Goal: Task Accomplishment & Management: Use online tool/utility

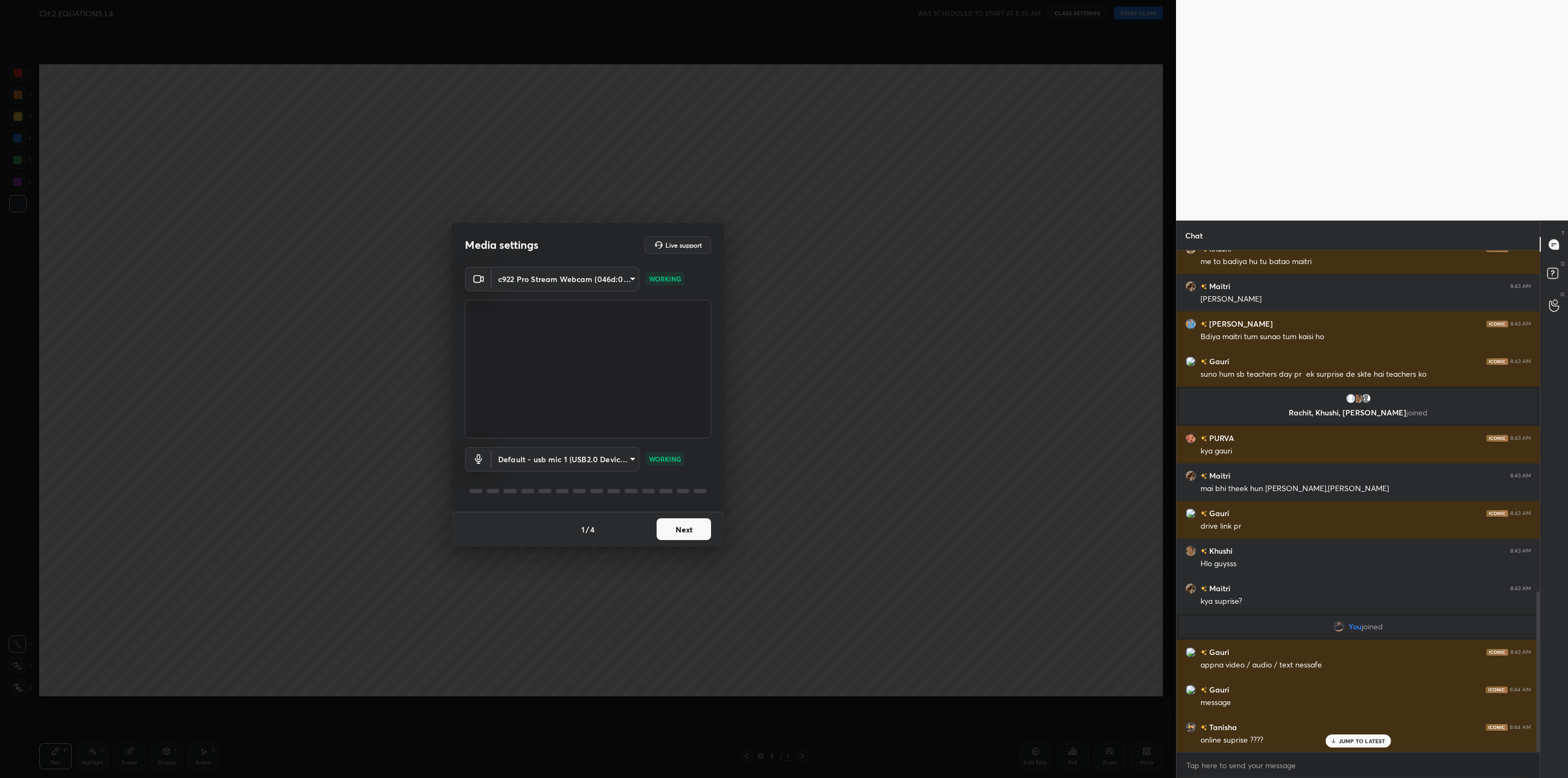
scroll to position [1102, 0]
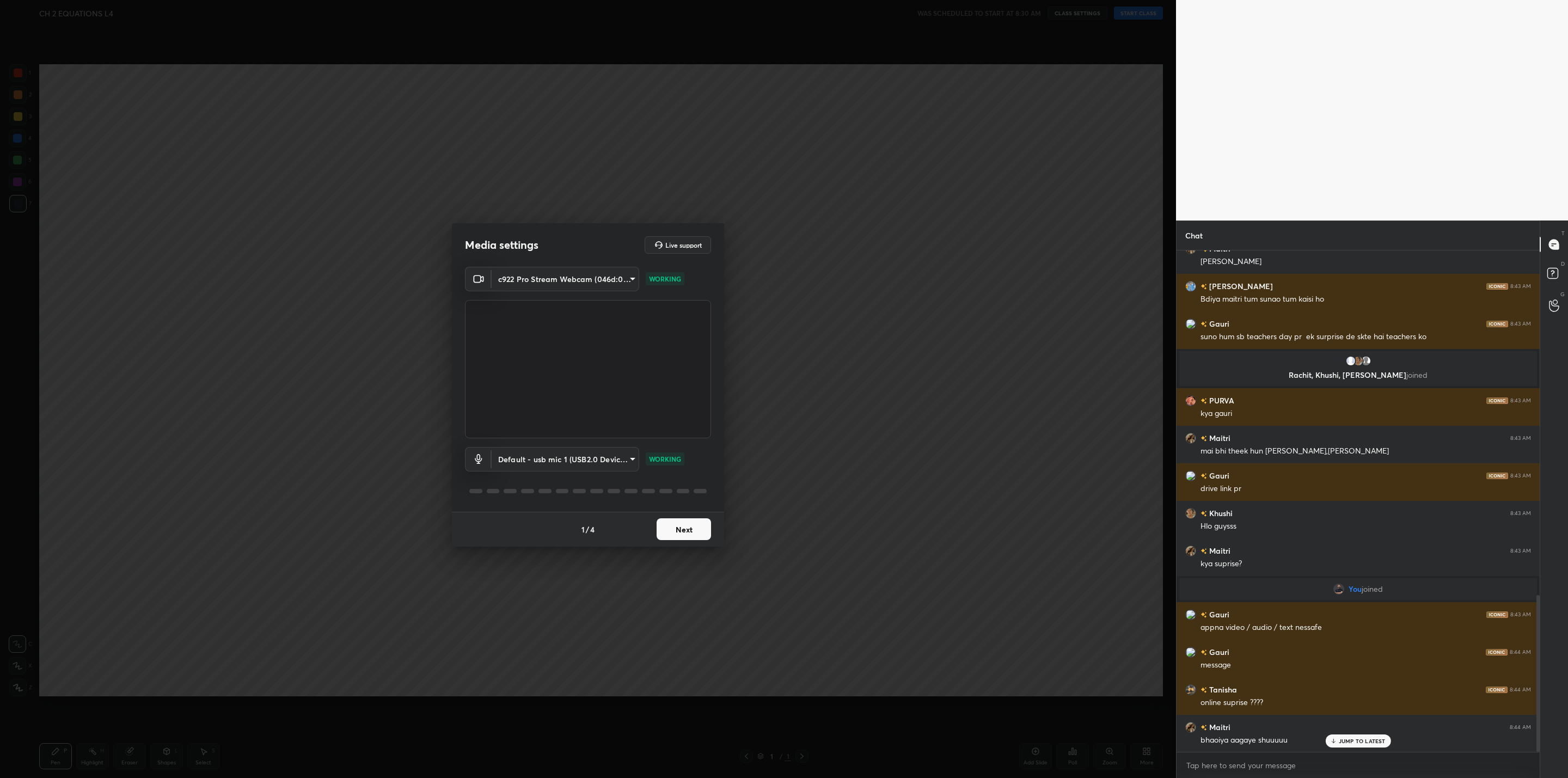
click at [706, 528] on button "Next" at bounding box center [684, 529] width 55 height 22
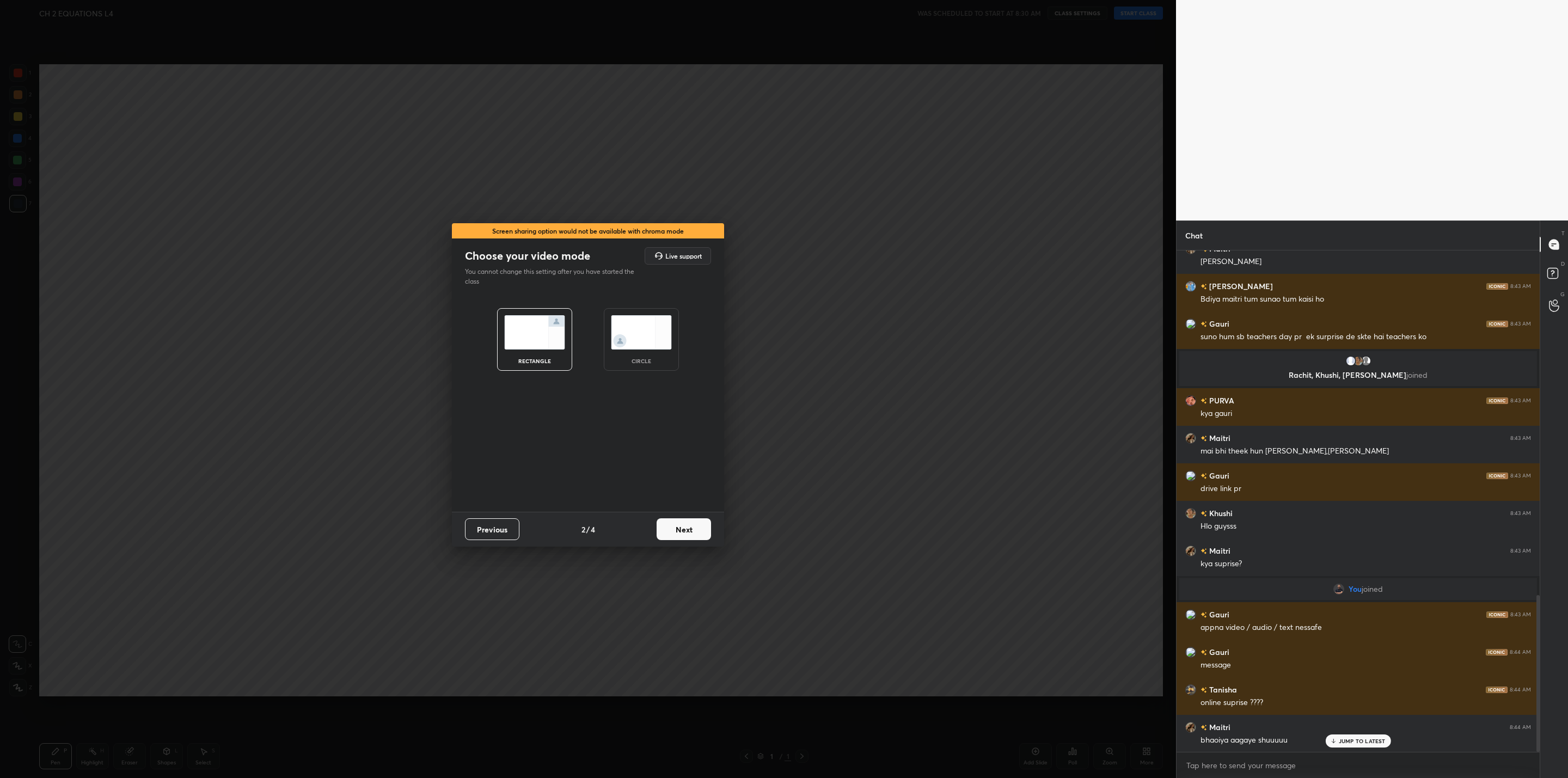
click at [706, 528] on button "Next" at bounding box center [684, 529] width 55 height 22
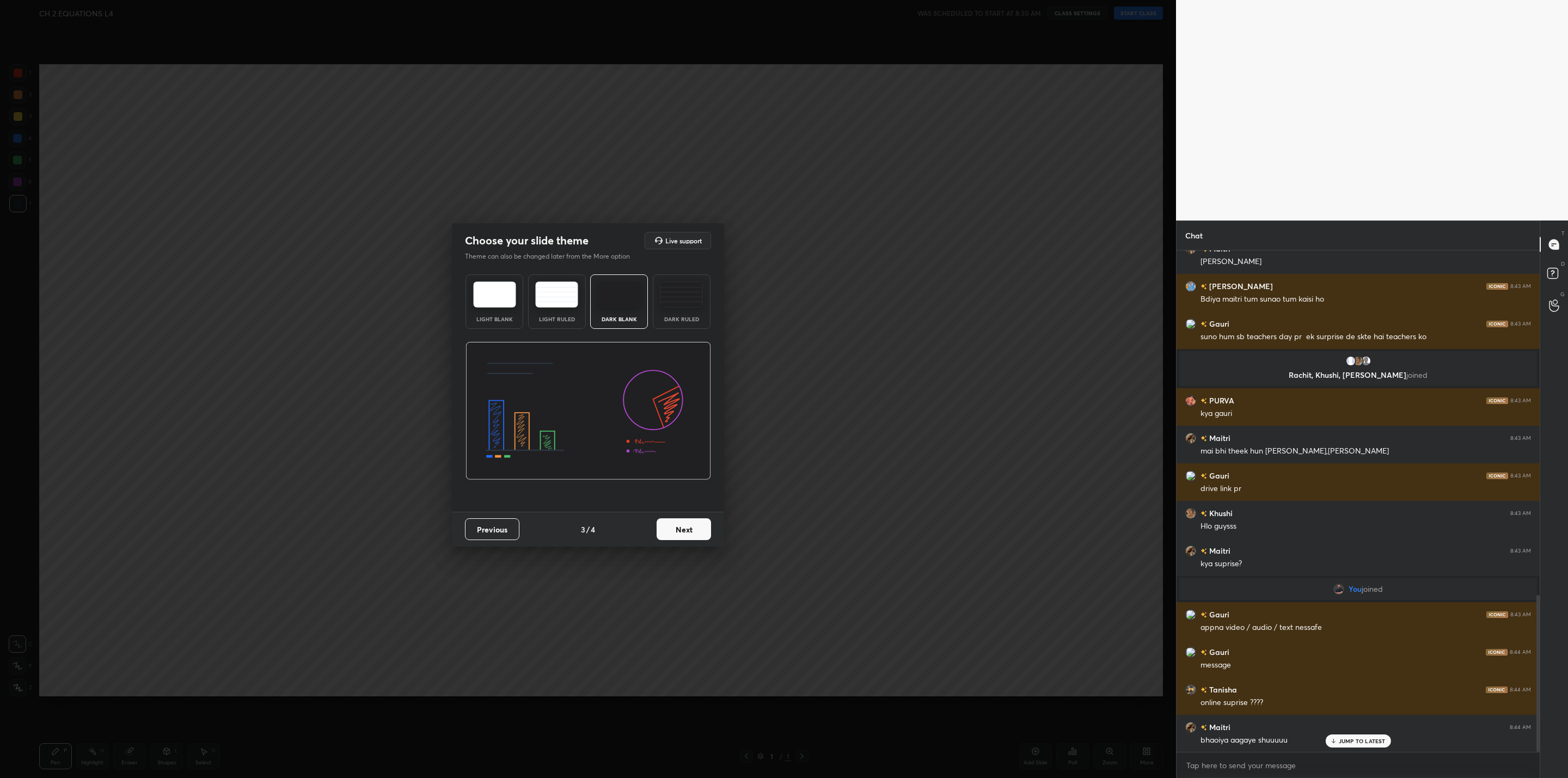
click at [694, 528] on button "Next" at bounding box center [684, 529] width 55 height 22
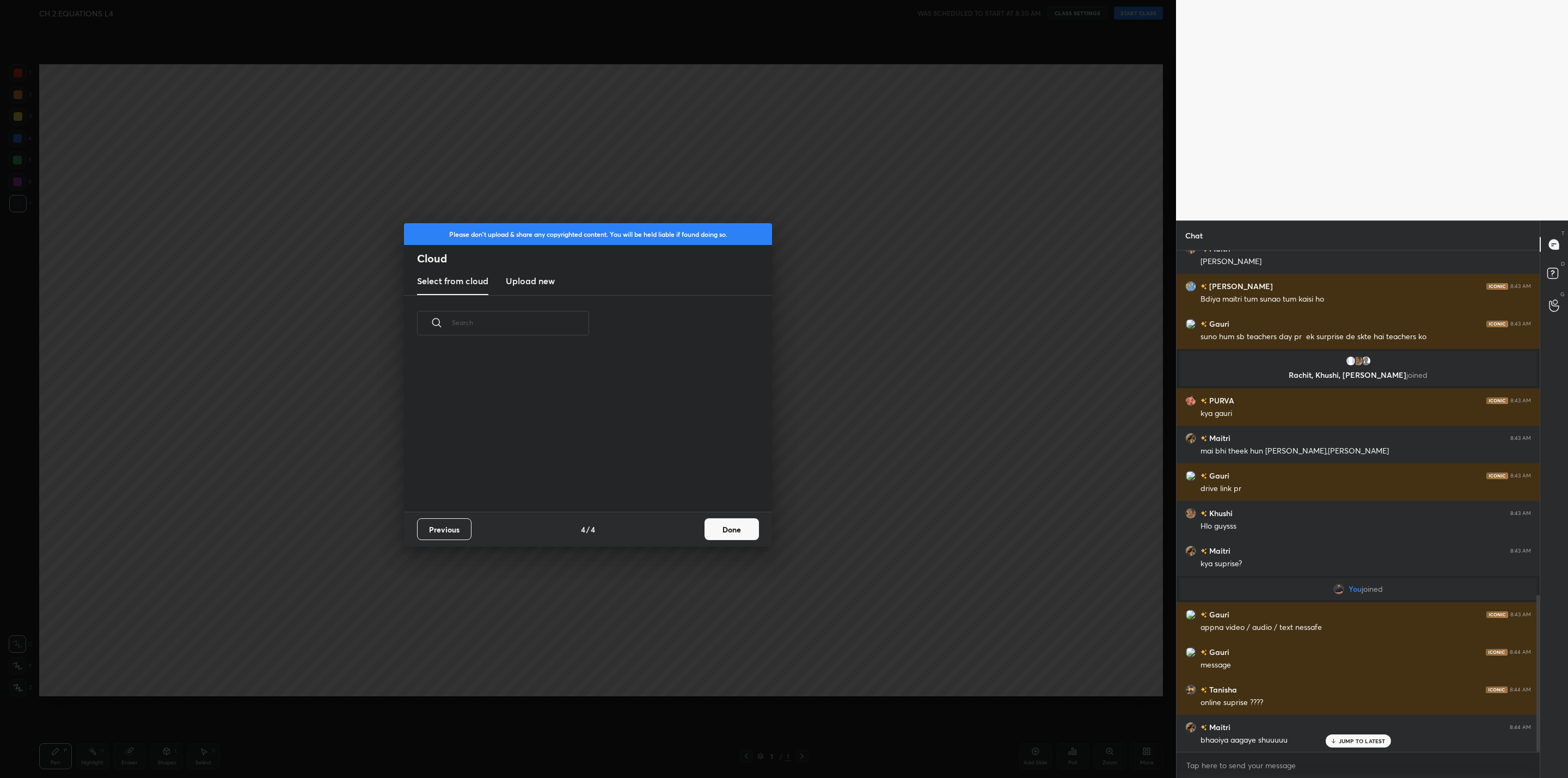
click at [694, 528] on div "Previous 4 / 4 Done" at bounding box center [588, 530] width 368 height 35
click at [720, 528] on button "Done" at bounding box center [732, 529] width 55 height 22
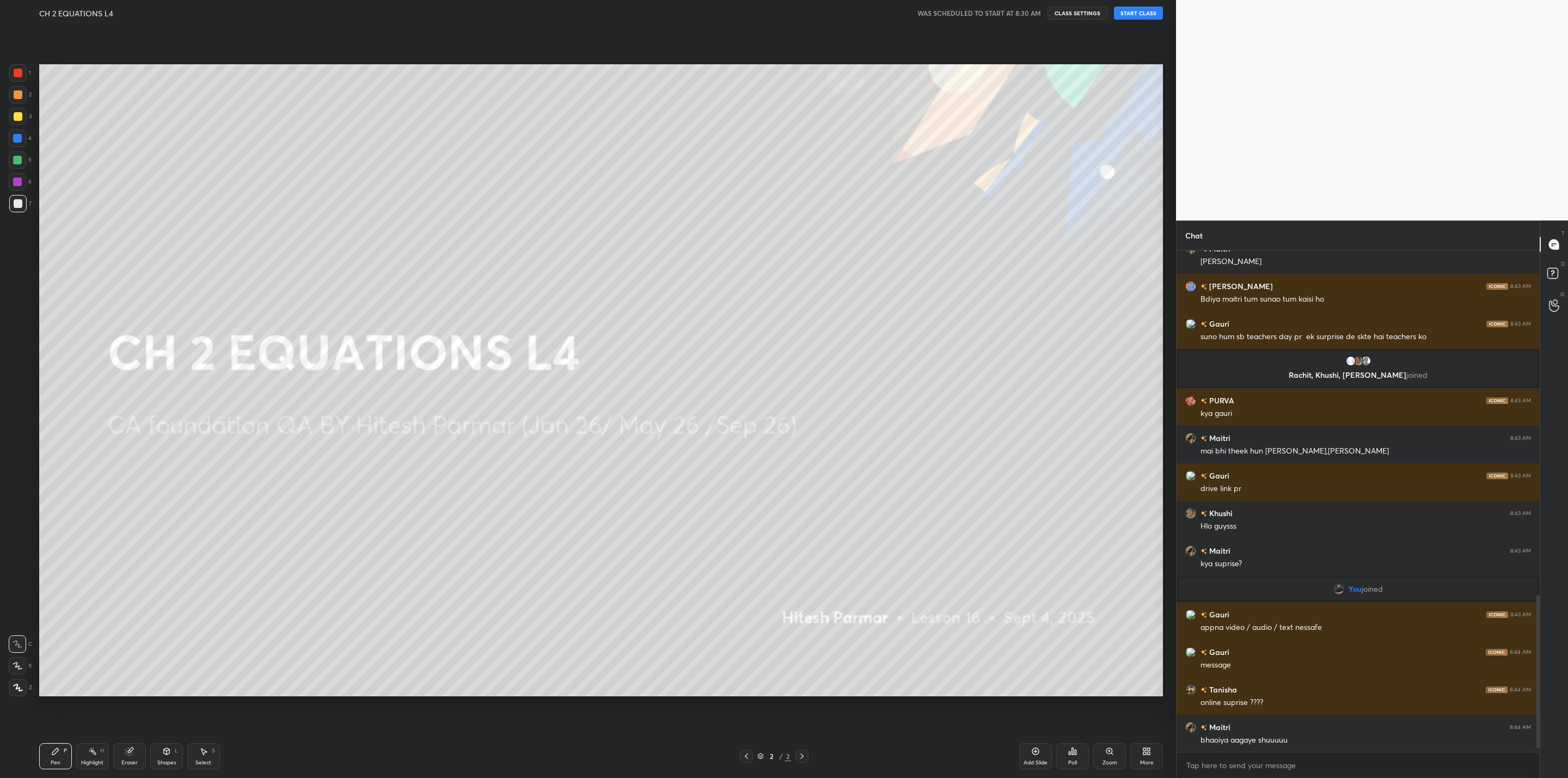
scroll to position [1139, 0]
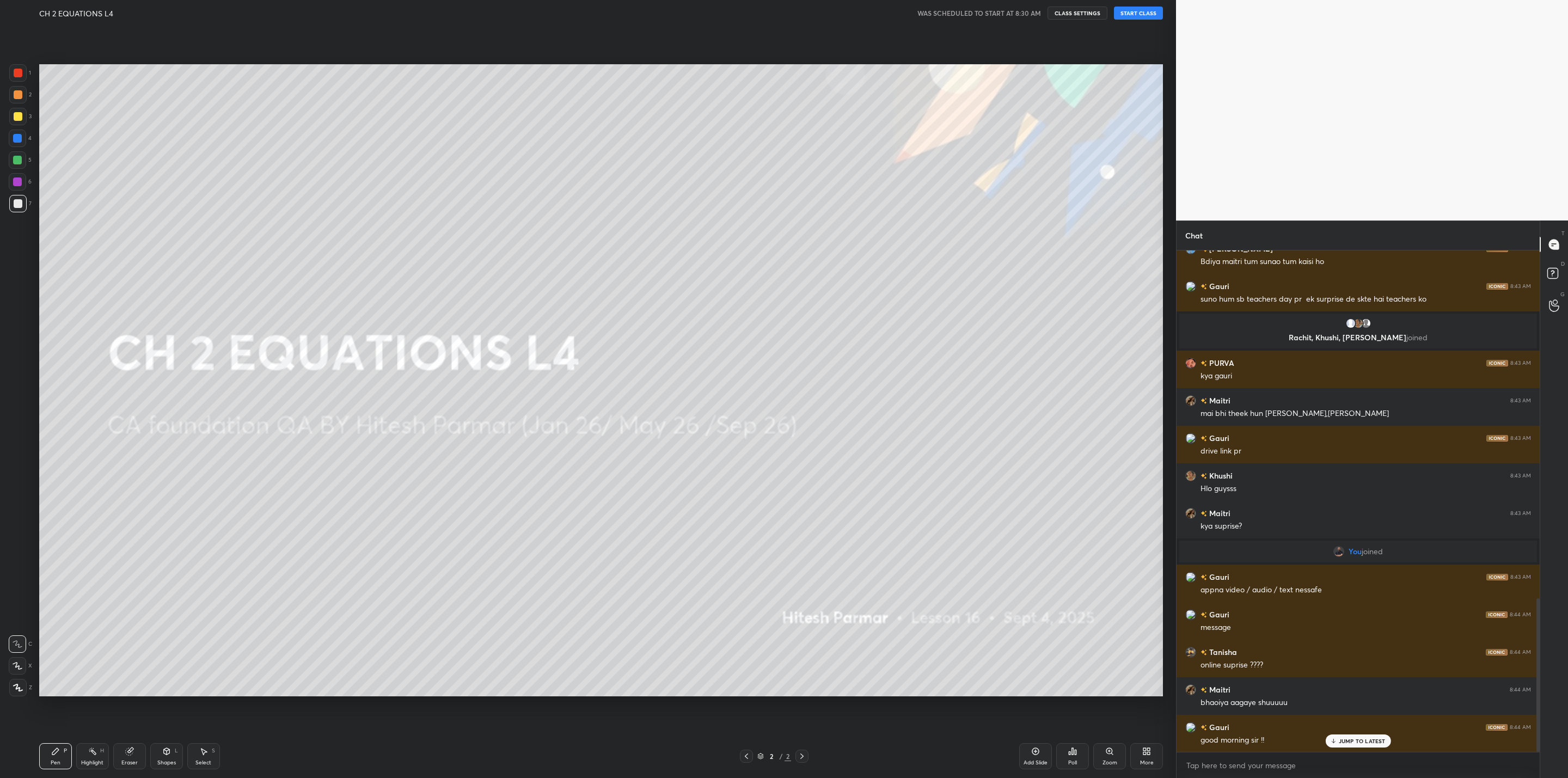
click at [1139, 9] on button "START CLASS" at bounding box center [1139, 13] width 49 height 13
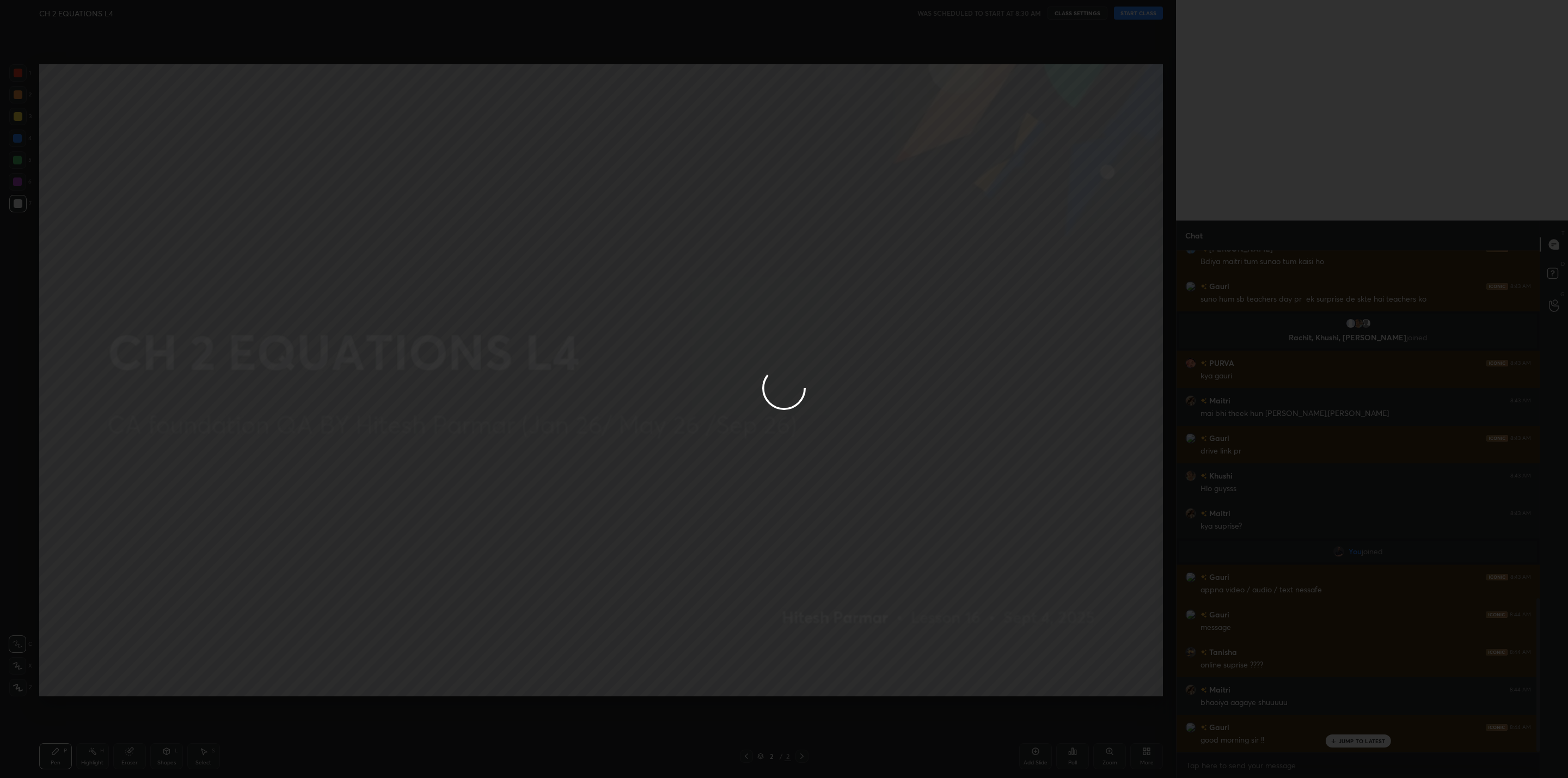
type textarea "x"
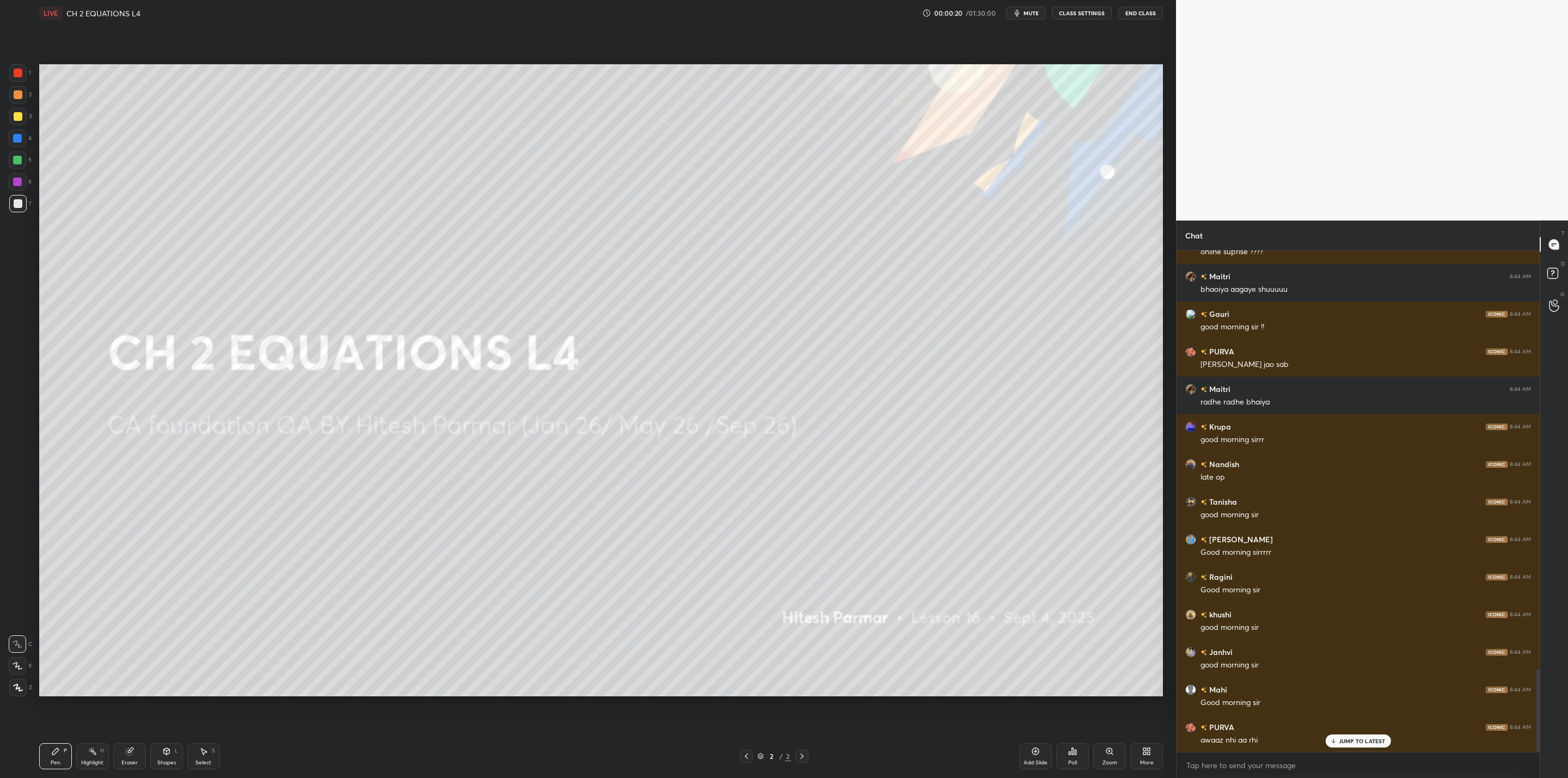
scroll to position [0, 0]
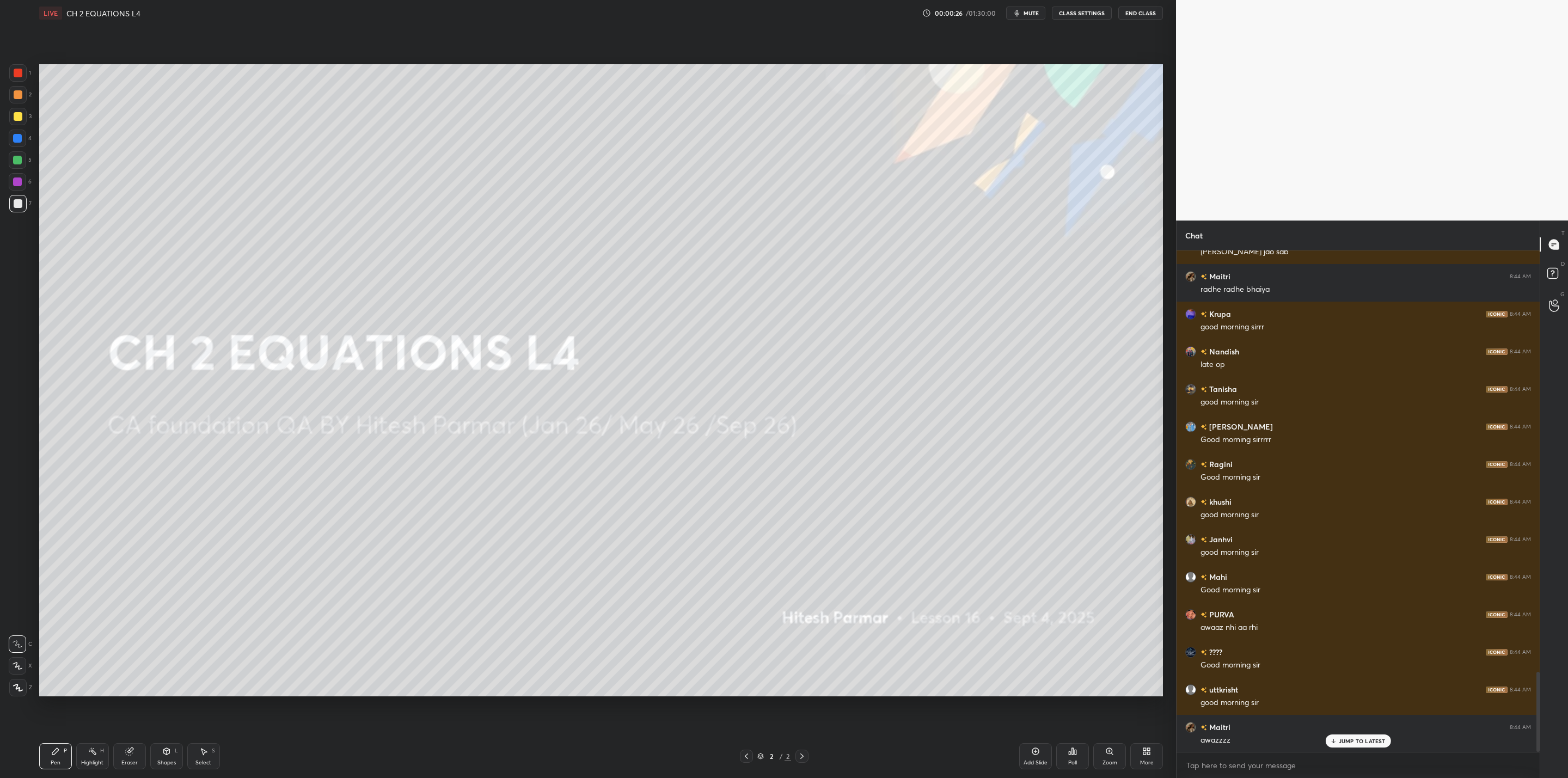
click at [1100, 8] on button "CLASS SETTINGS" at bounding box center [1082, 13] width 60 height 13
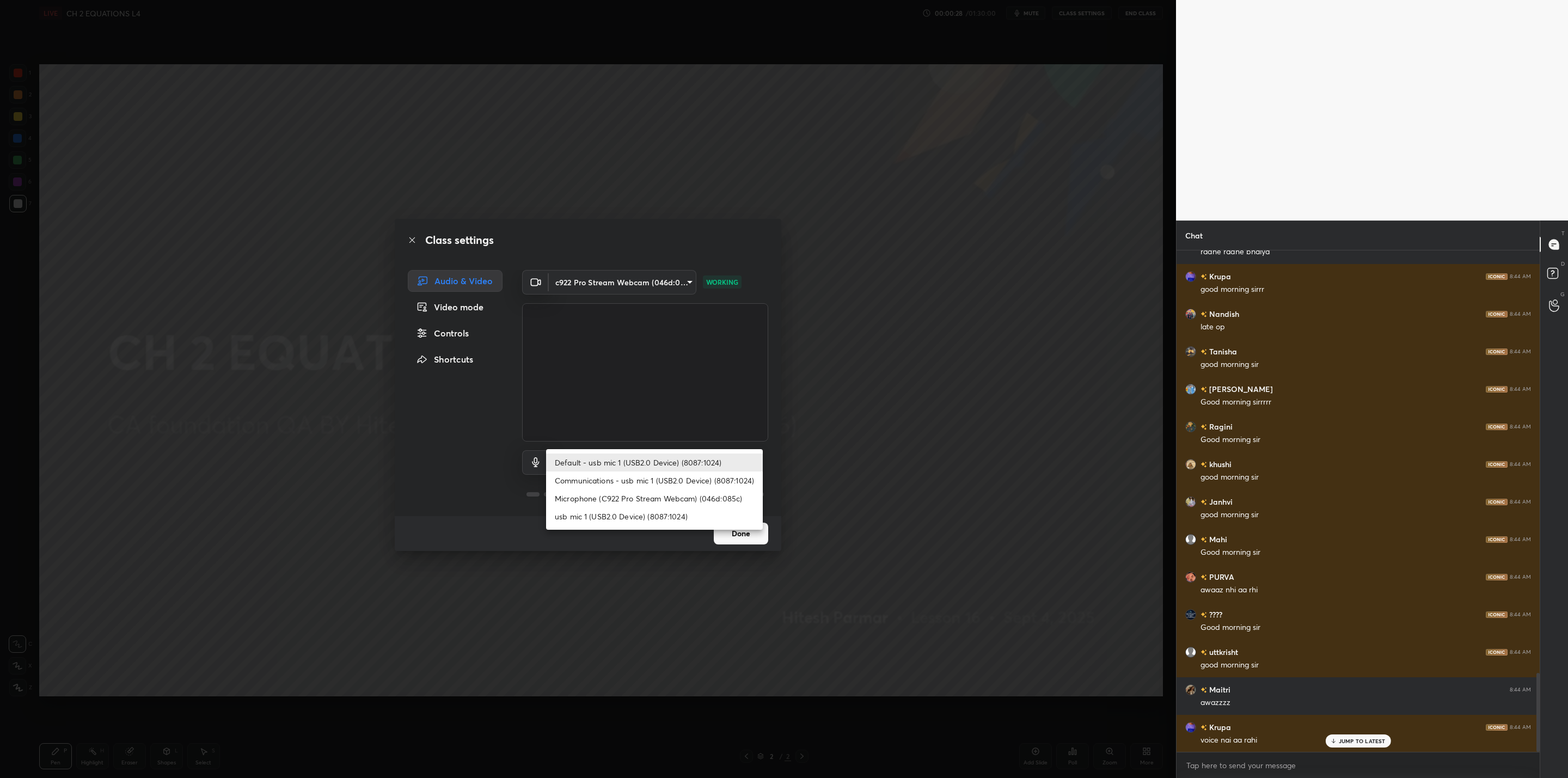
click at [686, 458] on body "1 2 3 4 5 6 7 C X Z C X Z E E Erase all H H LIVE CH 2 EQUATIONS L4 00:00:28 / 0…" at bounding box center [784, 389] width 1568 height 778
click at [665, 492] on li "Microphone (C922 Pro Stream Webcam) (046d:085c)" at bounding box center [654, 498] width 216 height 18
type input "a5c5064537959036aed43d8558f25a267f43e12b9bb99fb7c575ec92617600c0"
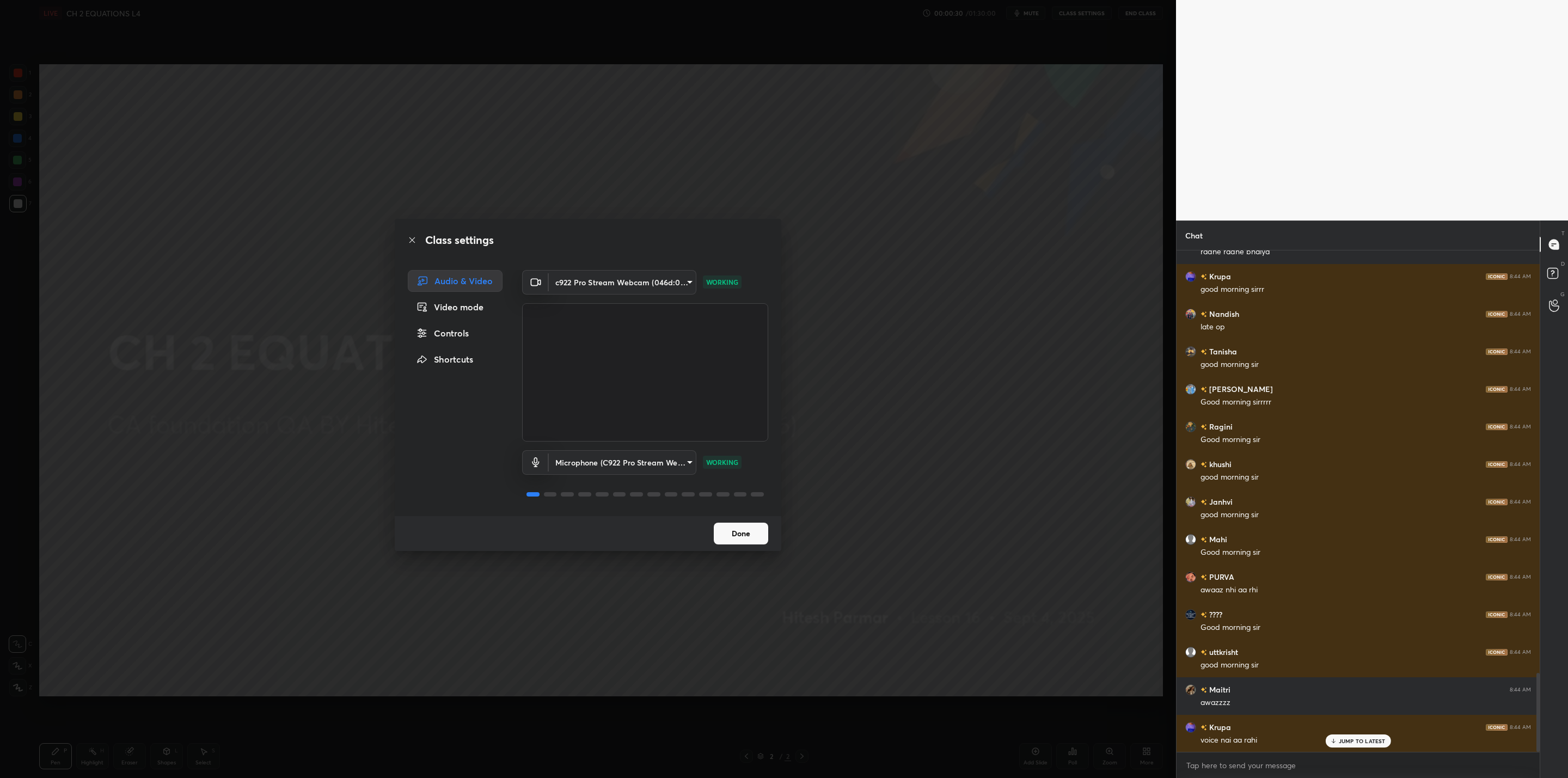
click at [730, 530] on button "Done" at bounding box center [741, 534] width 55 height 22
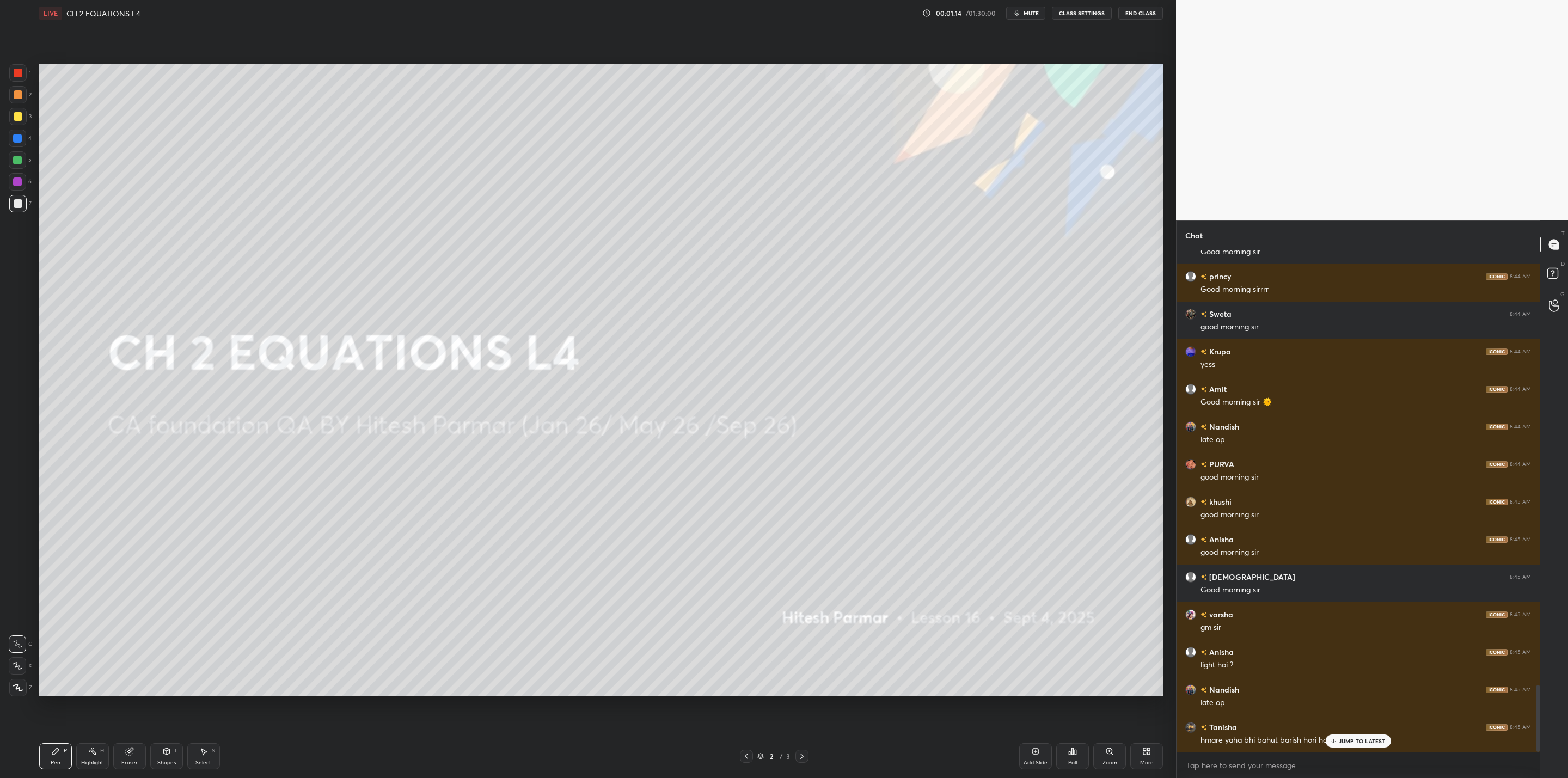
scroll to position [3286, 0]
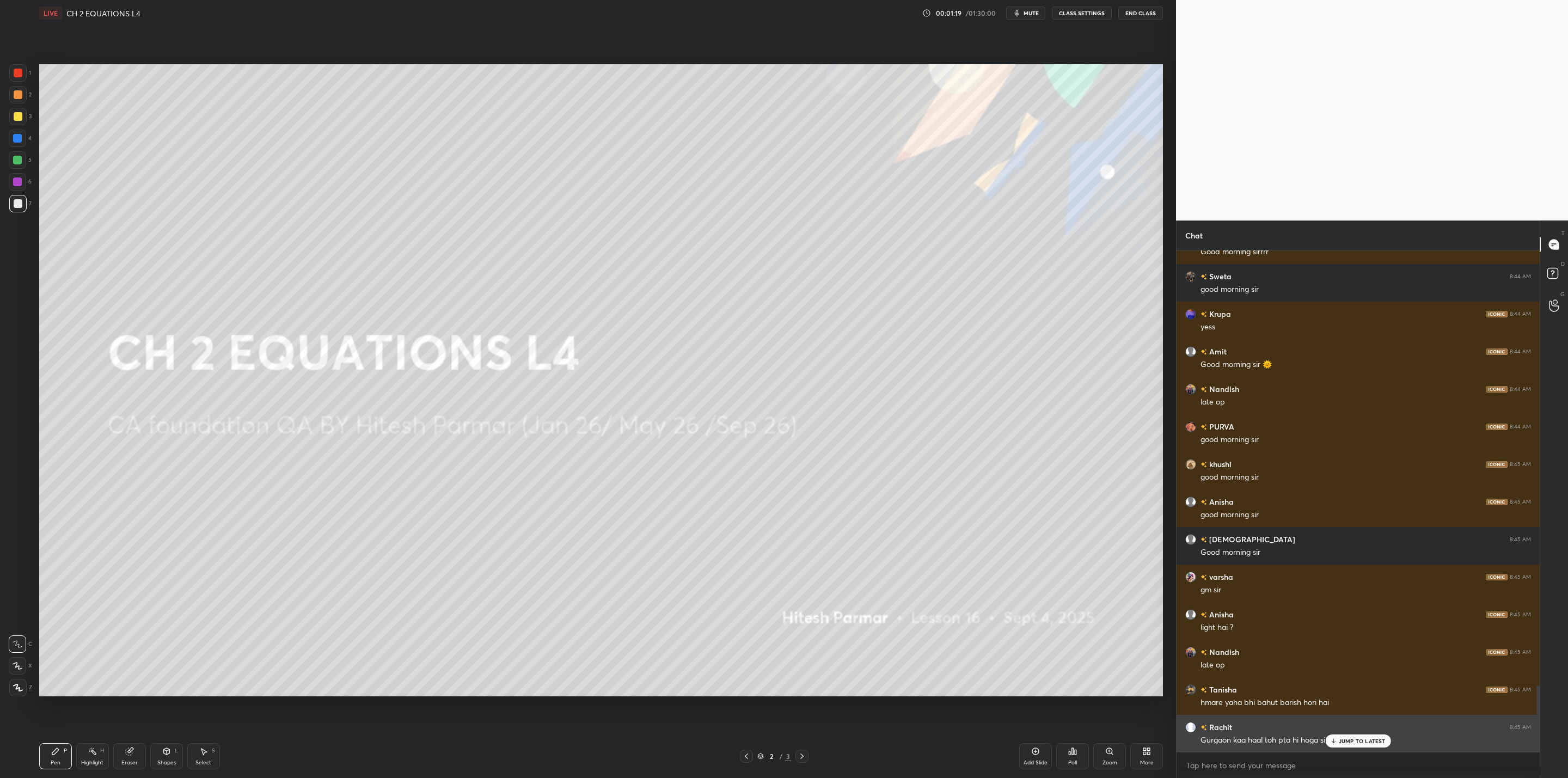
drag, startPoint x: 1330, startPoint y: 739, endPoint x: 1306, endPoint y: 727, distance: 26.8
click at [1326, 739] on div "JUMP TO LATEST" at bounding box center [1358, 741] width 65 height 13
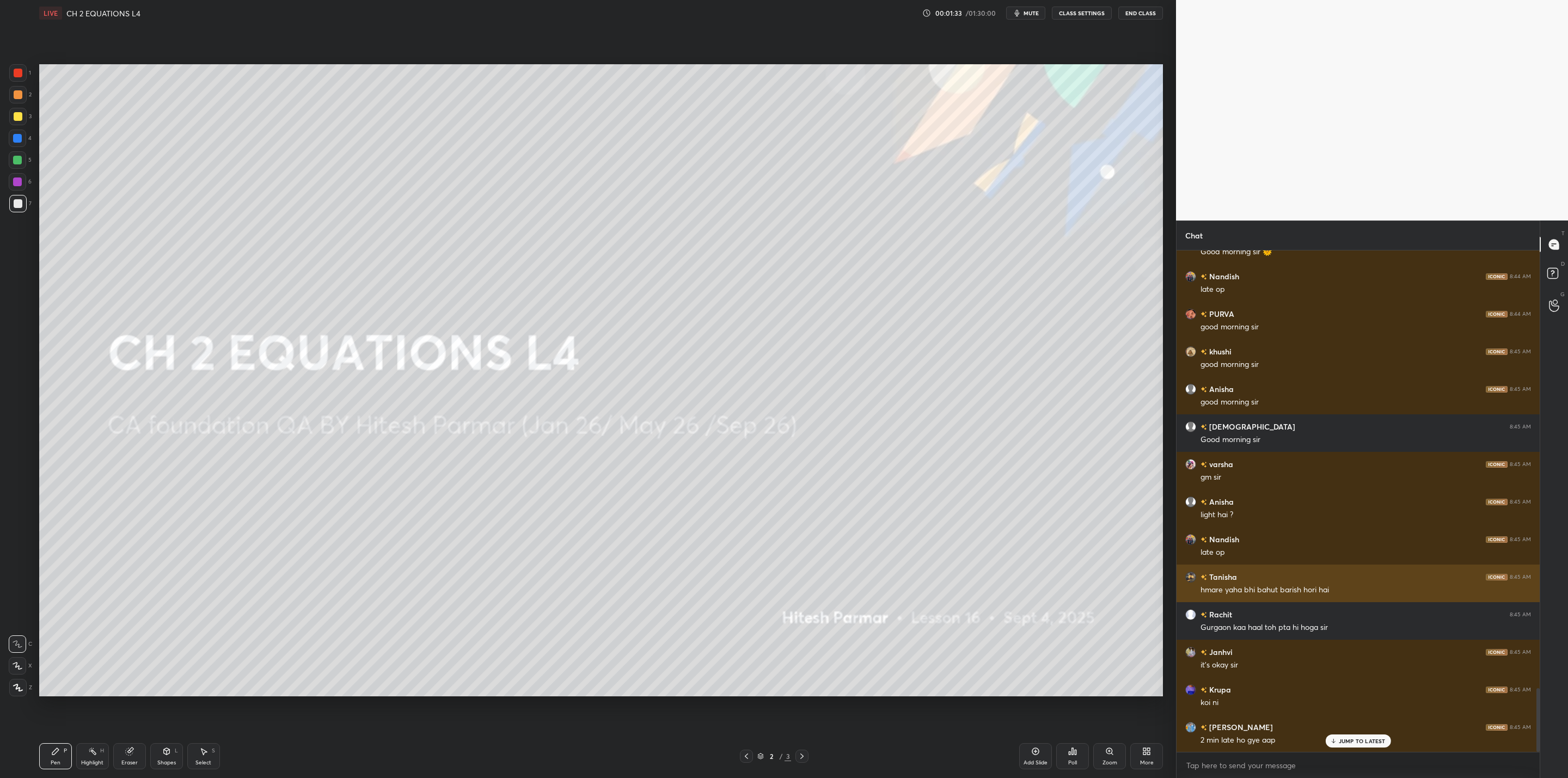
scroll to position [3436, 0]
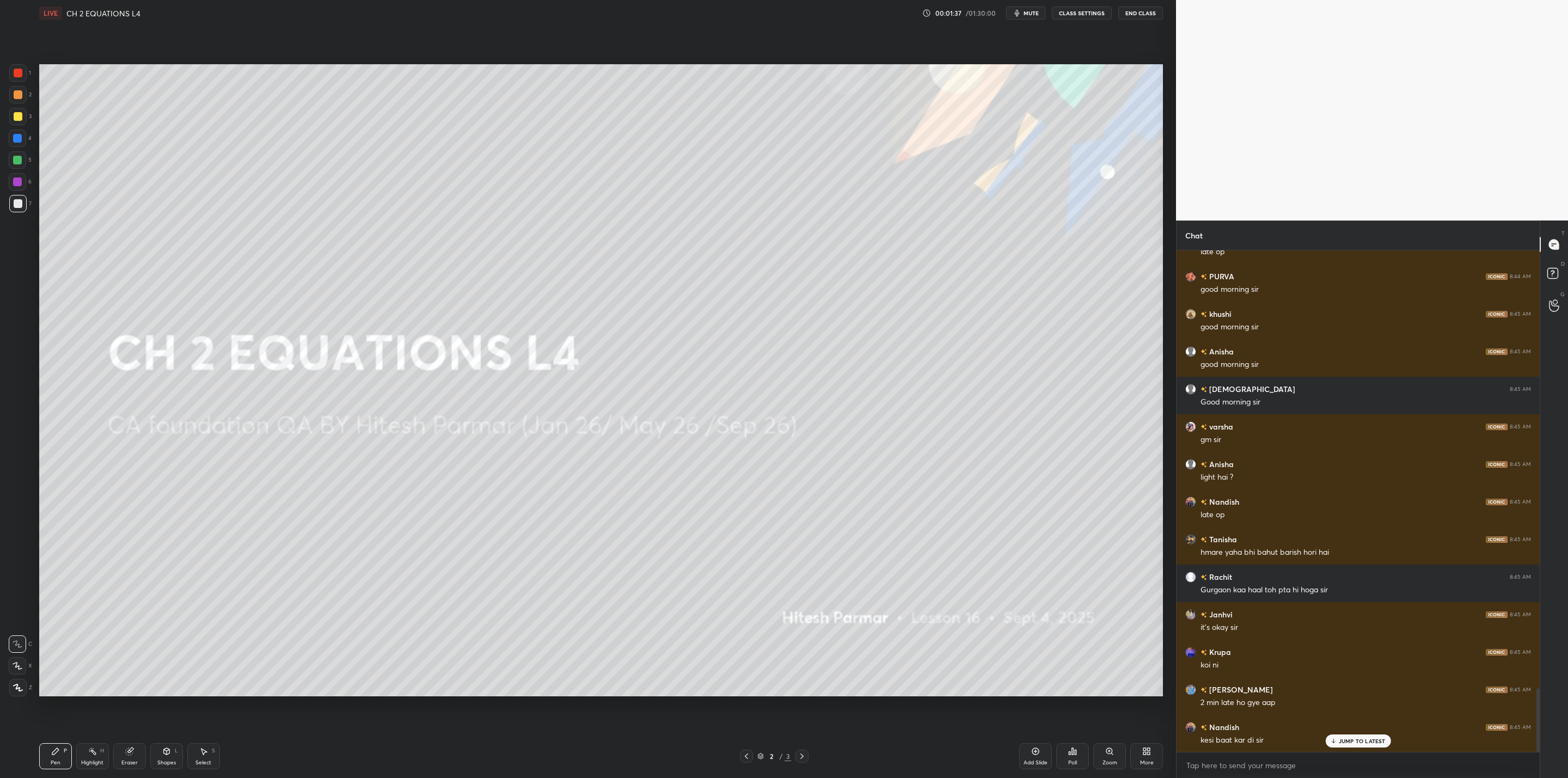
click at [1039, 755] on div "Add Slide" at bounding box center [1035, 756] width 33 height 26
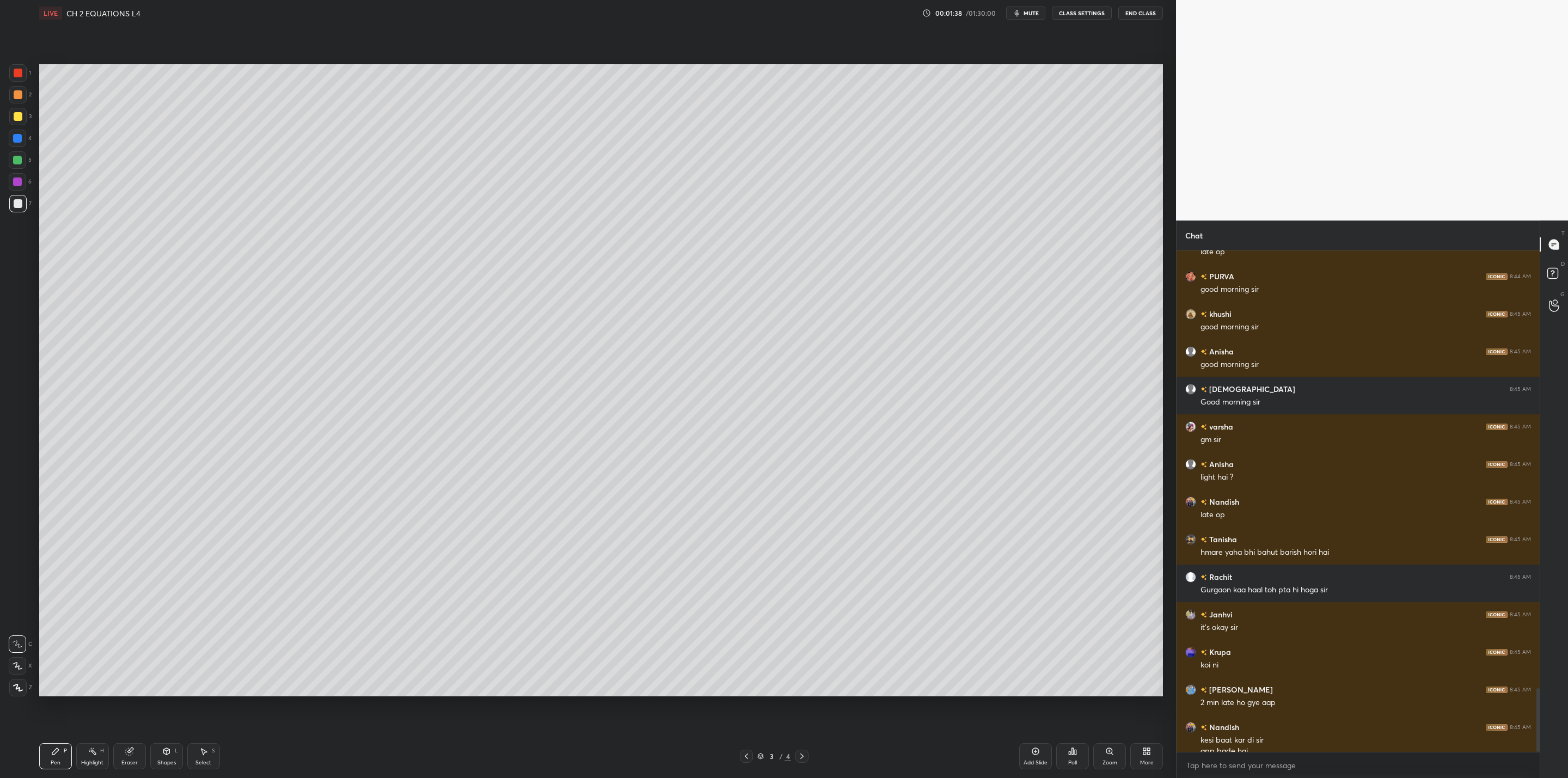
scroll to position [3448, 0]
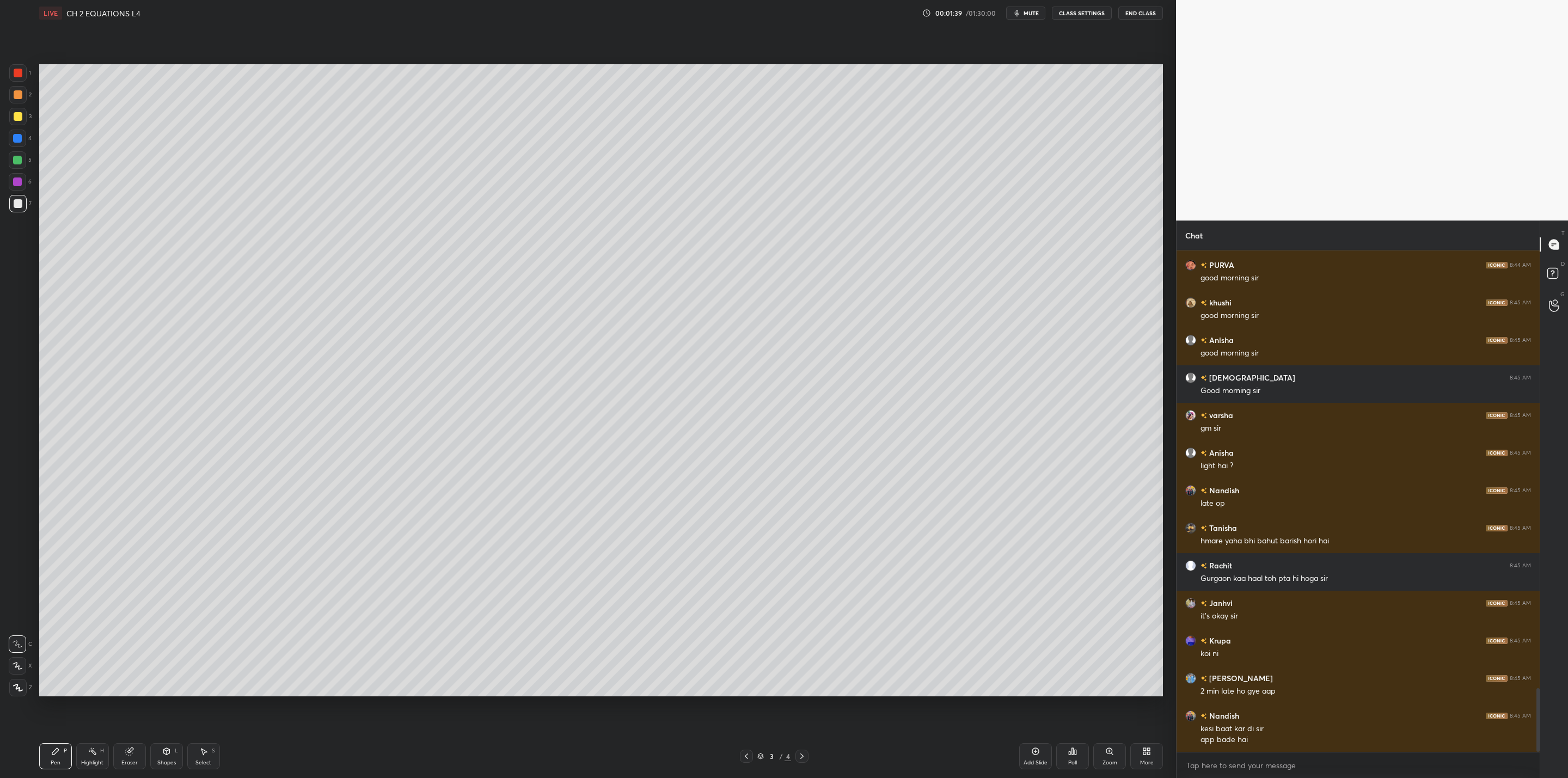
drag, startPoint x: 746, startPoint y: 755, endPoint x: 755, endPoint y: 750, distance: 10.3
click at [746, 753] on icon at bounding box center [746, 756] width 9 height 9
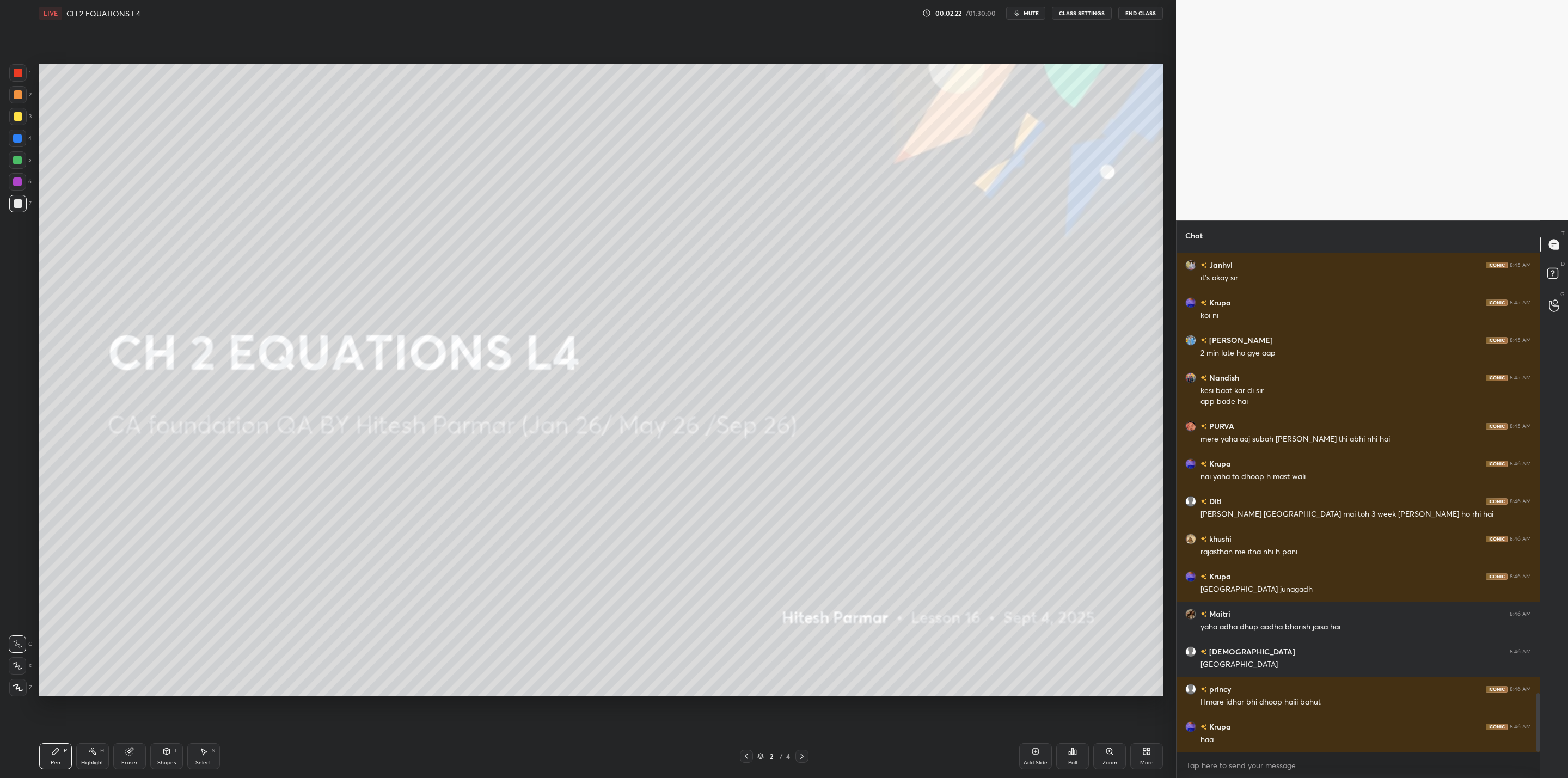
scroll to position [3823, 0]
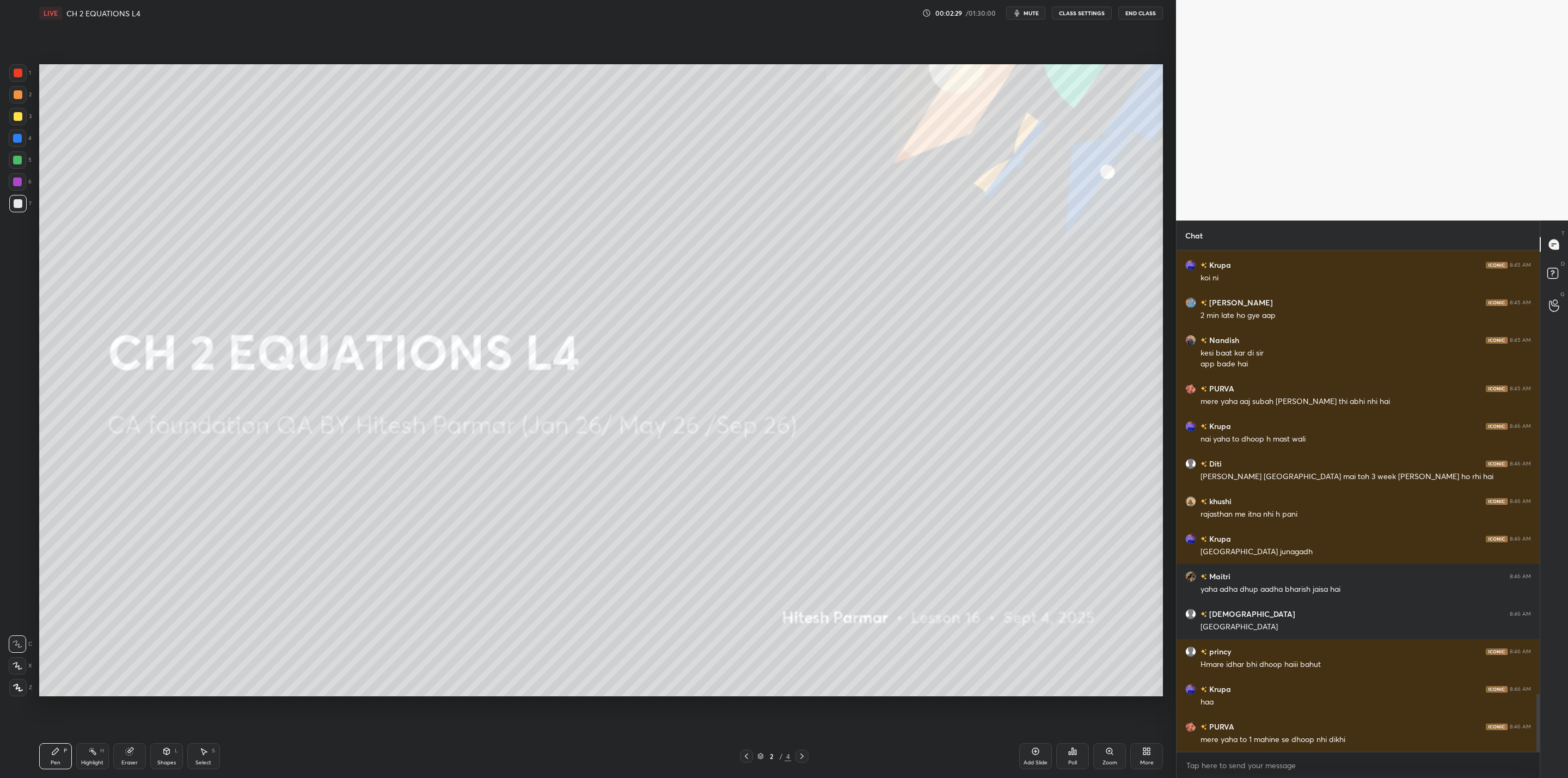
click at [802, 757] on icon at bounding box center [802, 756] width 9 height 9
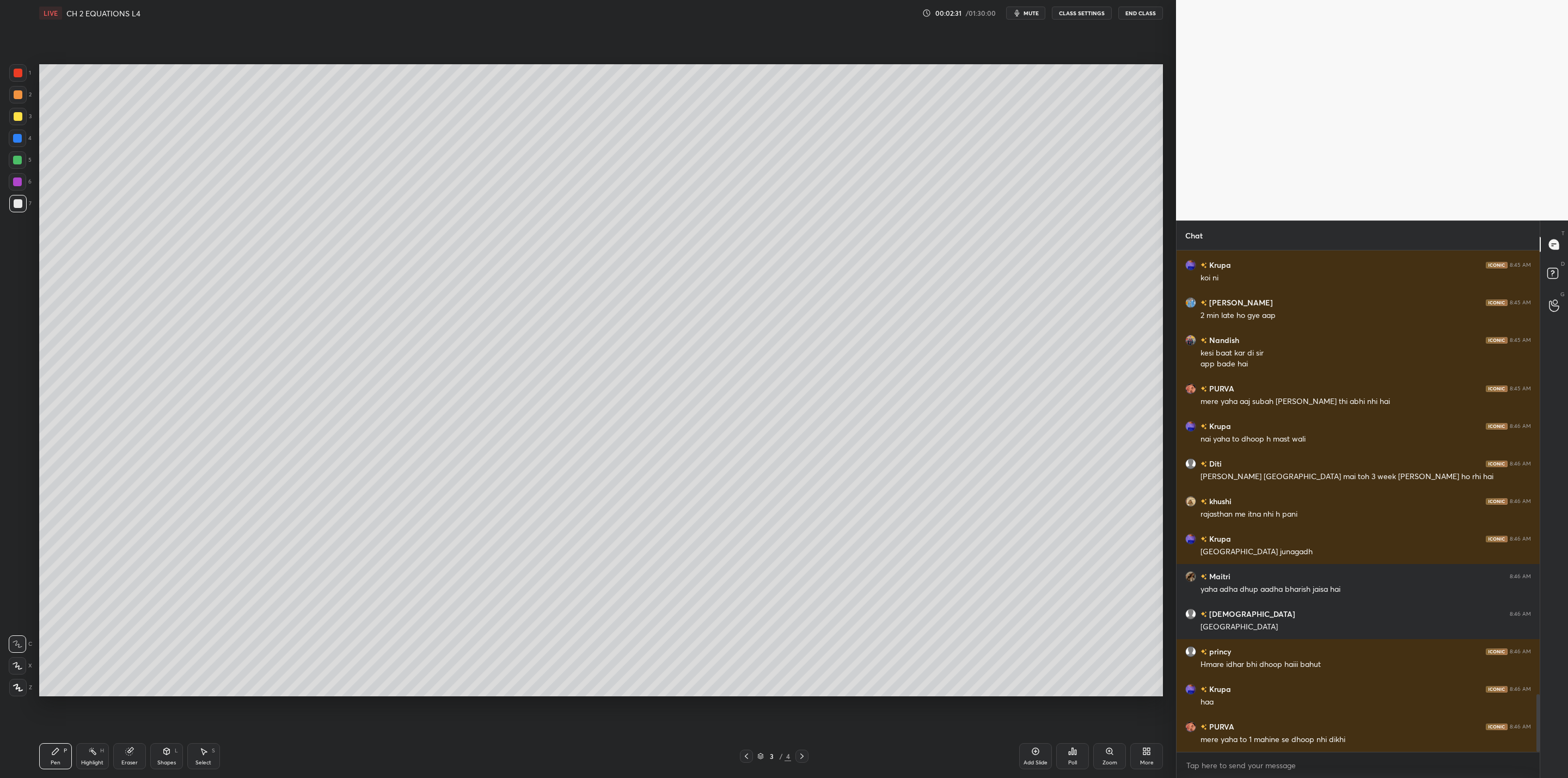
scroll to position [3861, 0]
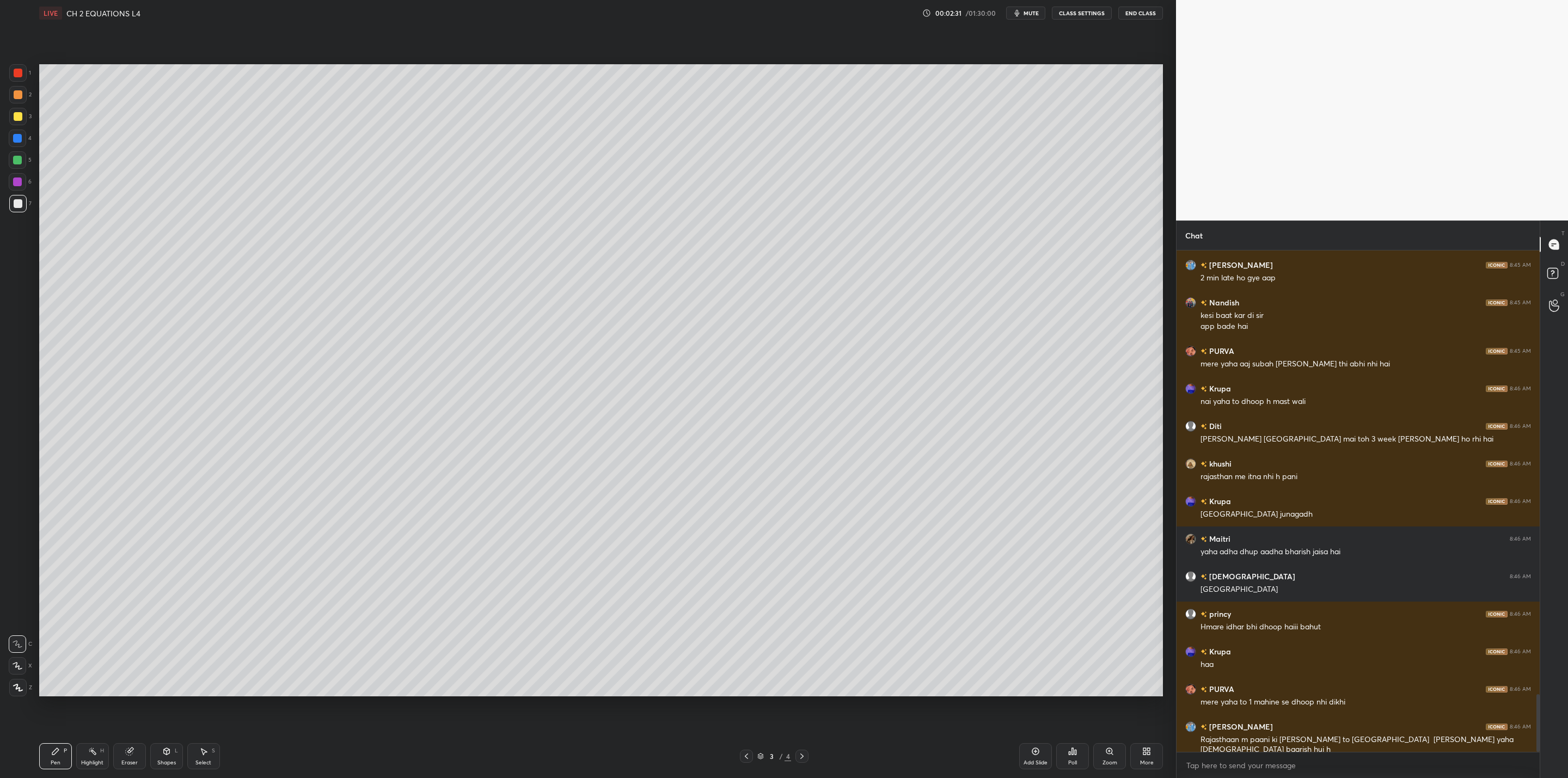
click at [744, 758] on icon at bounding box center [746, 756] width 9 height 9
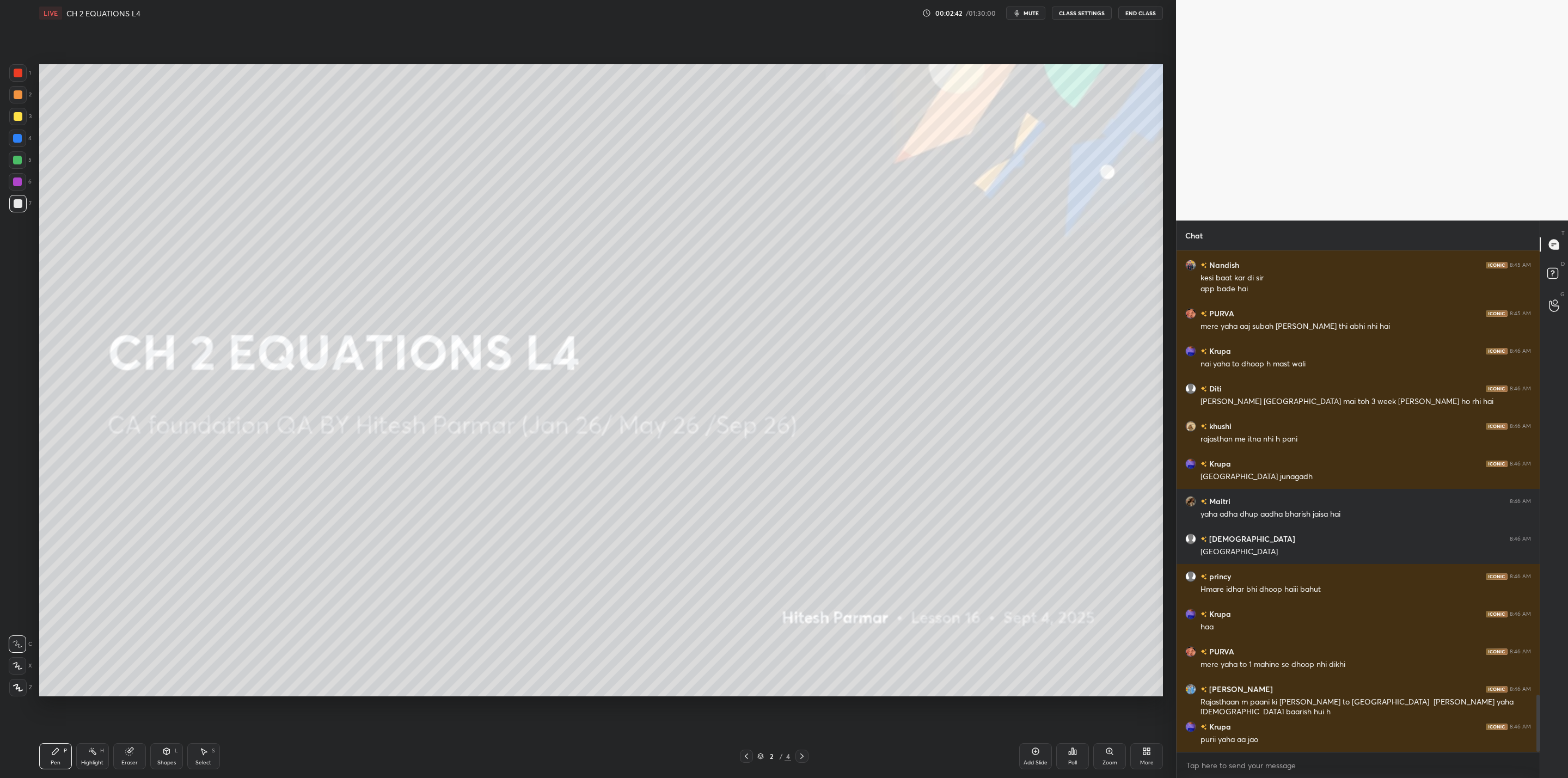
scroll to position [3937, 0]
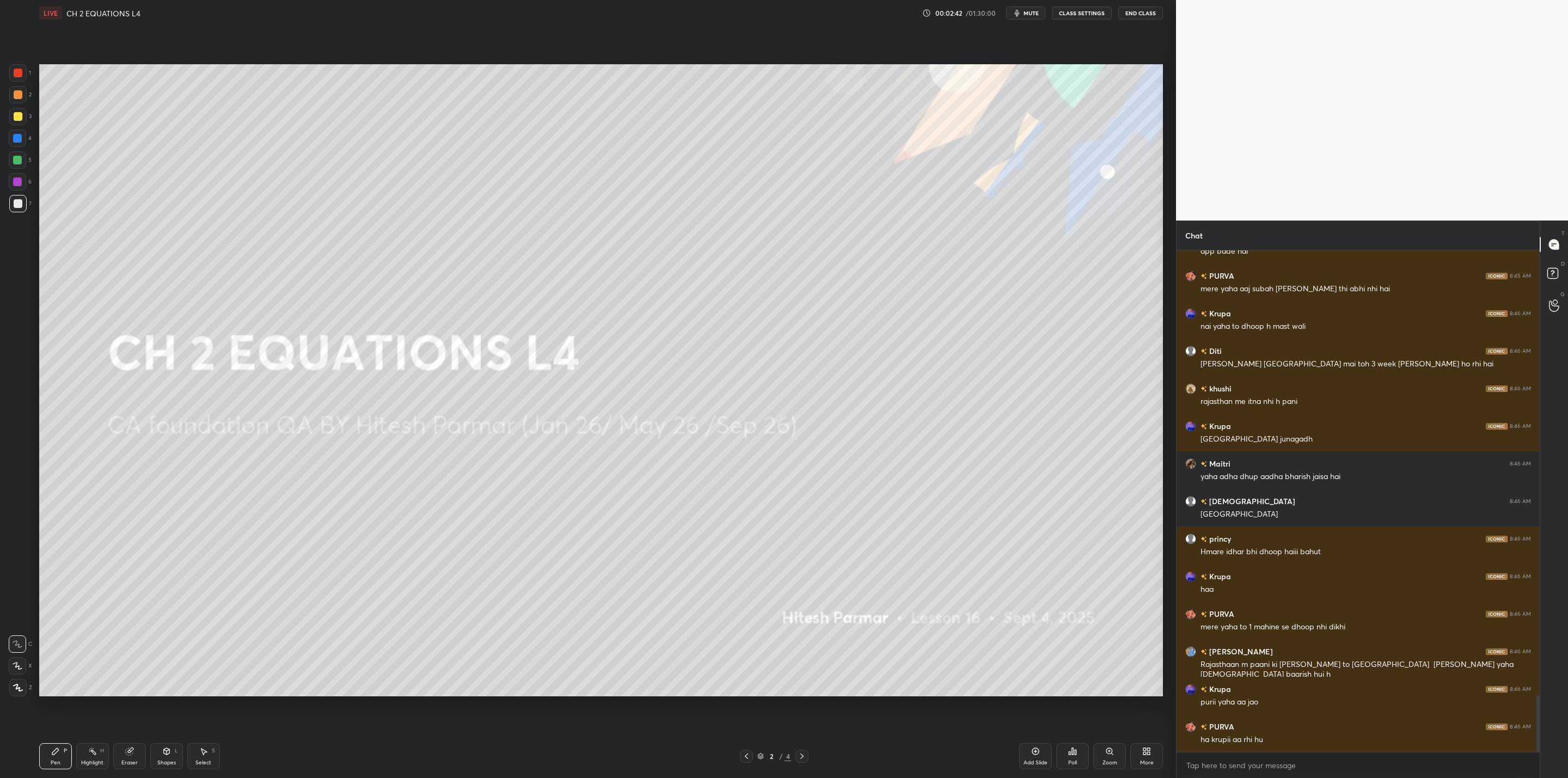
click at [1149, 755] on div "More" at bounding box center [1146, 756] width 33 height 26
click at [1085, 643] on div "Upload File" at bounding box center [1085, 643] width 43 height 26
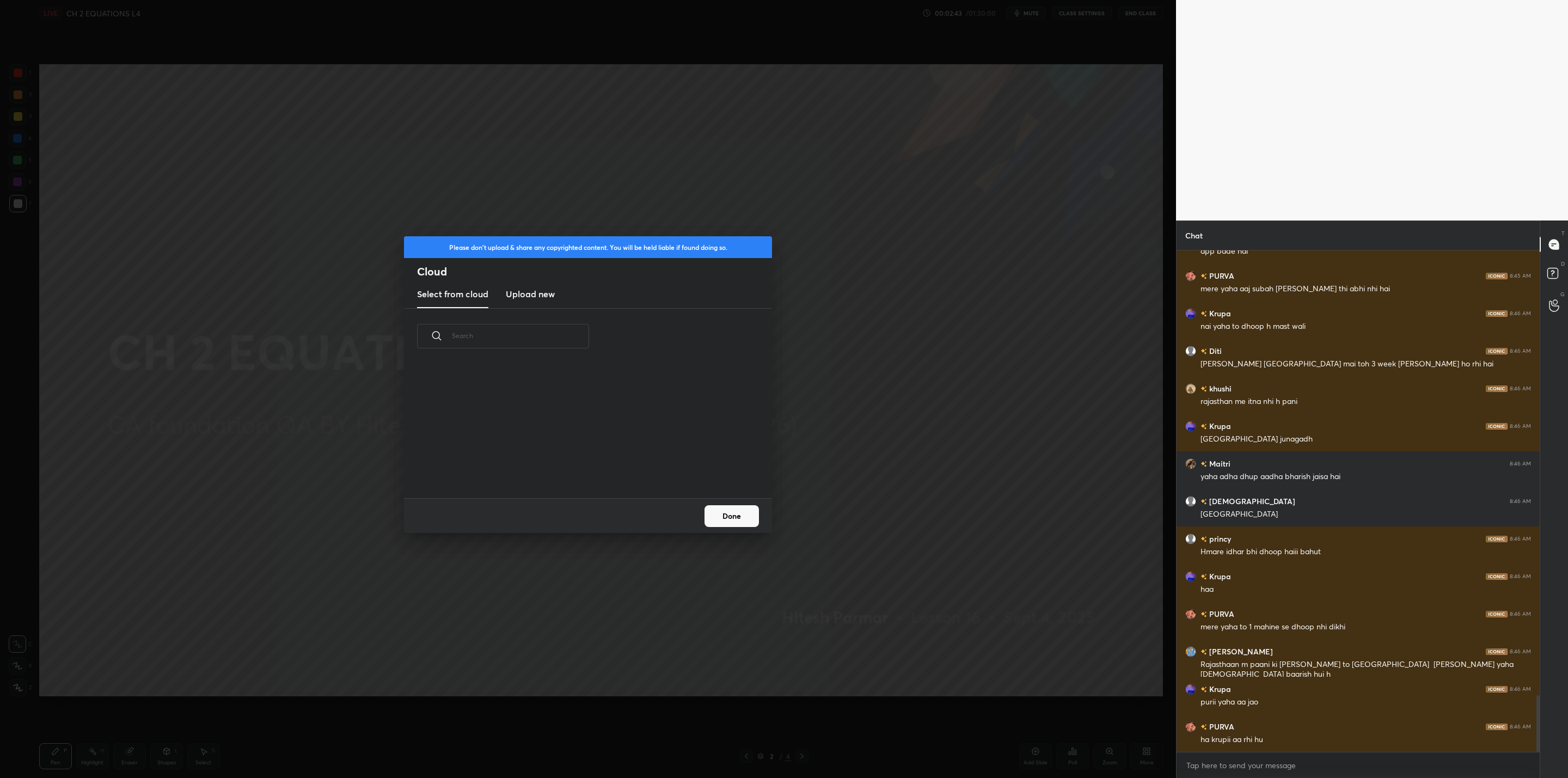
scroll to position [135, 350]
drag, startPoint x: 521, startPoint y: 298, endPoint x: 537, endPoint y: 307, distance: 18.4
click at [524, 300] on h3 "Upload new" at bounding box center [531, 294] width 49 height 13
click at [587, 466] on label "Browse" at bounding box center [588, 467] width 49 height 17
click at [564, 466] on input "Browse" at bounding box center [564, 467] width 0 height 17
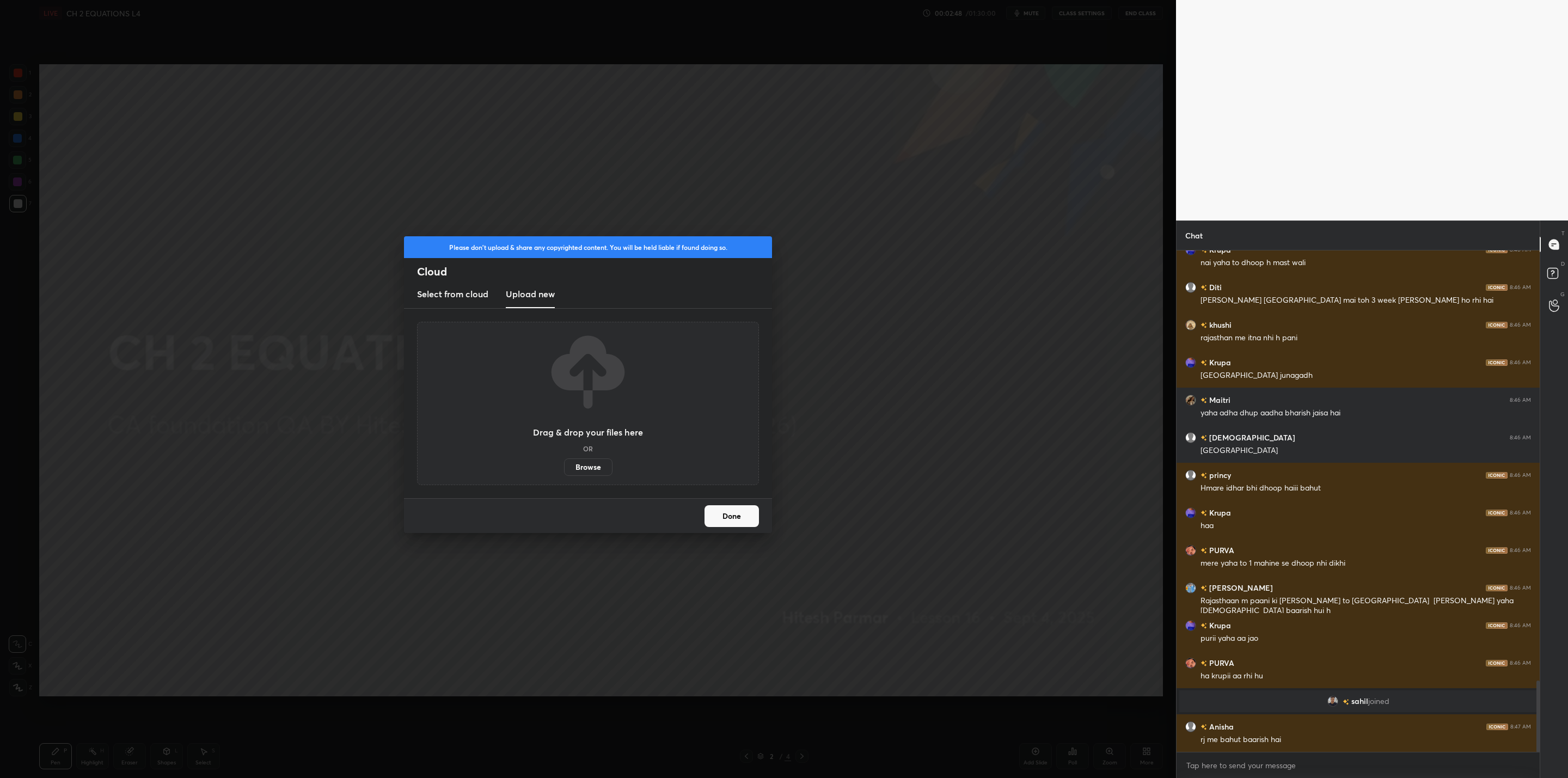
scroll to position [3035, 0]
drag, startPoint x: 736, startPoint y: 521, endPoint x: 738, endPoint y: 536, distance: 15.1
click at [737, 523] on button "Done" at bounding box center [732, 516] width 55 height 22
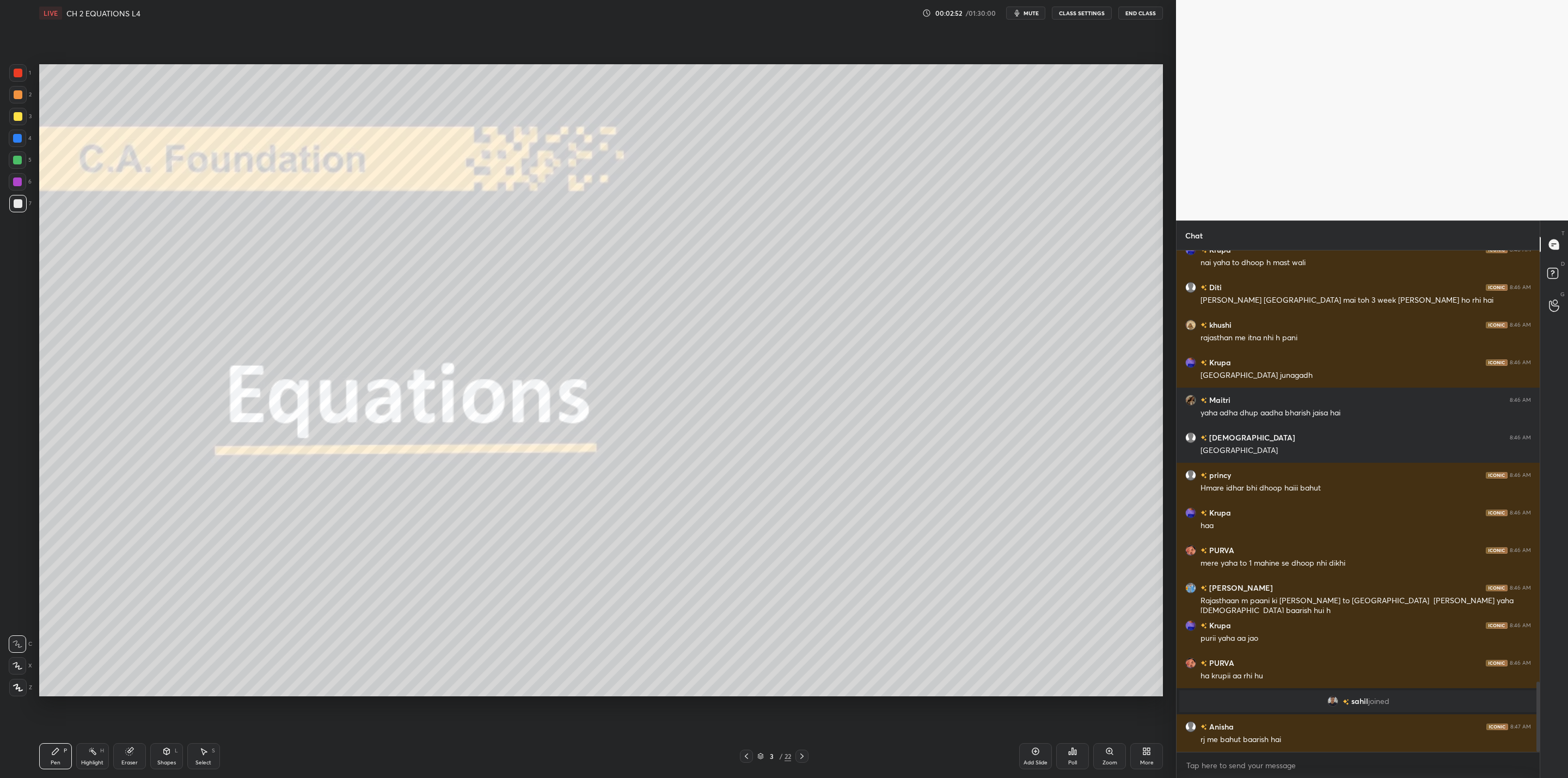
scroll to position [3072, 0]
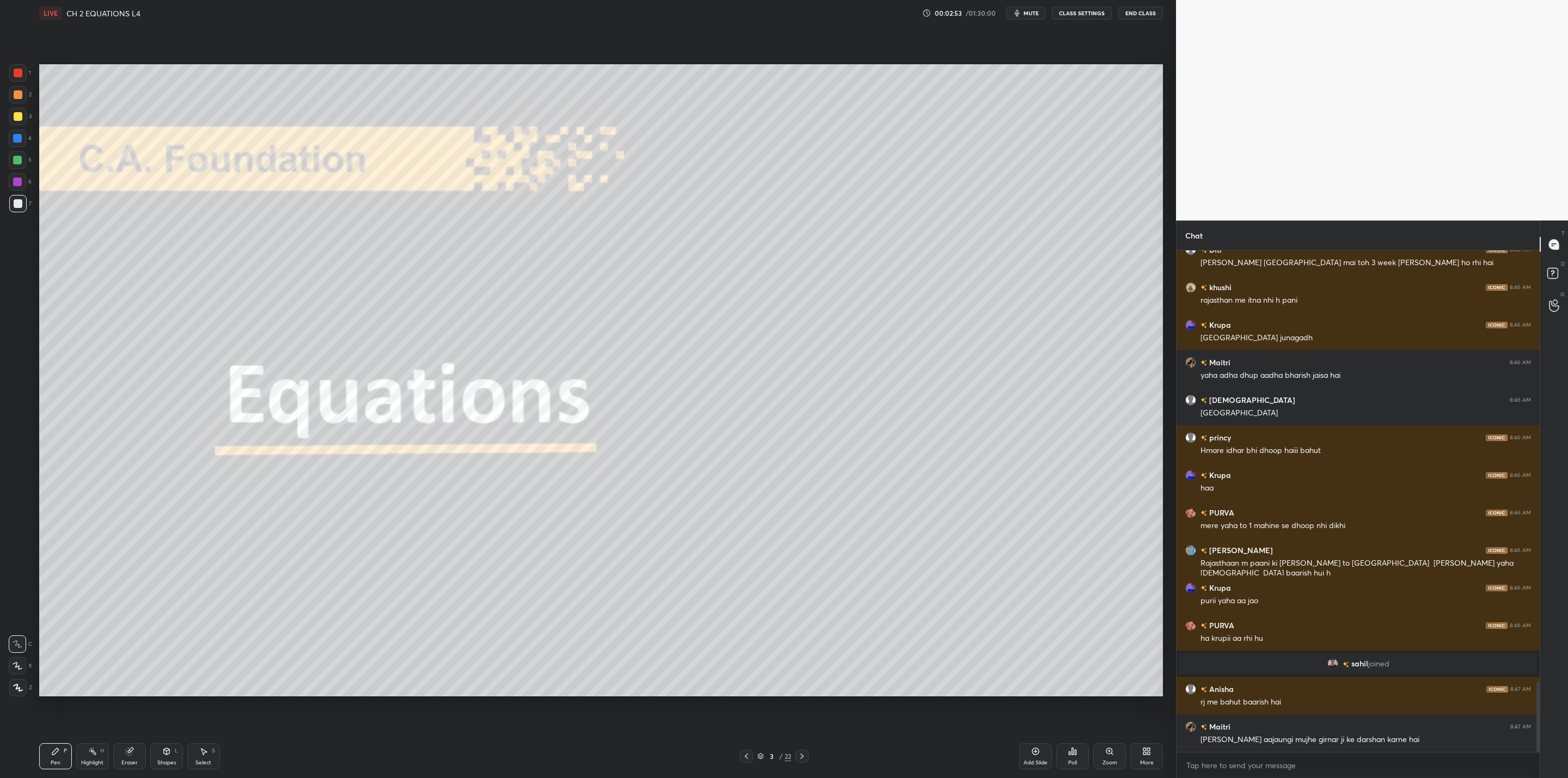
click at [798, 757] on icon at bounding box center [802, 756] width 9 height 9
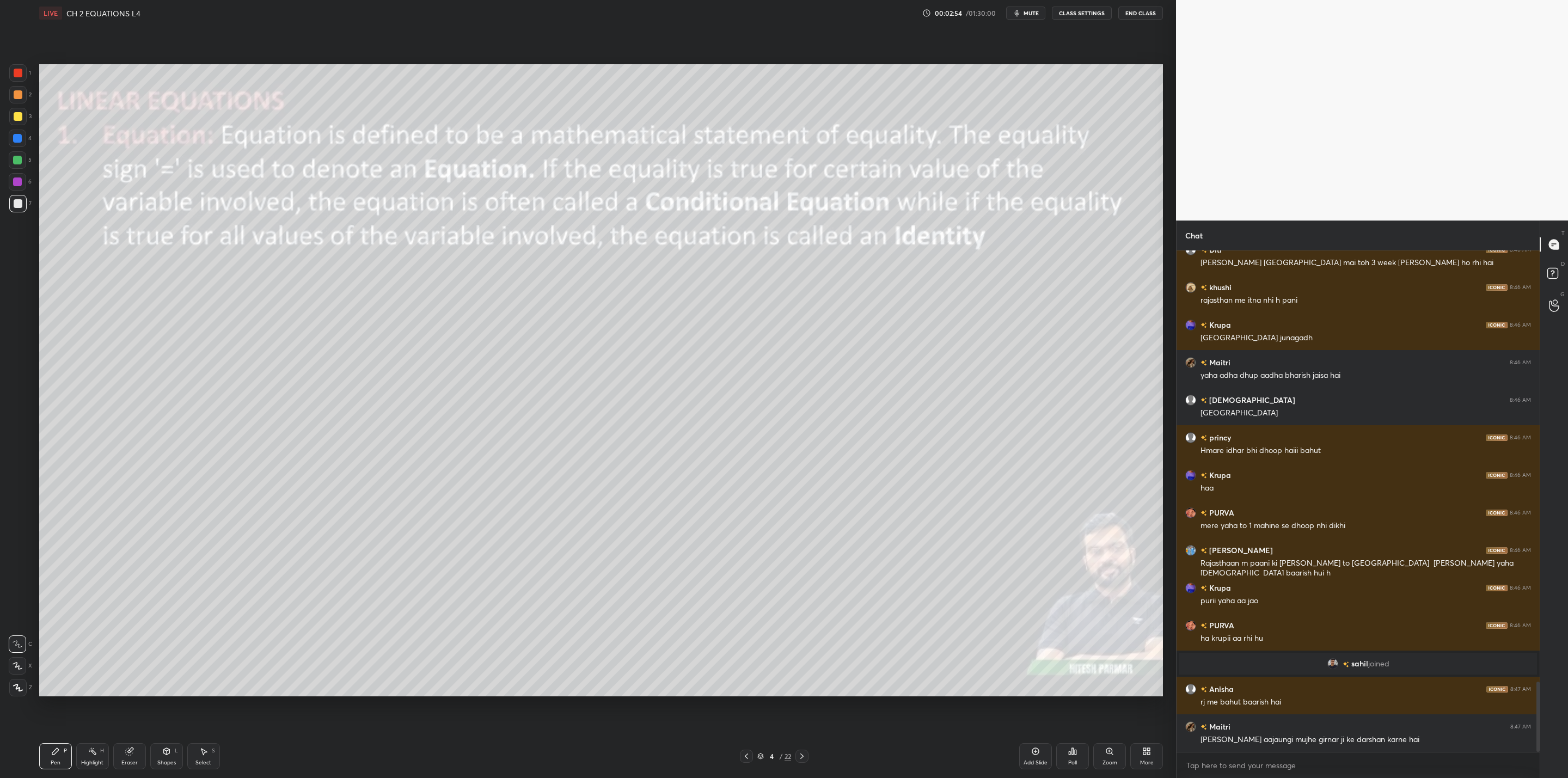
click at [802, 755] on icon at bounding box center [802, 756] width 9 height 9
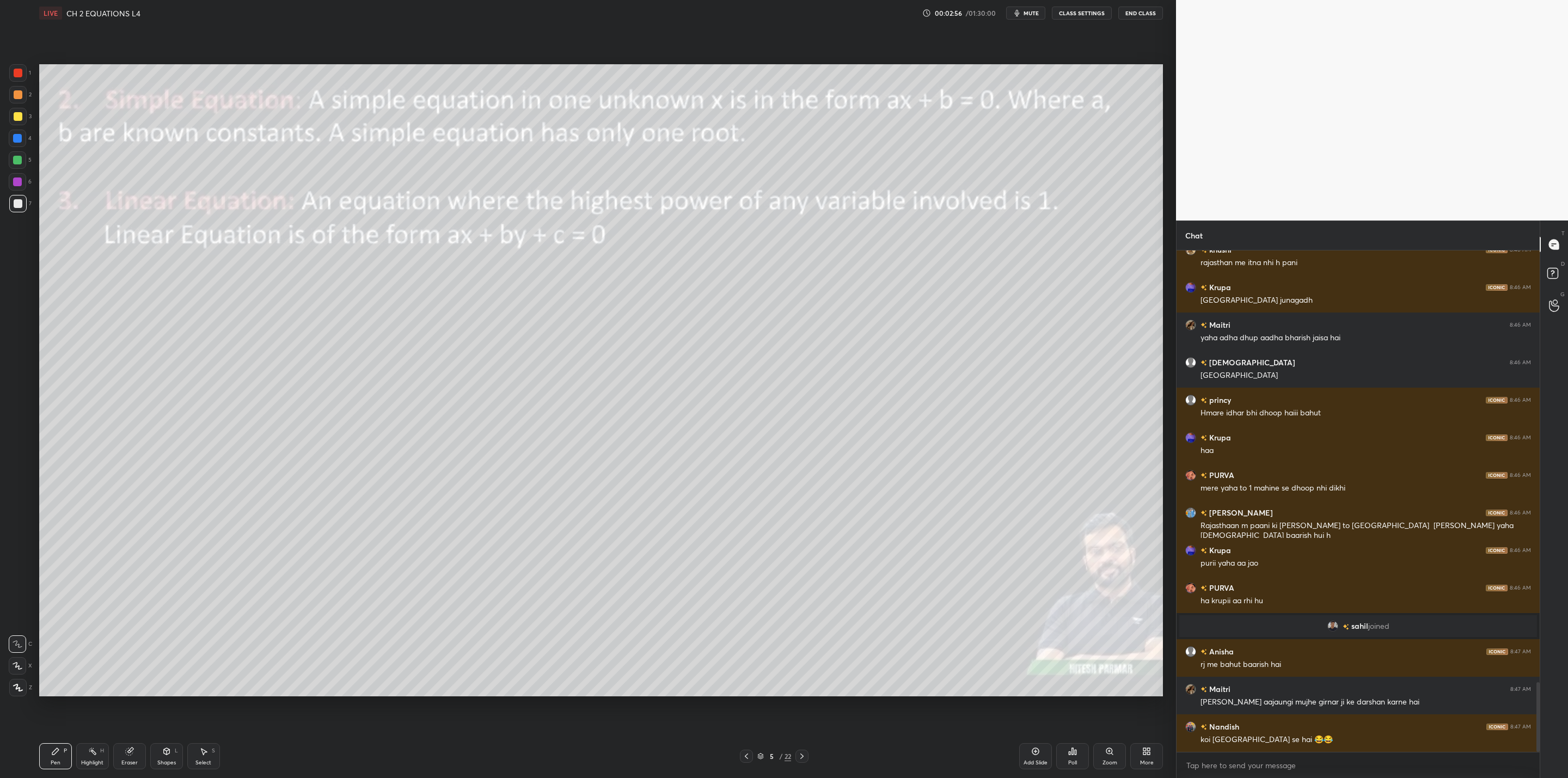
click at [806, 751] on div at bounding box center [802, 757] width 13 height 13
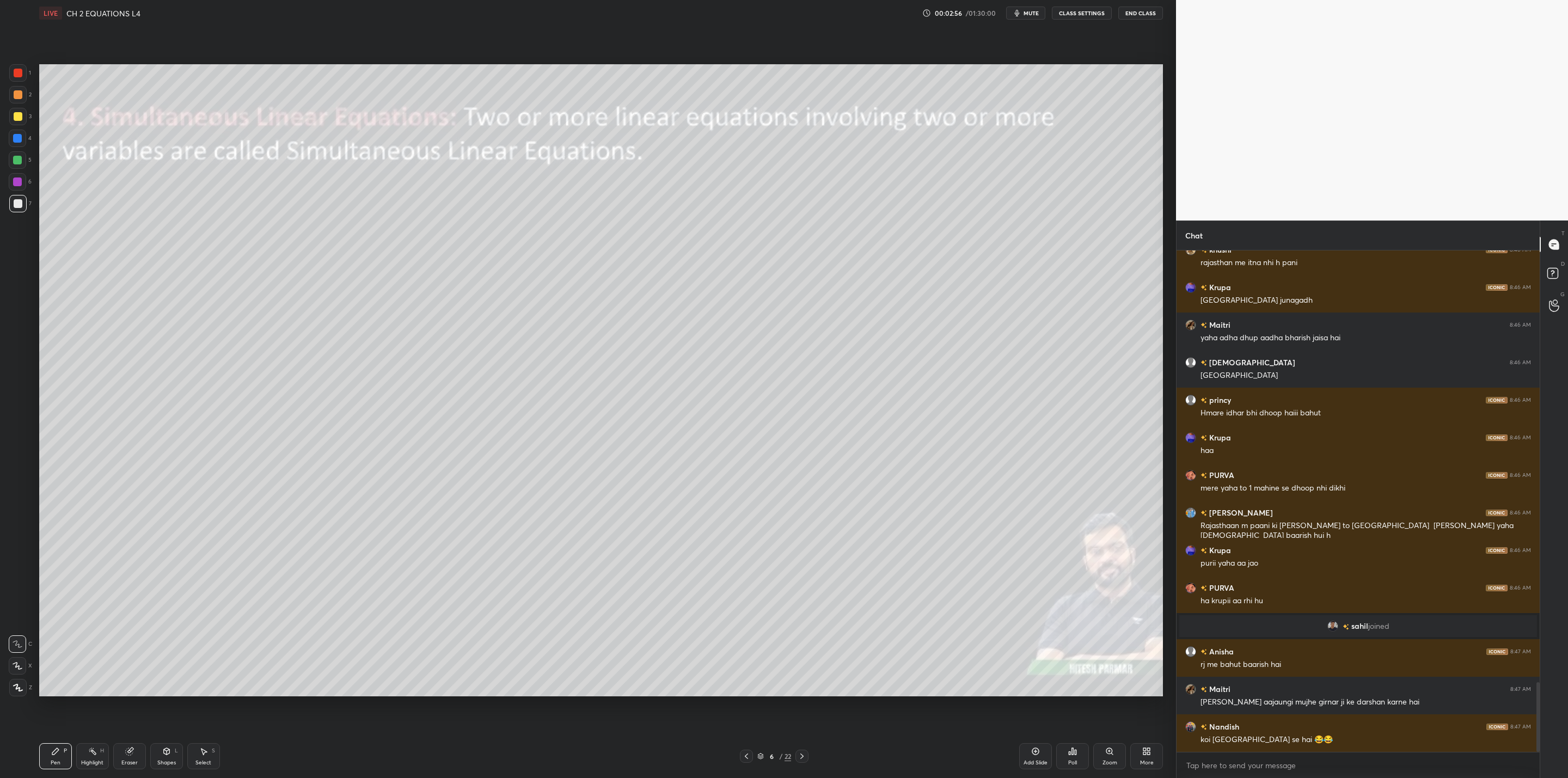
click at [805, 749] on div "Pen P Highlight H Eraser Shapes L Select S 6 / 22 Add Slide Poll Zoom More" at bounding box center [601, 756] width 1124 height 43
click at [801, 751] on div at bounding box center [802, 757] width 13 height 13
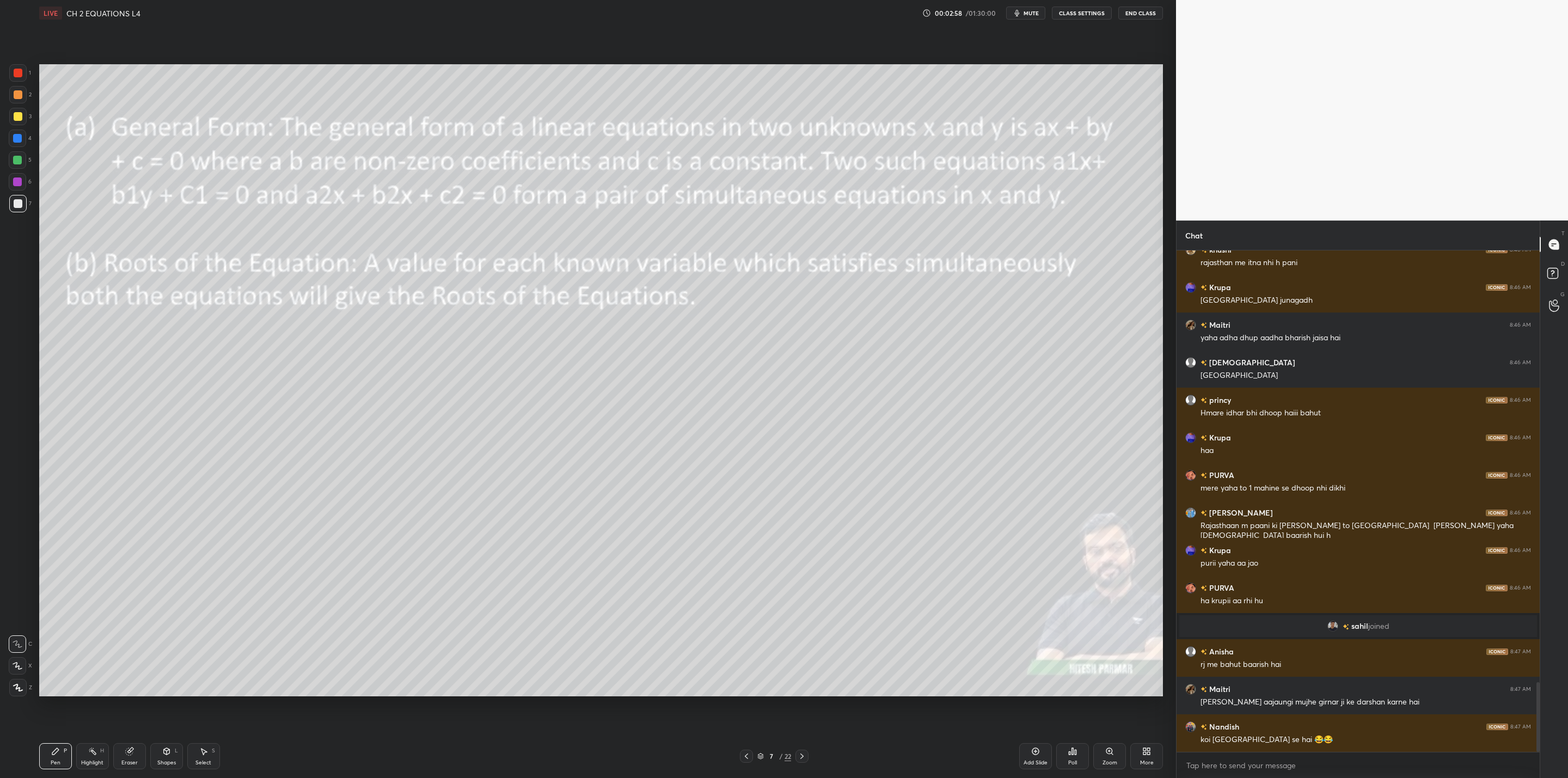
click at [804, 753] on icon at bounding box center [802, 756] width 9 height 9
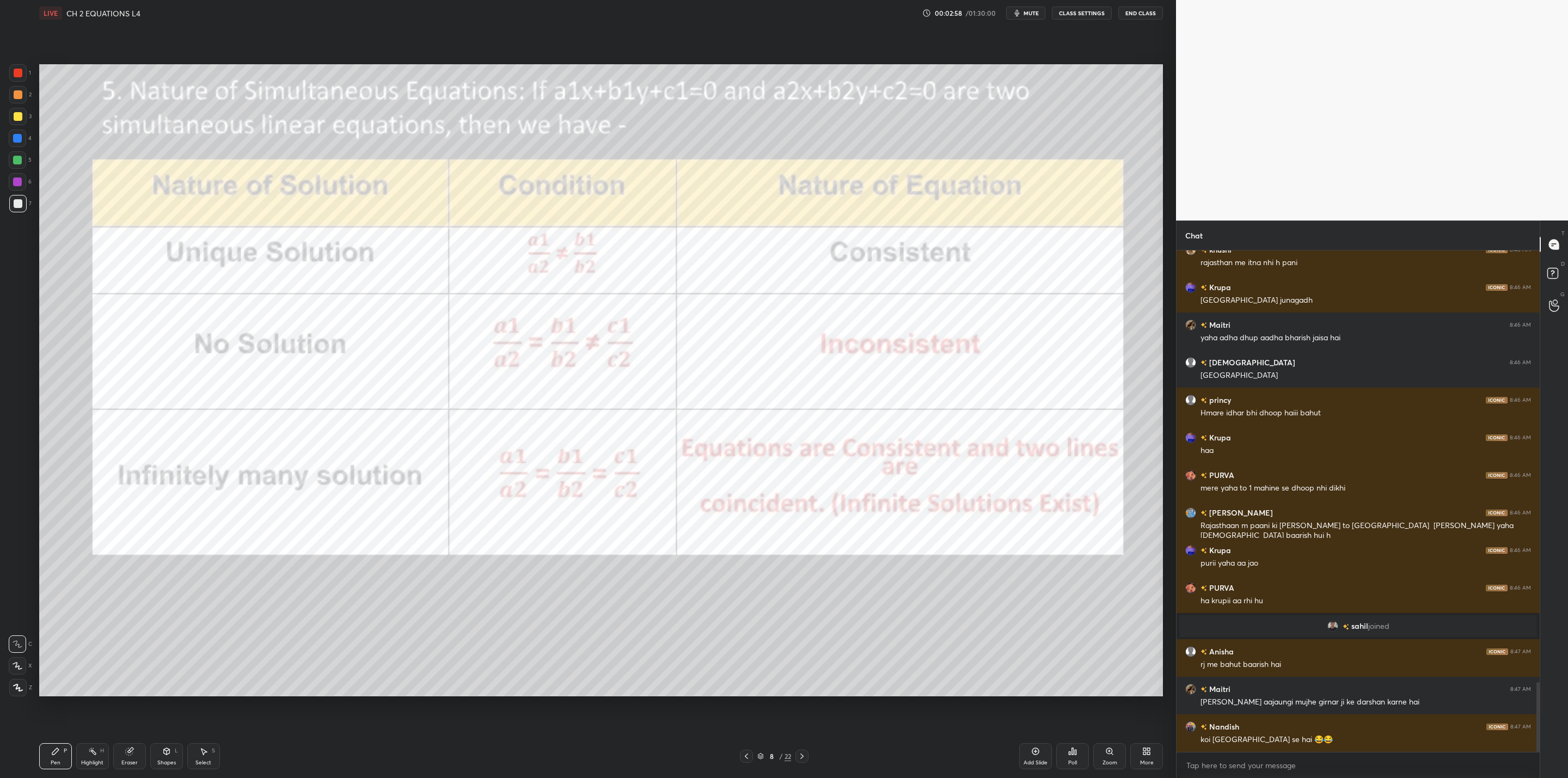
click at [804, 752] on icon at bounding box center [802, 756] width 9 height 9
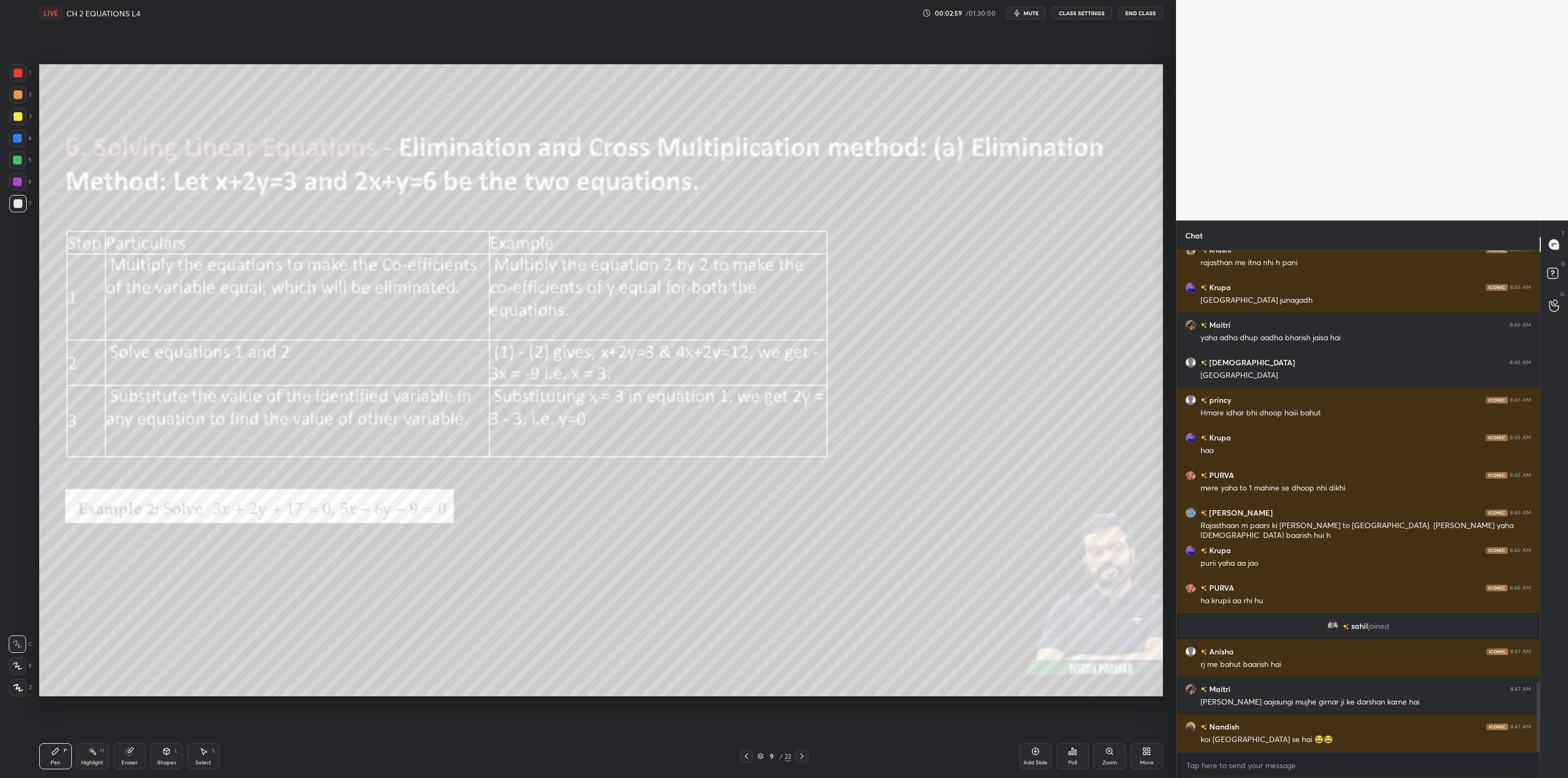
click at [806, 757] on icon at bounding box center [802, 756] width 9 height 9
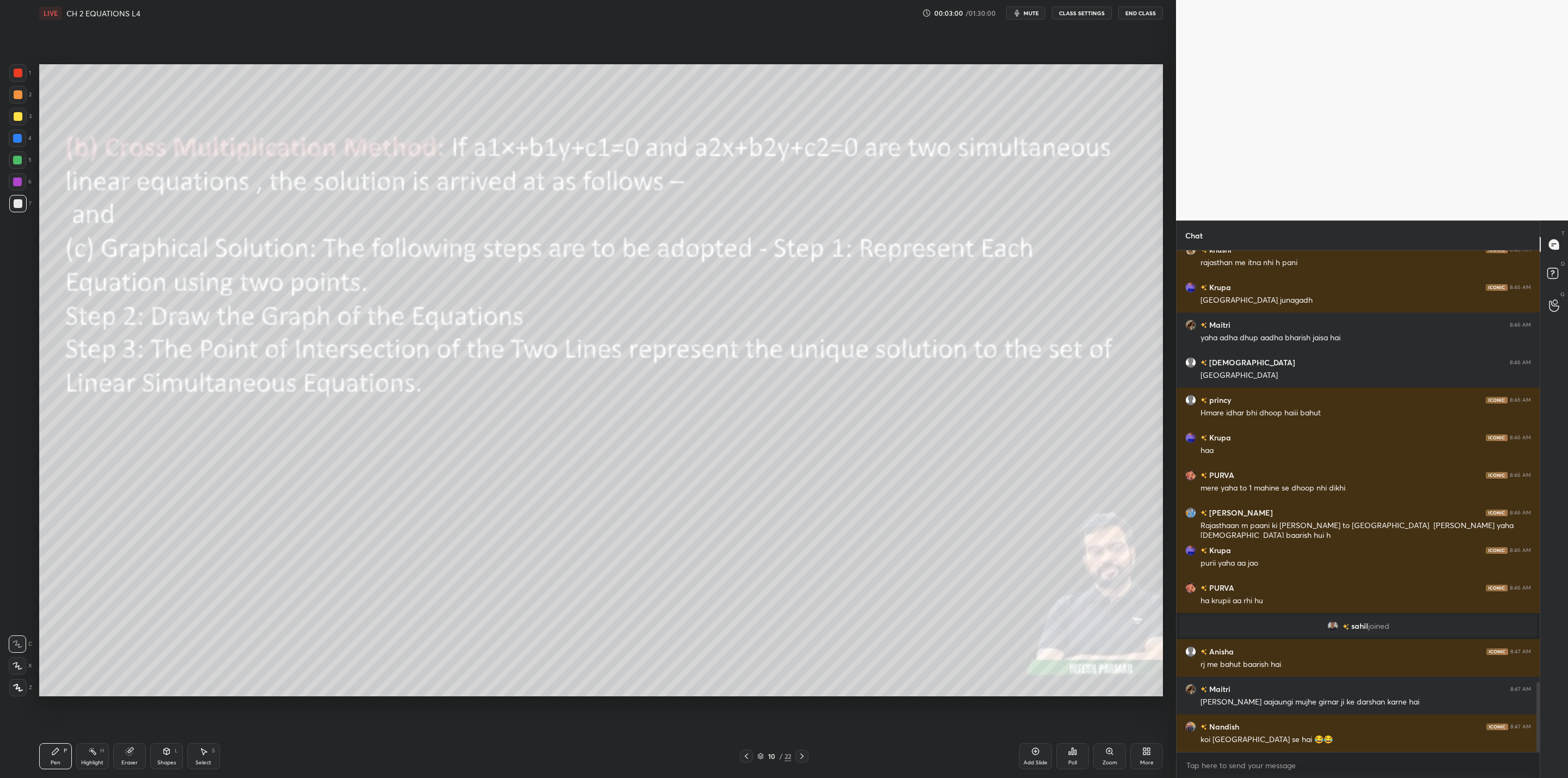
click at [798, 757] on icon at bounding box center [802, 756] width 9 height 9
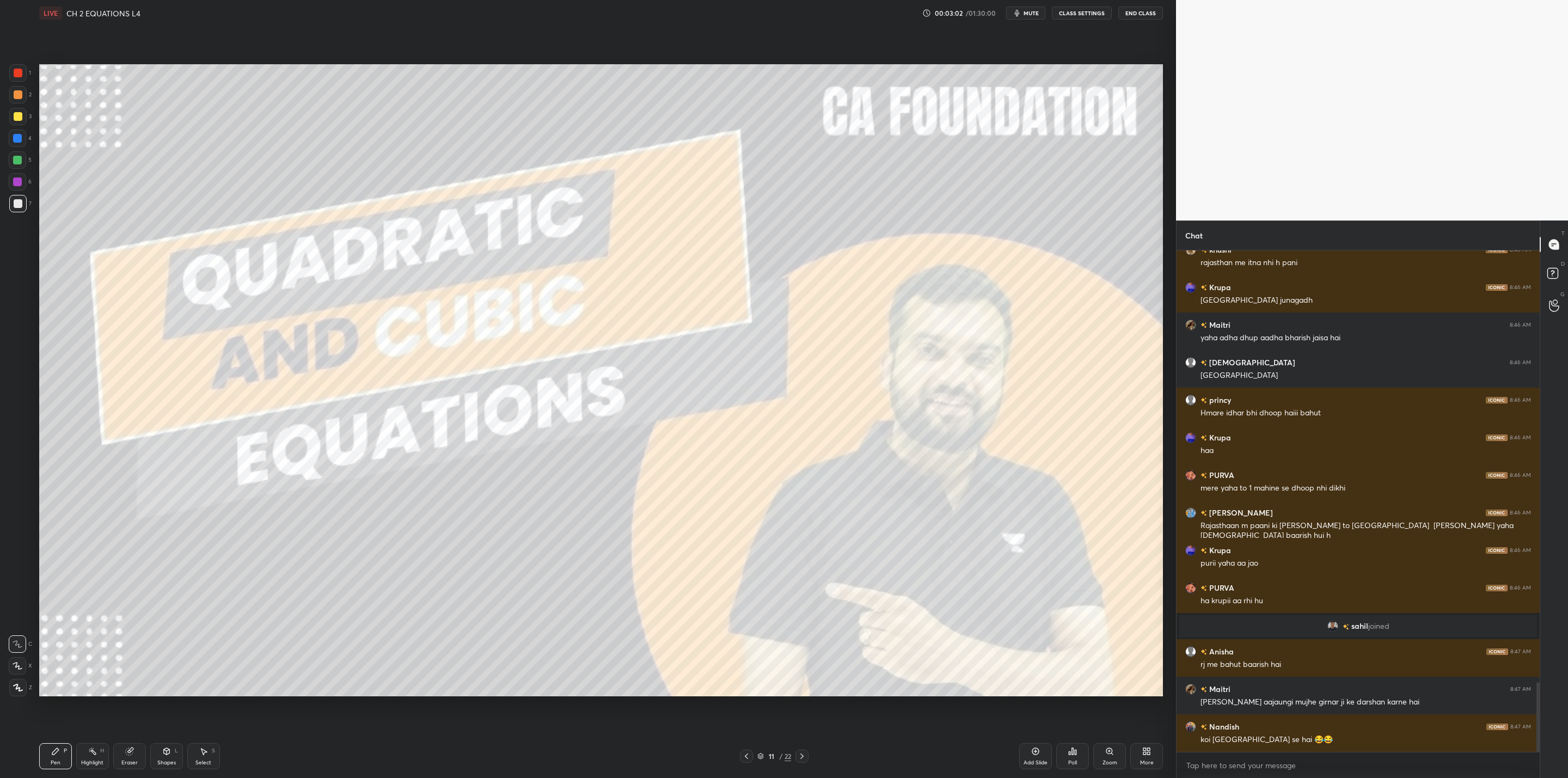
click at [794, 757] on div "11 / 22" at bounding box center [774, 757] width 69 height 13
click at [801, 757] on icon at bounding box center [802, 756] width 9 height 9
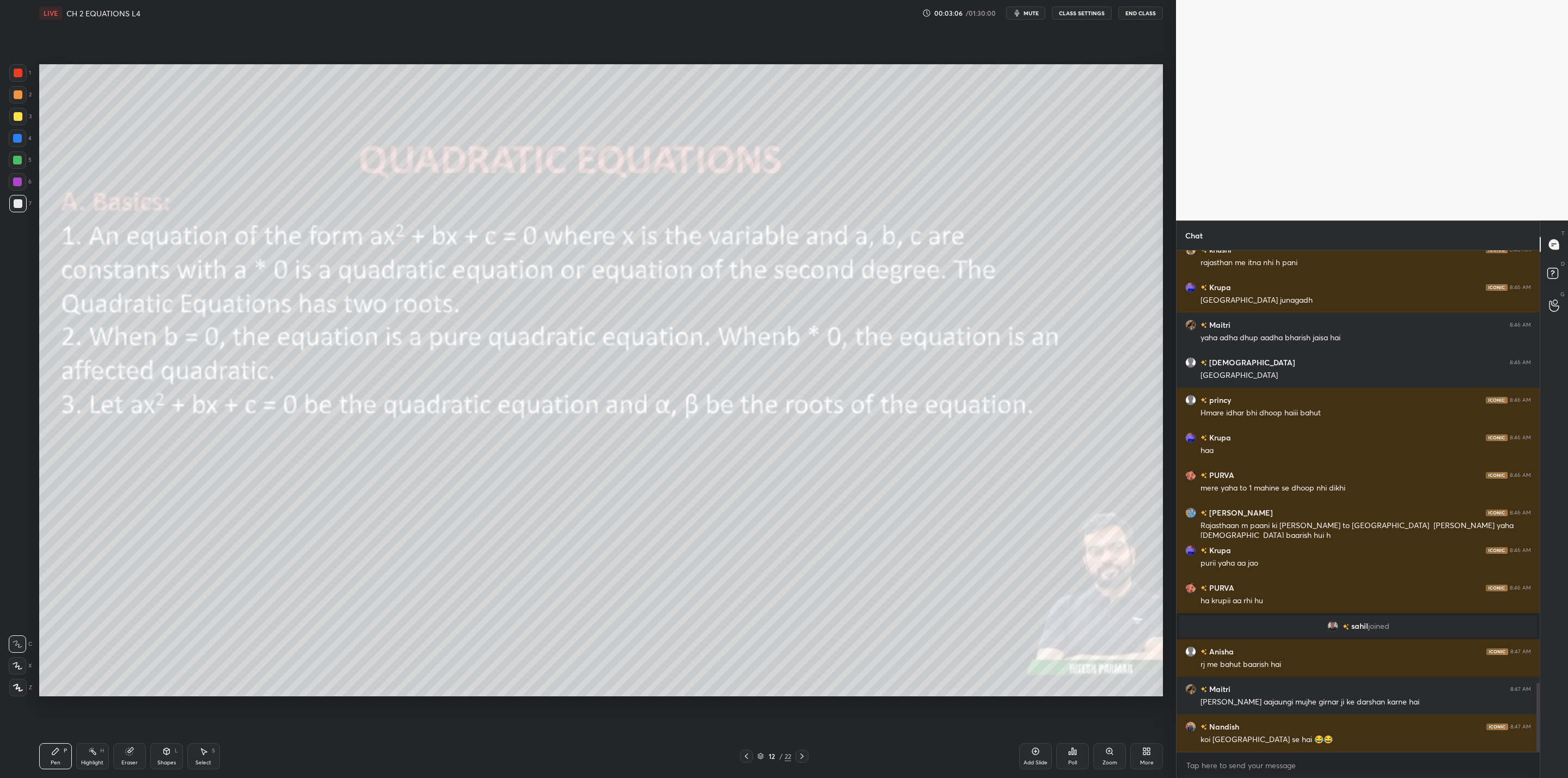
scroll to position [3147, 0]
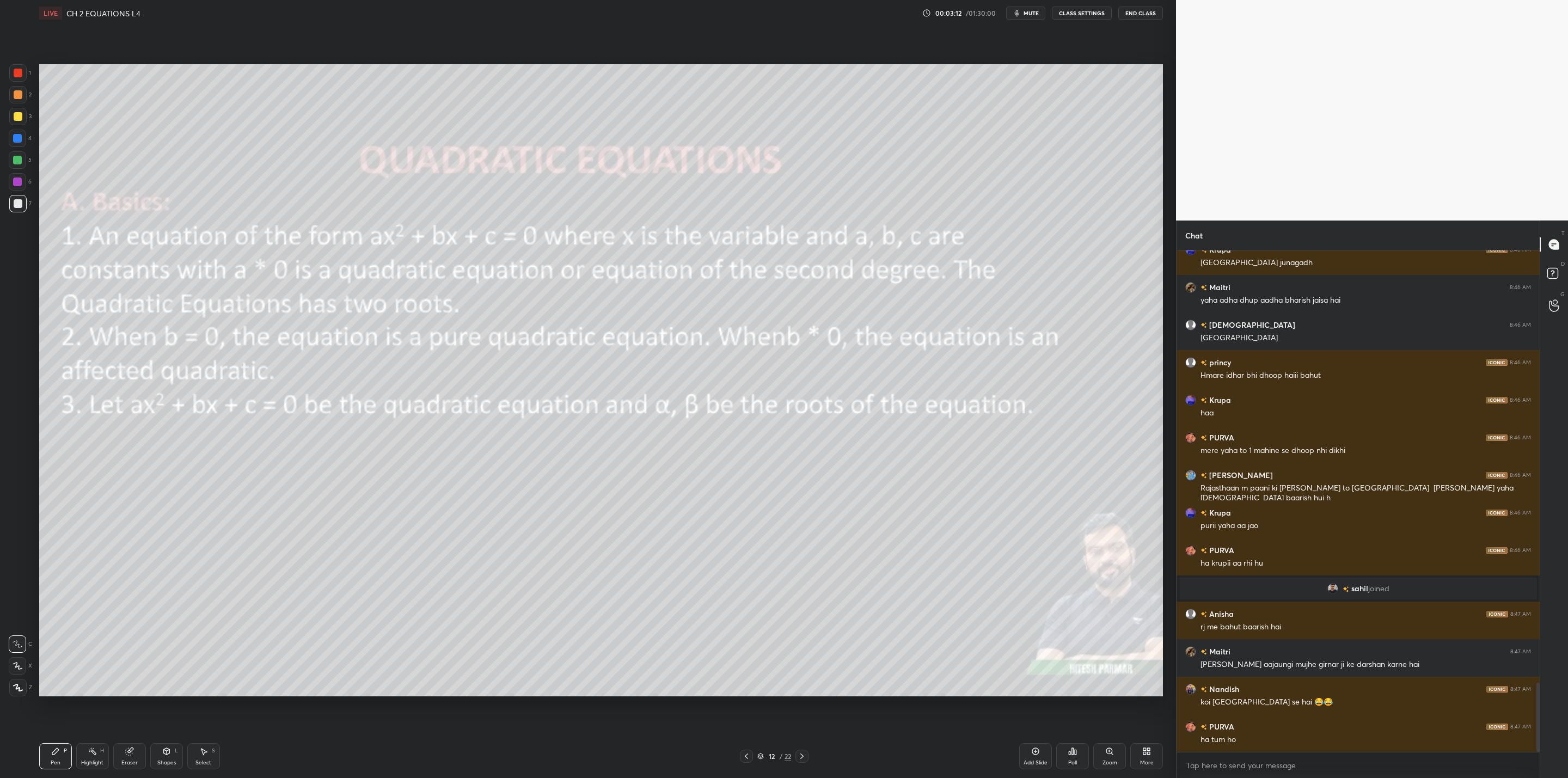
click at [801, 757] on icon at bounding box center [802, 756] width 9 height 9
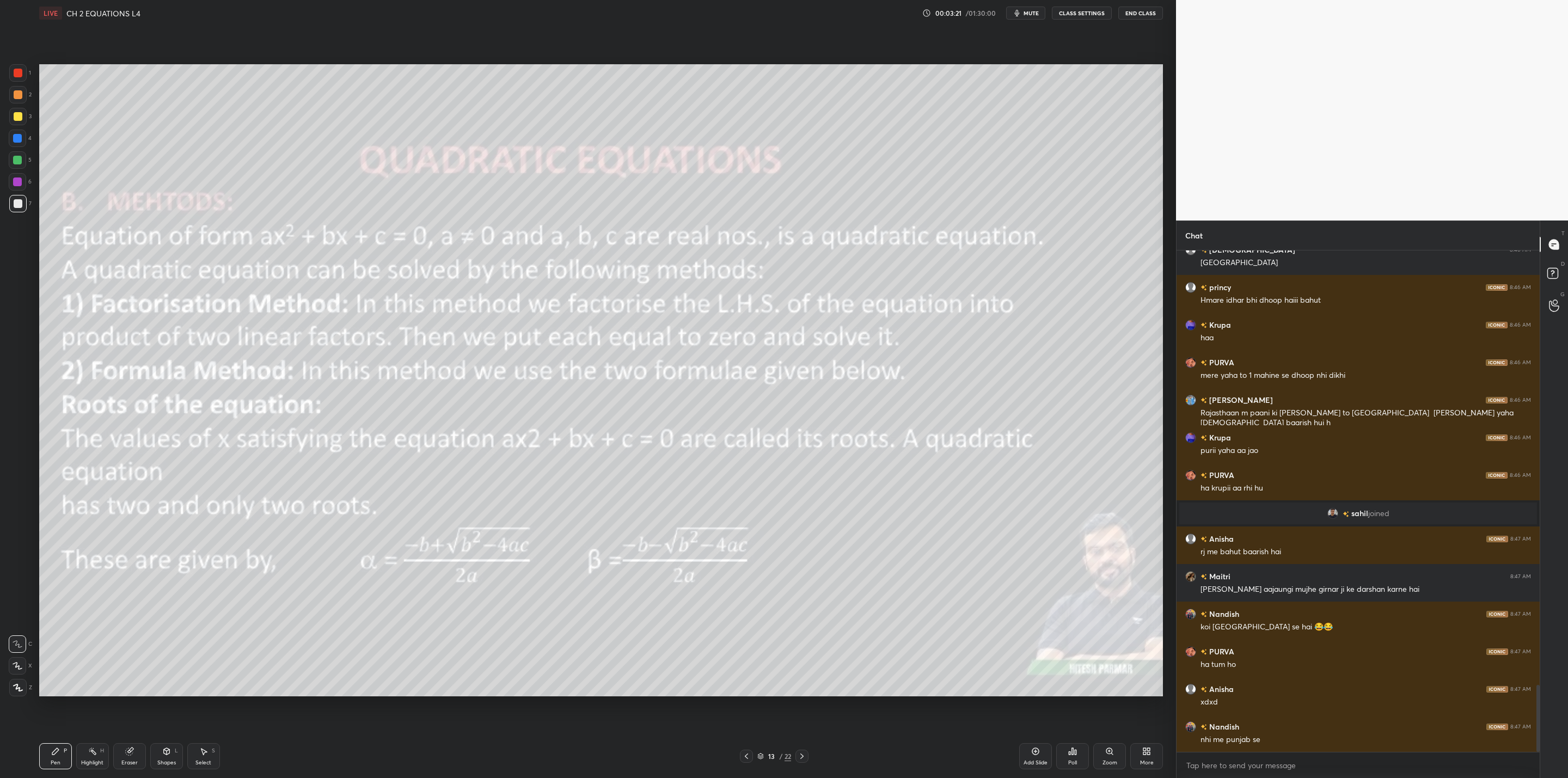
scroll to position [3260, 0]
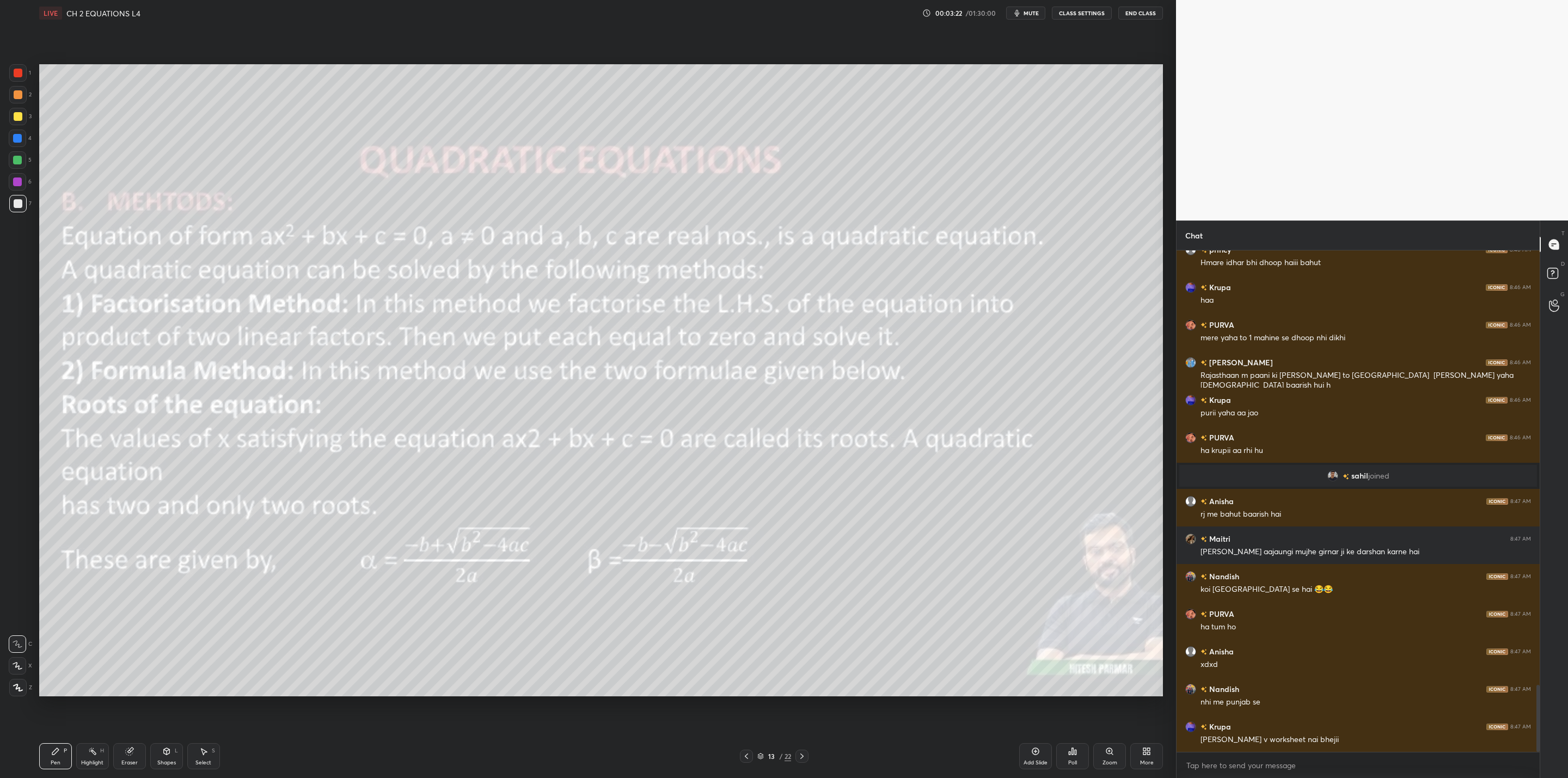
drag, startPoint x: 802, startPoint y: 754, endPoint x: 797, endPoint y: 757, distance: 5.8
click at [802, 755] on icon at bounding box center [802, 756] width 9 height 9
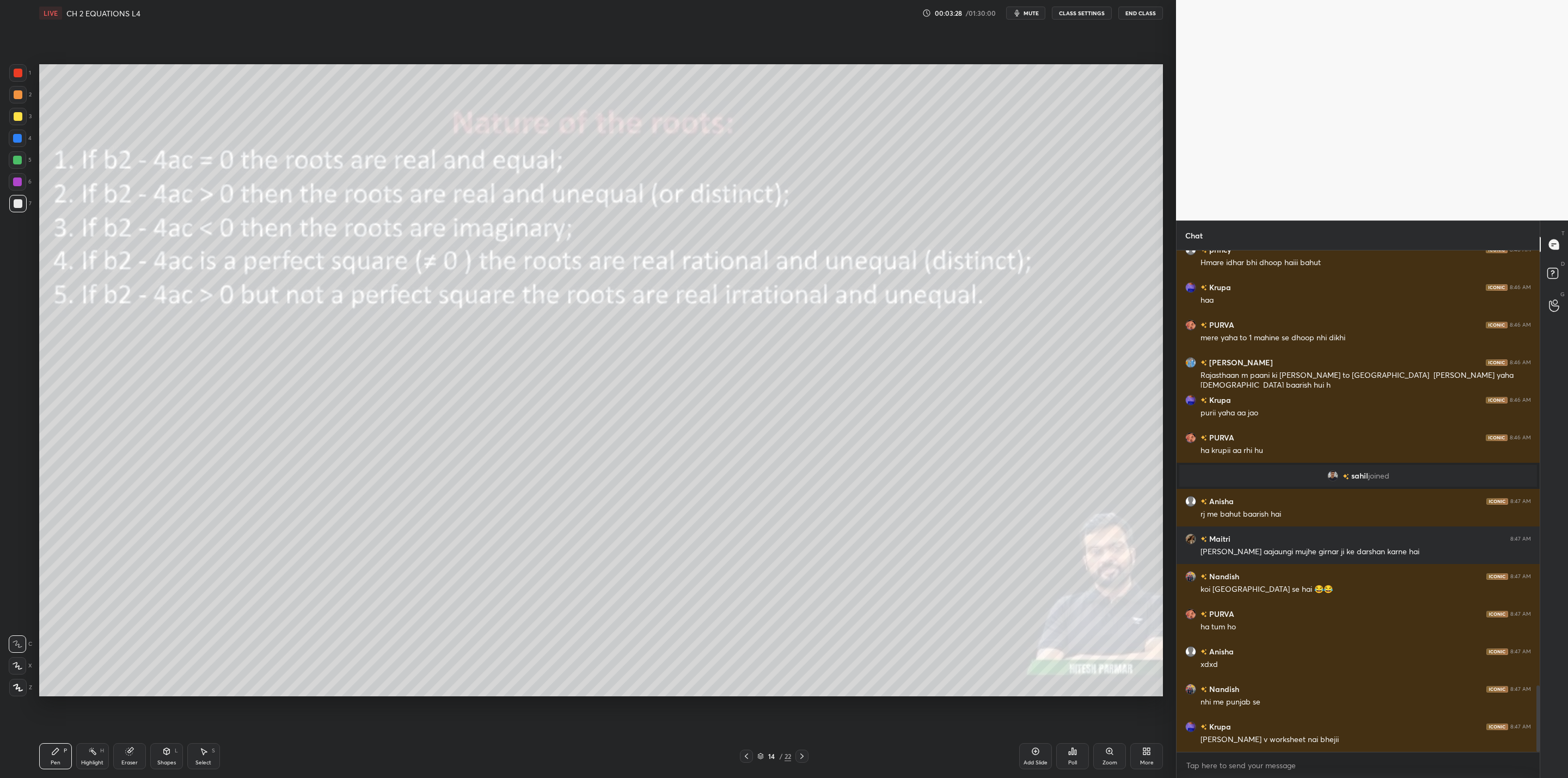
scroll to position [3298, 0]
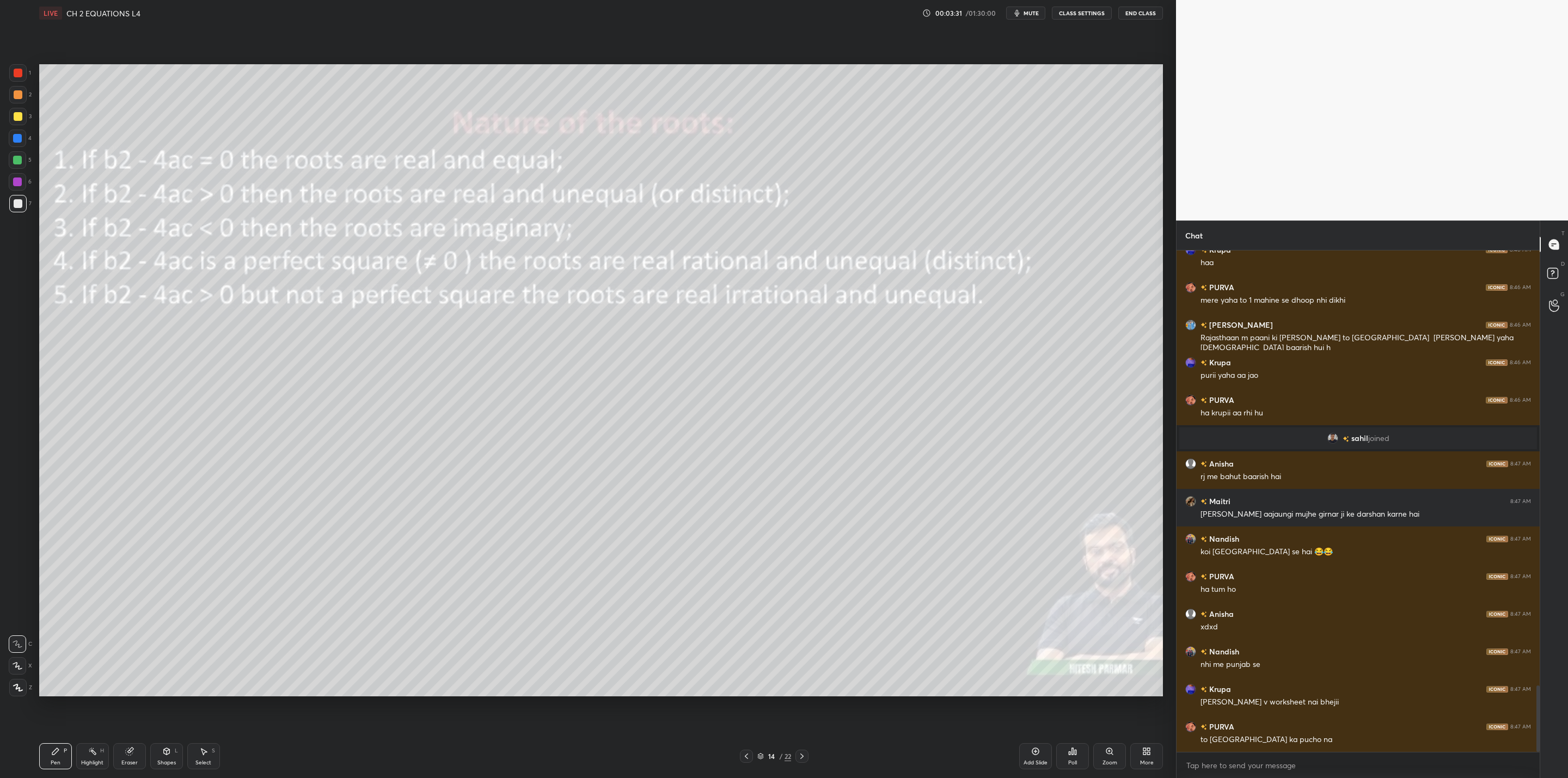
click at [750, 753] on icon at bounding box center [746, 756] width 9 height 9
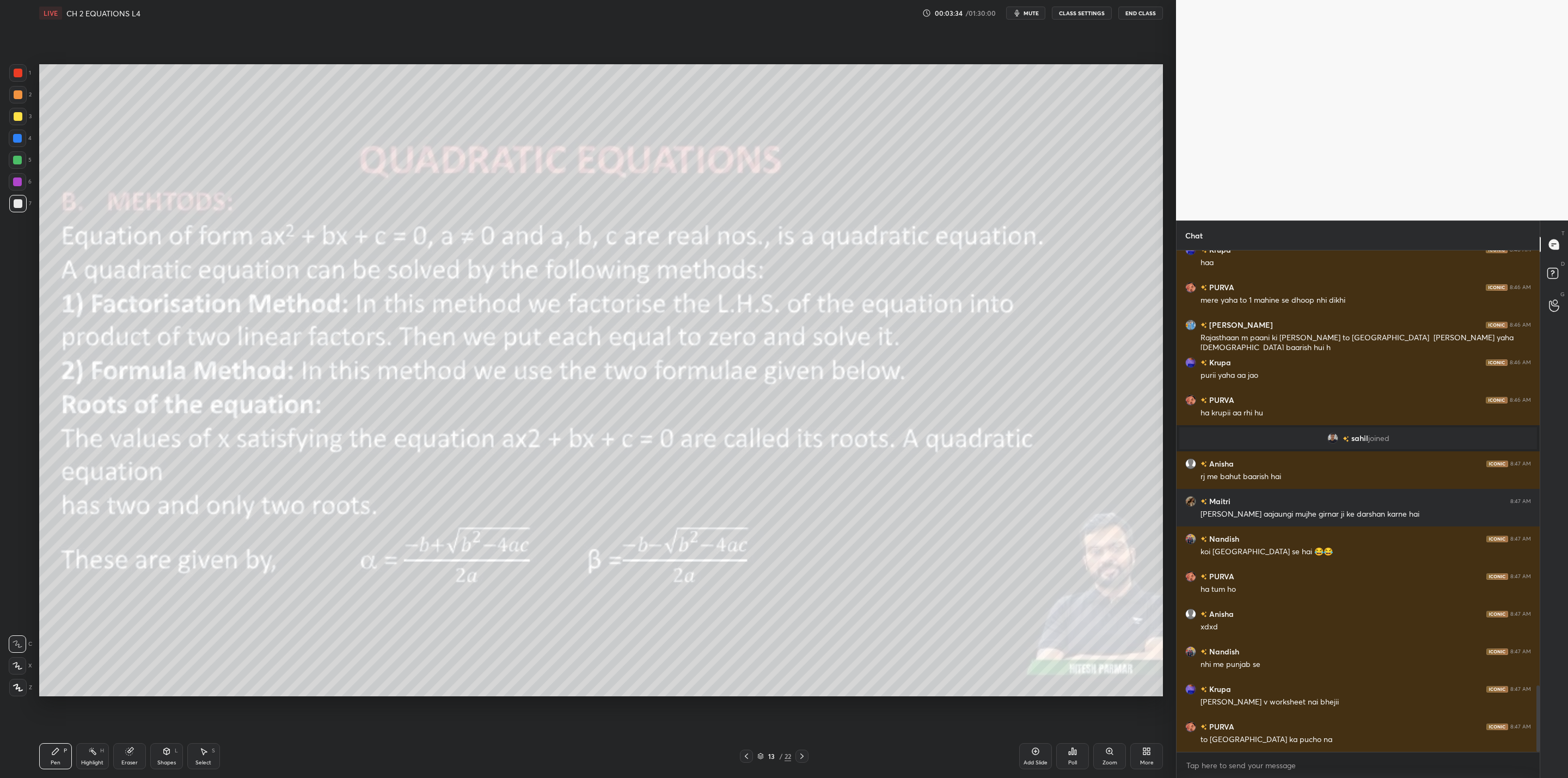
click at [801, 755] on icon at bounding box center [802, 756] width 9 height 9
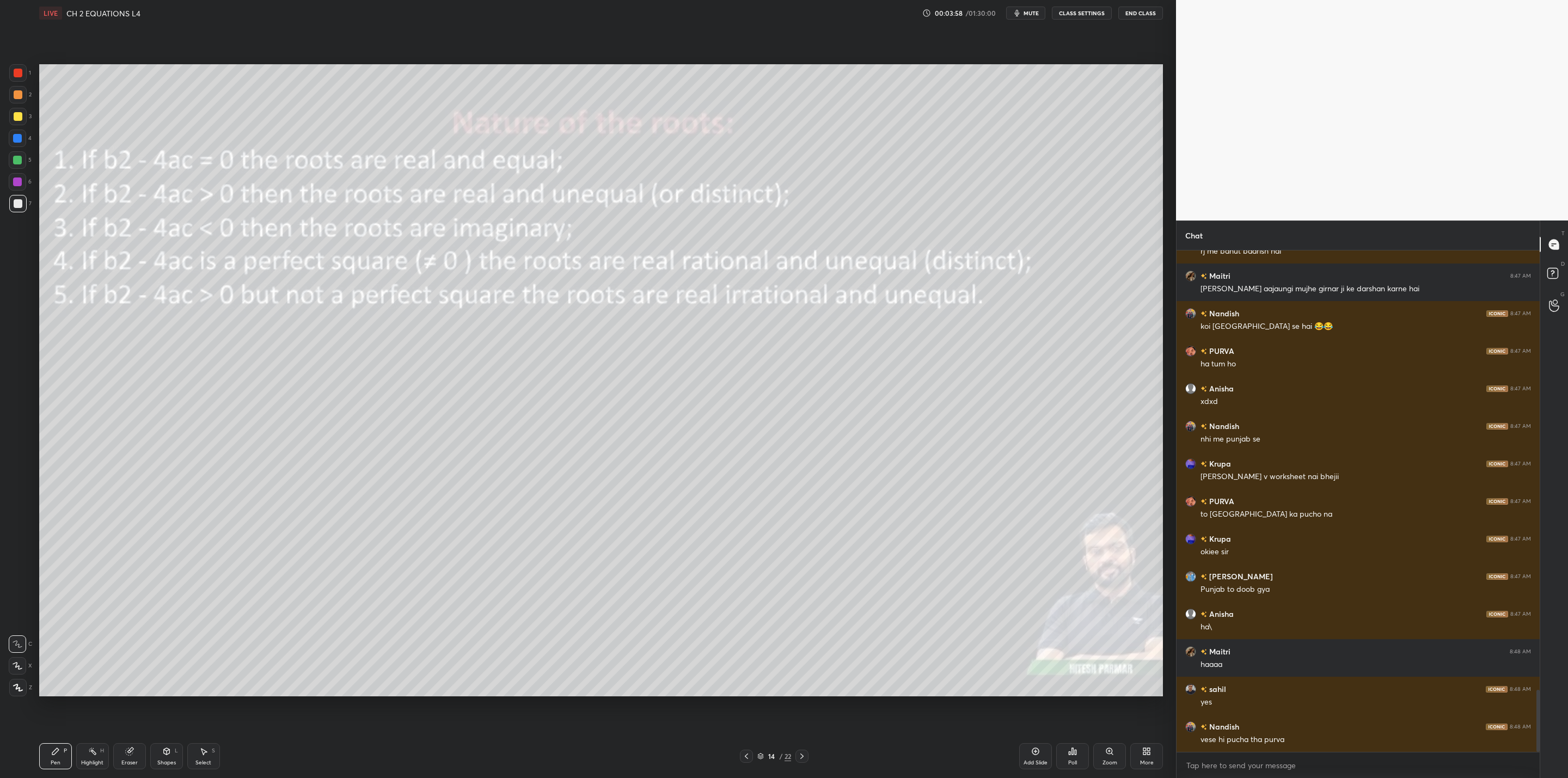
scroll to position [3560, 0]
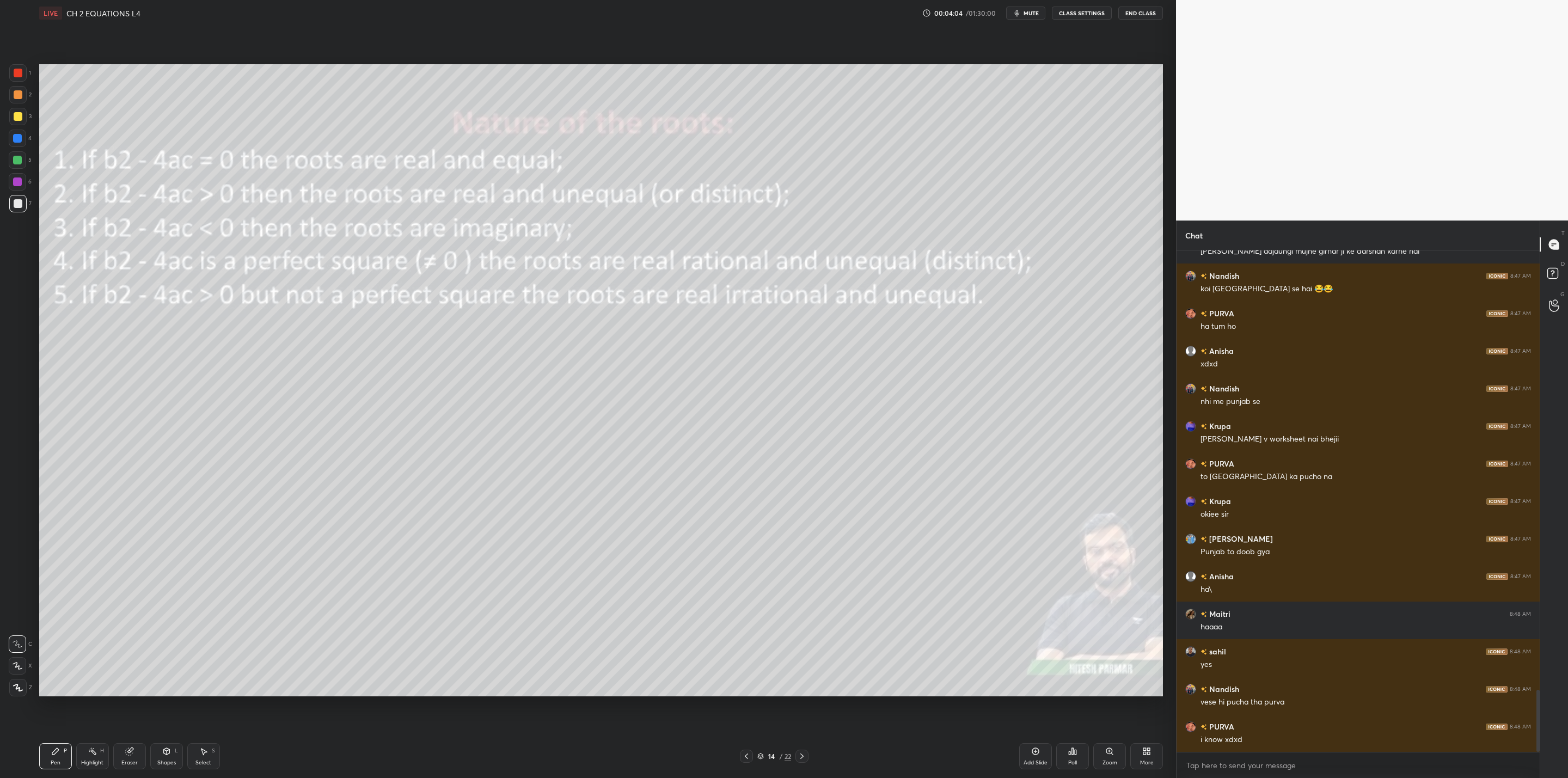
click at [746, 754] on icon at bounding box center [746, 756] width 9 height 9
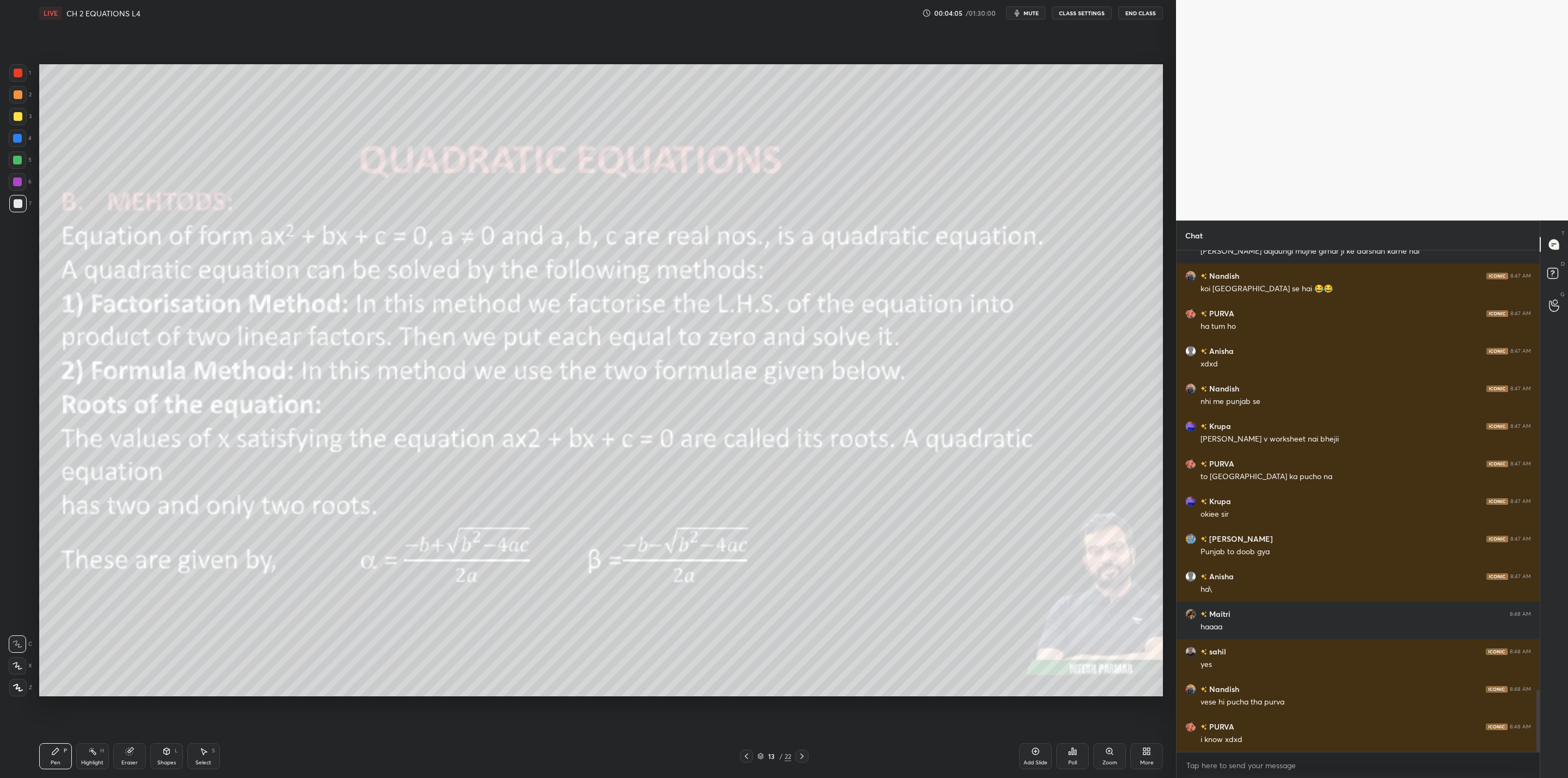
drag, startPoint x: 804, startPoint y: 759, endPoint x: 812, endPoint y: 759, distance: 8.0
click at [804, 760] on icon at bounding box center [802, 756] width 9 height 9
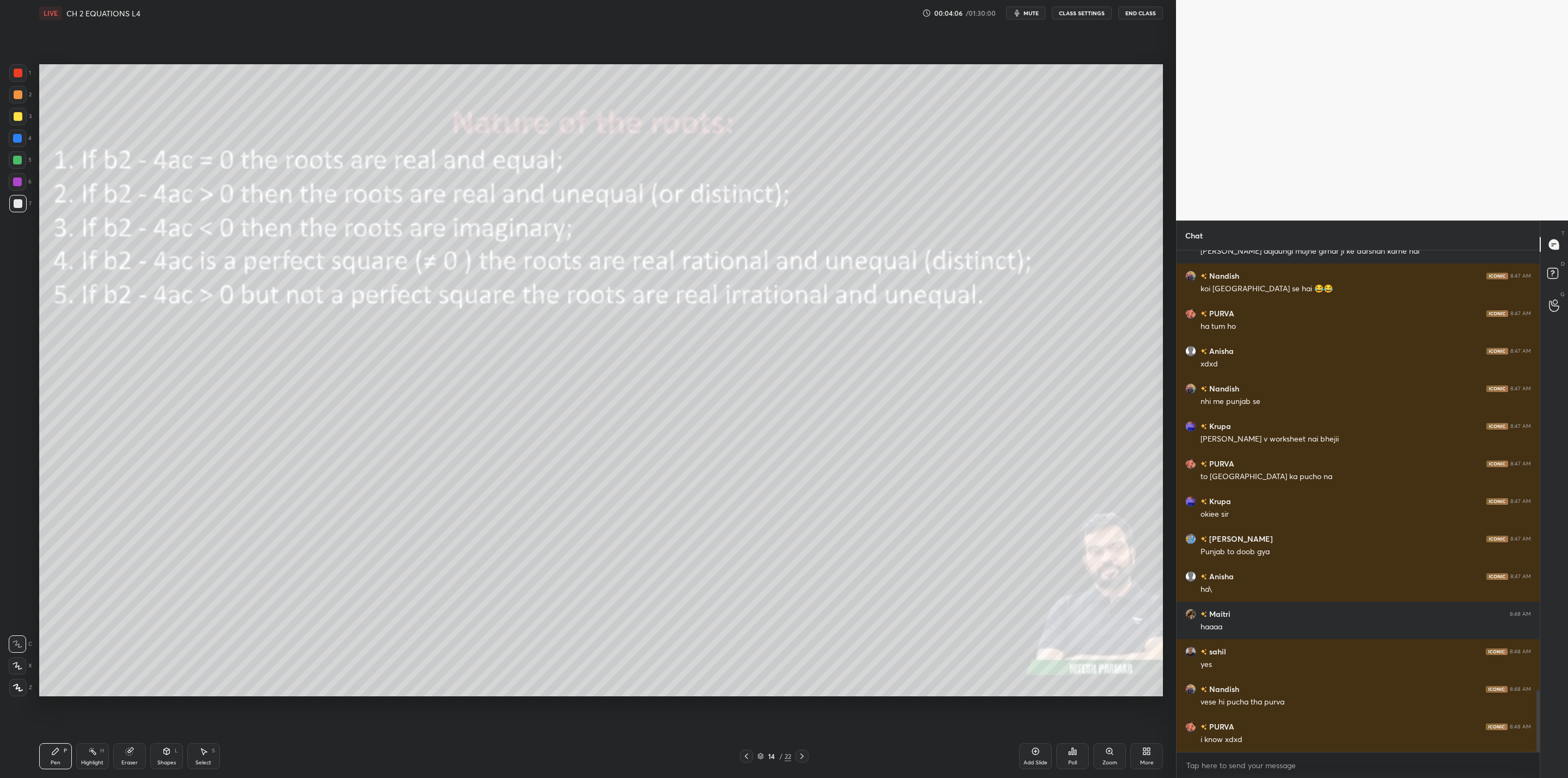
drag, startPoint x: 747, startPoint y: 755, endPoint x: 830, endPoint y: 755, distance: 83.0
click at [750, 757] on icon at bounding box center [746, 756] width 9 height 9
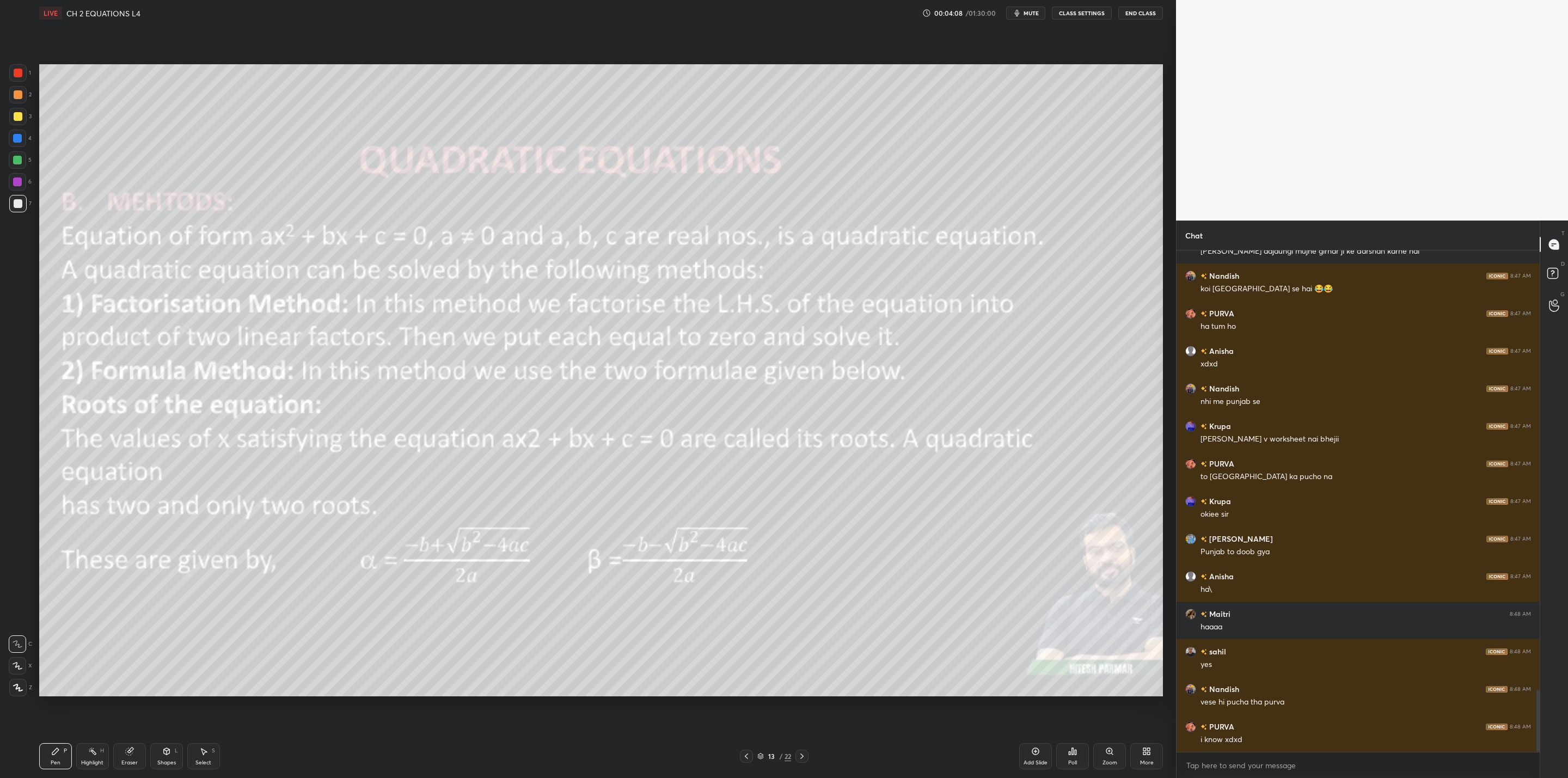
click at [1031, 755] on icon at bounding box center [1035, 751] width 9 height 9
click at [745, 755] on icon at bounding box center [746, 756] width 9 height 9
click at [798, 759] on icon at bounding box center [802, 756] width 9 height 9
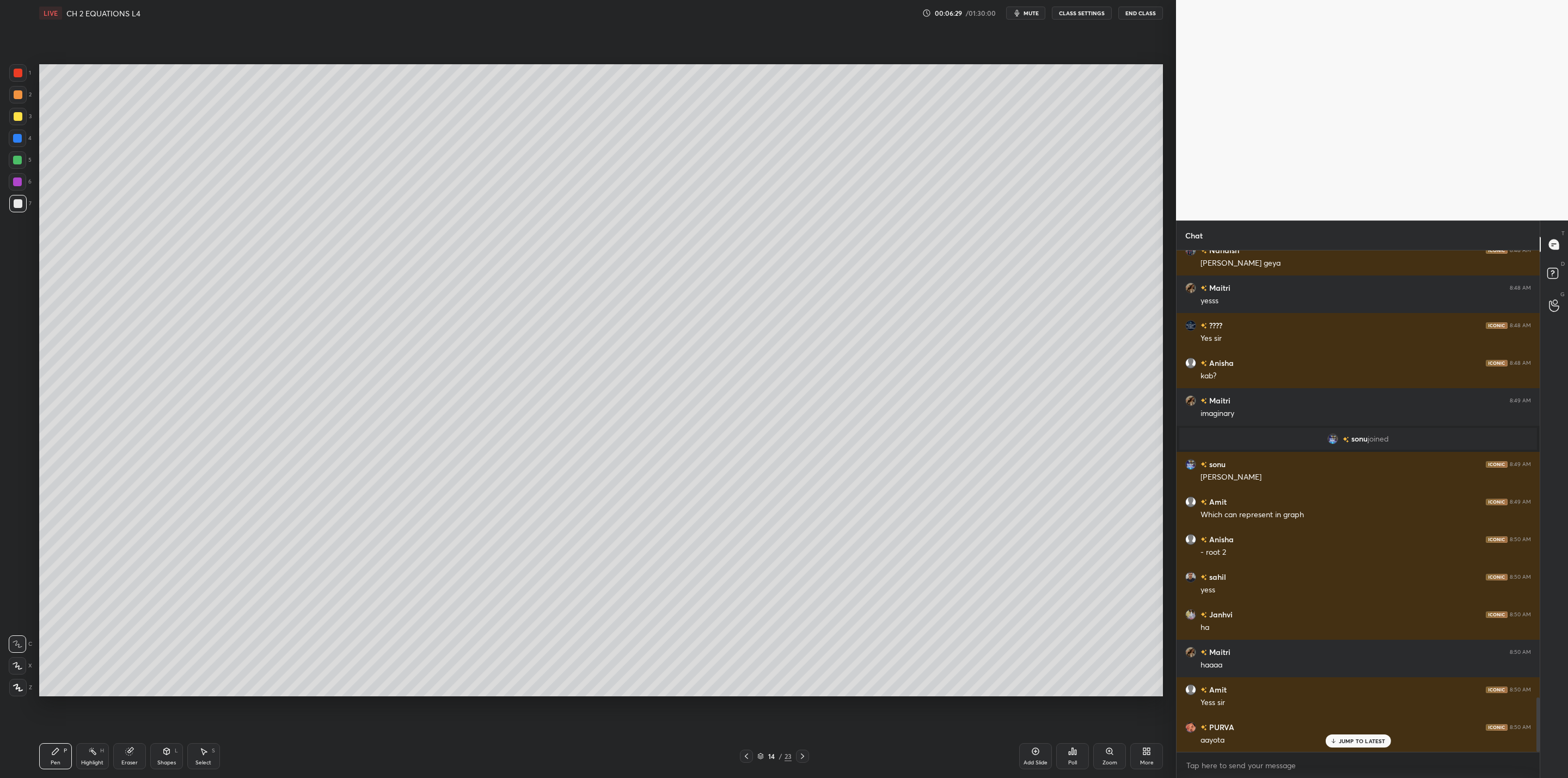
scroll to position [4178, 0]
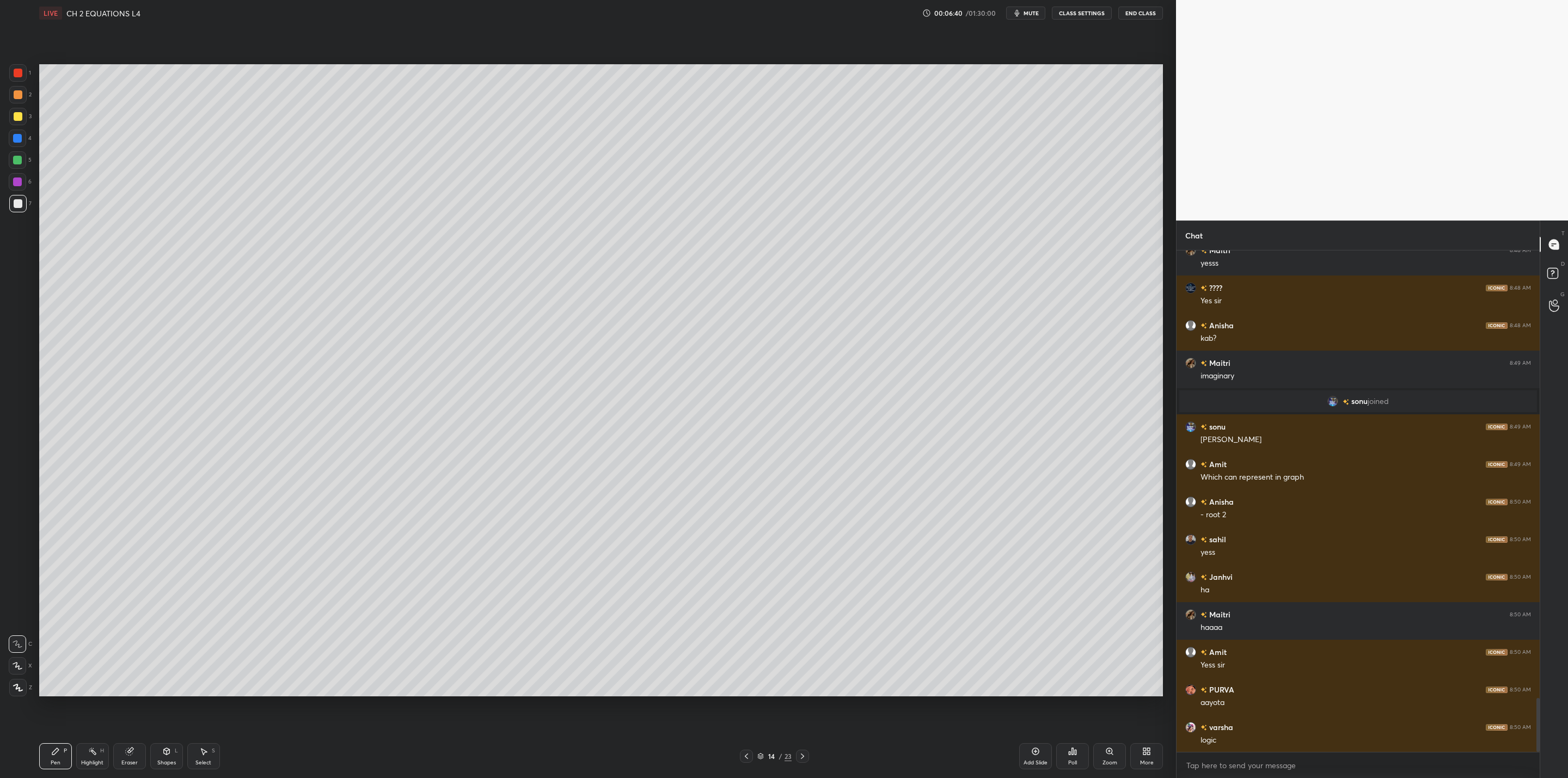
drag, startPoint x: 13, startPoint y: 116, endPoint x: 29, endPoint y: 129, distance: 20.6
click at [15, 121] on div at bounding box center [18, 117] width 17 height 17
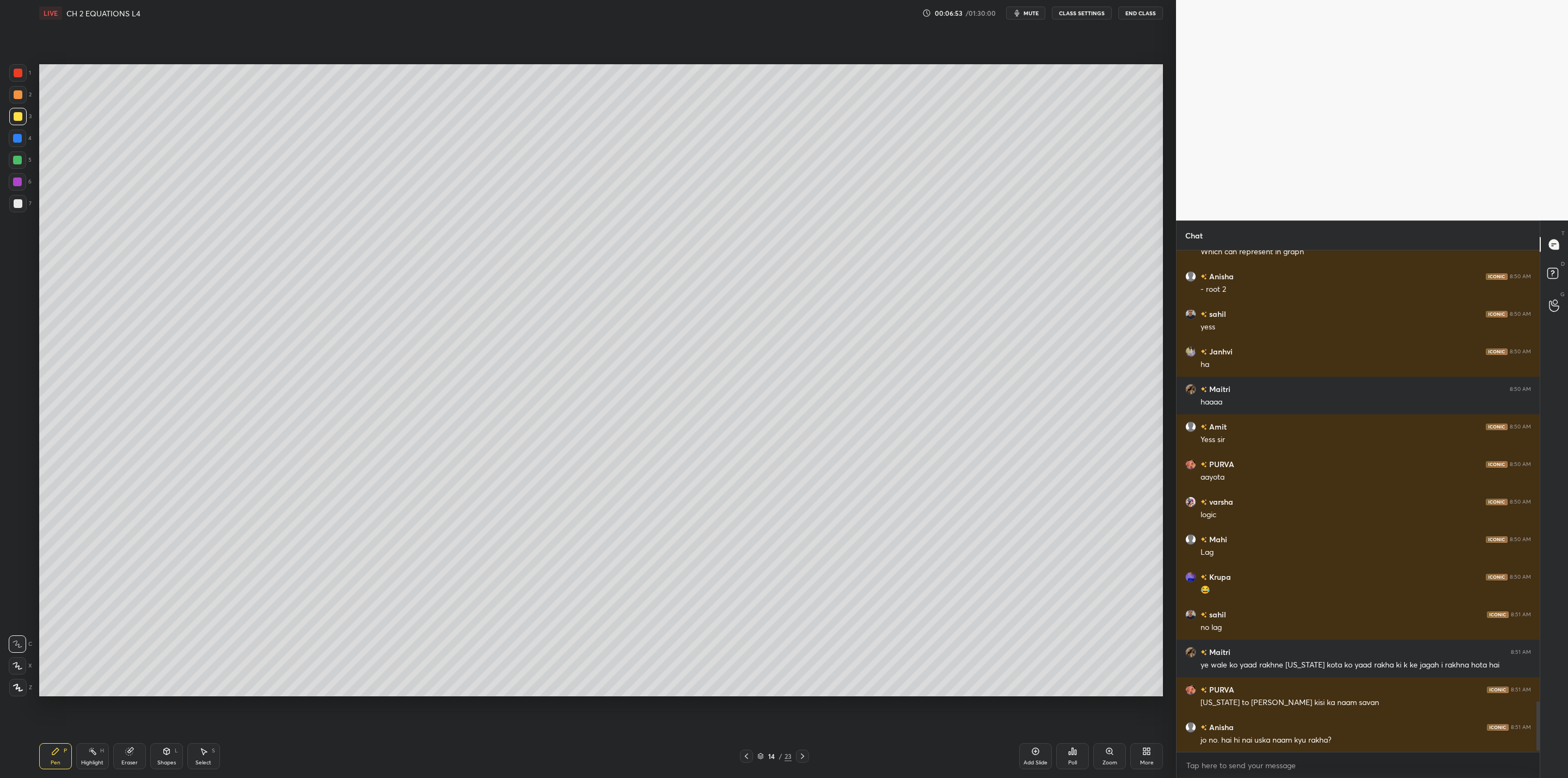
scroll to position [498, 360]
click at [1333, 743] on icon at bounding box center [1333, 743] width 3 height 1
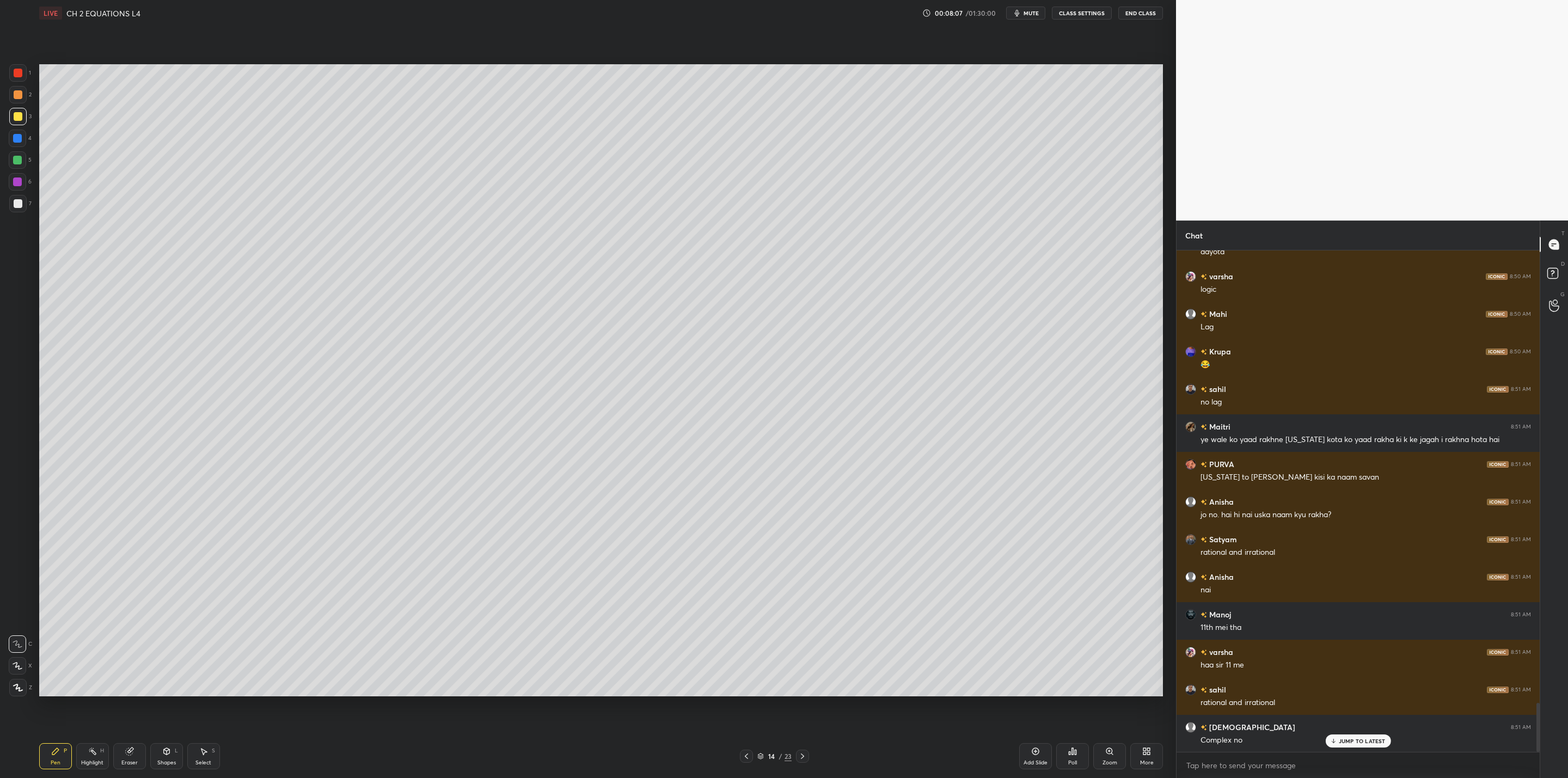
scroll to position [4667, 0]
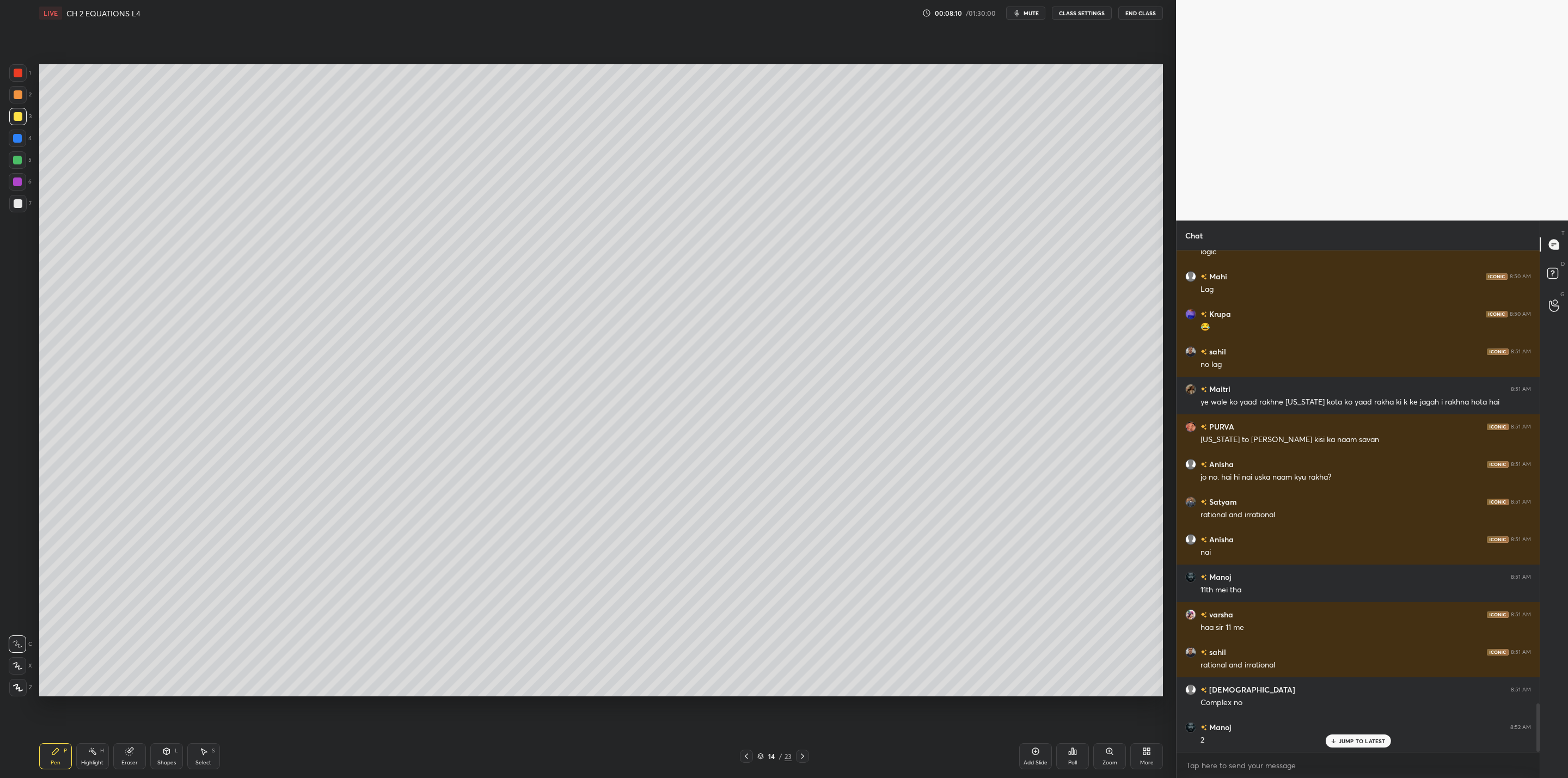
drag, startPoint x: 136, startPoint y: 754, endPoint x: 192, endPoint y: 735, distance: 59.1
click at [136, 753] on div "Eraser" at bounding box center [129, 756] width 33 height 26
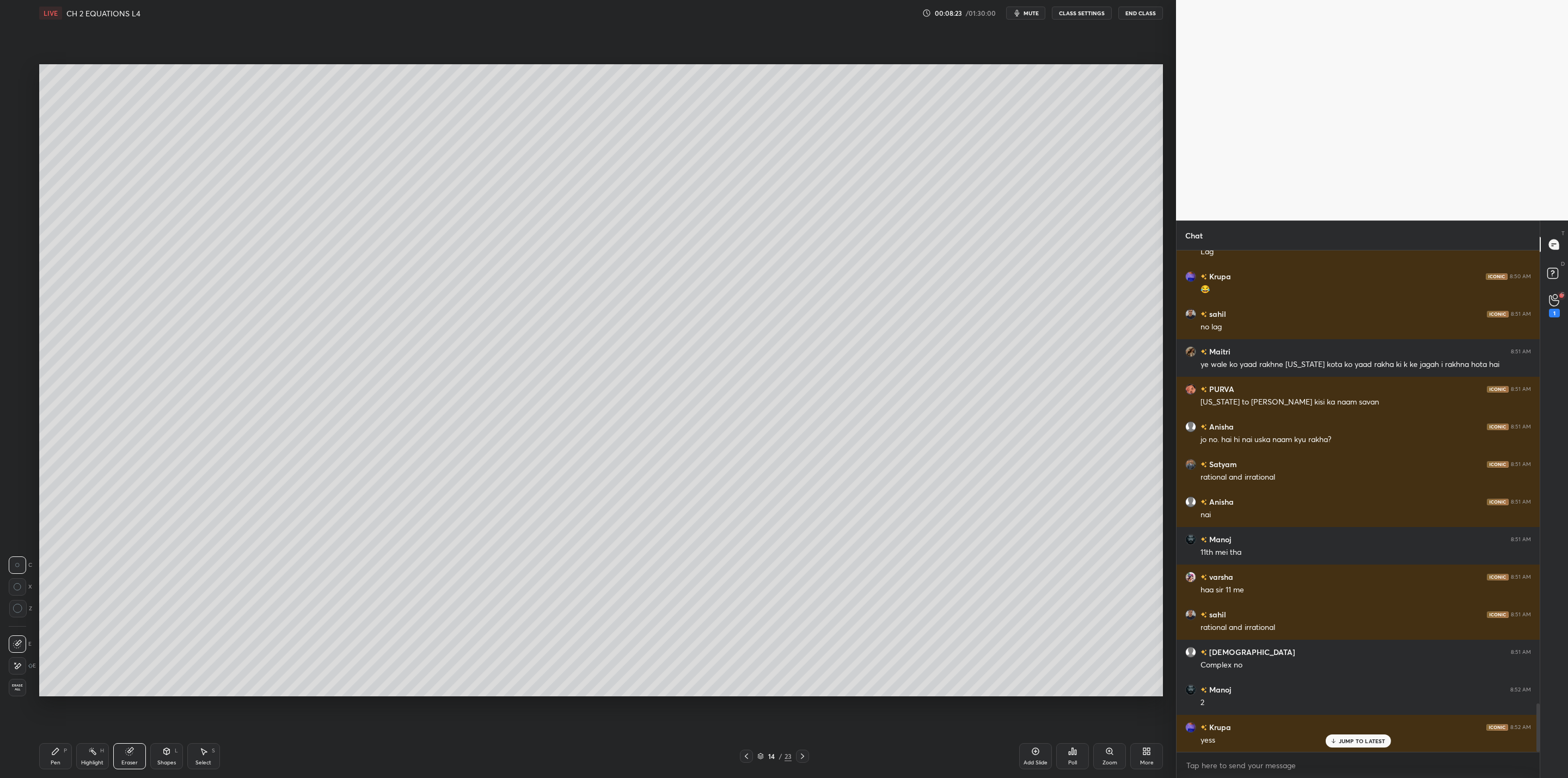
drag, startPoint x: 47, startPoint y: 754, endPoint x: 54, endPoint y: 730, distance: 25.0
click at [46, 755] on div "Pen P" at bounding box center [55, 756] width 33 height 26
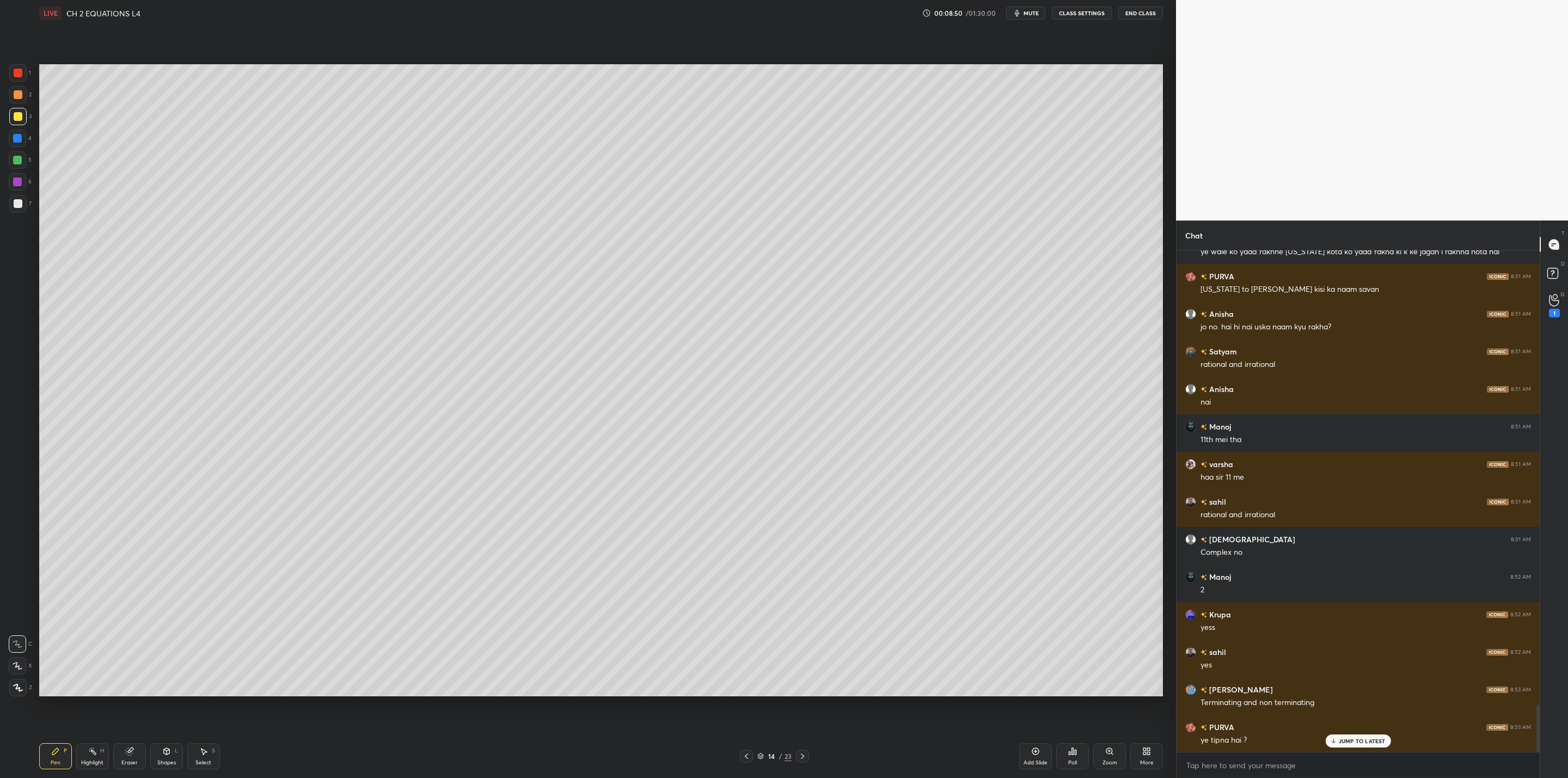
scroll to position [4855, 0]
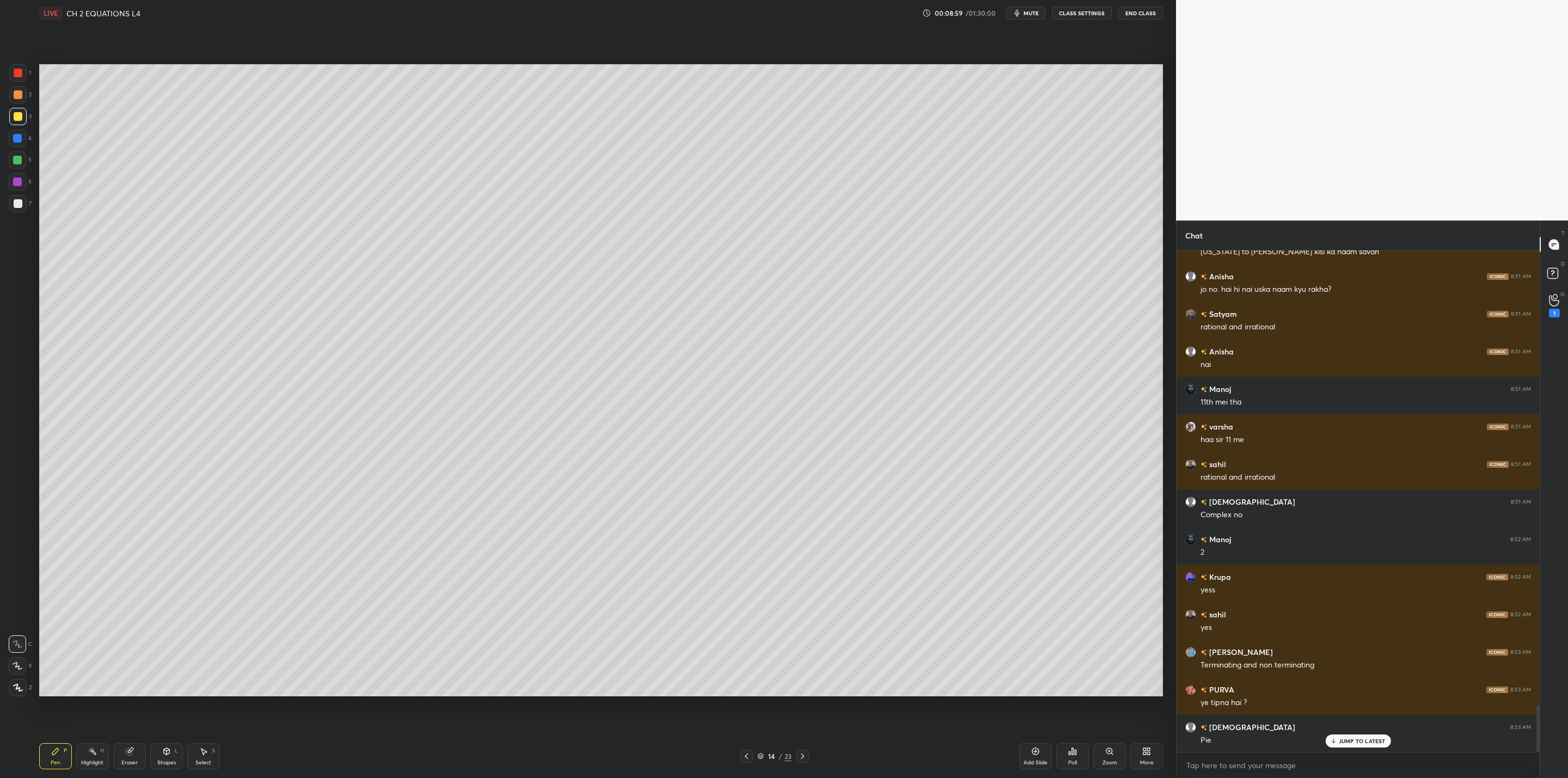
drag, startPoint x: 21, startPoint y: 157, endPoint x: 27, endPoint y: 163, distance: 8.5
click at [23, 159] on div at bounding box center [17, 160] width 17 height 17
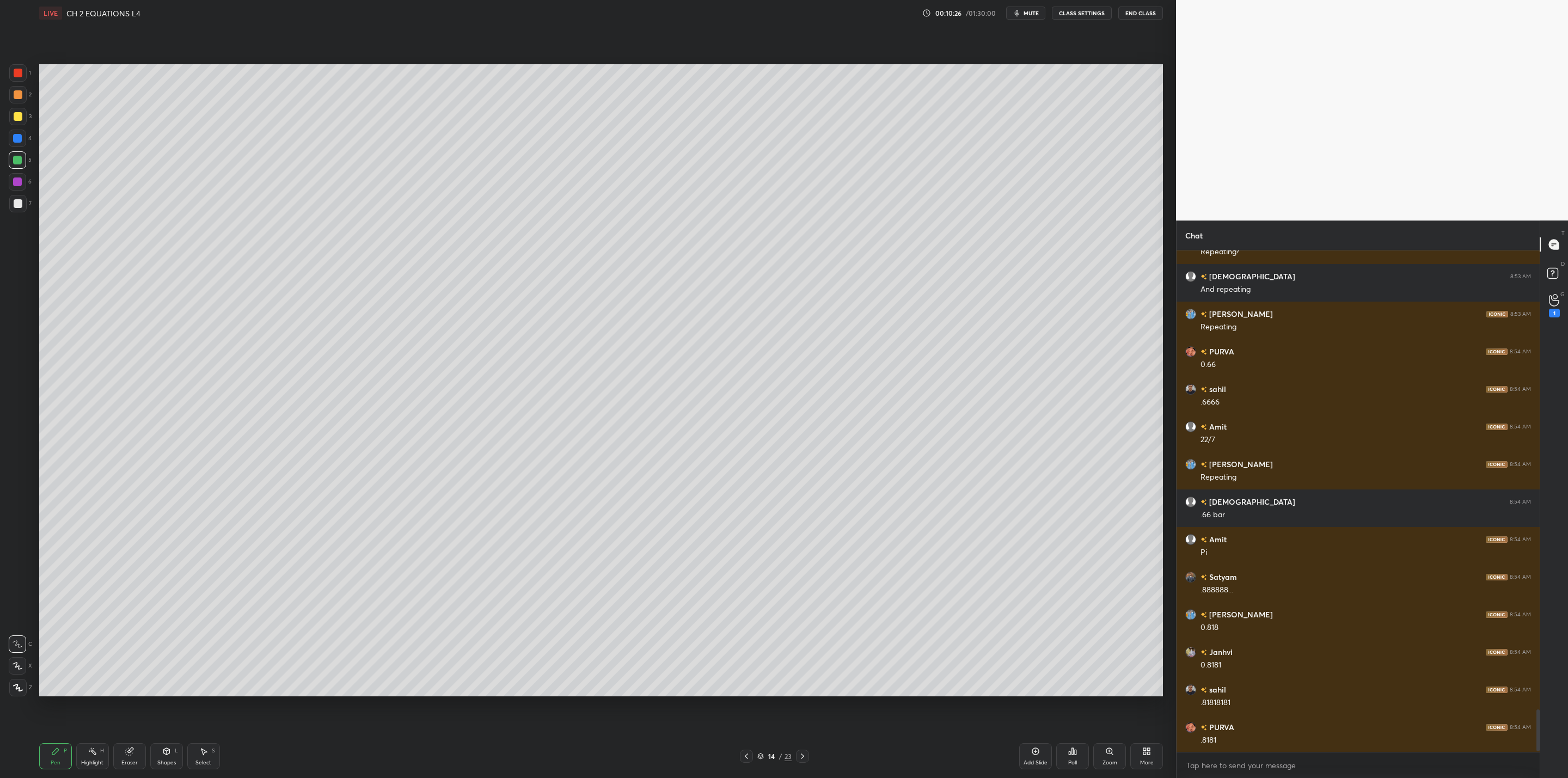
scroll to position [5482, 0]
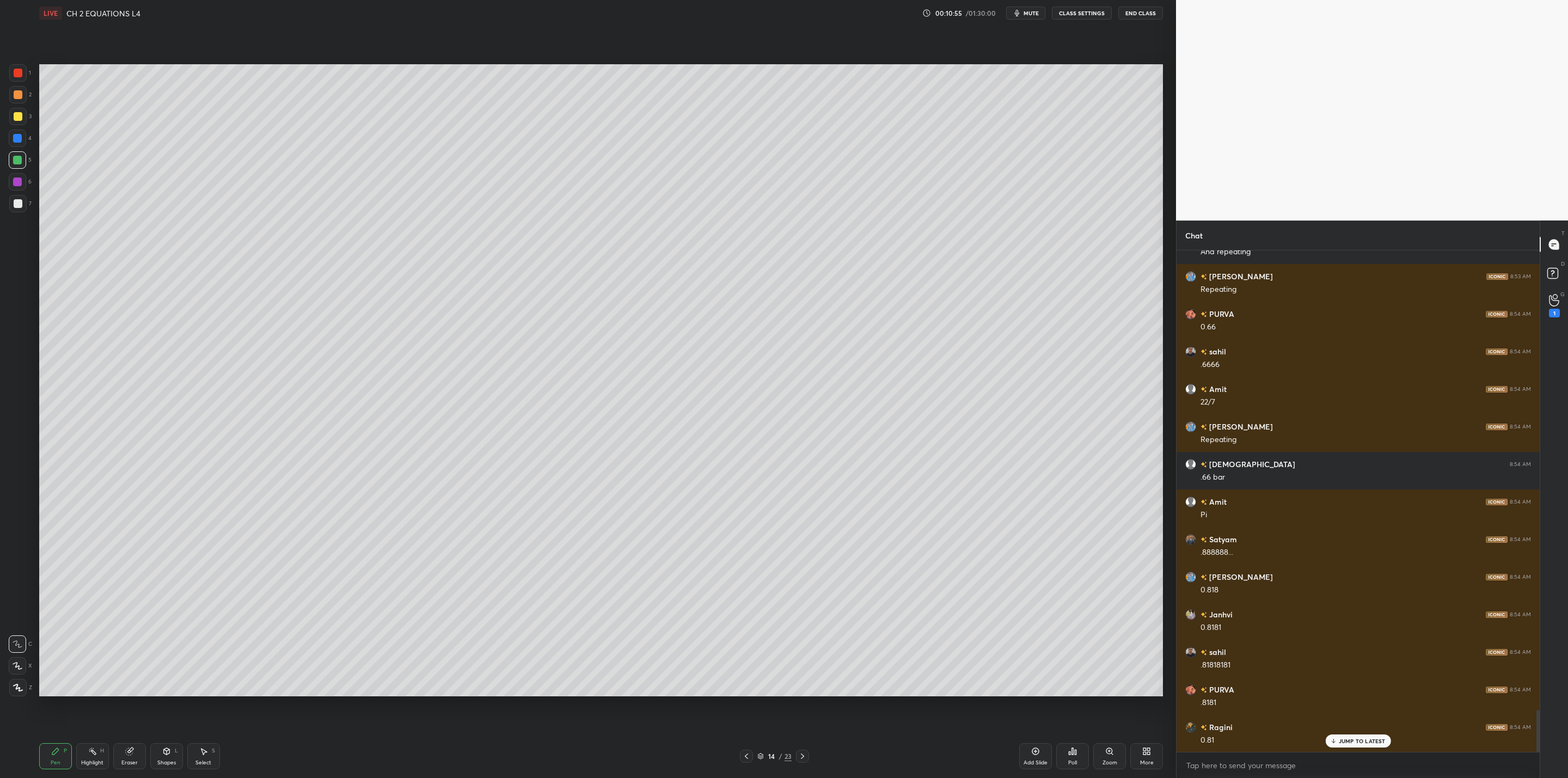
drag, startPoint x: 136, startPoint y: 748, endPoint x: 154, endPoint y: 742, distance: 19.0
click at [144, 747] on div "Eraser" at bounding box center [129, 756] width 33 height 26
drag, startPoint x: 59, startPoint y: 751, endPoint x: 106, endPoint y: 739, distance: 48.5
click at [69, 752] on div "Pen P" at bounding box center [55, 756] width 33 height 26
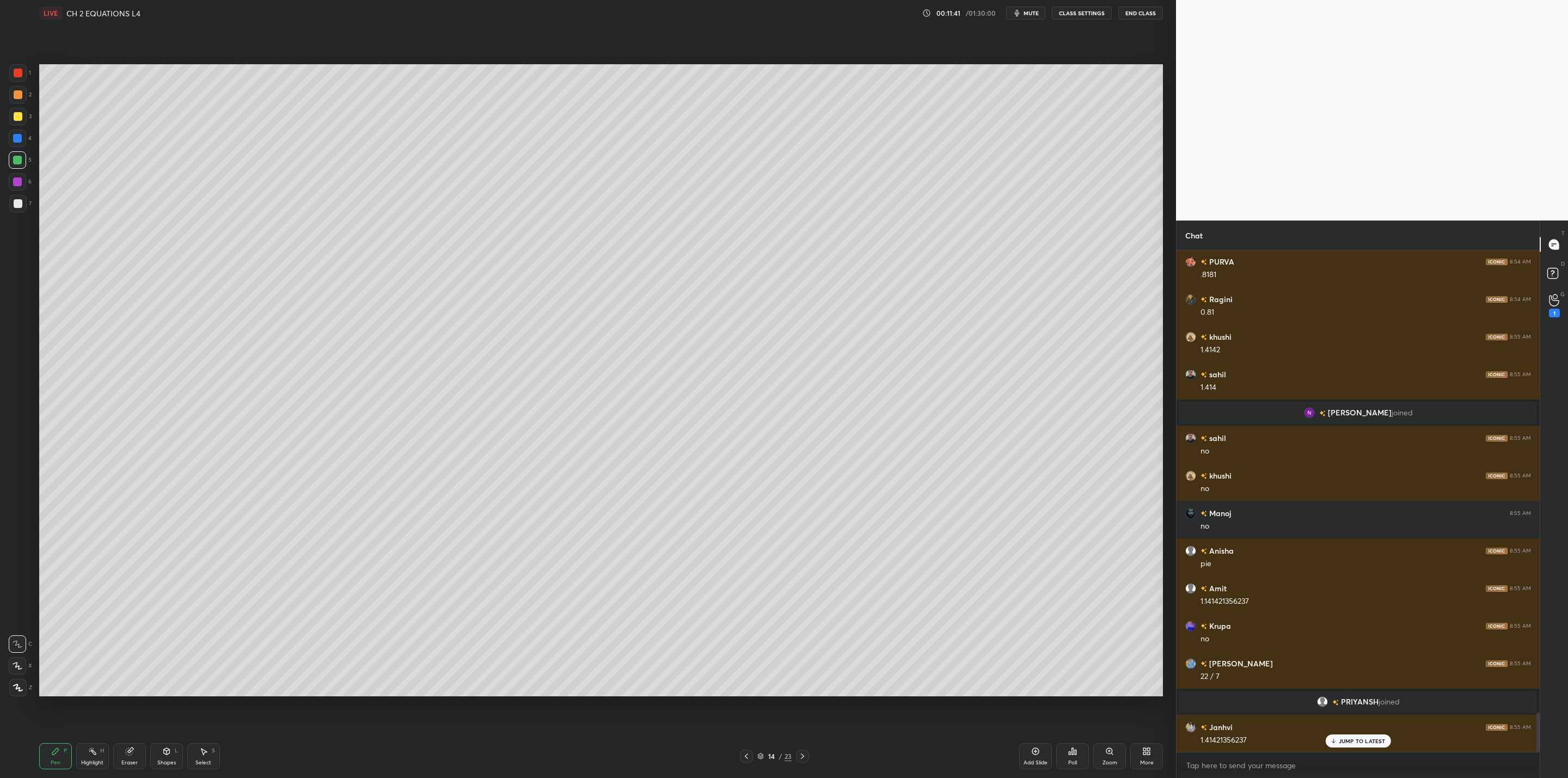
scroll to position [5948, 0]
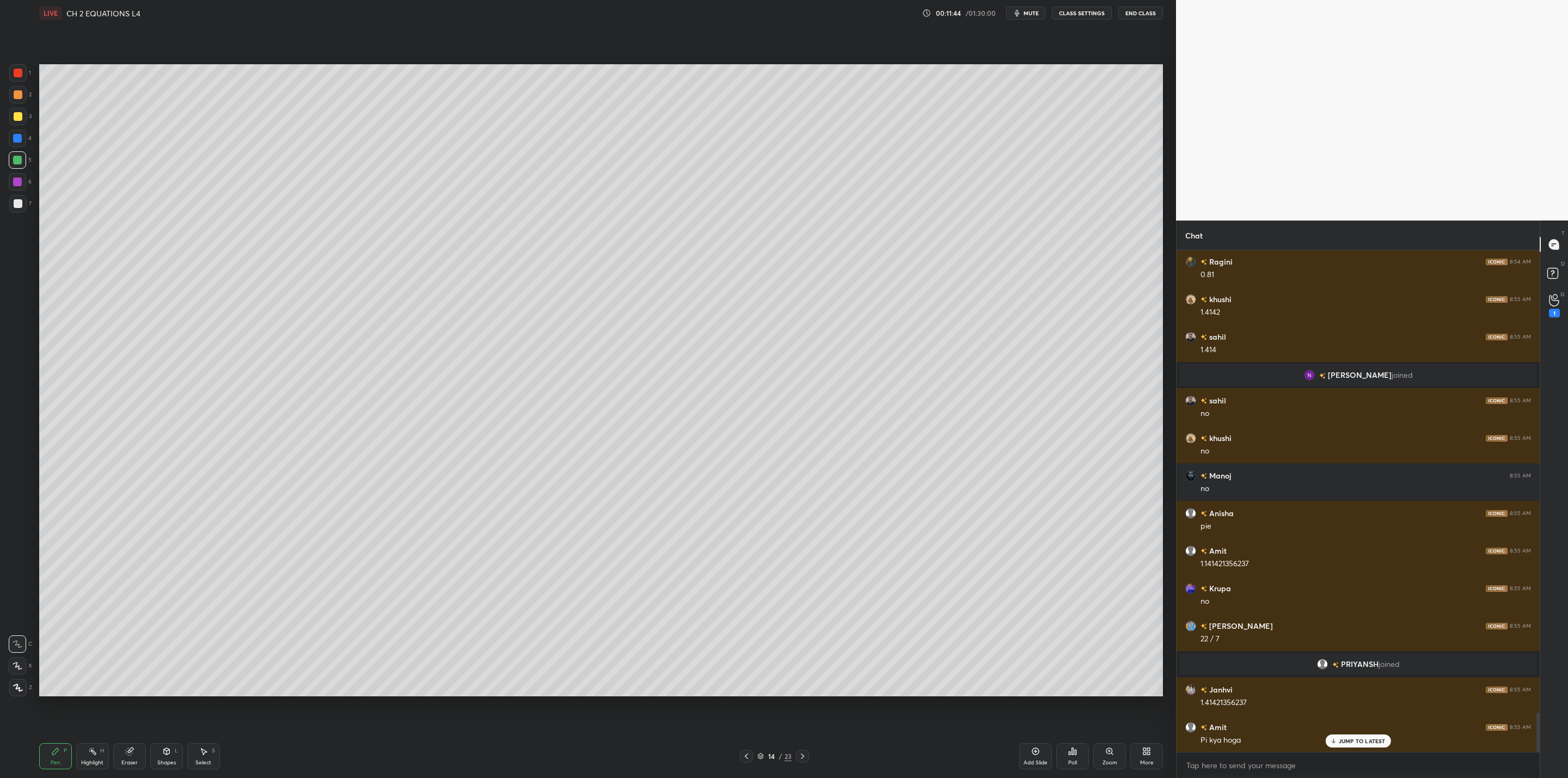
drag, startPoint x: 15, startPoint y: 115, endPoint x: 20, endPoint y: 123, distance: 9.4
click at [17, 115] on div at bounding box center [17, 116] width 9 height 9
drag, startPoint x: 15, startPoint y: 178, endPoint x: 29, endPoint y: 192, distance: 19.8
click at [20, 185] on div at bounding box center [17, 182] width 9 height 9
drag, startPoint x: 15, startPoint y: 159, endPoint x: 25, endPoint y: 160, distance: 10.0
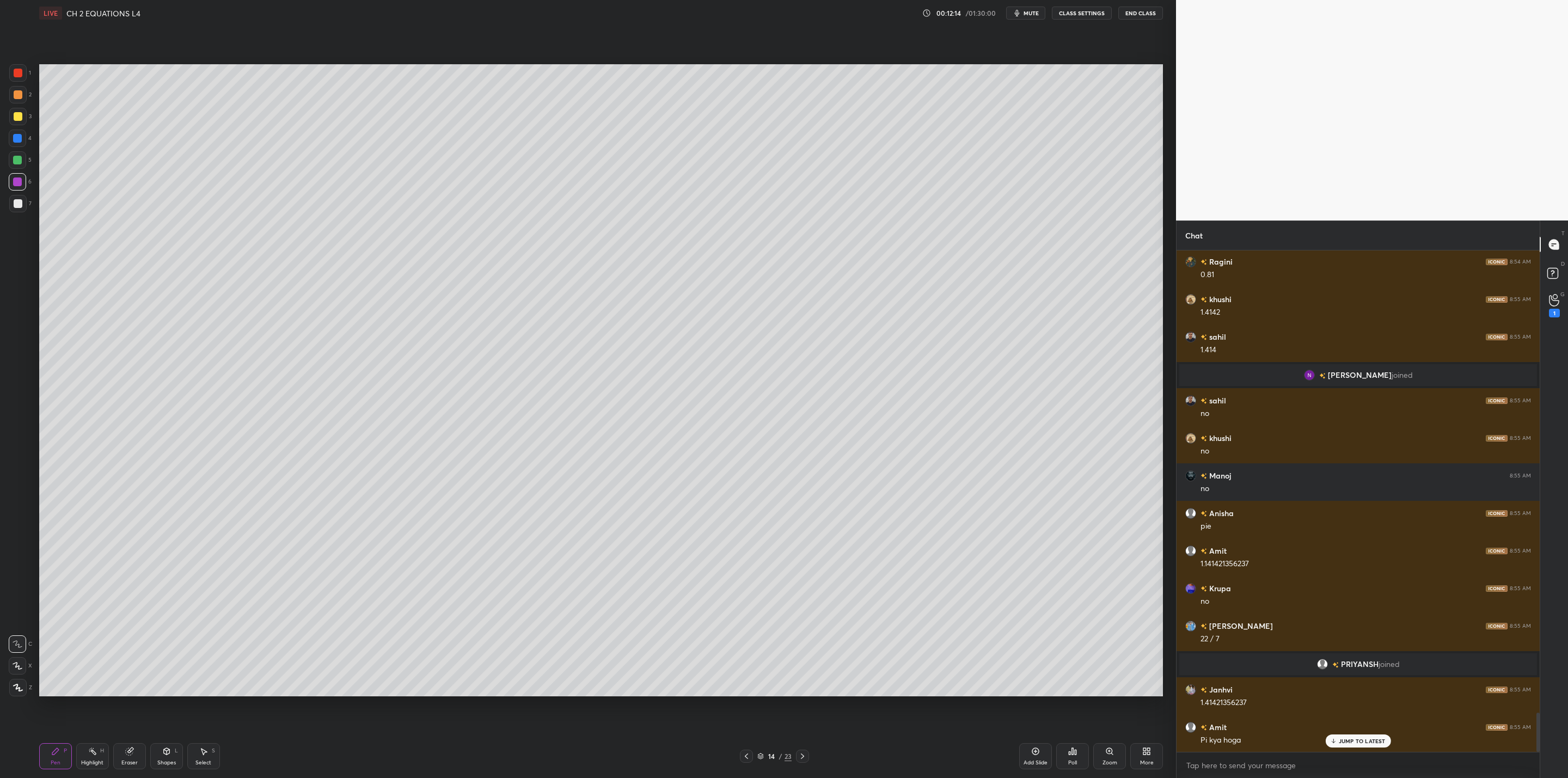
click at [25, 160] on div at bounding box center [17, 160] width 17 height 17
drag, startPoint x: 17, startPoint y: 136, endPoint x: 25, endPoint y: 135, distance: 8.1
click at [20, 135] on div at bounding box center [17, 138] width 9 height 9
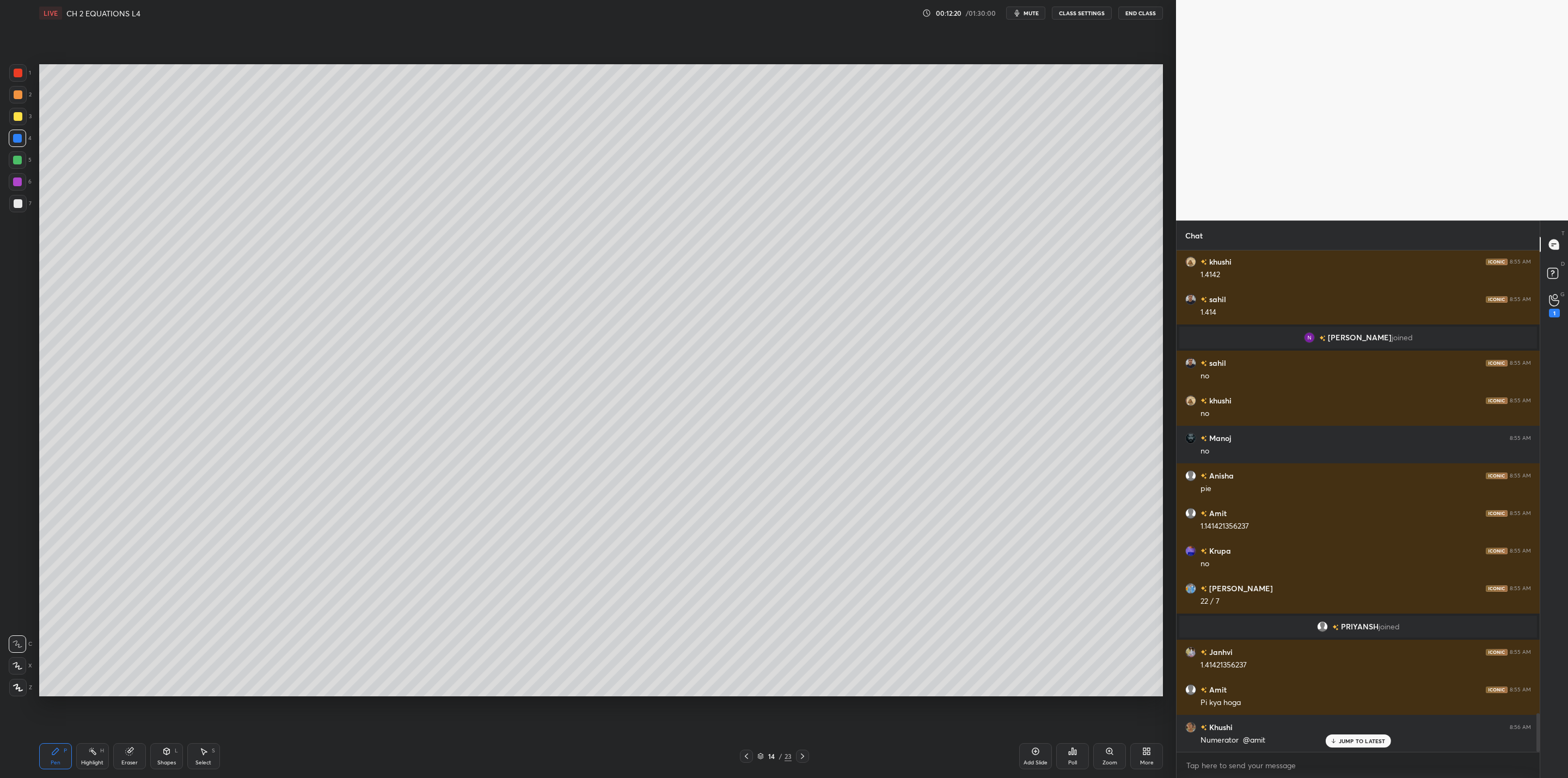
drag, startPoint x: 18, startPoint y: 95, endPoint x: 33, endPoint y: 110, distance: 21.2
click at [17, 97] on div at bounding box center [17, 95] width 9 height 9
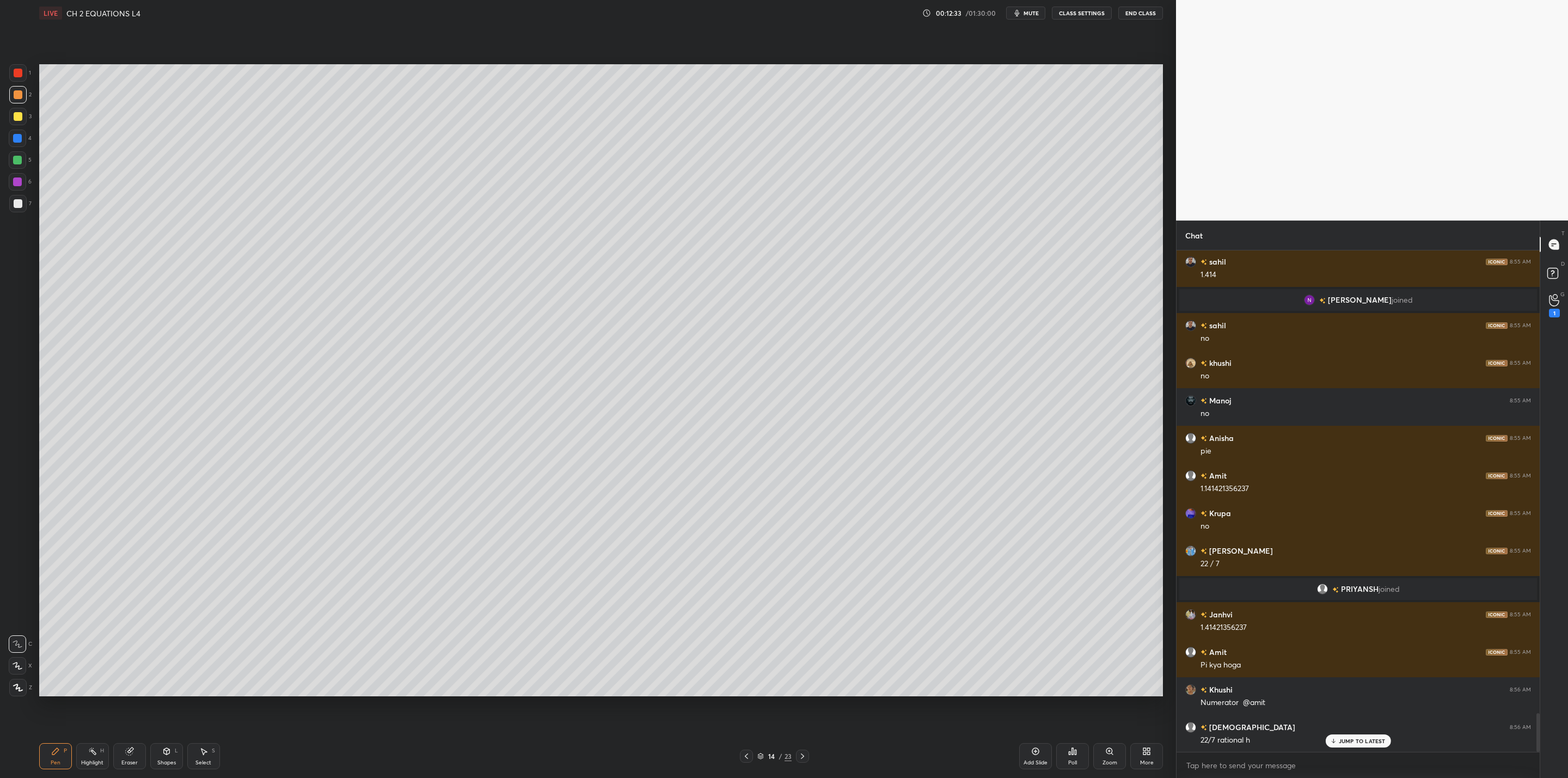
click at [124, 755] on div "Eraser" at bounding box center [129, 756] width 33 height 26
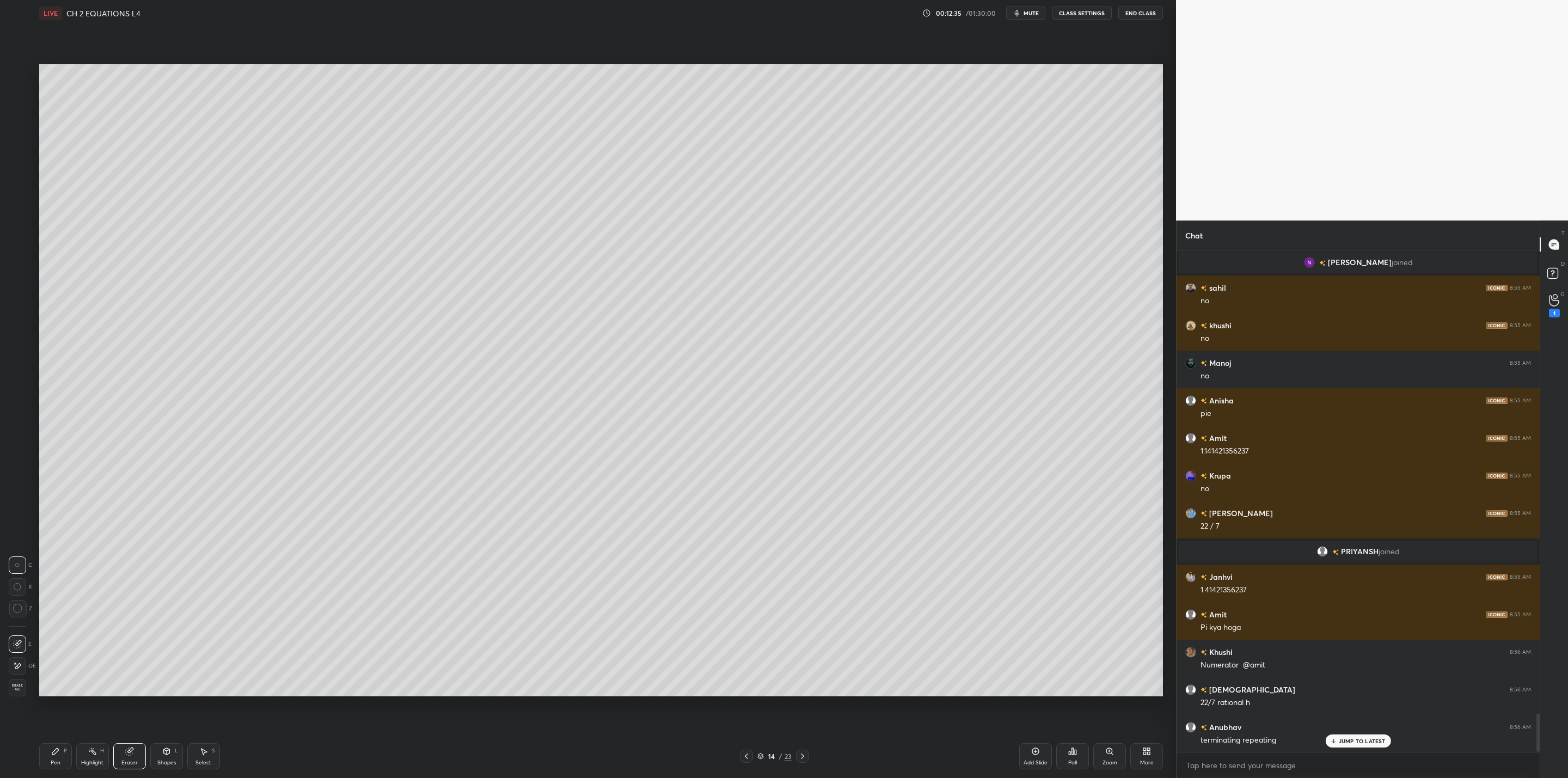
click at [56, 742] on div "Pen P Highlight H Eraser Shapes L Select S 14 / 23 Add Slide Poll Zoom More" at bounding box center [601, 756] width 1124 height 43
drag, startPoint x: 51, startPoint y: 747, endPoint x: 76, endPoint y: 713, distance: 42.2
click at [65, 735] on div "Pen P Highlight H Eraser Shapes L Select S 14 / 23 Add Slide Poll Zoom More" at bounding box center [601, 756] width 1124 height 43
click at [62, 742] on div "Pen P Highlight H Eraser Shapes L Select S 14 / 23 Add Slide Poll Zoom More" at bounding box center [601, 756] width 1124 height 43
drag, startPoint x: 55, startPoint y: 751, endPoint x: 64, endPoint y: 742, distance: 12.7
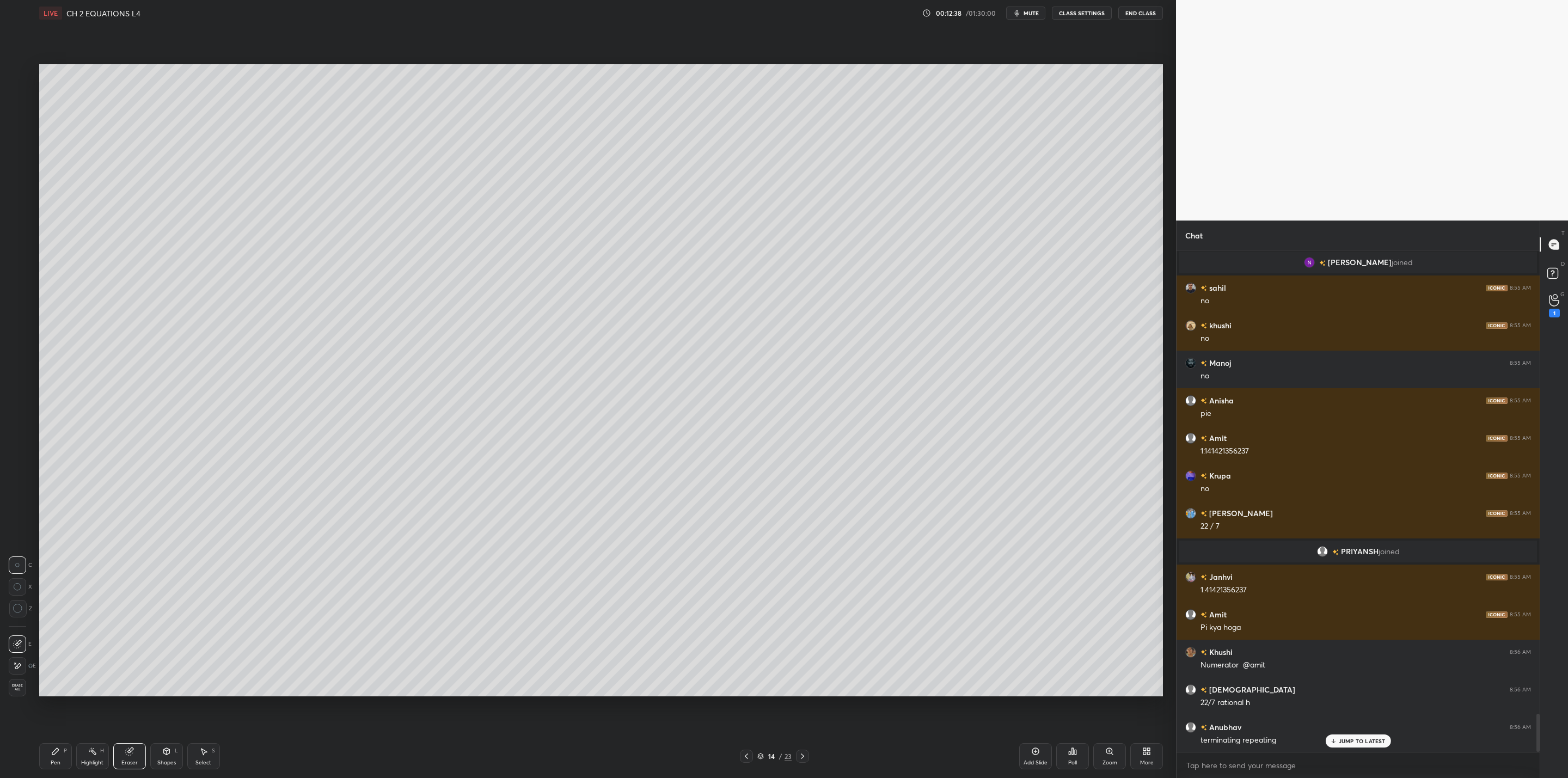
click at [59, 744] on div "Pen P" at bounding box center [55, 756] width 33 height 26
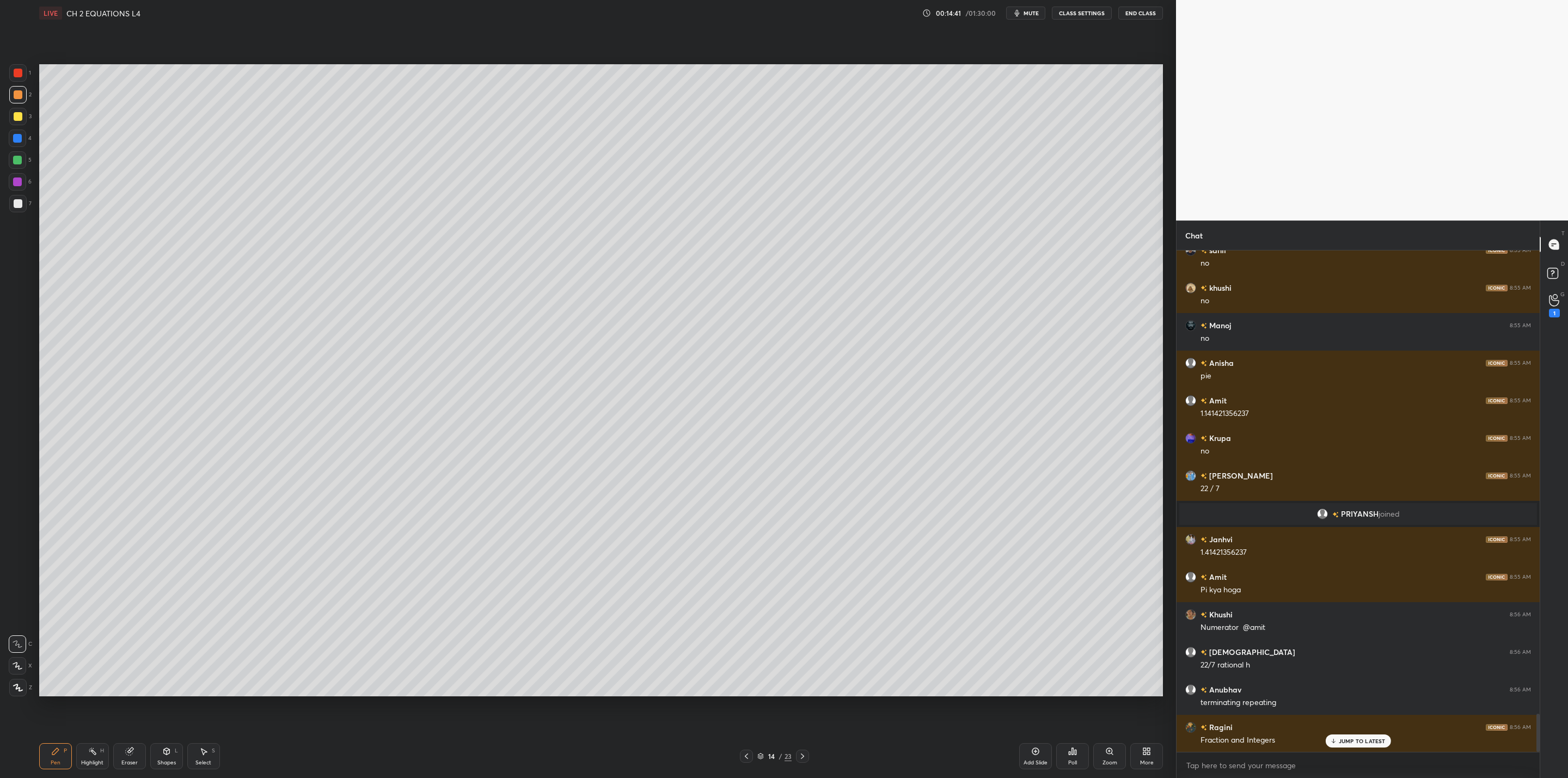
drag, startPoint x: 15, startPoint y: 206, endPoint x: 36, endPoint y: 222, distance: 26.4
click at [17, 206] on div at bounding box center [17, 203] width 9 height 9
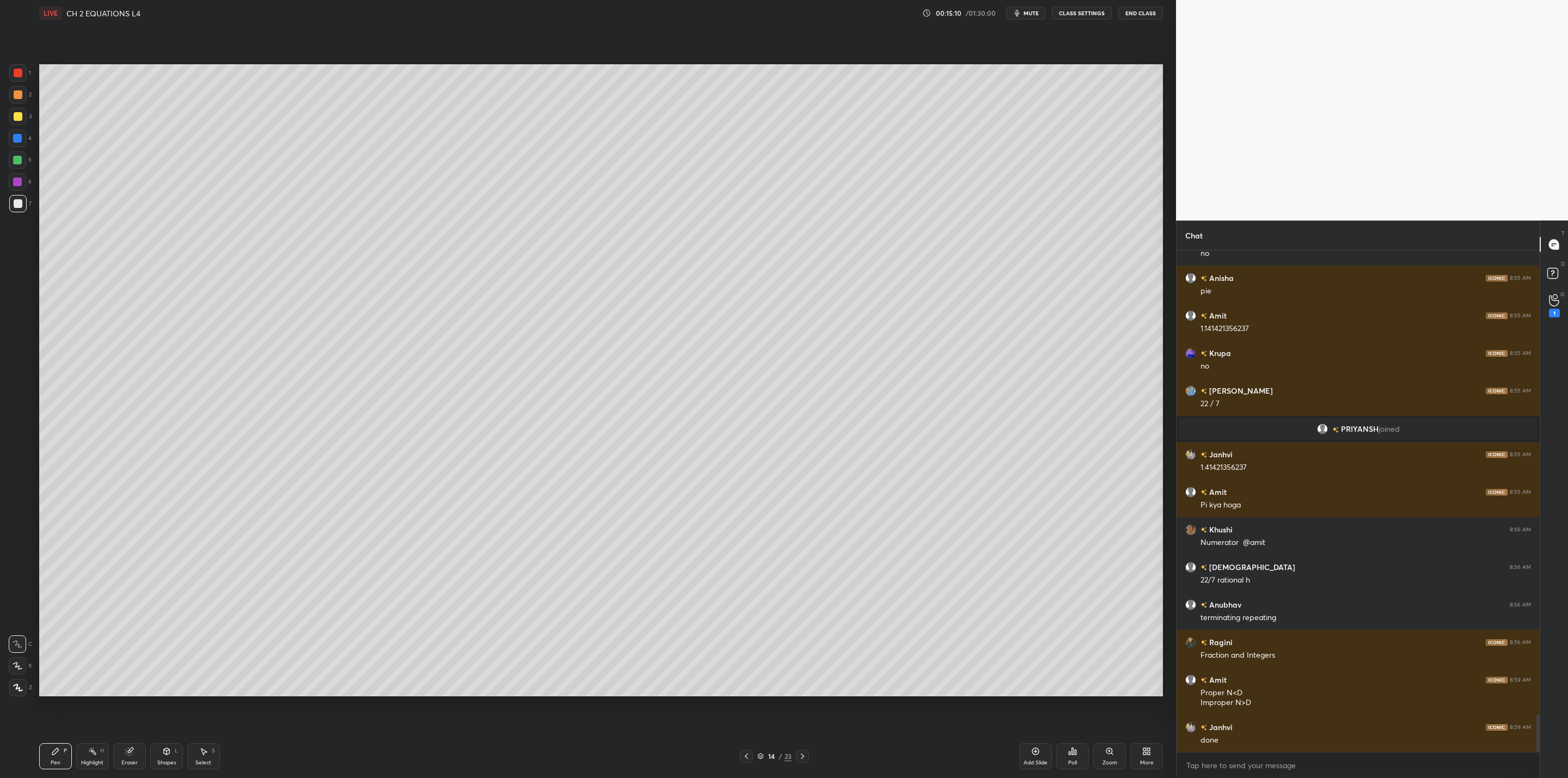
scroll to position [6221, 0]
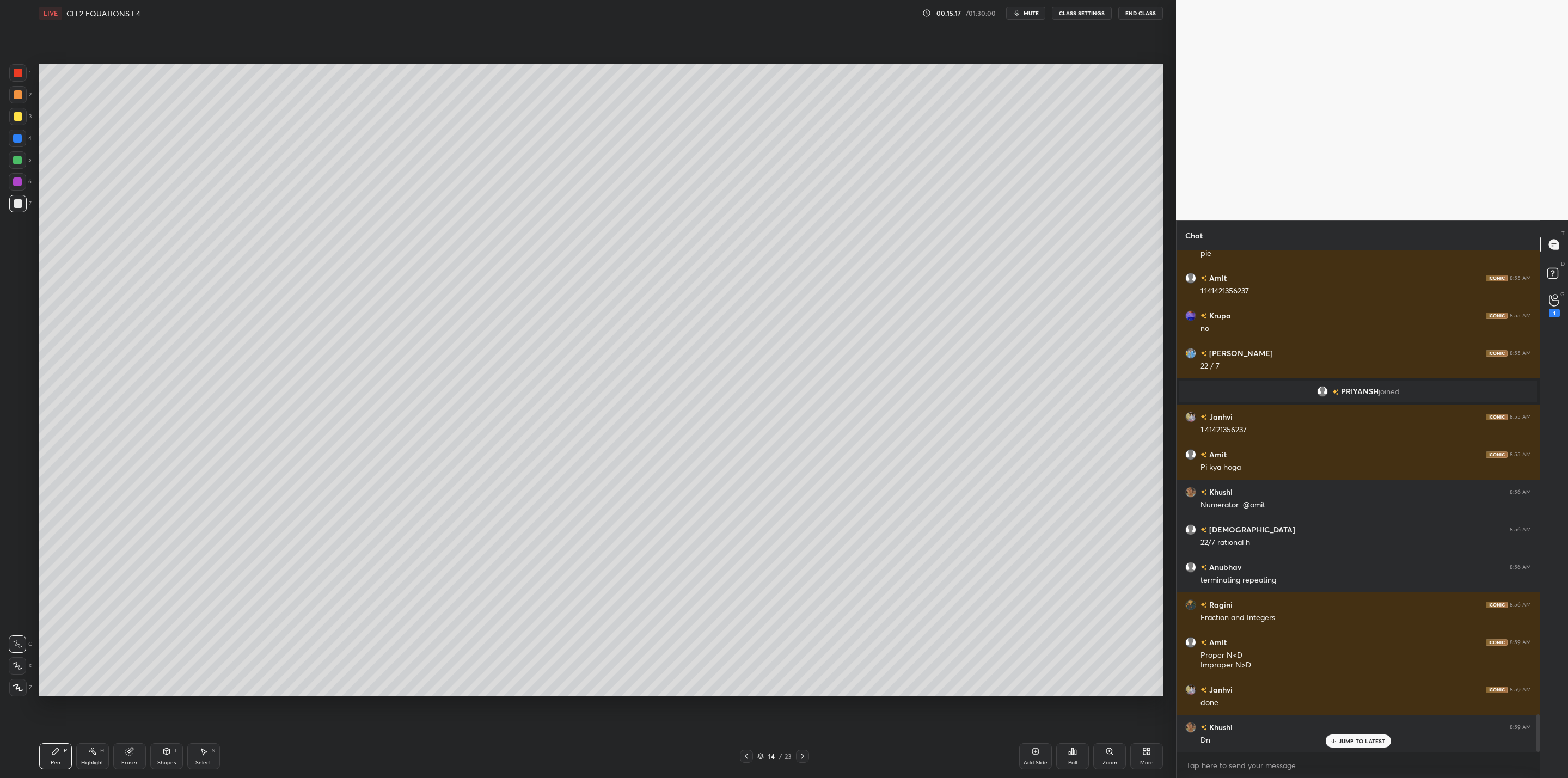
drag, startPoint x: 18, startPoint y: 117, endPoint x: 35, endPoint y: 126, distance: 19.2
click at [20, 117] on div at bounding box center [17, 116] width 9 height 9
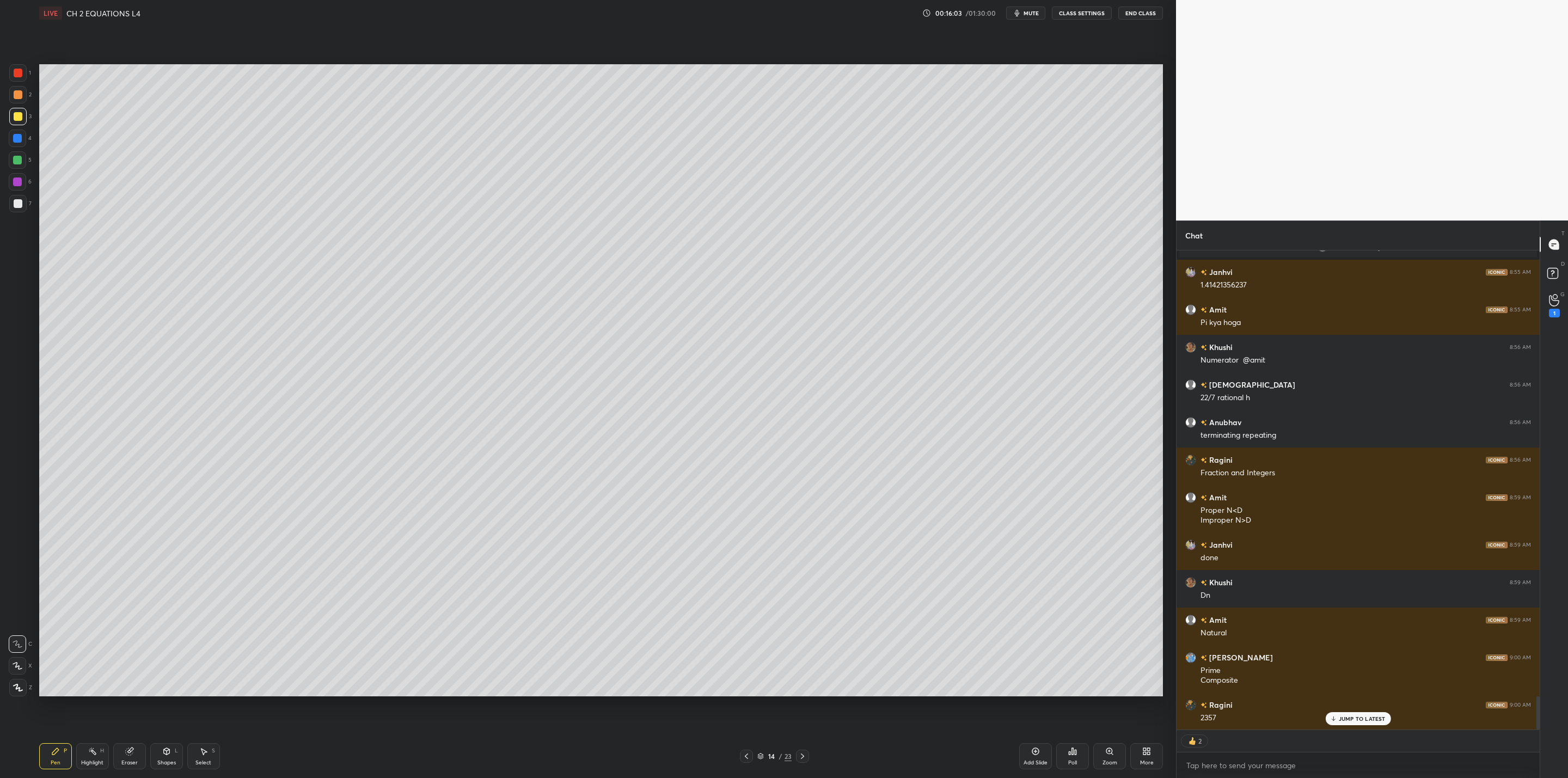
scroll to position [6403, 0]
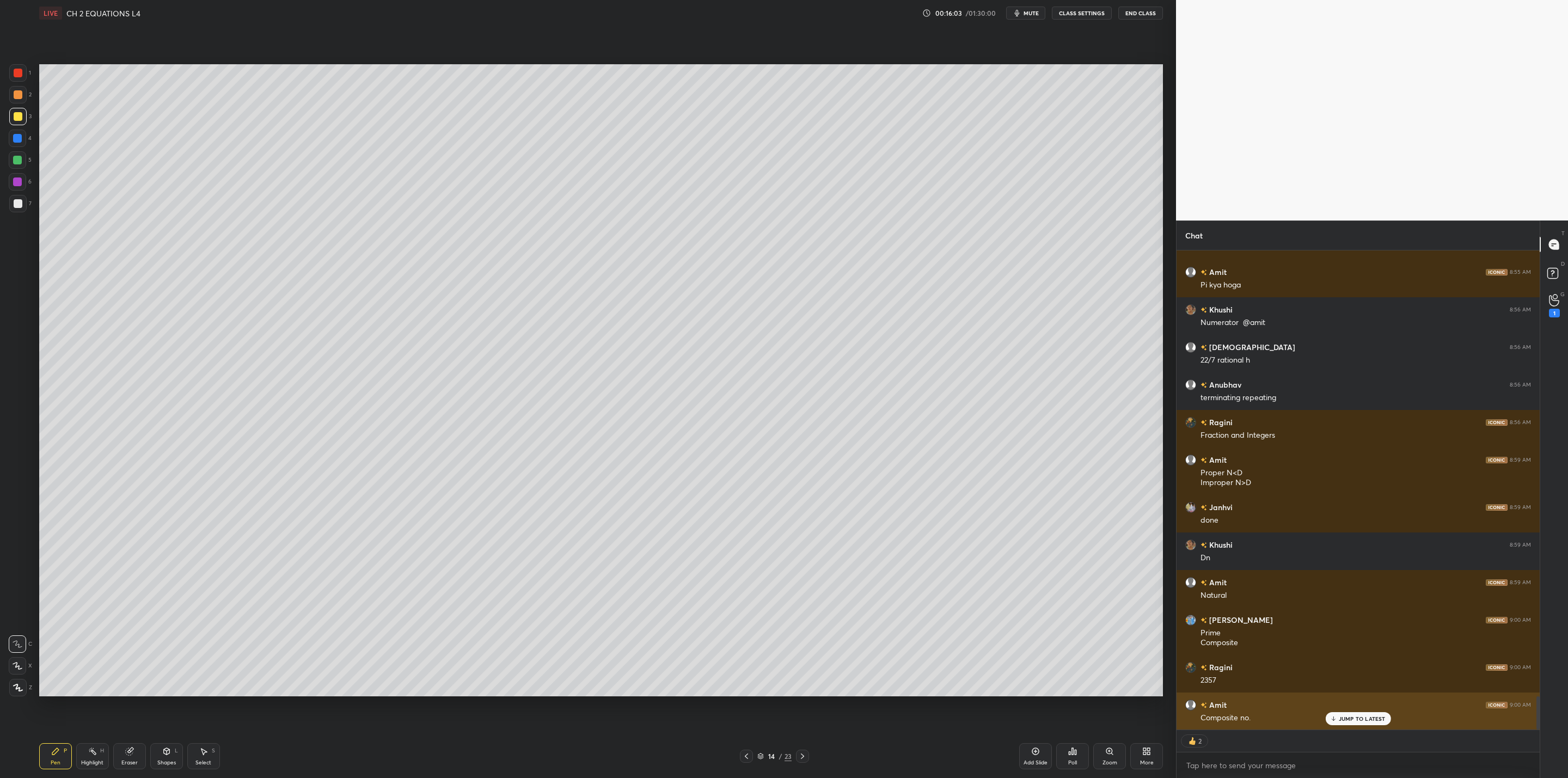
click at [1344, 719] on div "JUMP TO LATEST" at bounding box center [1358, 719] width 65 height 13
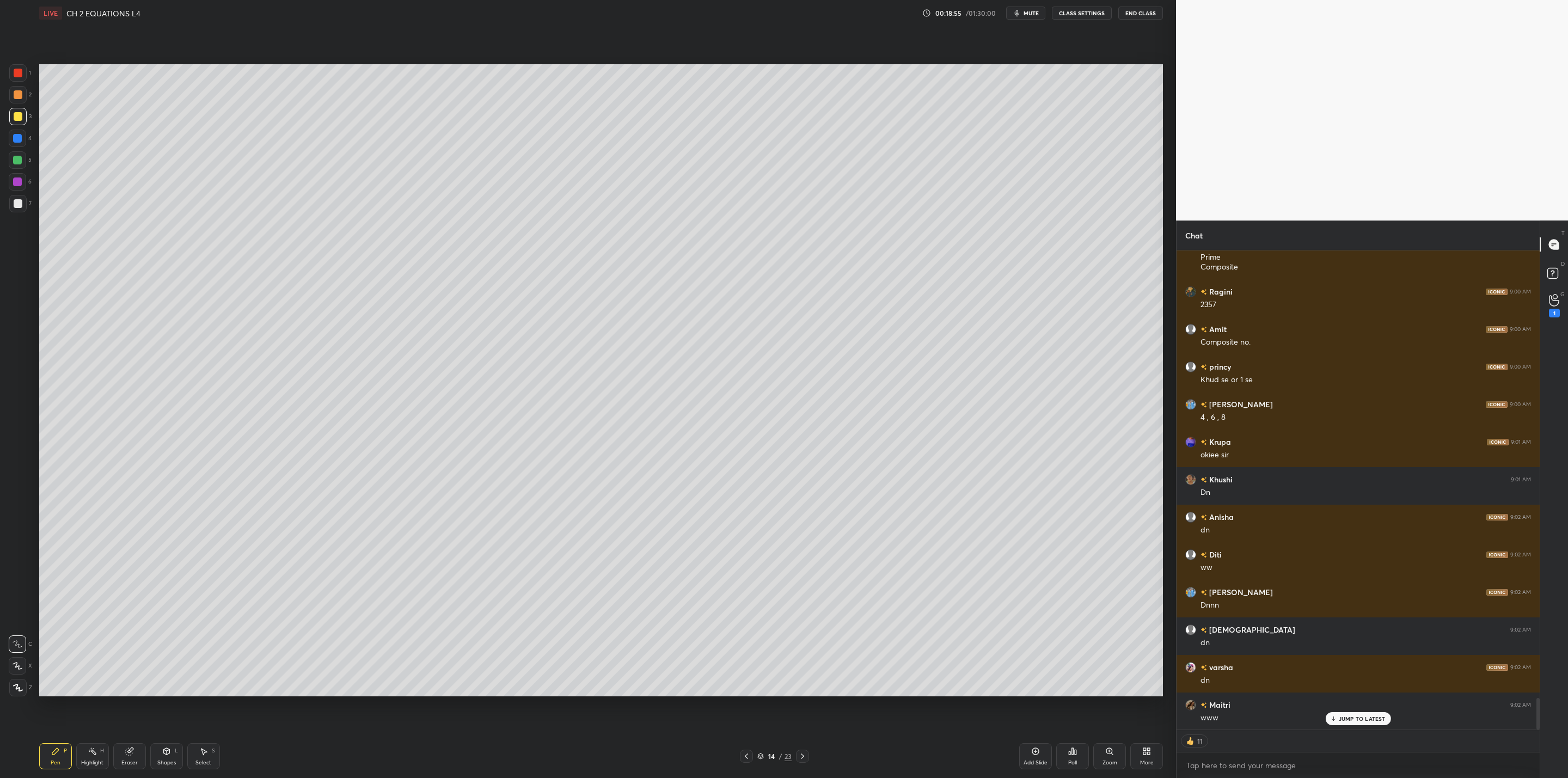
scroll to position [6816, 0]
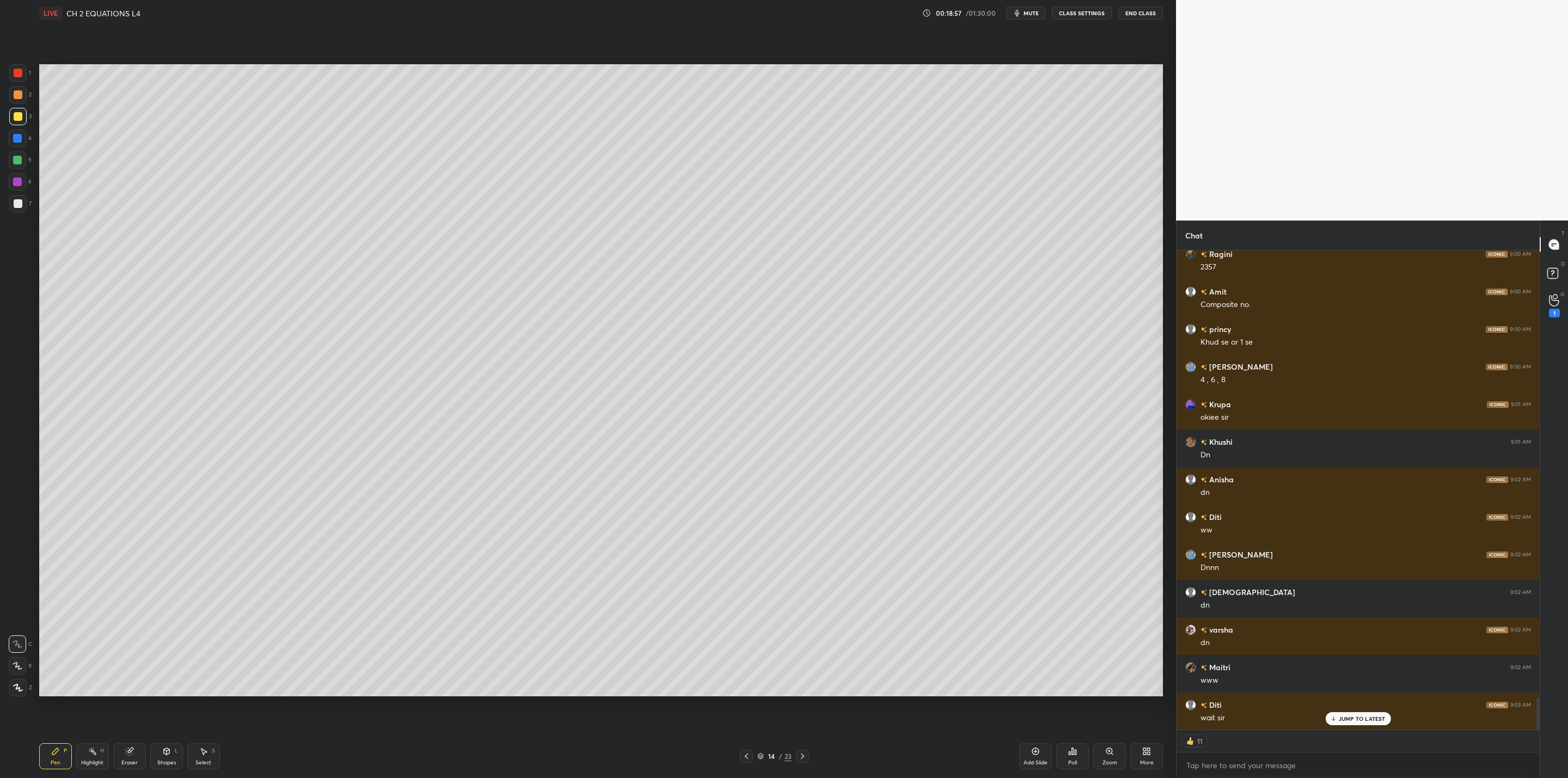
click at [802, 757] on icon at bounding box center [802, 757] width 3 height 5
click at [748, 751] on div at bounding box center [746, 757] width 13 height 13
click at [805, 755] on icon at bounding box center [802, 756] width 9 height 9
click at [804, 755] on icon at bounding box center [802, 756] width 9 height 9
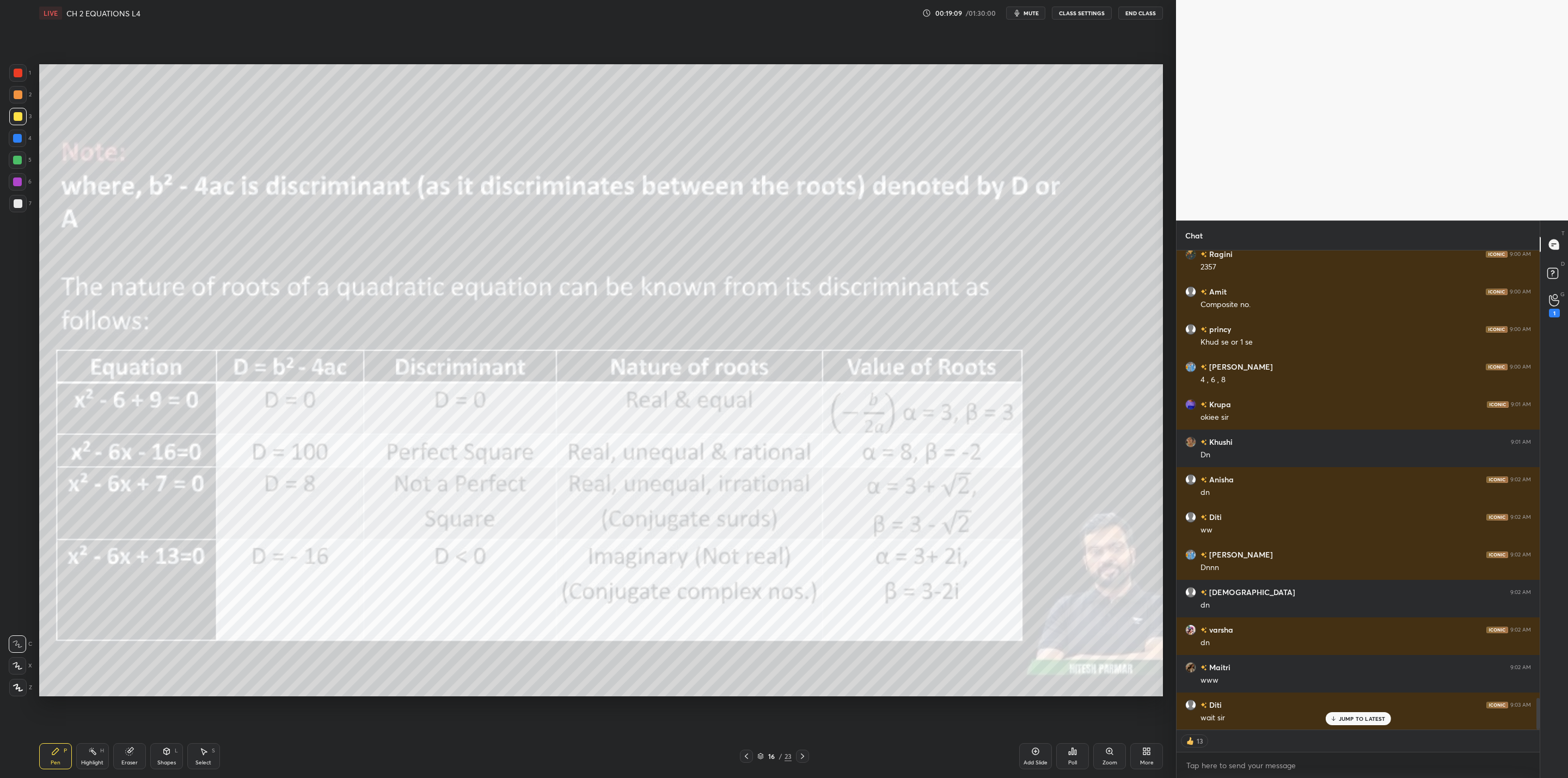
click at [754, 753] on div "Pen P Highlight H Eraser Shapes L Select S 16 / 23 Add Slide Poll Zoom More" at bounding box center [601, 756] width 1124 height 43
click at [747, 755] on icon at bounding box center [746, 756] width 9 height 9
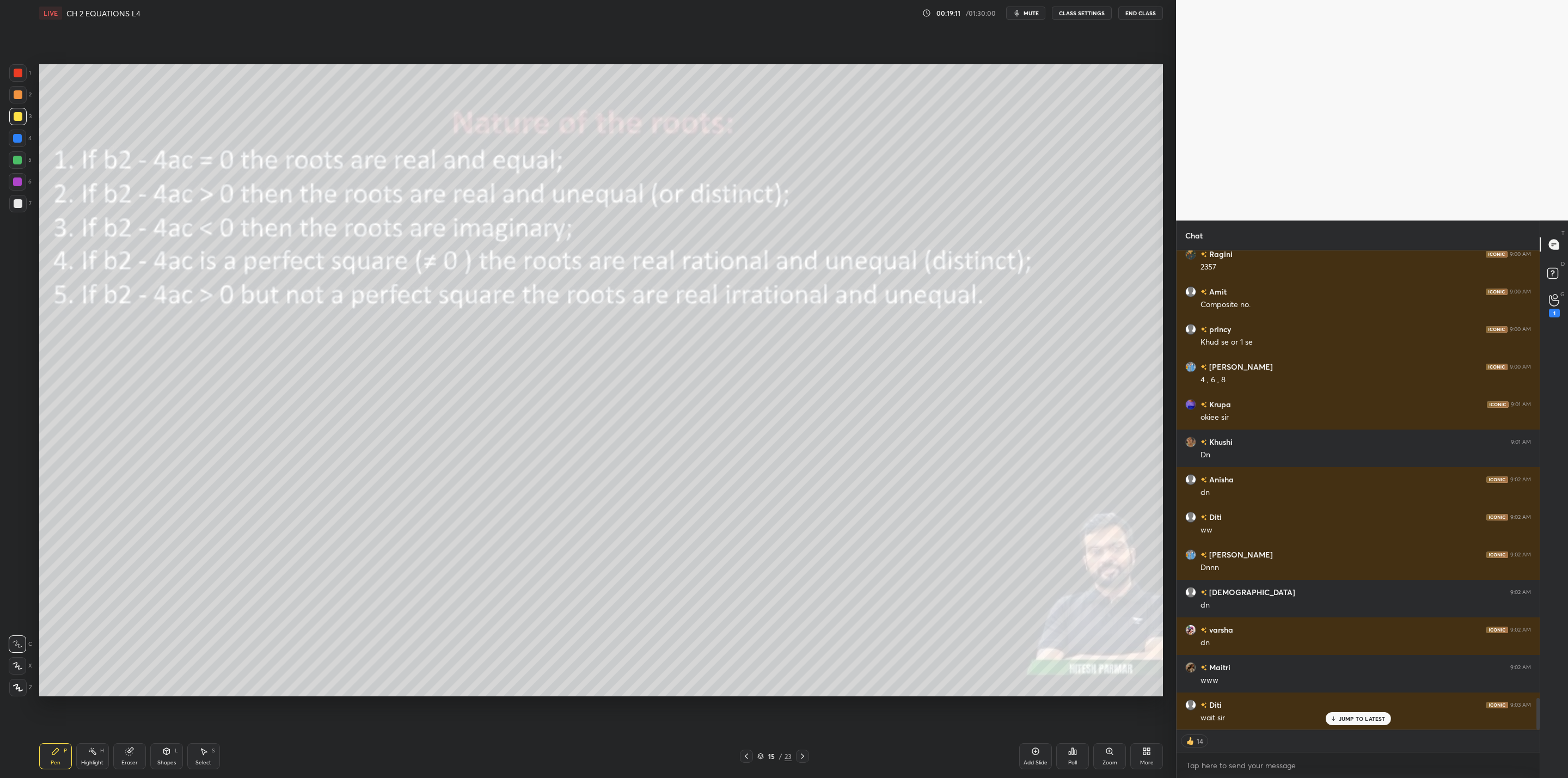
click at [752, 753] on div at bounding box center [746, 757] width 13 height 13
click at [1031, 763] on div "Add Slide" at bounding box center [1035, 756] width 33 height 26
drag, startPoint x: 746, startPoint y: 755, endPoint x: 740, endPoint y: 758, distance: 6.7
click at [744, 757] on icon at bounding box center [746, 756] width 9 height 9
click at [15, 137] on div at bounding box center [17, 138] width 9 height 9
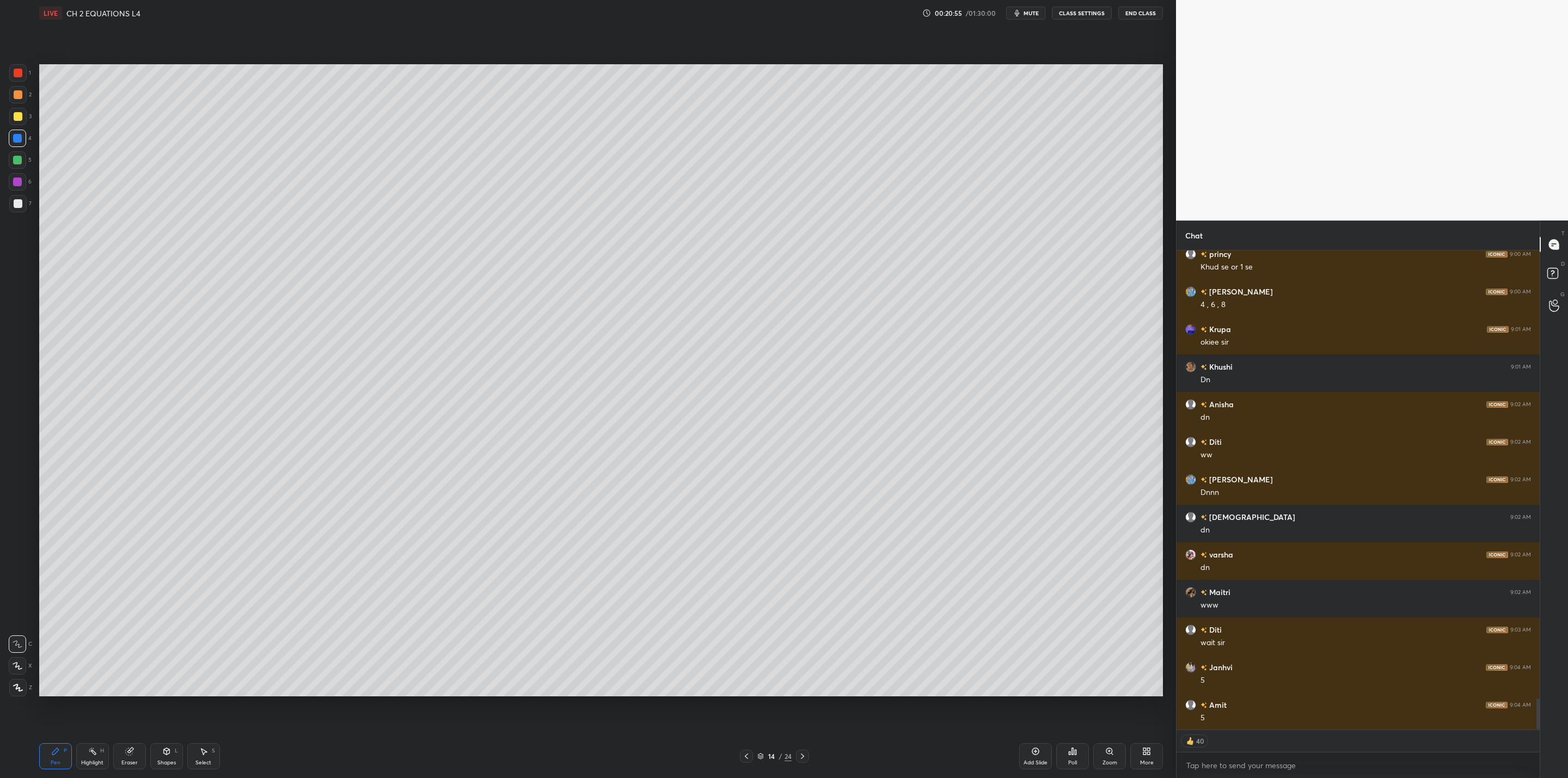
scroll to position [6929, 0]
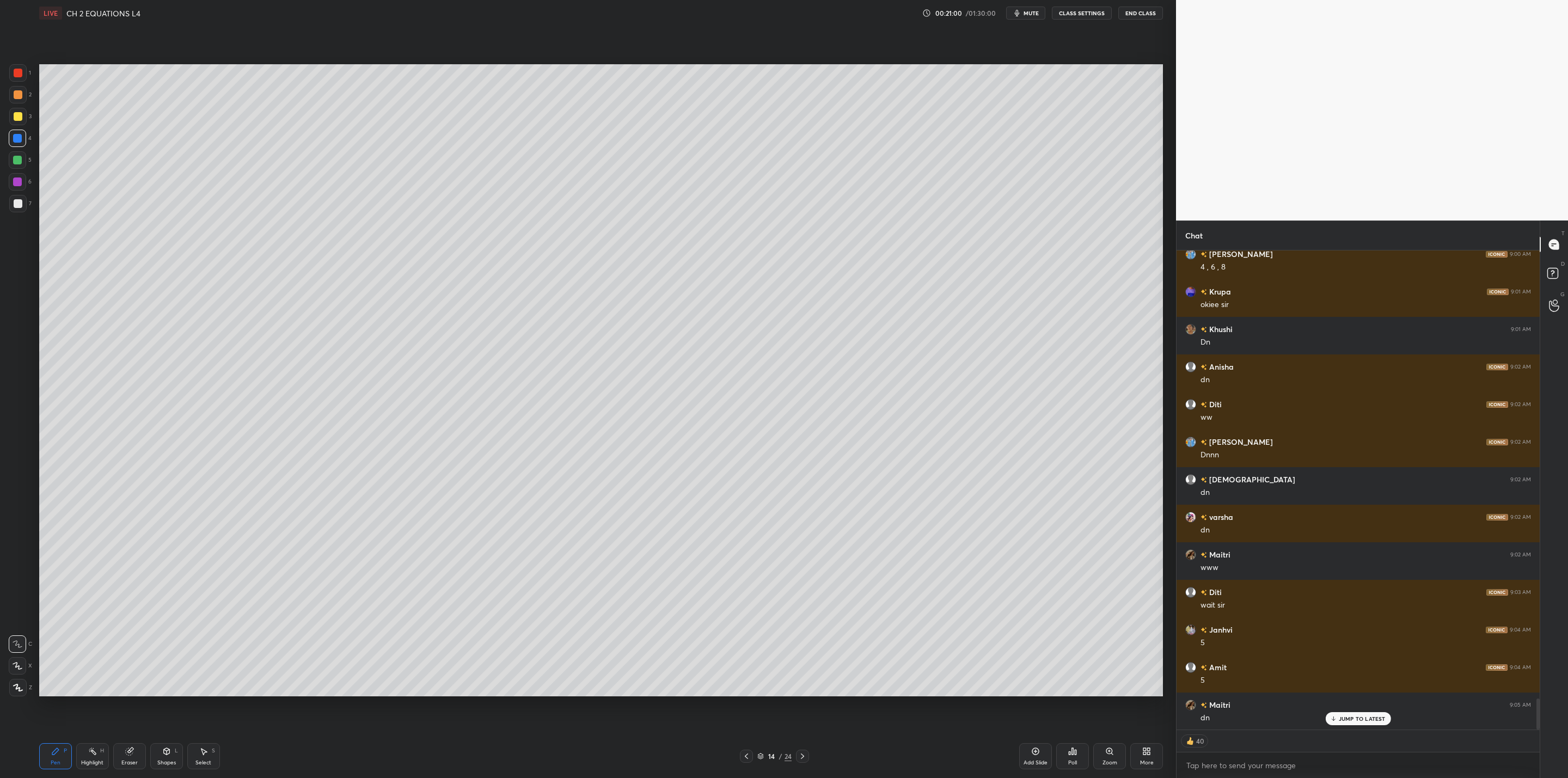
drag, startPoint x: 804, startPoint y: 755, endPoint x: 814, endPoint y: 742, distance: 16.4
click at [804, 755] on icon at bounding box center [802, 756] width 9 height 9
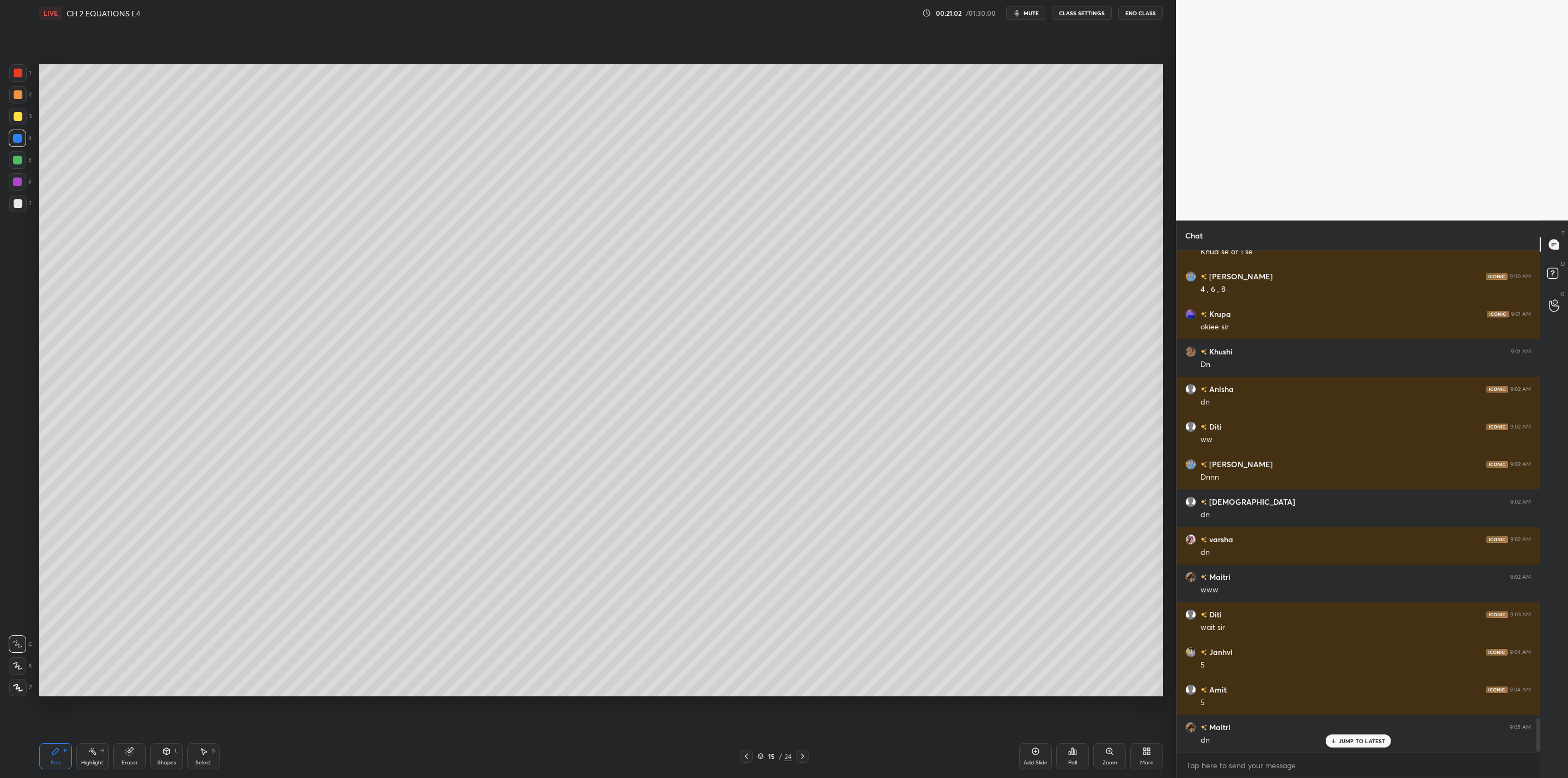
scroll to position [6907, 0]
click at [23, 113] on div at bounding box center [18, 117] width 17 height 17
click at [23, 200] on div at bounding box center [18, 204] width 17 height 17
click at [128, 761] on div "Eraser" at bounding box center [129, 763] width 17 height 5
drag, startPoint x: 73, startPoint y: 750, endPoint x: 127, endPoint y: 705, distance: 70.3
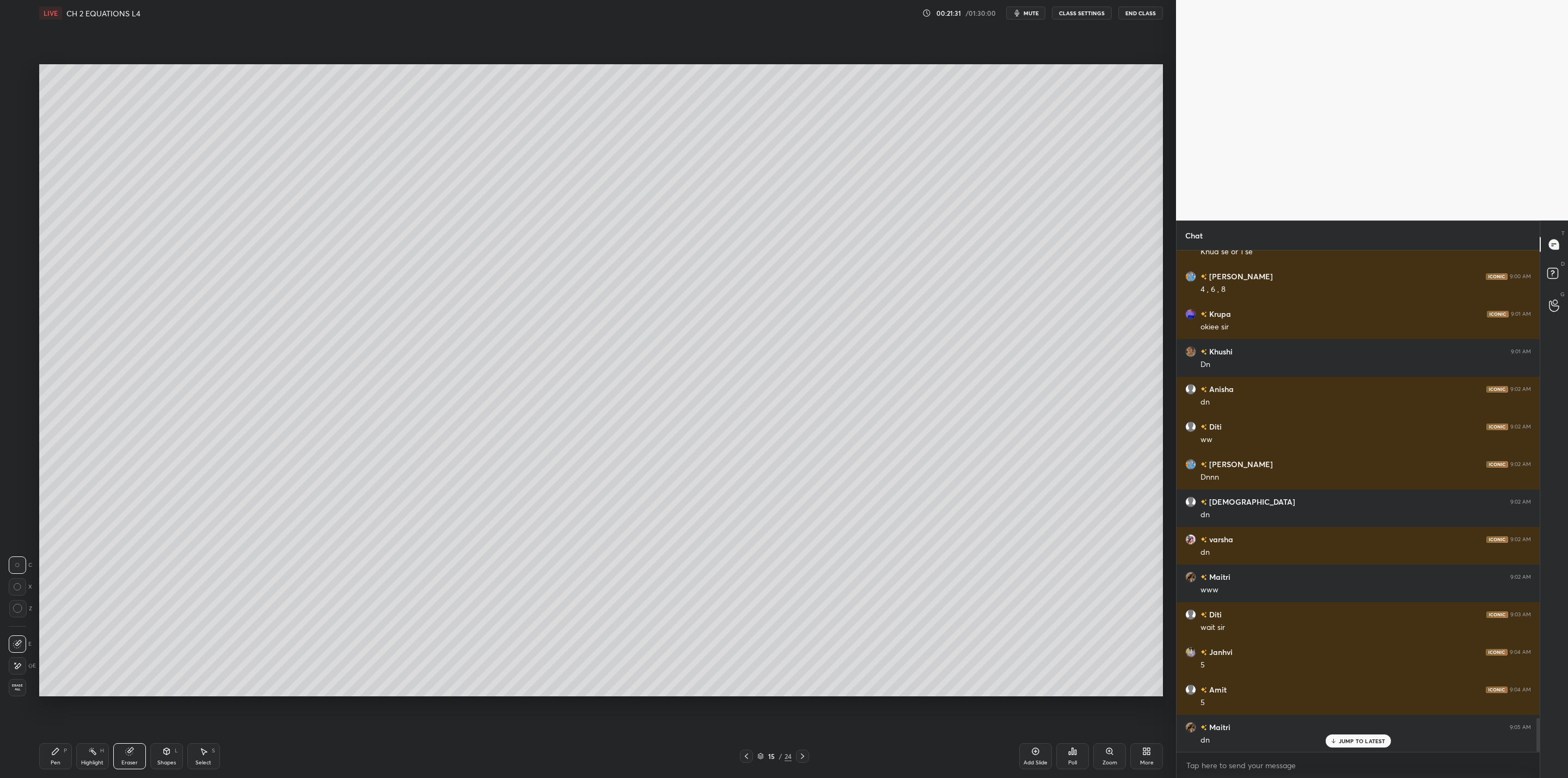
click at [74, 749] on div "Pen P Highlight H Eraser Shapes L Select S" at bounding box center [284, 756] width 490 height 26
click at [56, 754] on icon at bounding box center [55, 751] width 9 height 9
drag, startPoint x: 17, startPoint y: 116, endPoint x: 31, endPoint y: 120, distance: 14.6
click at [23, 118] on div at bounding box center [18, 117] width 17 height 17
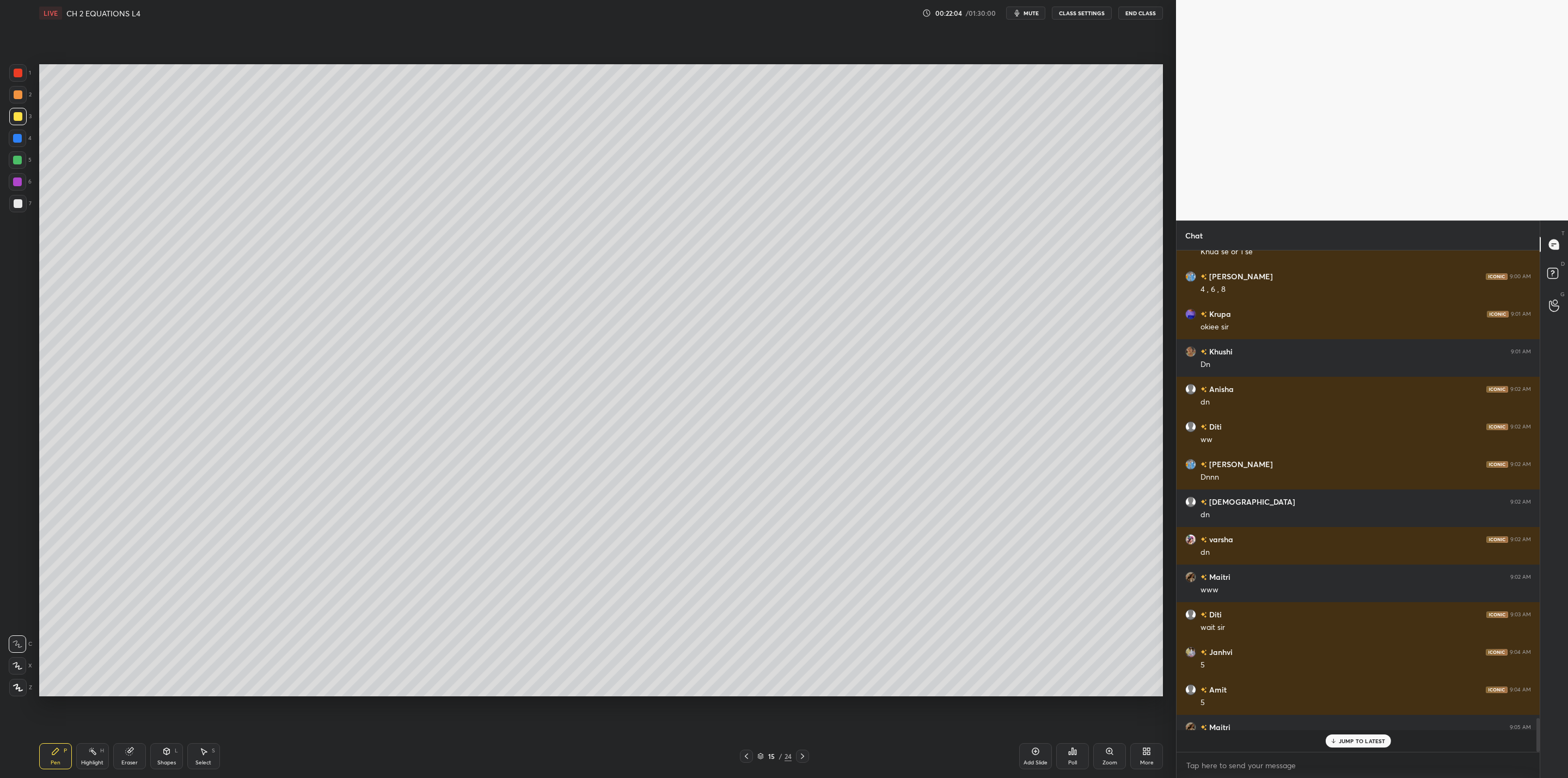
scroll to position [6907, 0]
drag, startPoint x: 17, startPoint y: 202, endPoint x: 19, endPoint y: 208, distance: 6.3
click at [19, 202] on div at bounding box center [17, 203] width 9 height 9
drag, startPoint x: 17, startPoint y: 121, endPoint x: 30, endPoint y: 129, distance: 15.3
click at [20, 123] on div at bounding box center [18, 117] width 17 height 17
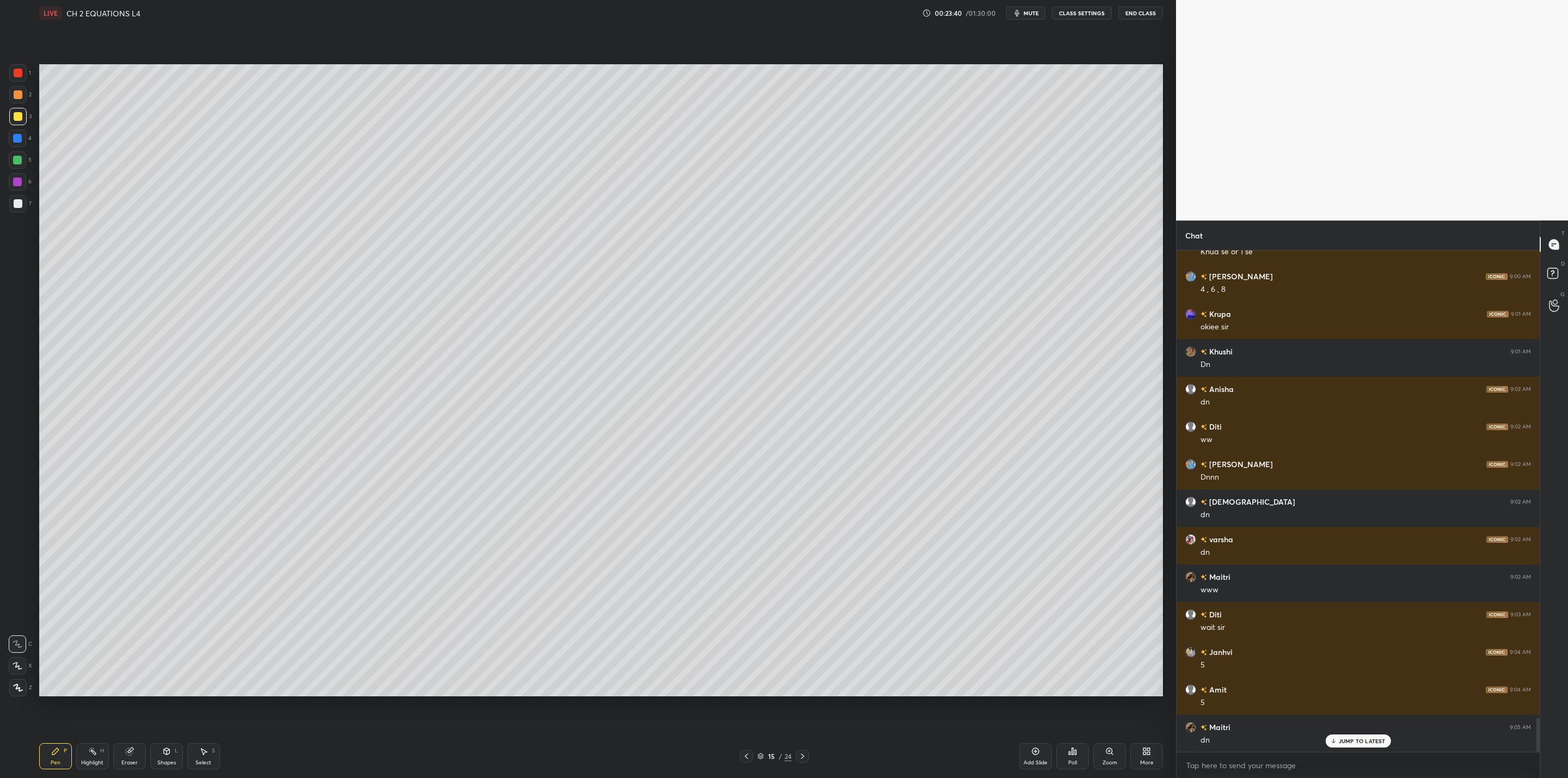
drag, startPoint x: 17, startPoint y: 200, endPoint x: 23, endPoint y: 203, distance: 6.7
click at [23, 203] on div at bounding box center [18, 204] width 17 height 17
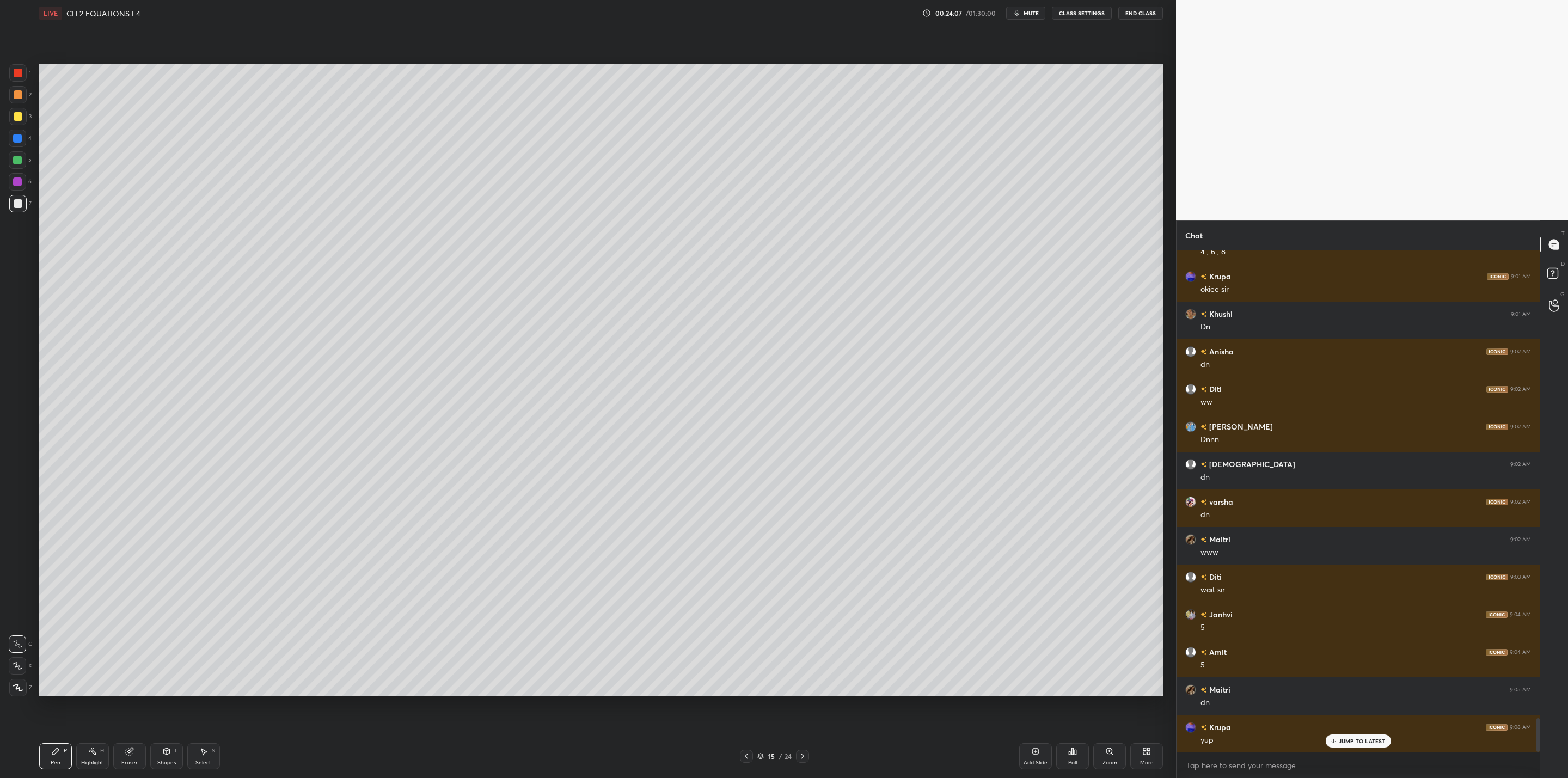
drag, startPoint x: 21, startPoint y: 117, endPoint x: 33, endPoint y: 123, distance: 13.4
click at [27, 118] on div "3" at bounding box center [21, 117] width 23 height 17
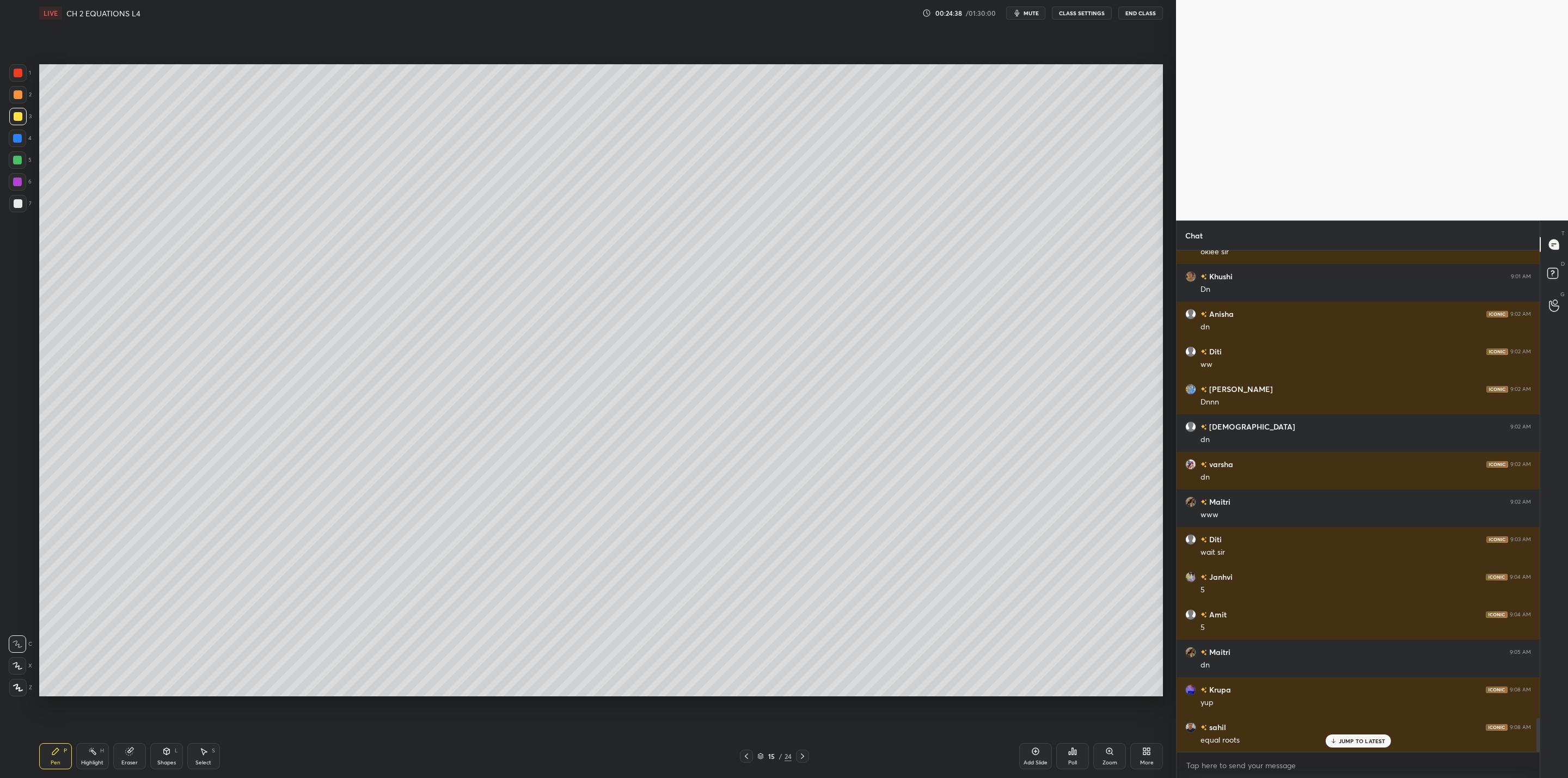
drag, startPoint x: 13, startPoint y: 208, endPoint x: 15, endPoint y: 214, distance: 6.3
click at [15, 209] on div at bounding box center [18, 204] width 17 height 17
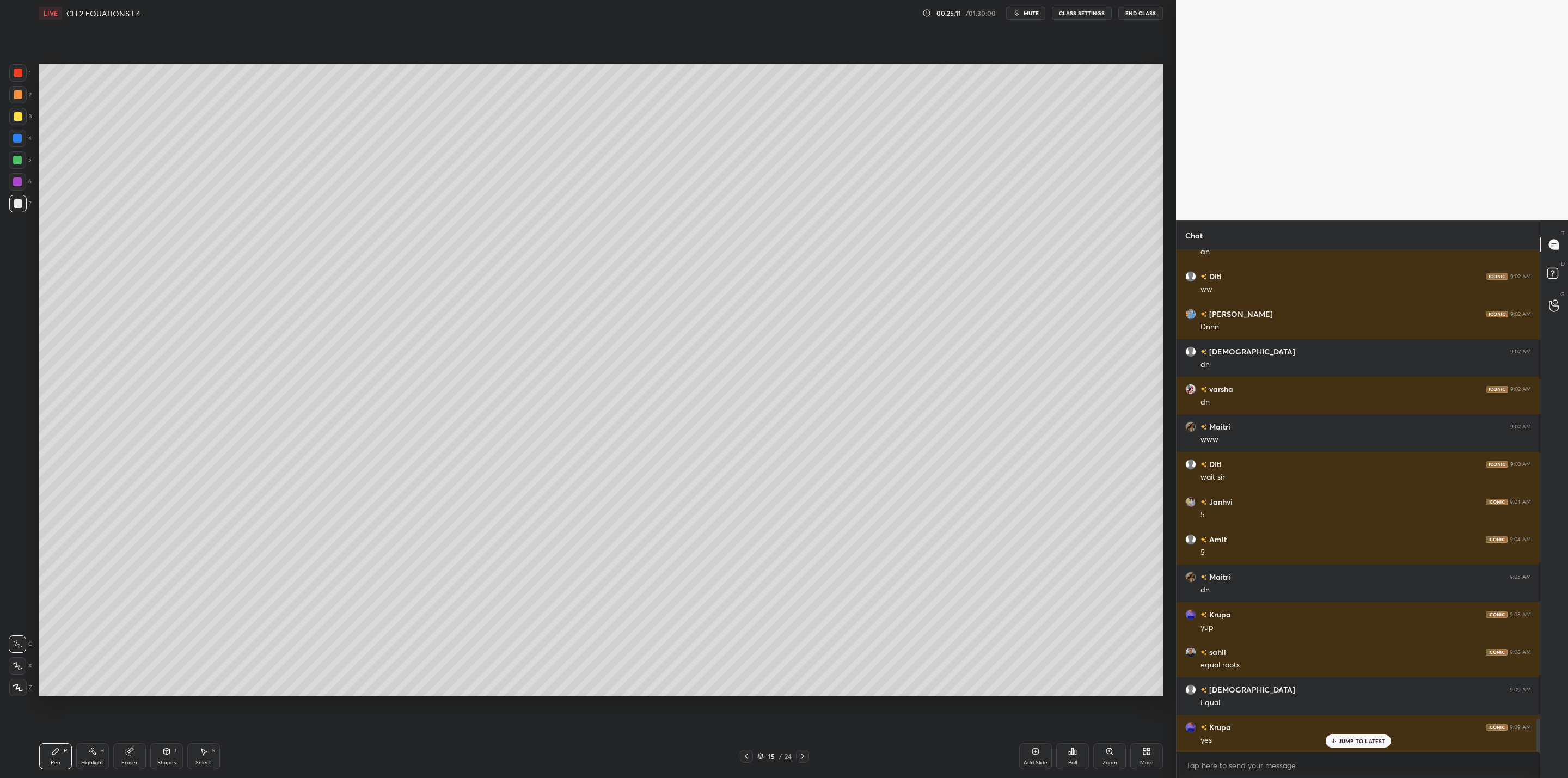
scroll to position [7095, 0]
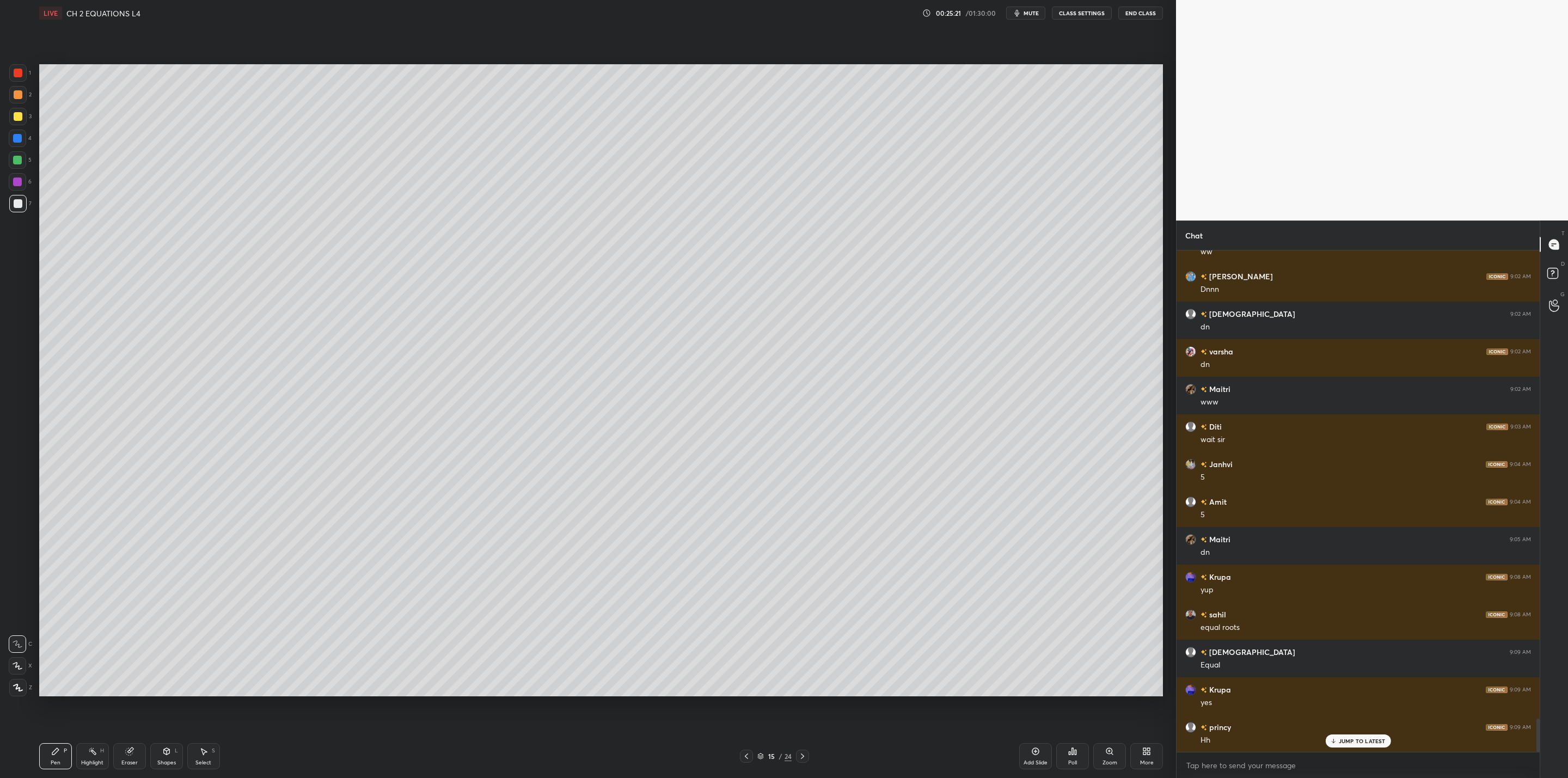
drag, startPoint x: 21, startPoint y: 120, endPoint x: 29, endPoint y: 119, distance: 8.1
click at [25, 119] on div at bounding box center [18, 117] width 17 height 17
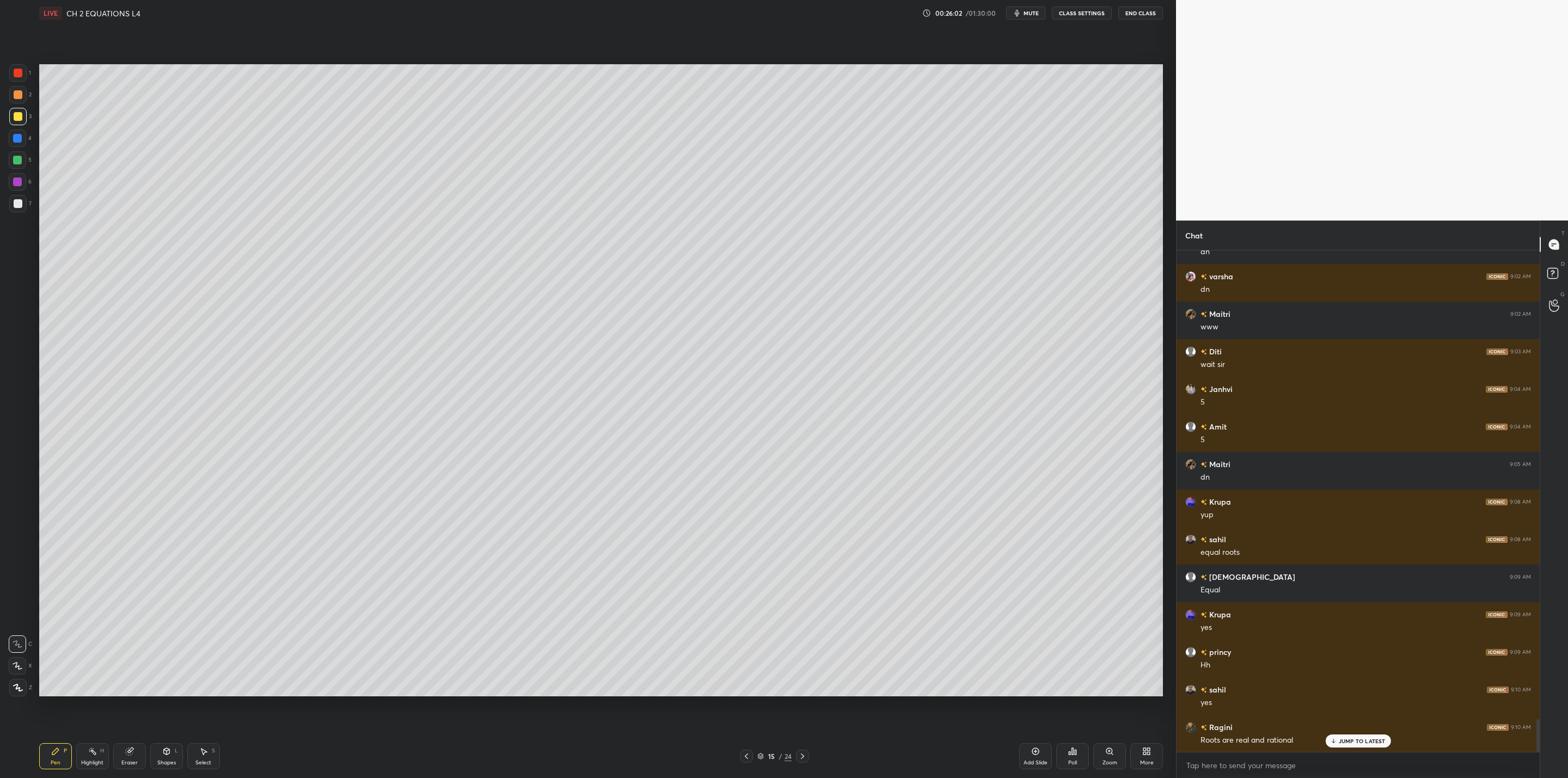
scroll to position [7207, 0]
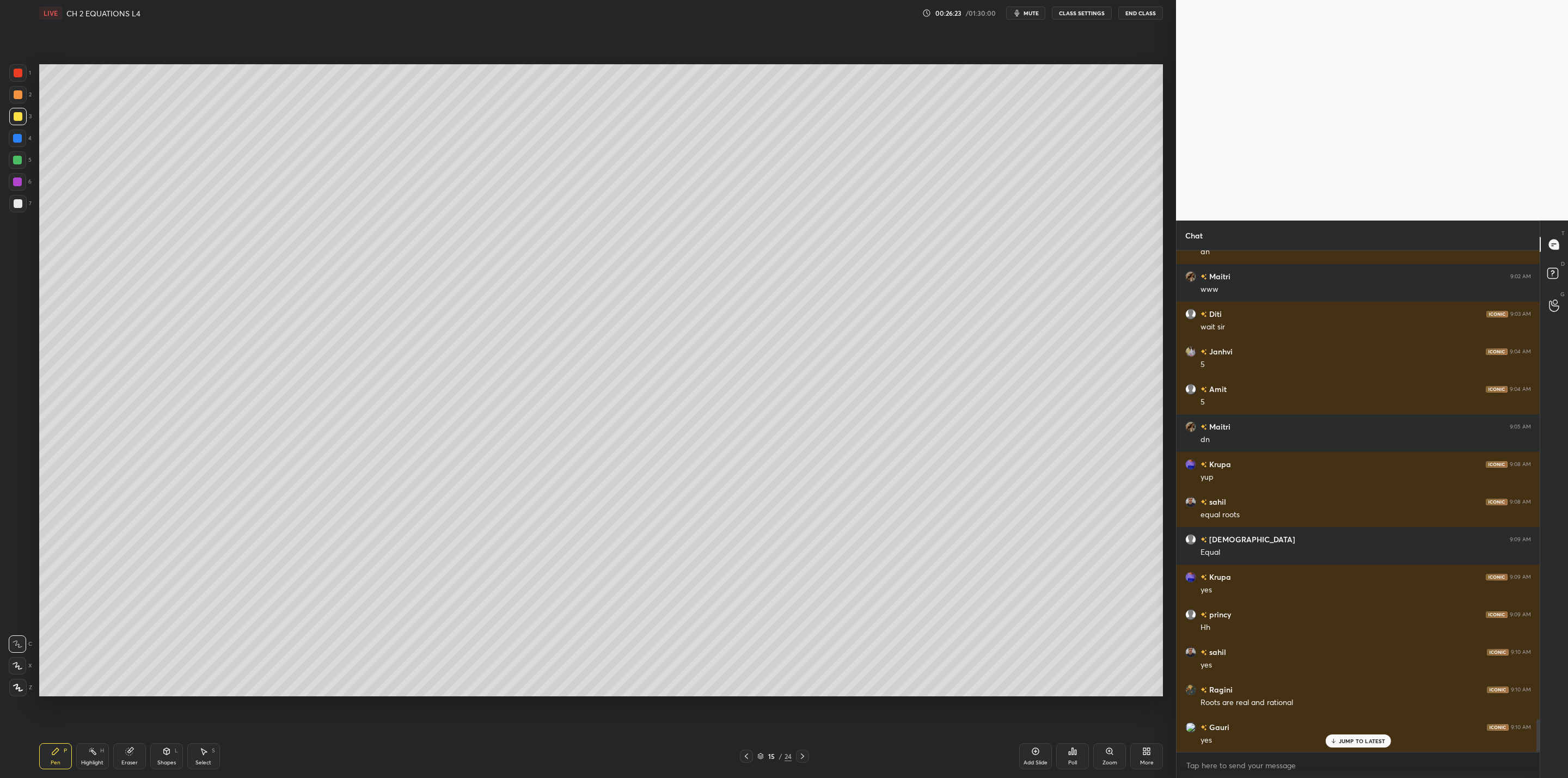
drag, startPoint x: 131, startPoint y: 751, endPoint x: 144, endPoint y: 750, distance: 13.0
click at [138, 750] on div "Eraser" at bounding box center [129, 756] width 33 height 26
click at [61, 762] on div "Pen P" at bounding box center [55, 756] width 33 height 26
drag, startPoint x: 21, startPoint y: 202, endPoint x: 35, endPoint y: 210, distance: 16.1
click at [25, 203] on div at bounding box center [18, 204] width 17 height 17
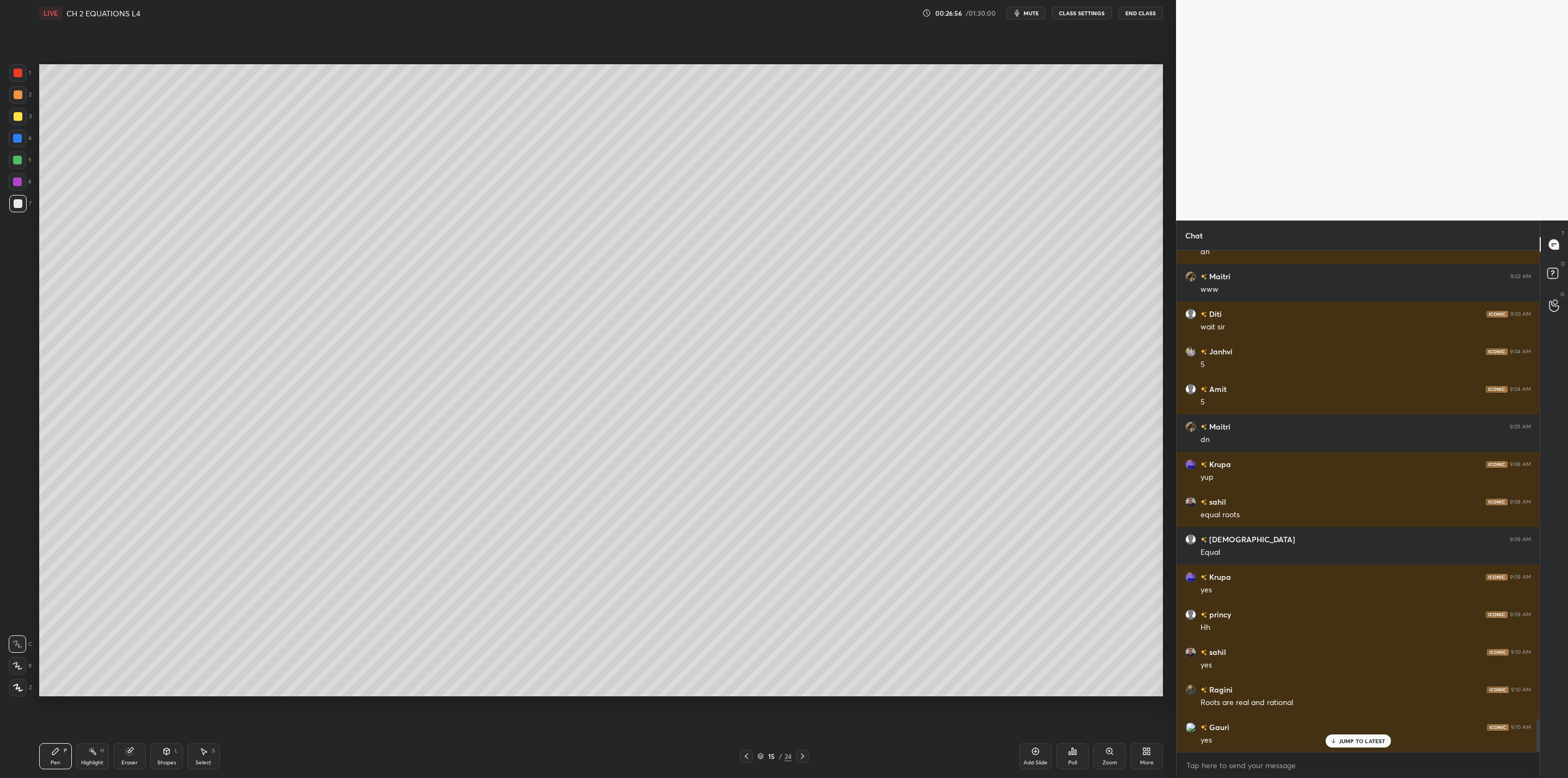
drag, startPoint x: 20, startPoint y: 118, endPoint x: 21, endPoint y: 125, distance: 7.1
click at [22, 121] on div at bounding box center [18, 117] width 17 height 17
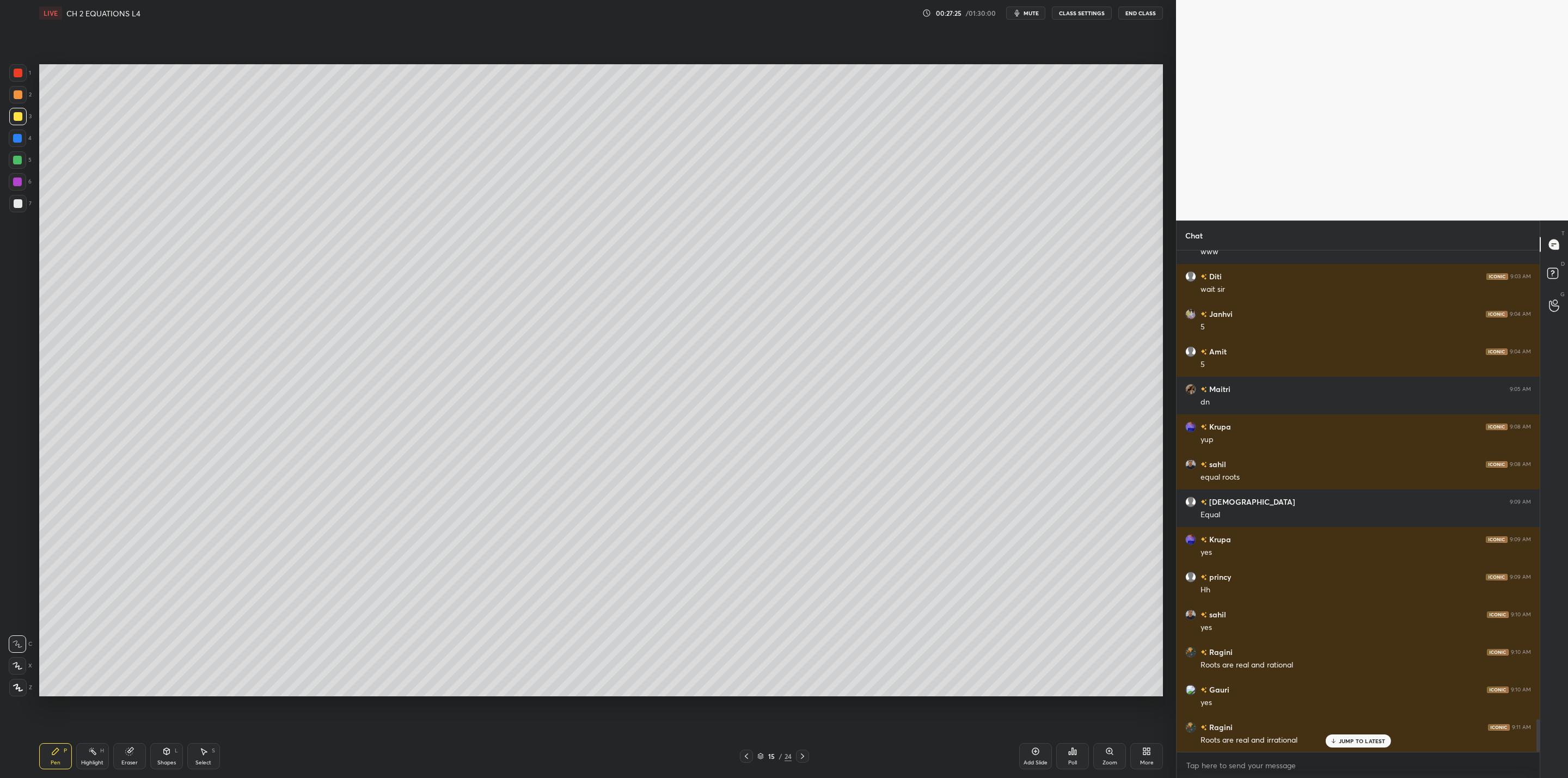
scroll to position [7282, 0]
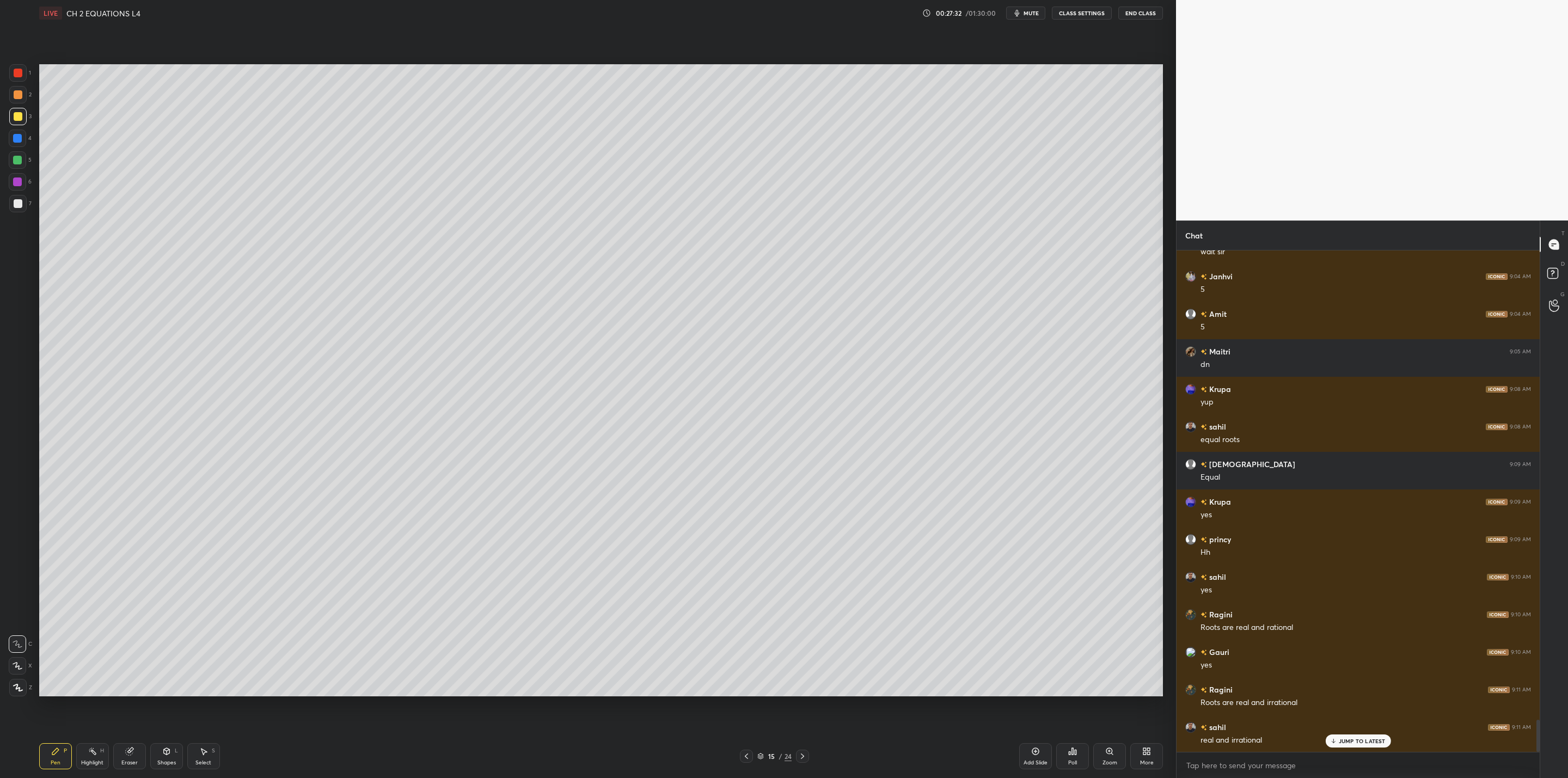
click at [131, 752] on icon at bounding box center [129, 751] width 7 height 7
drag, startPoint x: 61, startPoint y: 748, endPoint x: 132, endPoint y: 737, distance: 71.8
click at [67, 748] on div "Pen P" at bounding box center [55, 756] width 33 height 26
drag, startPoint x: 15, startPoint y: 201, endPoint x: 23, endPoint y: 217, distance: 17.9
click at [19, 206] on div at bounding box center [17, 203] width 9 height 9
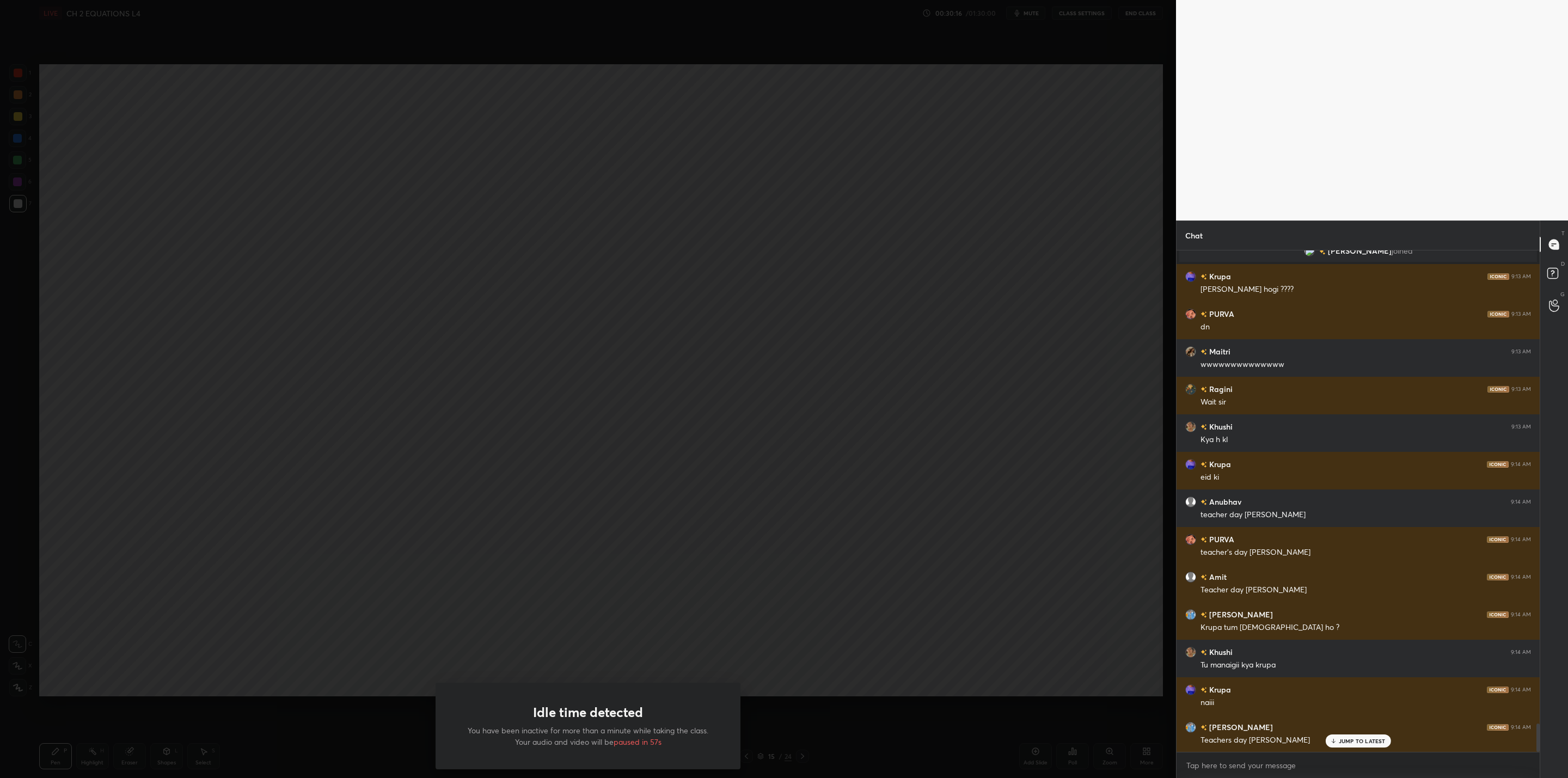
scroll to position [8436, 0]
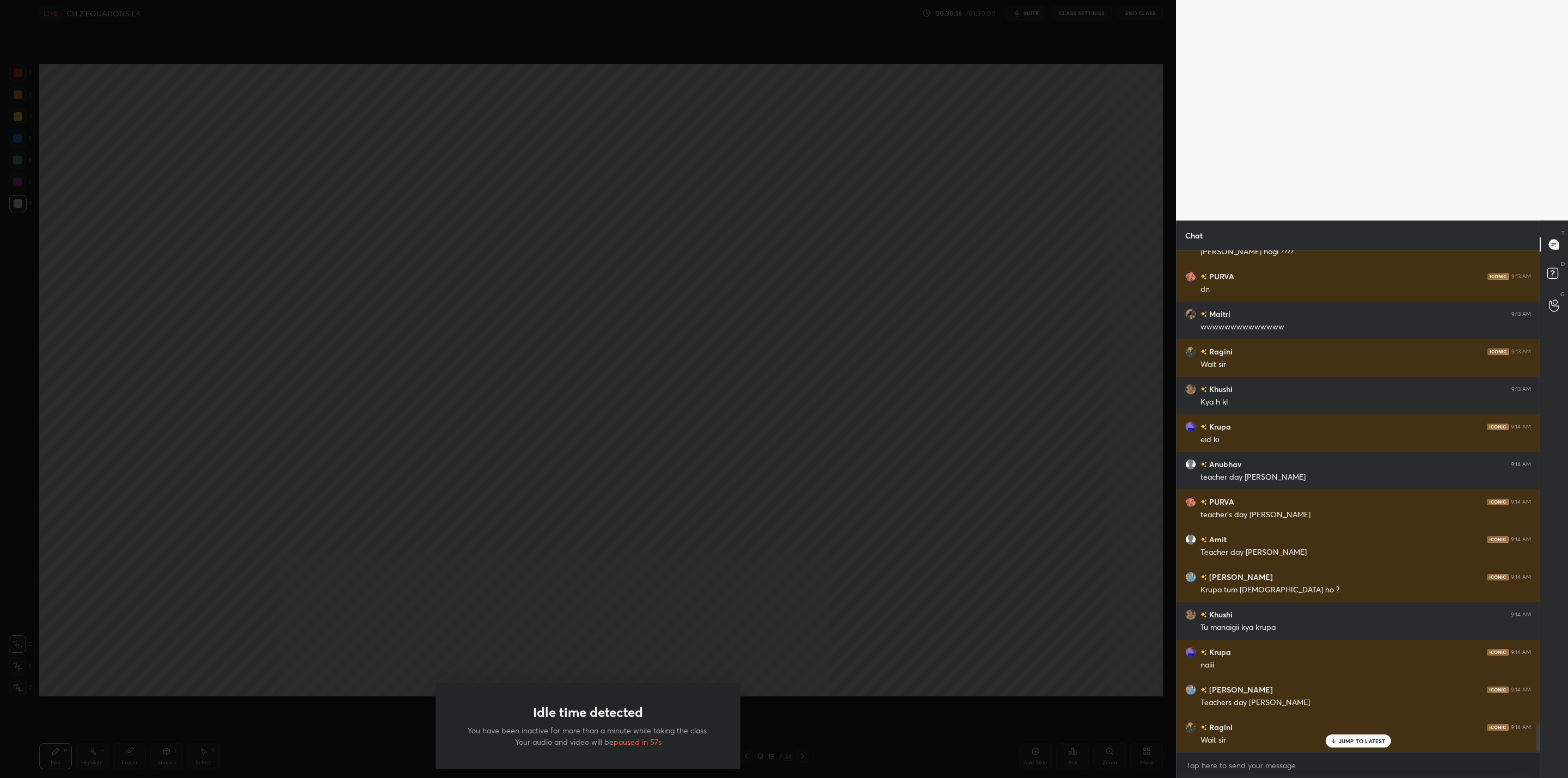
click at [863, 657] on div "Idle time detected You have been inactive for more than a minute while taking t…" at bounding box center [588, 389] width 1176 height 778
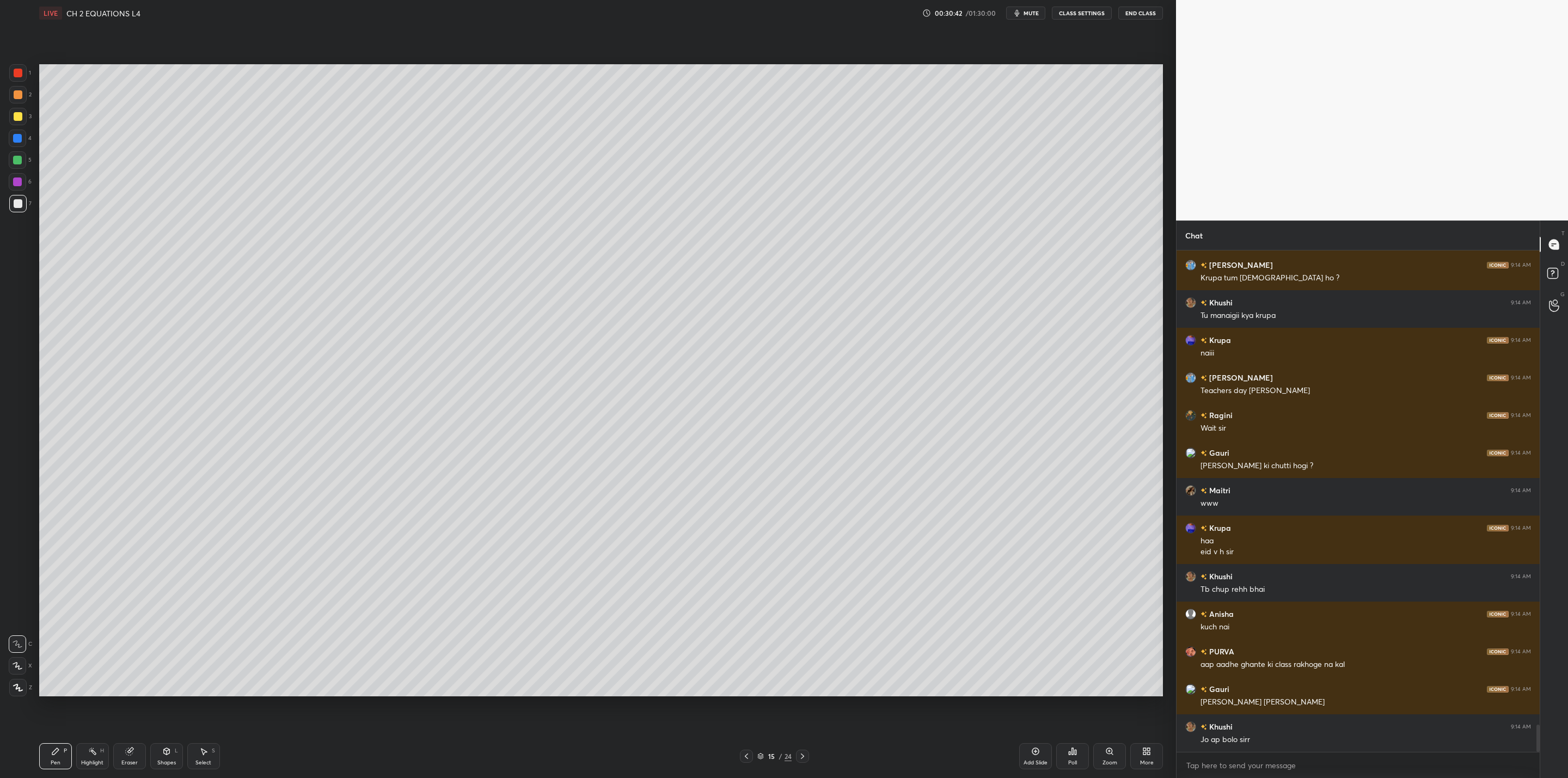
scroll to position [8785, 0]
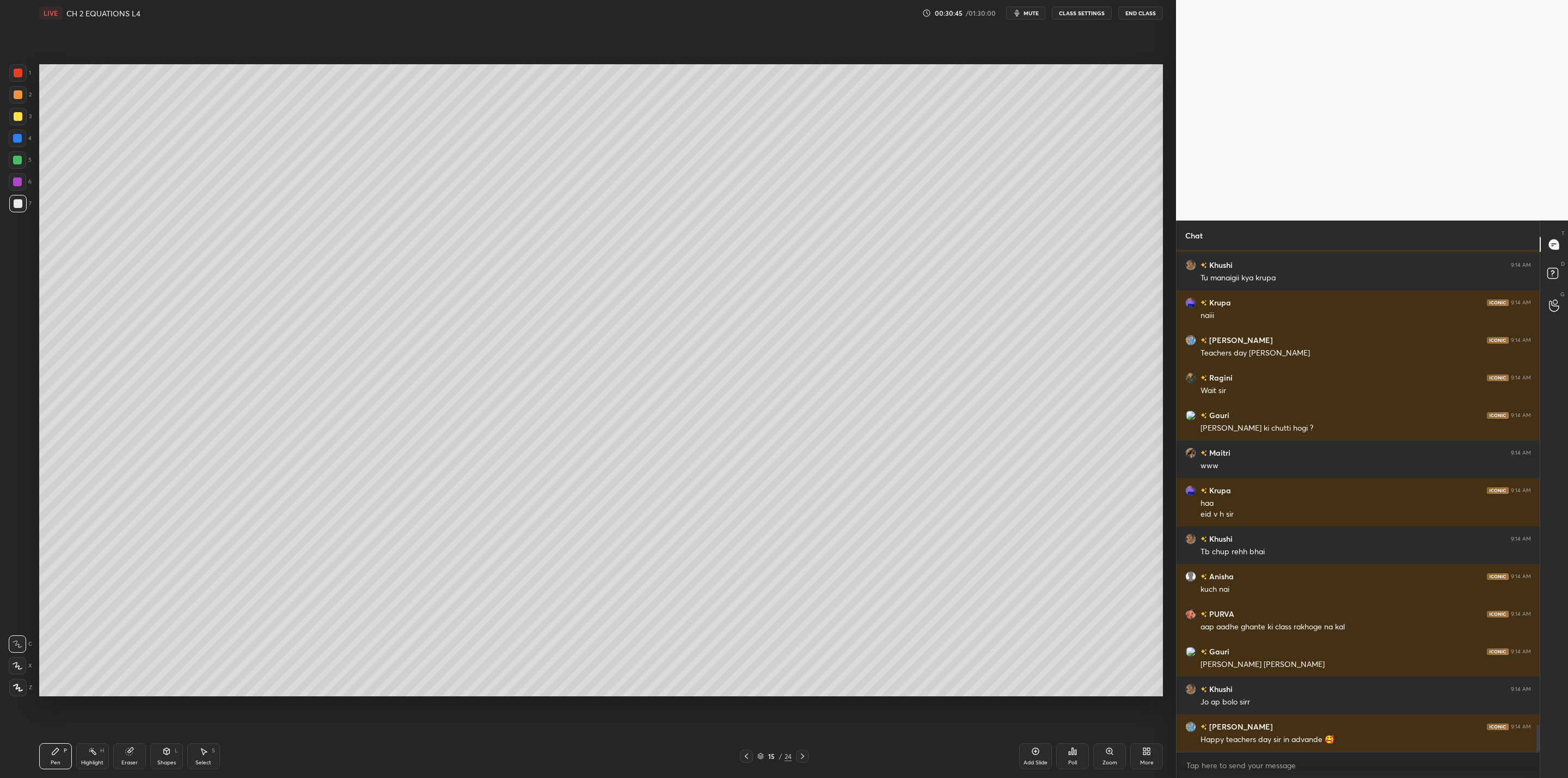
click at [797, 758] on div at bounding box center [802, 757] width 13 height 13
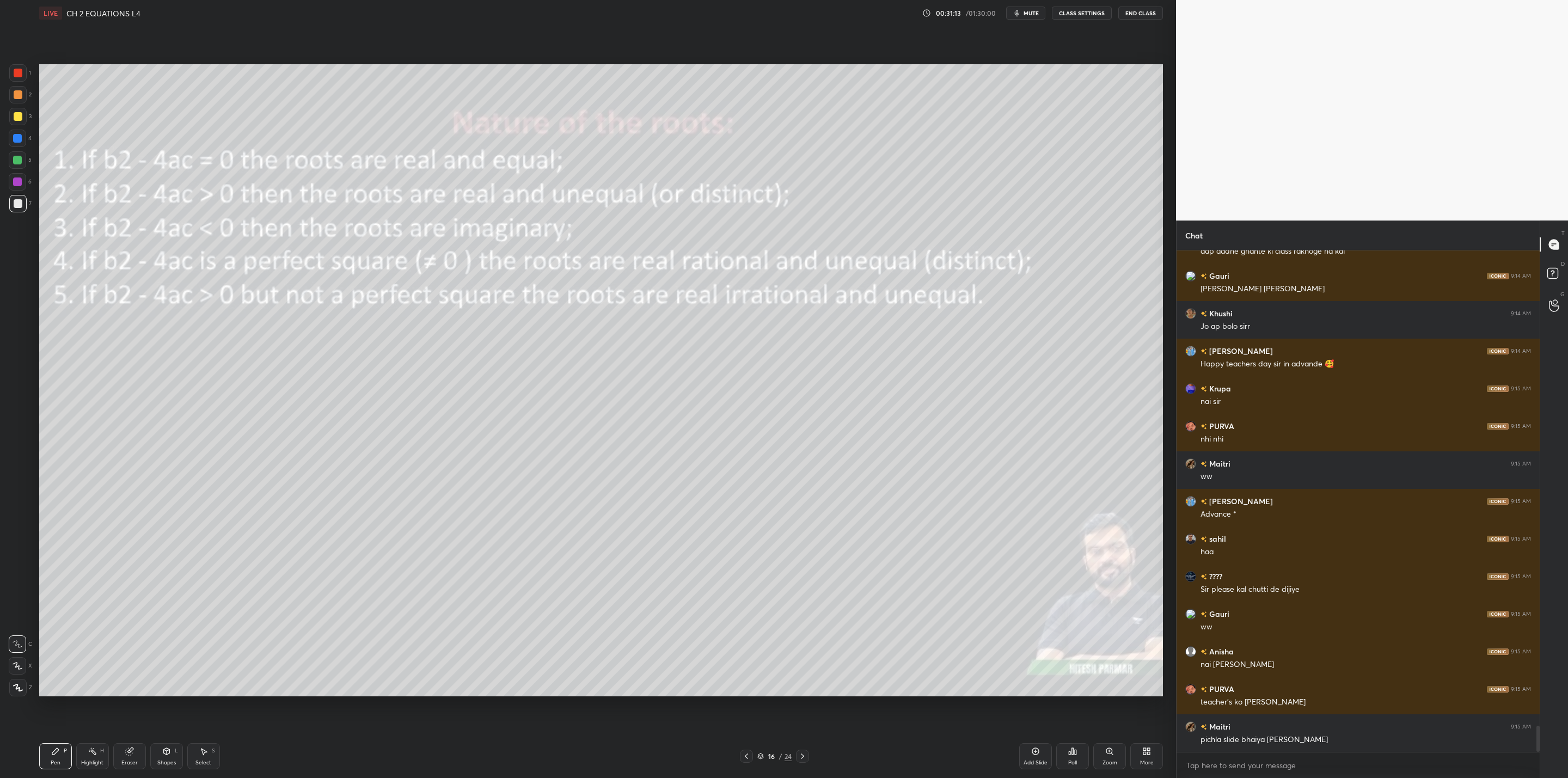
scroll to position [9199, 0]
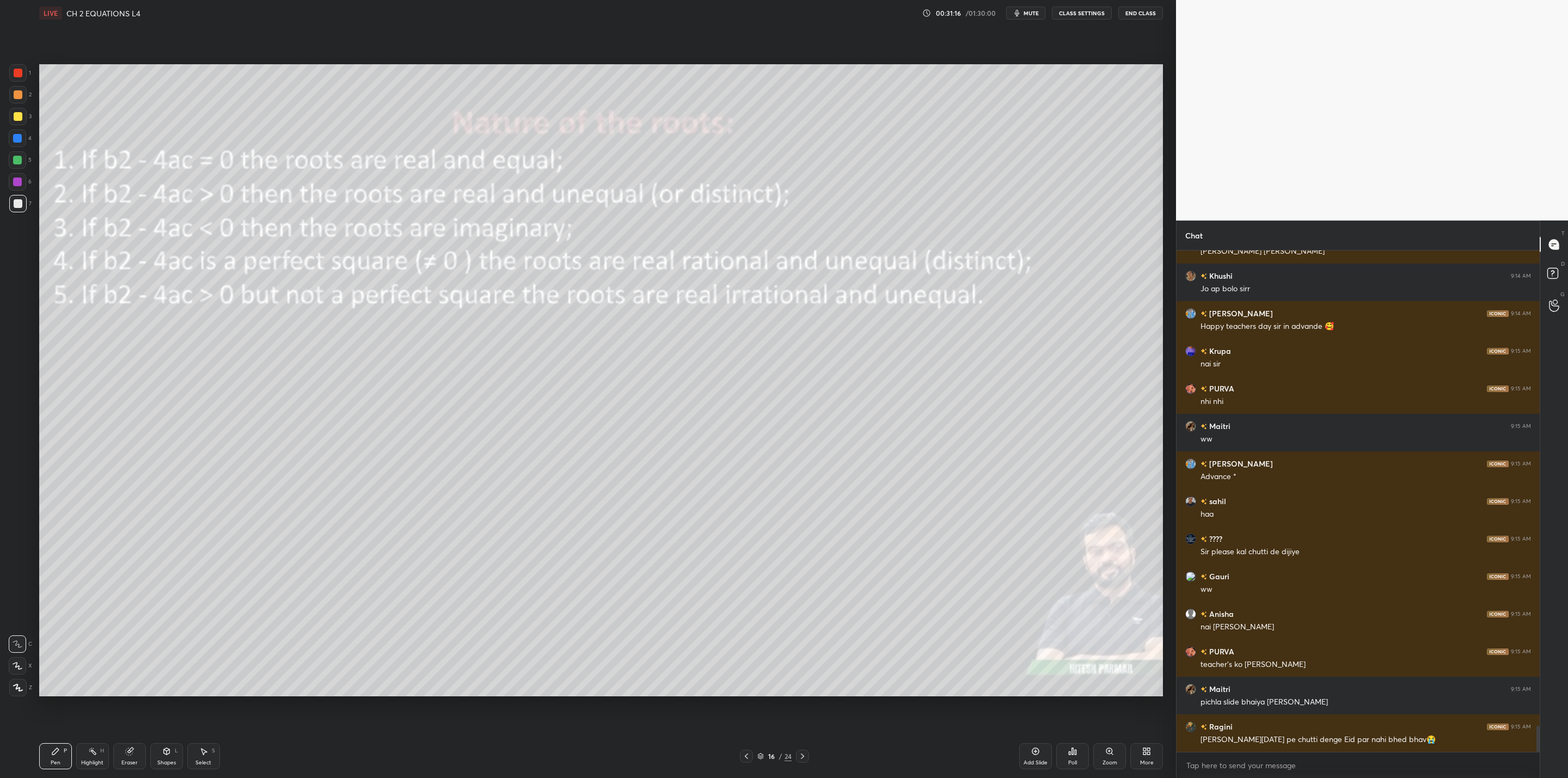
drag, startPoint x: 745, startPoint y: 759, endPoint x: 728, endPoint y: 767, distance: 18.8
click at [745, 760] on icon at bounding box center [746, 756] width 9 height 9
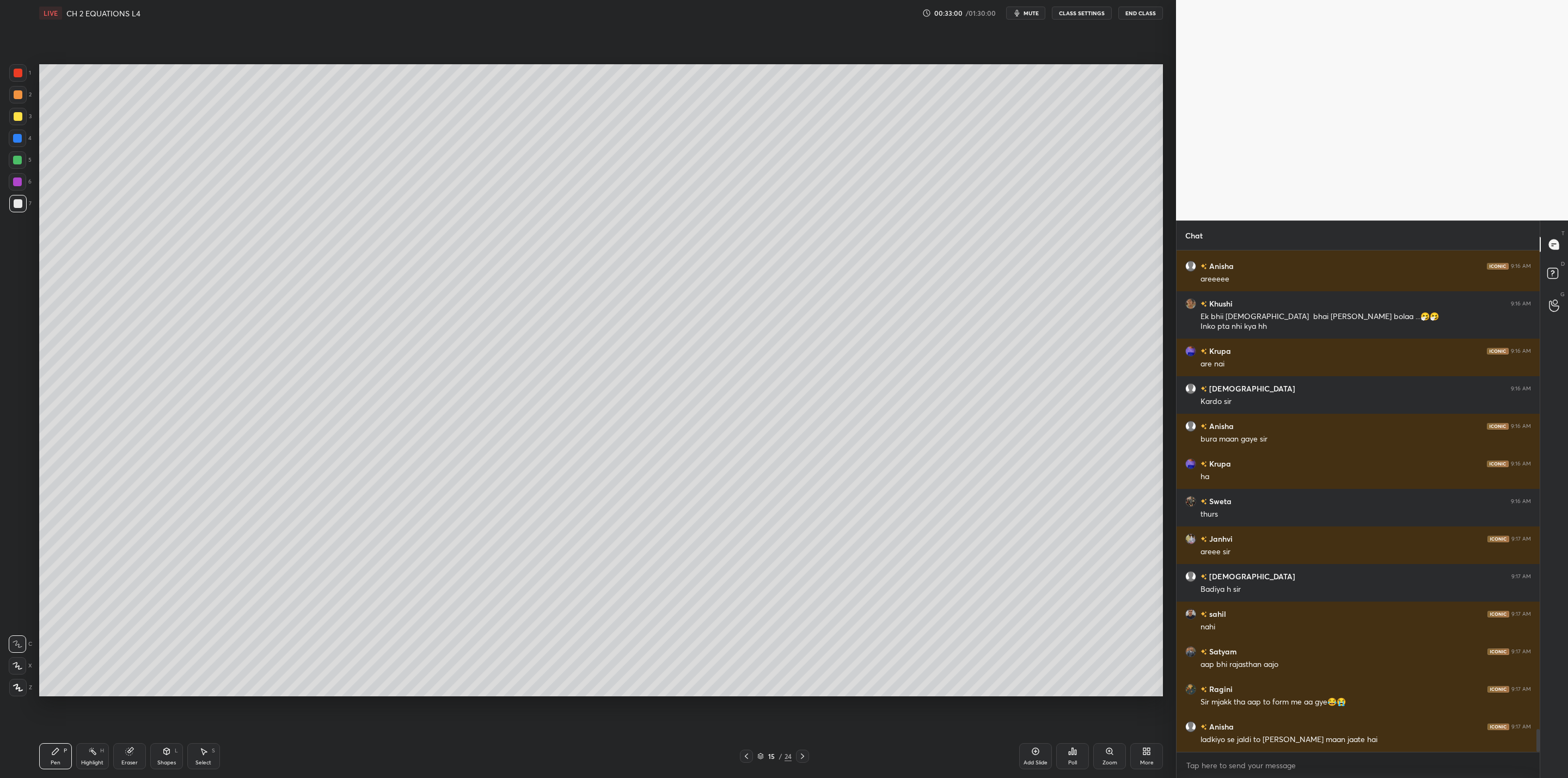
scroll to position [10524, 0]
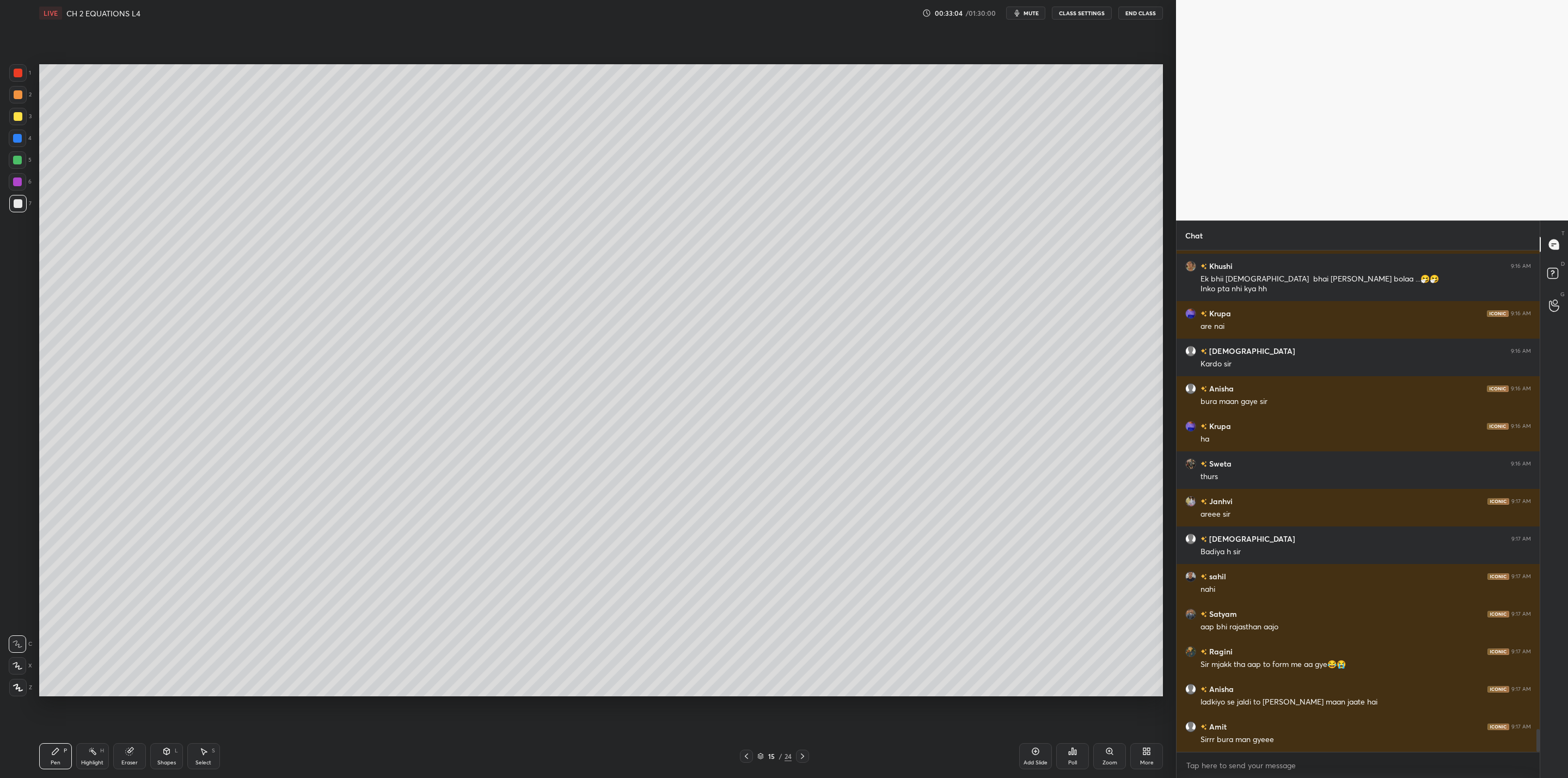
click at [796, 755] on div at bounding box center [802, 757] width 13 height 13
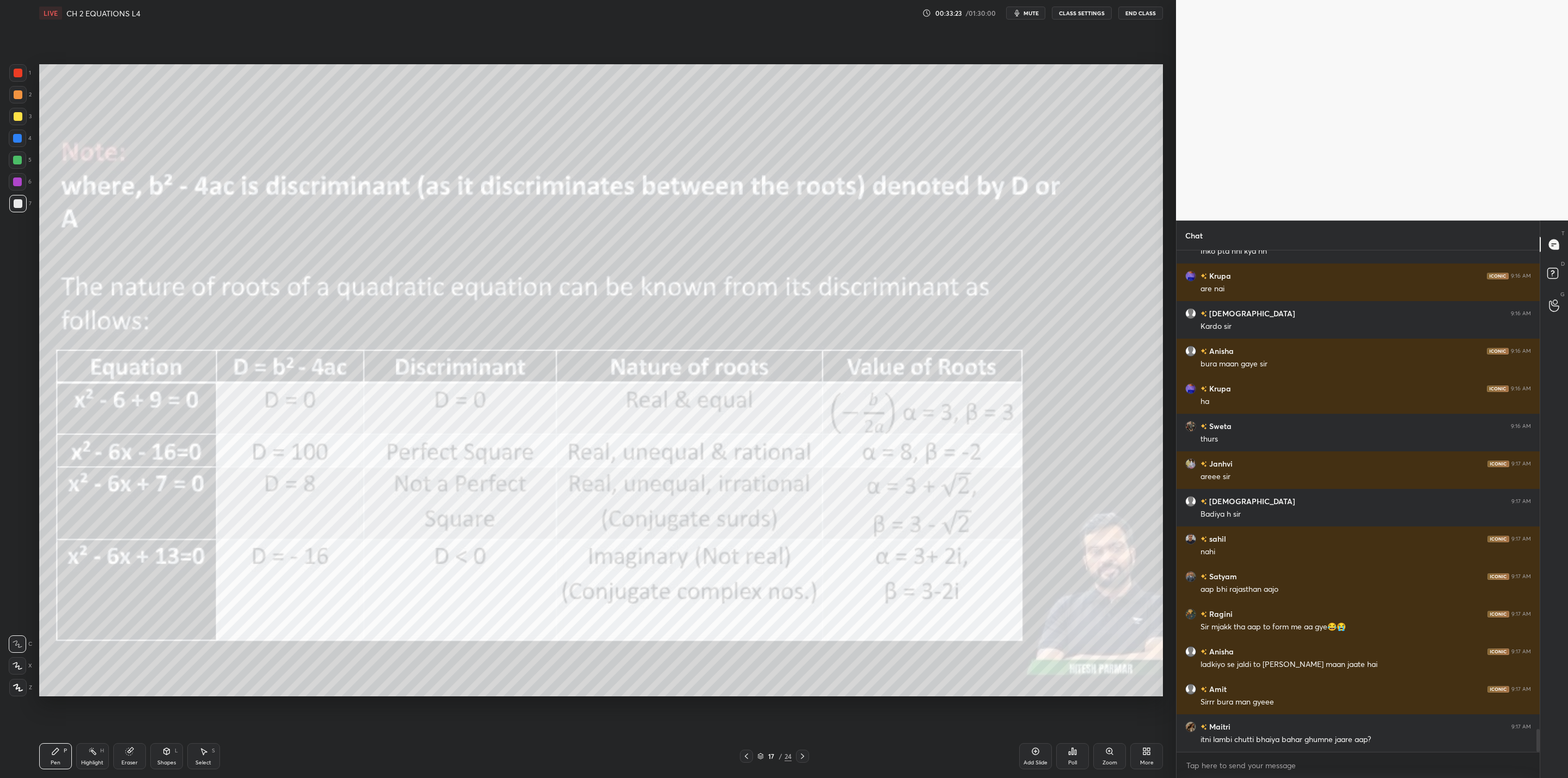
scroll to position [10599, 0]
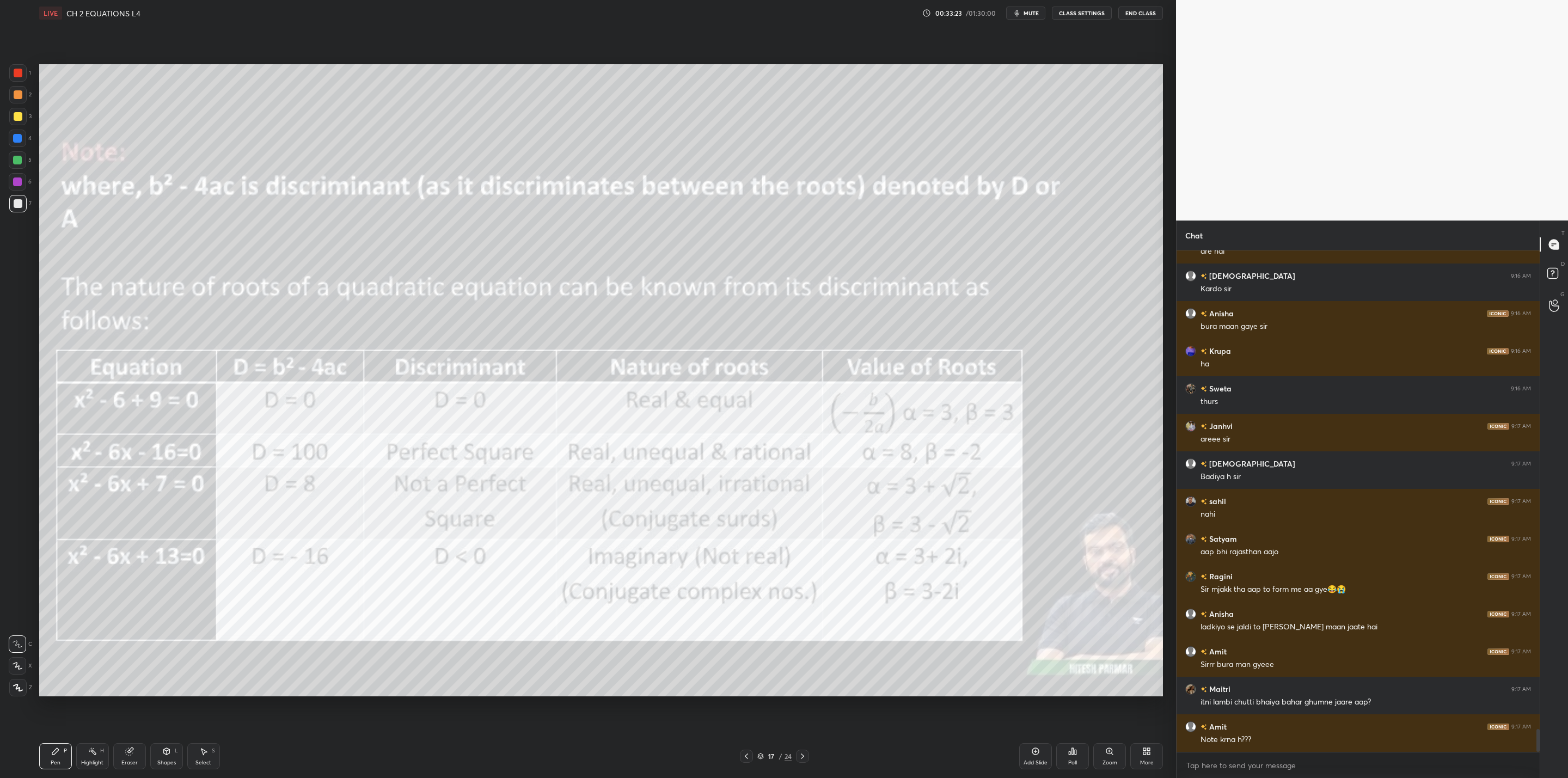
click at [800, 757] on icon at bounding box center [802, 756] width 9 height 9
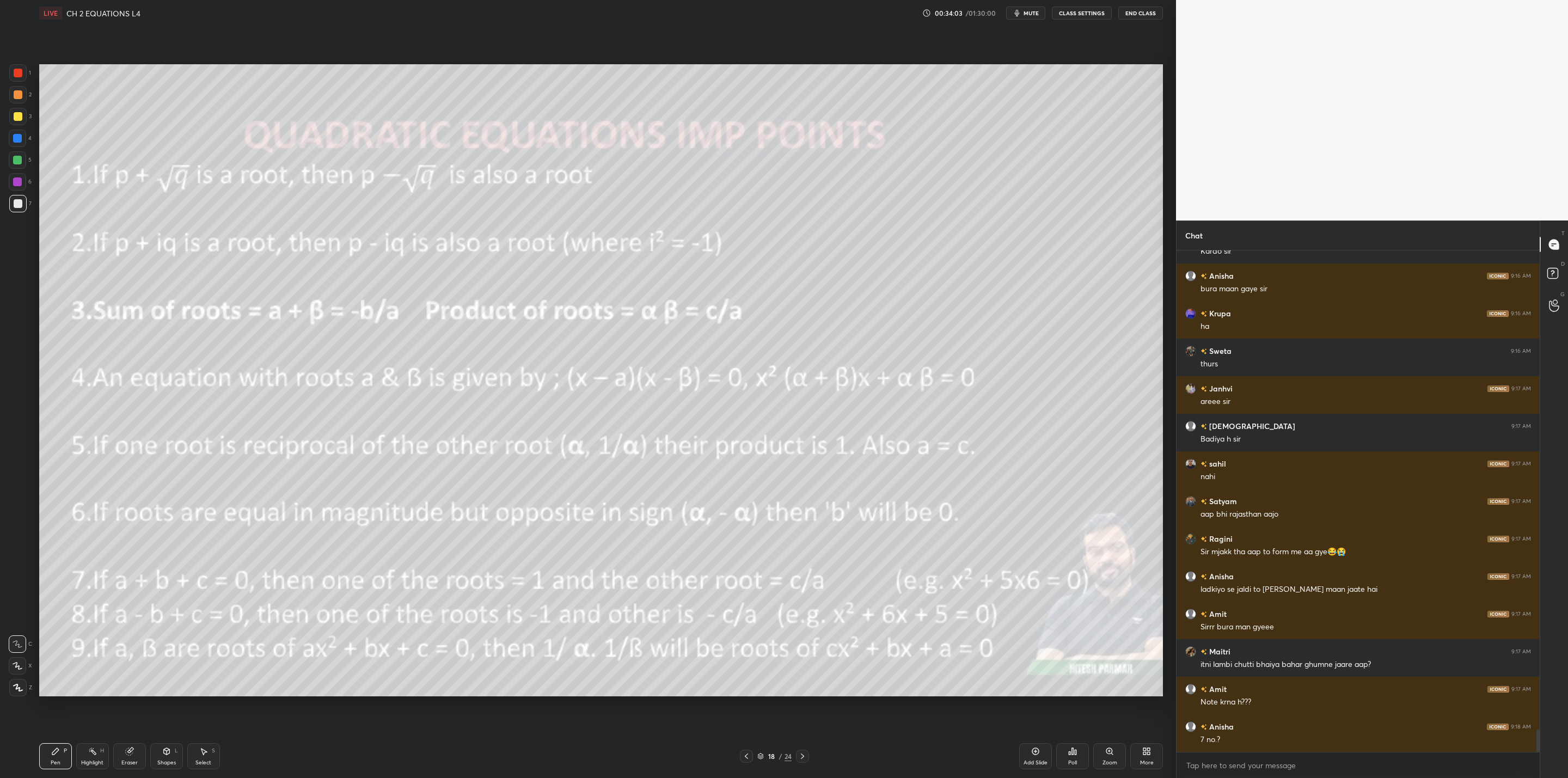
scroll to position [10674, 0]
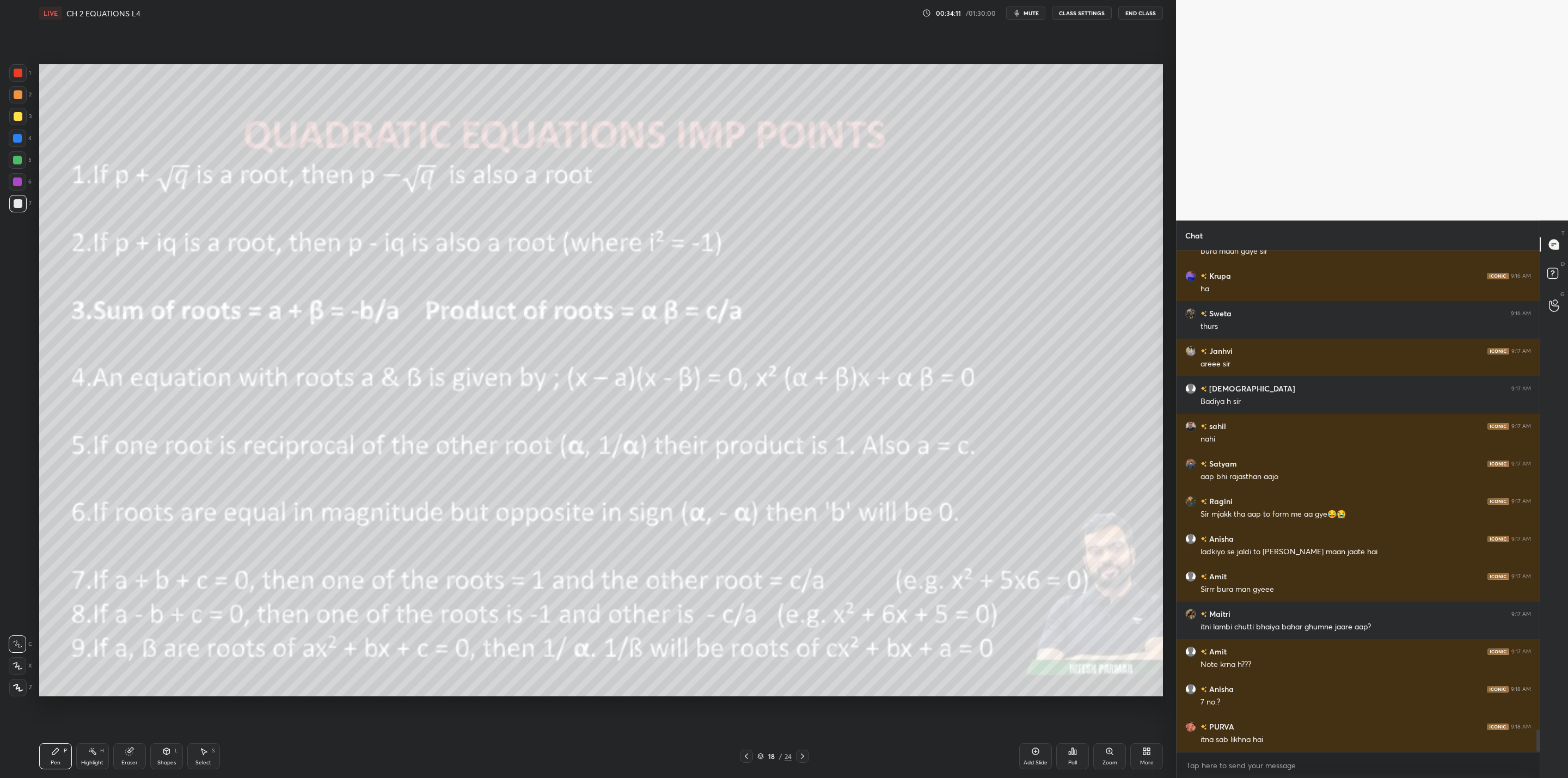
click at [19, 117] on div at bounding box center [17, 116] width 9 height 9
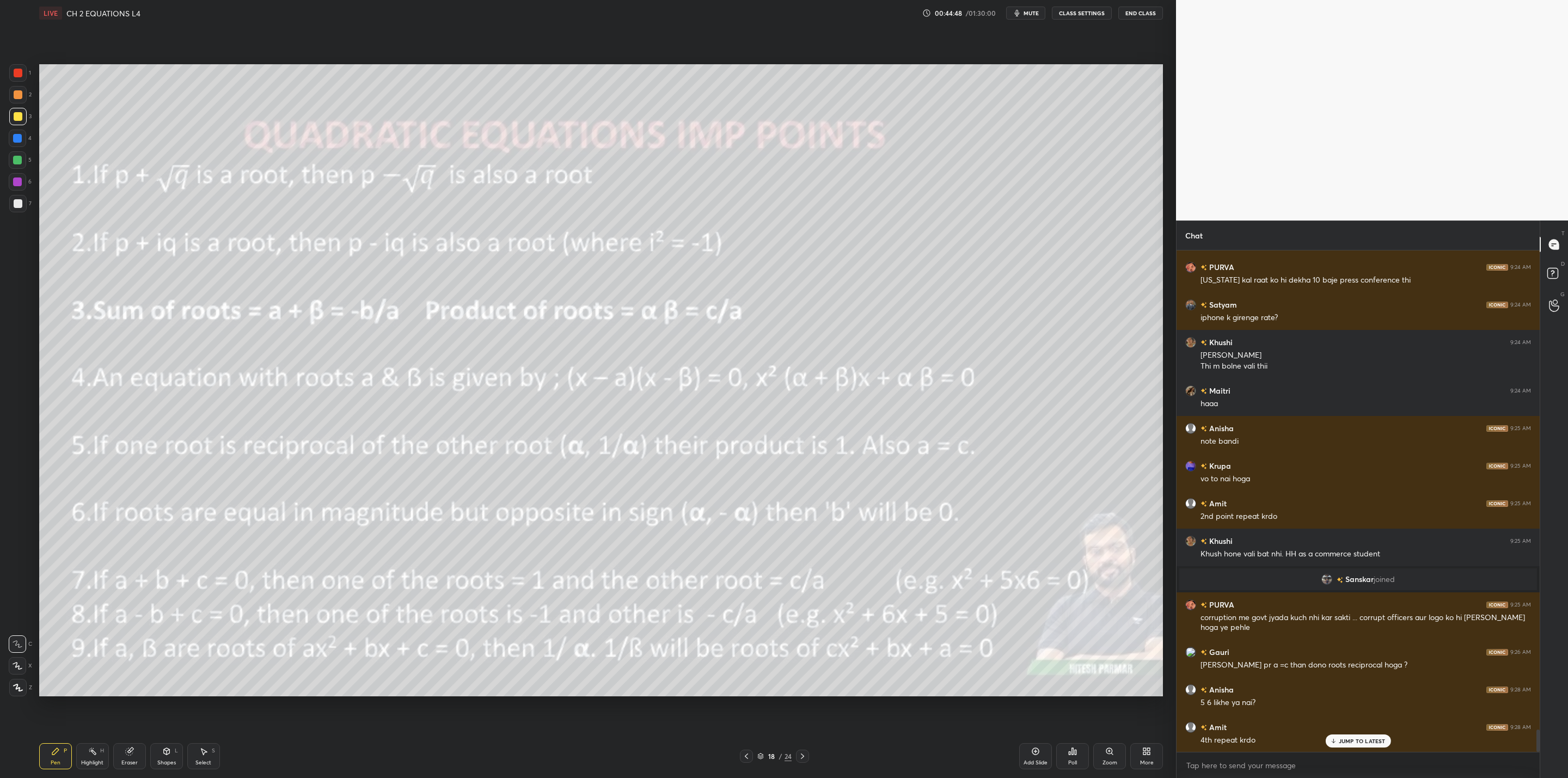
scroll to position [10638, 0]
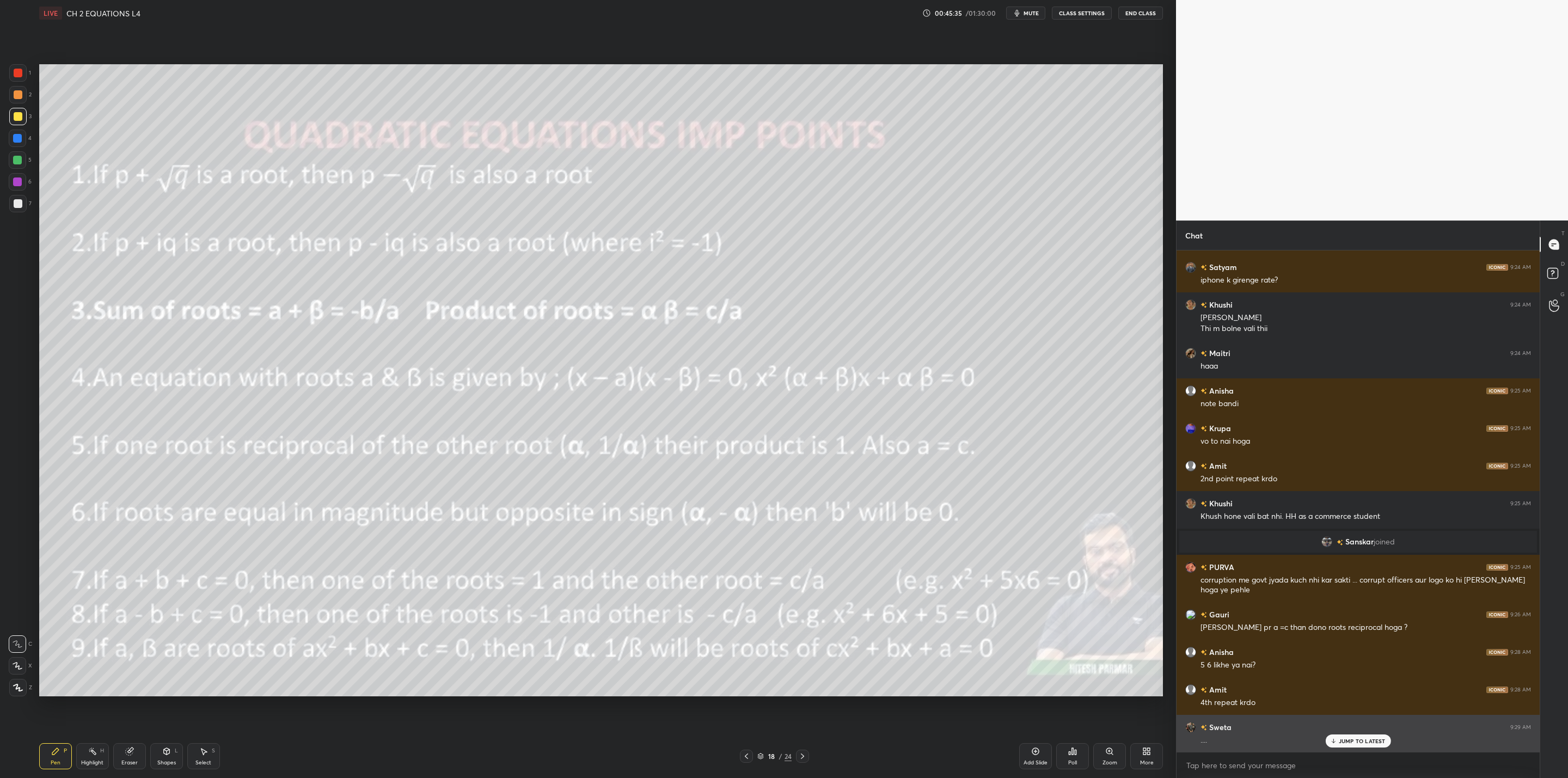
drag, startPoint x: 1344, startPoint y: 742, endPoint x: 1342, endPoint y: 751, distance: 9.2
click at [1344, 742] on p "JUMP TO LATEST" at bounding box center [1362, 741] width 47 height 7
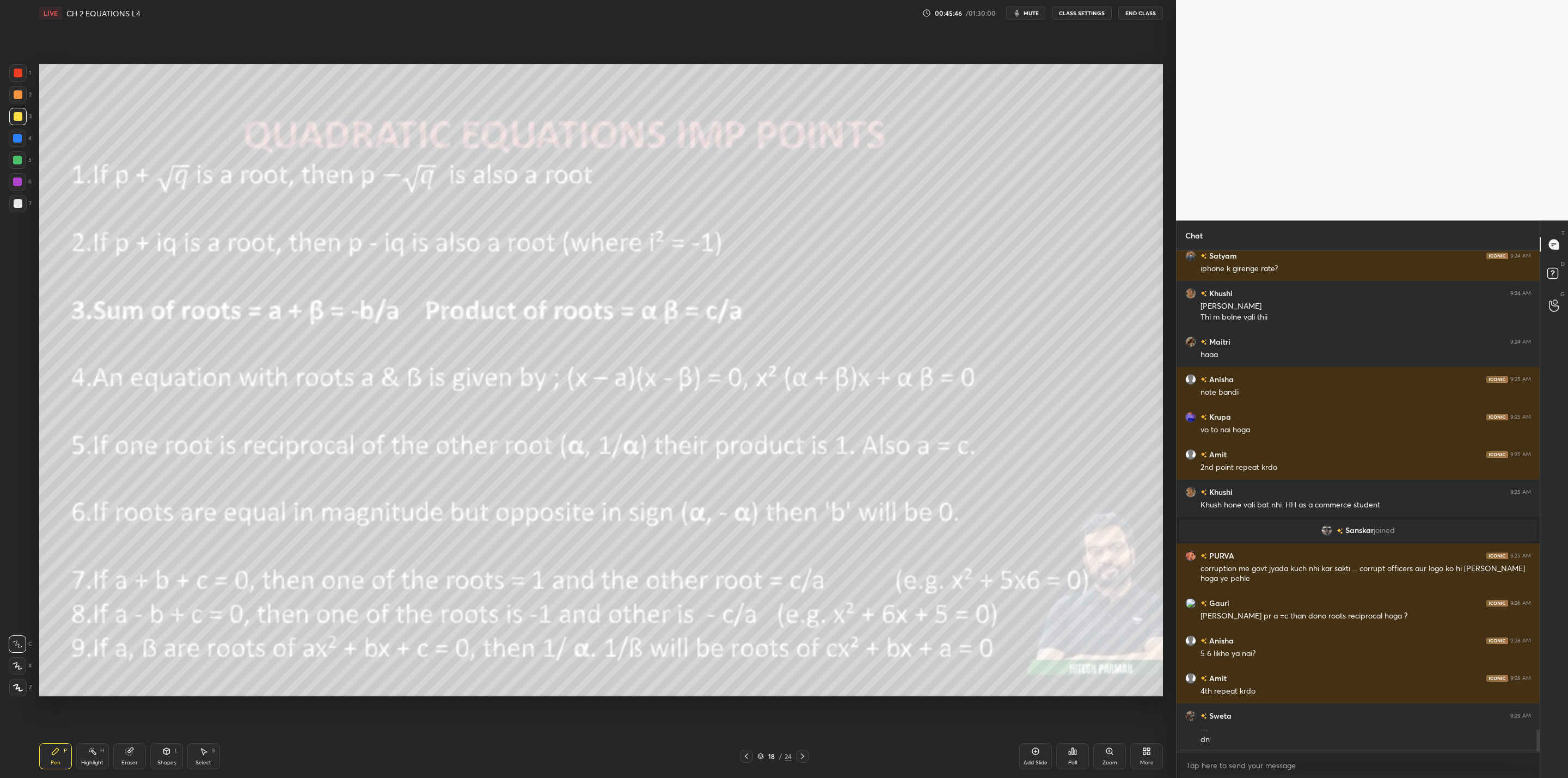
click at [1054, 757] on div "Add Slide Poll Zoom More" at bounding box center [1091, 757] width 144 height 61
click at [1039, 759] on div "Add Slide" at bounding box center [1035, 756] width 33 height 26
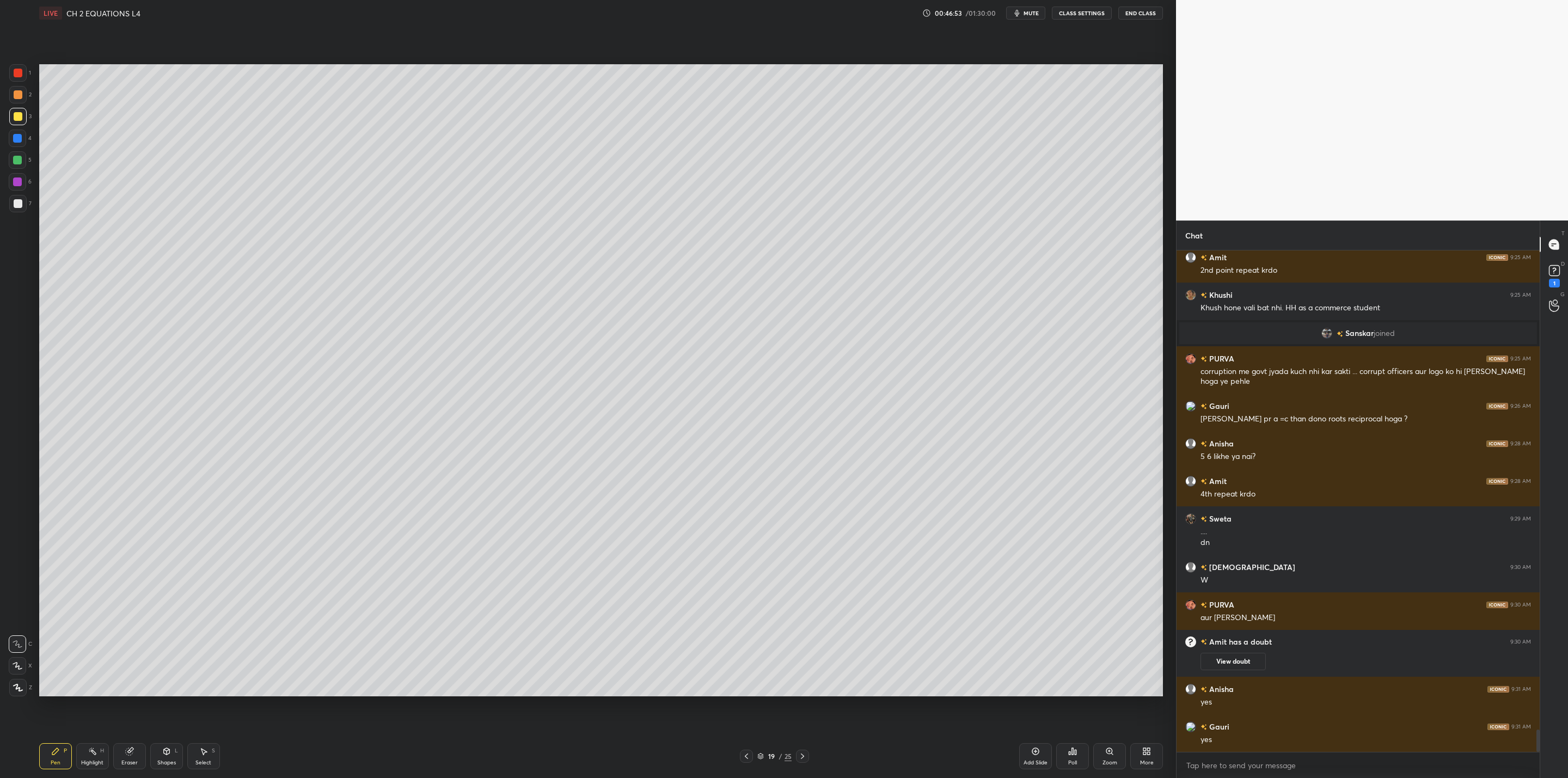
scroll to position [10791, 0]
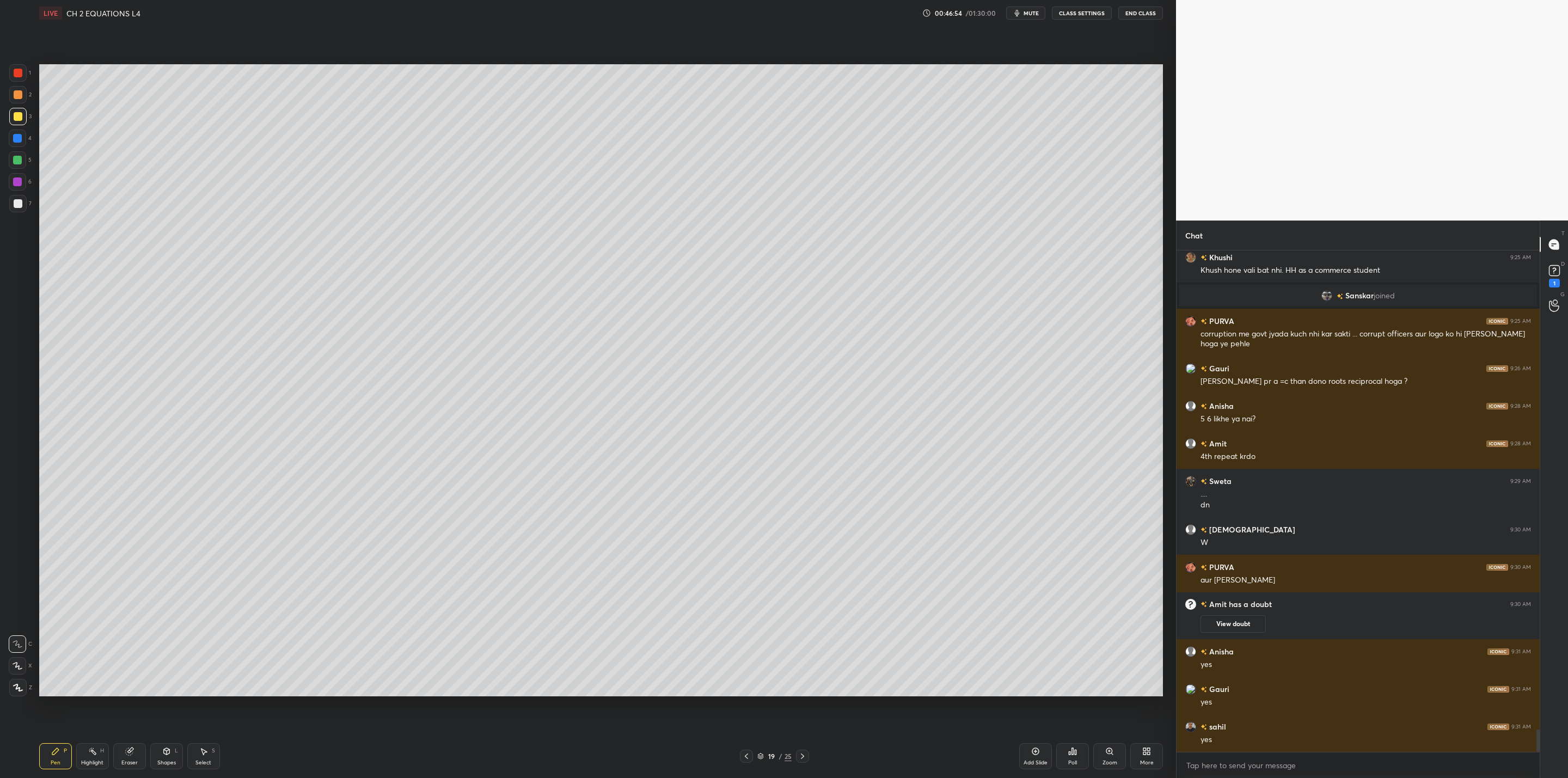
click at [745, 754] on icon at bounding box center [746, 756] width 9 height 9
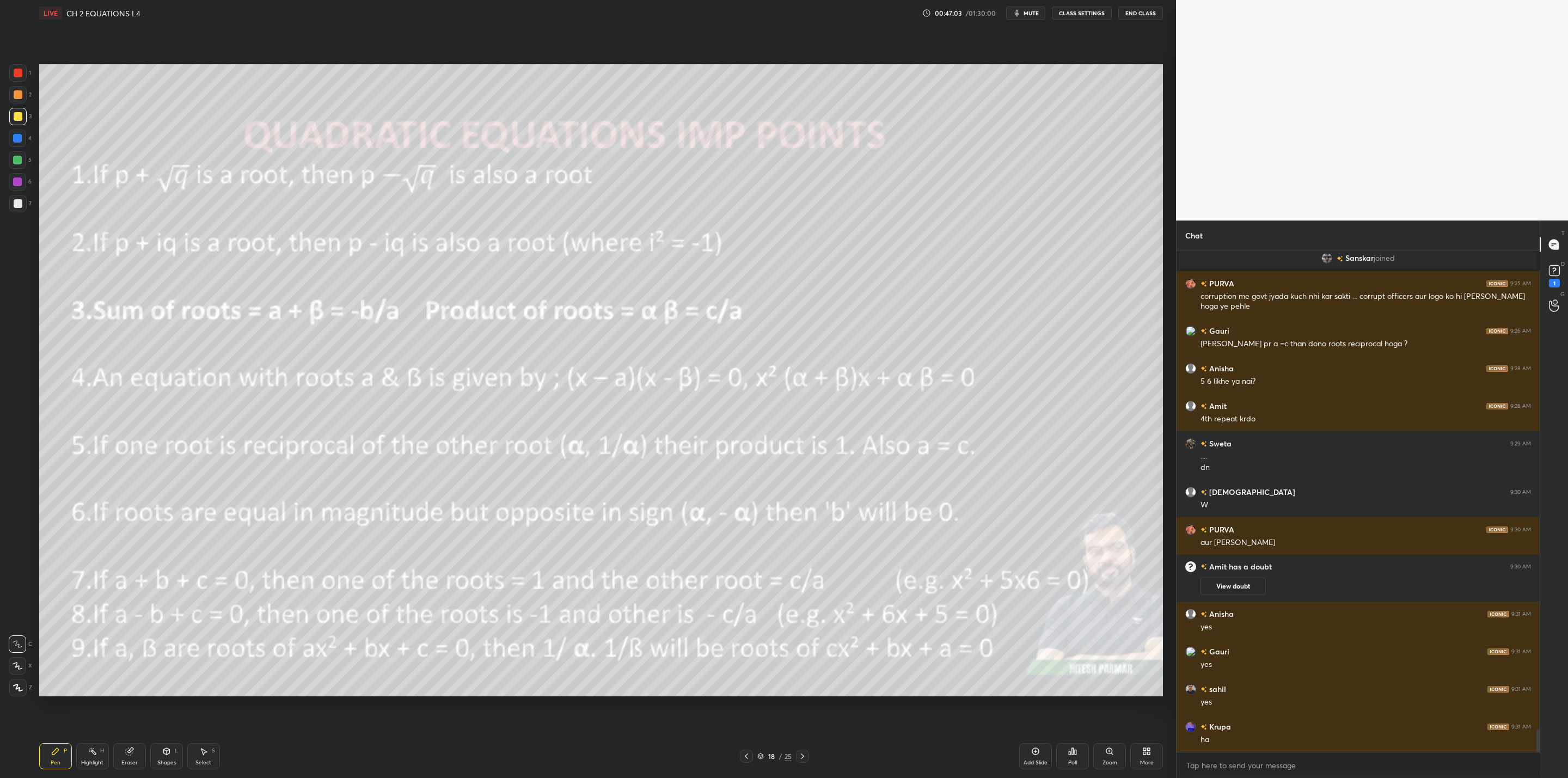
drag, startPoint x: 798, startPoint y: 755, endPoint x: 792, endPoint y: 761, distance: 8.5
click at [798, 755] on icon at bounding box center [802, 756] width 9 height 9
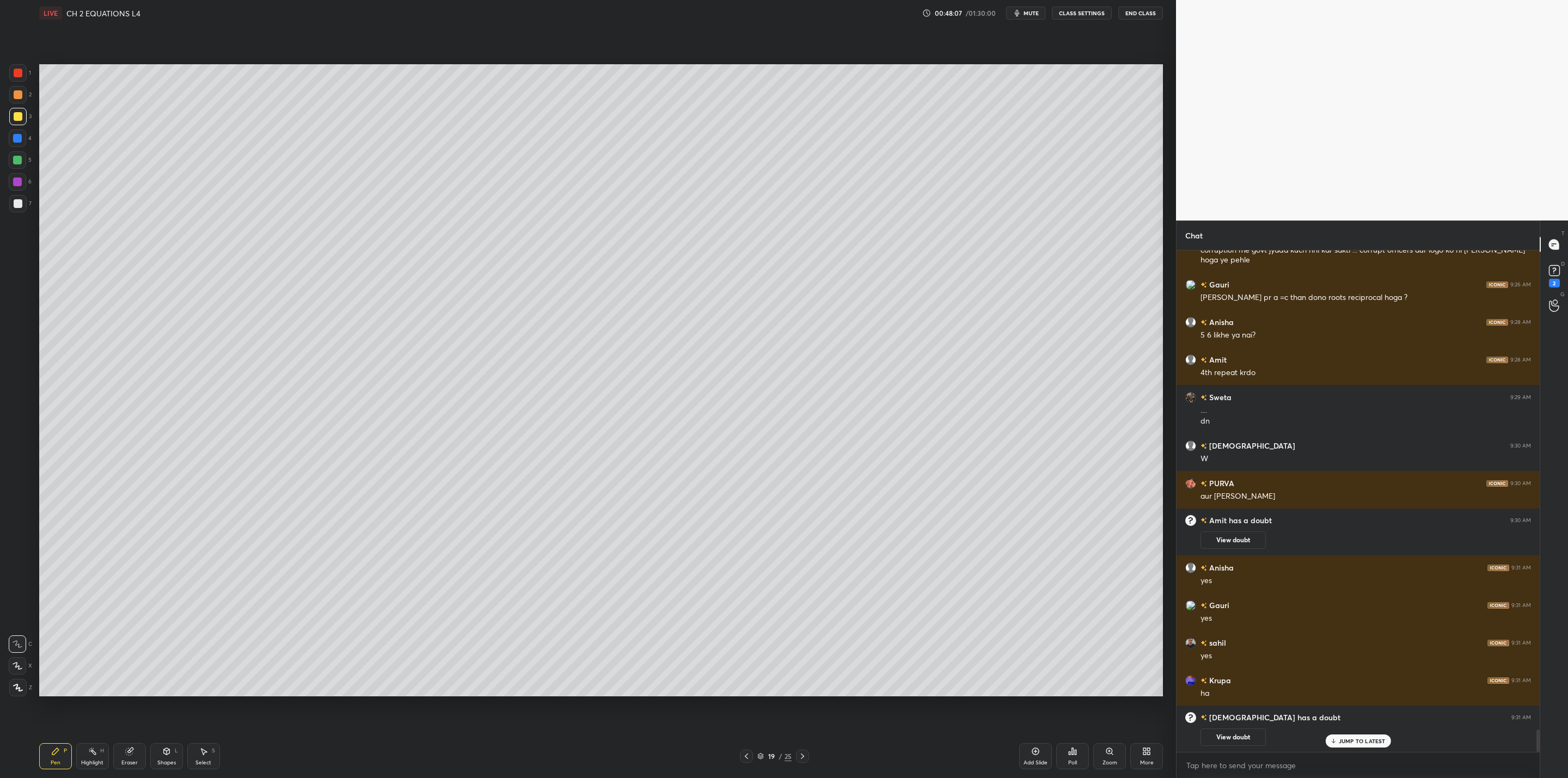
drag, startPoint x: 15, startPoint y: 204, endPoint x: 37, endPoint y: 219, distance: 26.6
click at [19, 209] on div at bounding box center [18, 204] width 17 height 17
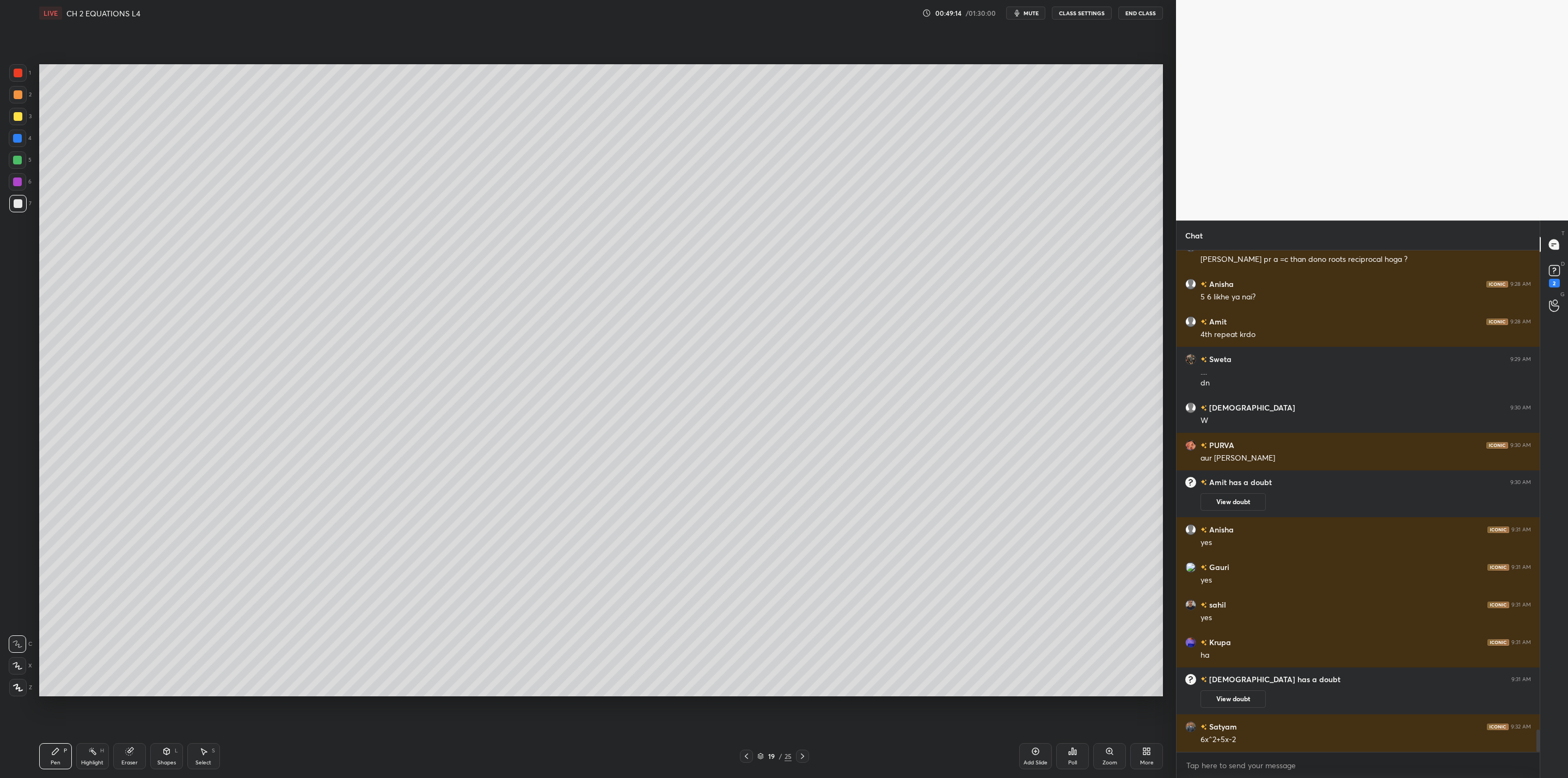
scroll to position [10878, 0]
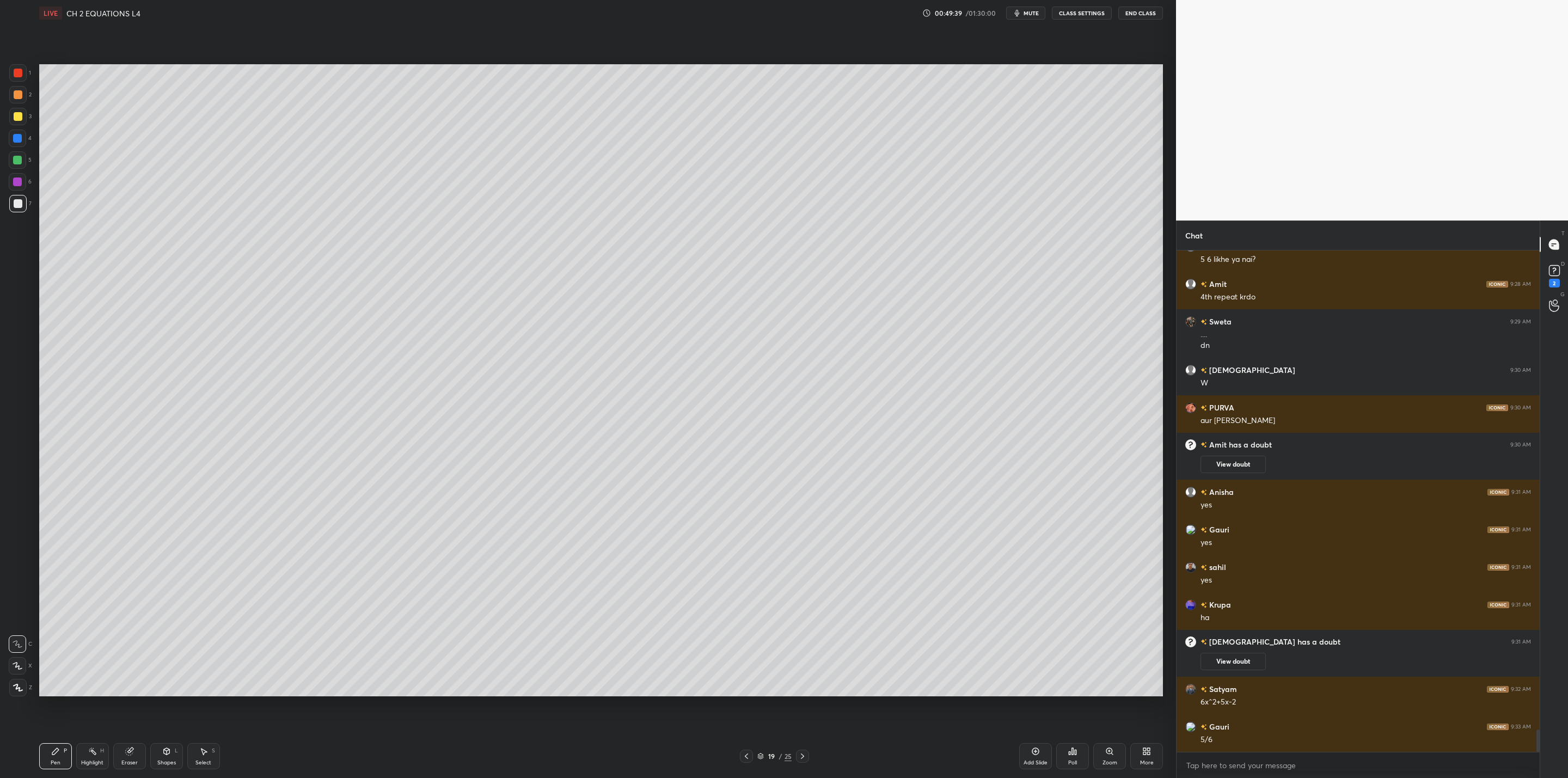
drag, startPoint x: 15, startPoint y: 113, endPoint x: 33, endPoint y: 131, distance: 25.5
click at [19, 120] on div at bounding box center [17, 116] width 9 height 9
drag, startPoint x: 129, startPoint y: 759, endPoint x: 201, endPoint y: 747, distance: 73.0
click at [134, 760] on div "Eraser" at bounding box center [129, 763] width 17 height 5
click at [51, 757] on div "Pen P" at bounding box center [55, 756] width 33 height 26
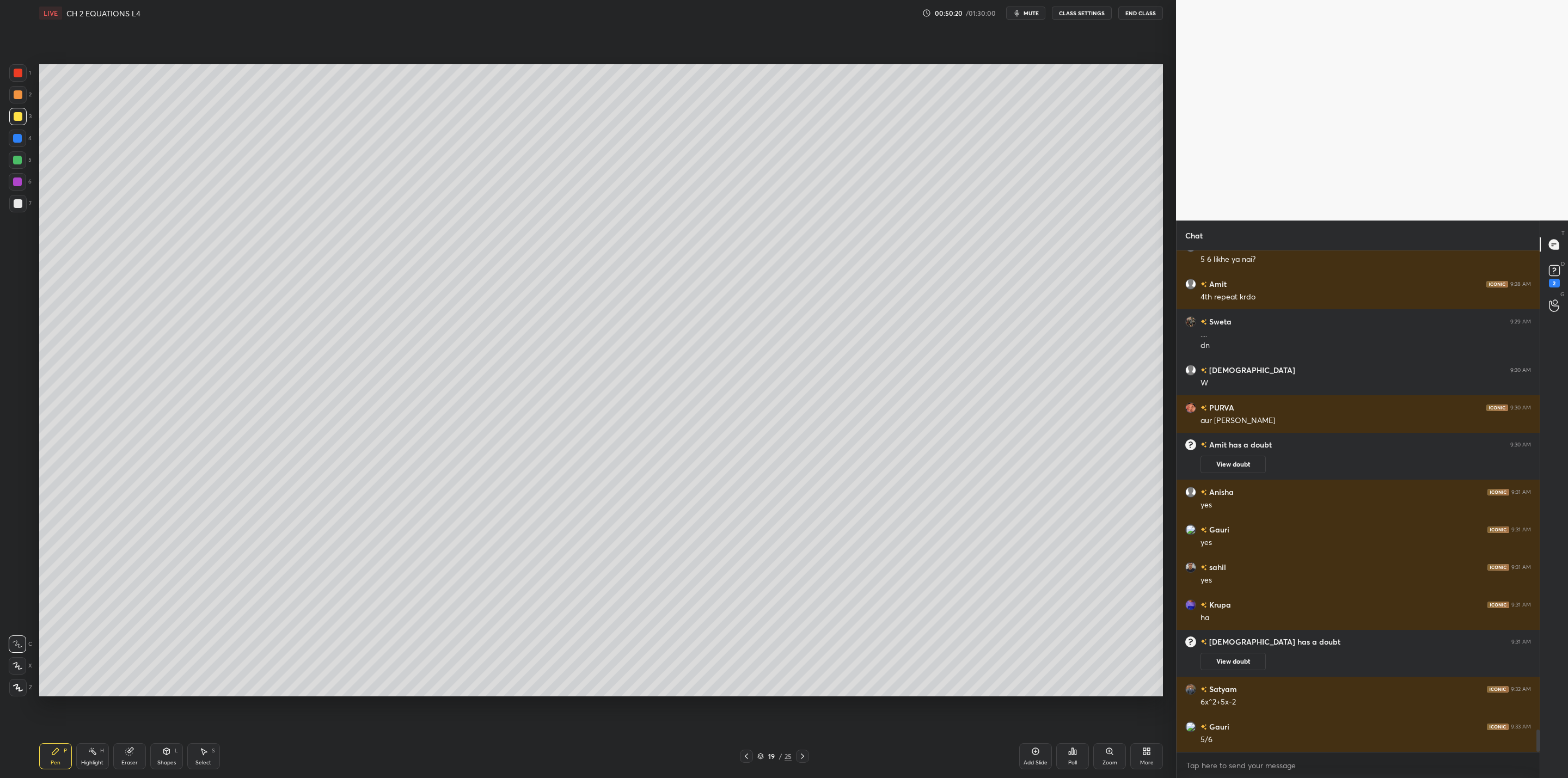
drag, startPoint x: 748, startPoint y: 751, endPoint x: 745, endPoint y: 757, distance: 6.7
click at [740, 752] on div at bounding box center [746, 757] width 13 height 13
click at [802, 757] on icon at bounding box center [802, 756] width 9 height 9
drag, startPoint x: 130, startPoint y: 758, endPoint x: 148, endPoint y: 757, distance: 18.0
click at [138, 759] on div "Eraser" at bounding box center [129, 756] width 33 height 26
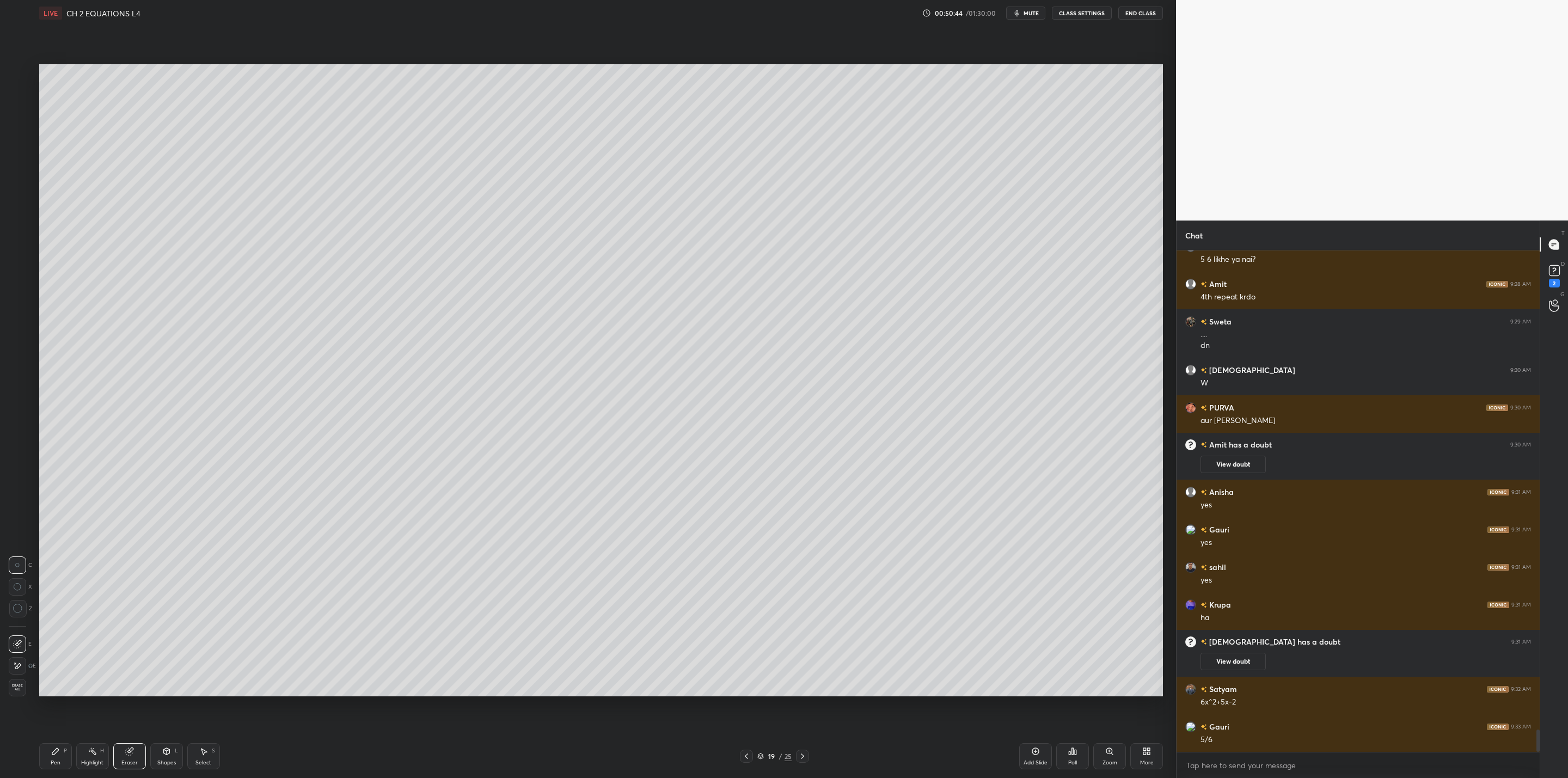
drag, startPoint x: 58, startPoint y: 765, endPoint x: 77, endPoint y: 763, distance: 19.1
click at [77, 763] on div "Pen P Highlight H Eraser Shapes L Select S" at bounding box center [284, 756] width 490 height 26
drag, startPoint x: 56, startPoint y: 760, endPoint x: 73, endPoint y: 760, distance: 17.0
click at [56, 760] on div "Pen" at bounding box center [55, 763] width 10 height 5
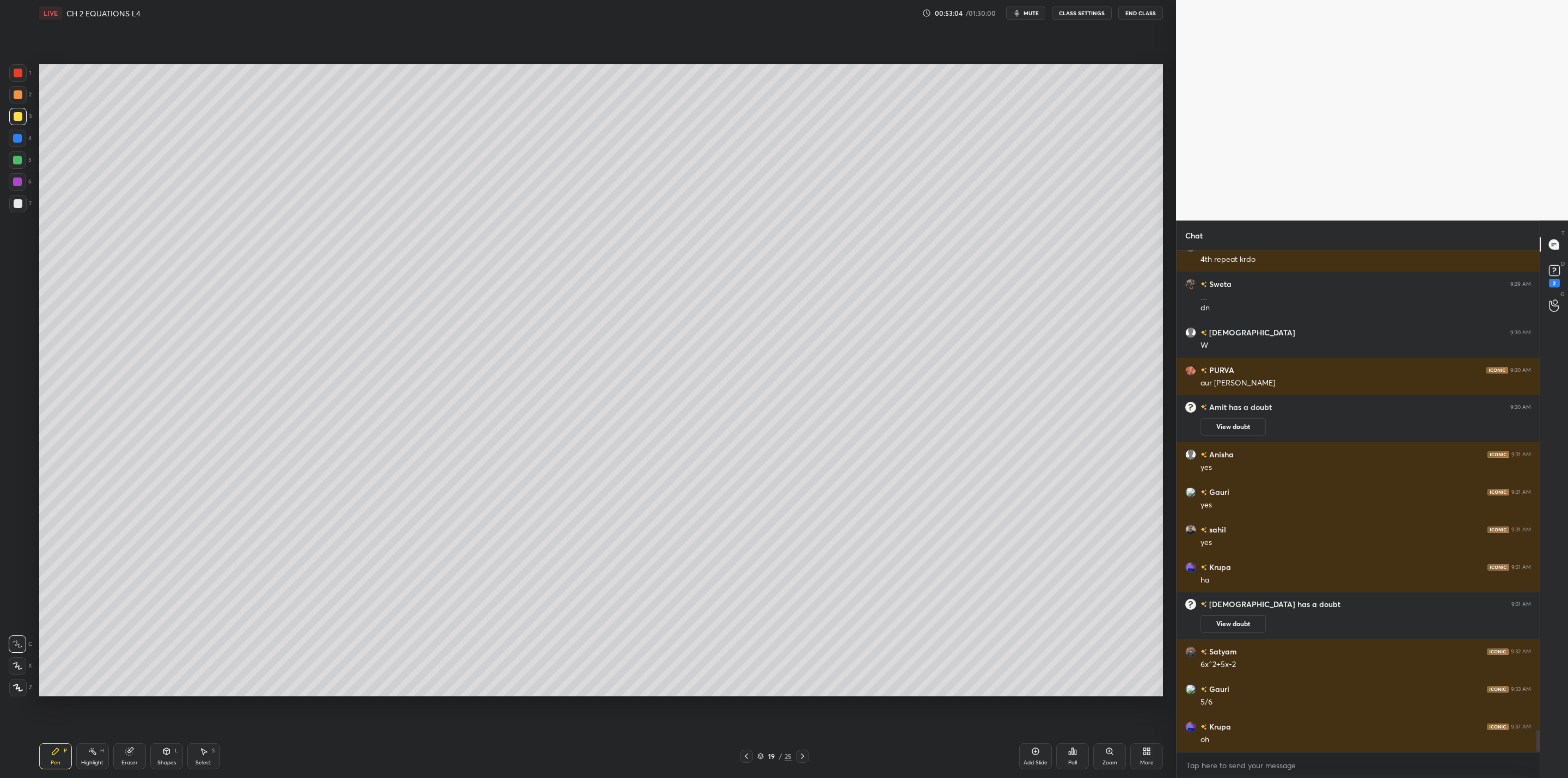
scroll to position [10953, 0]
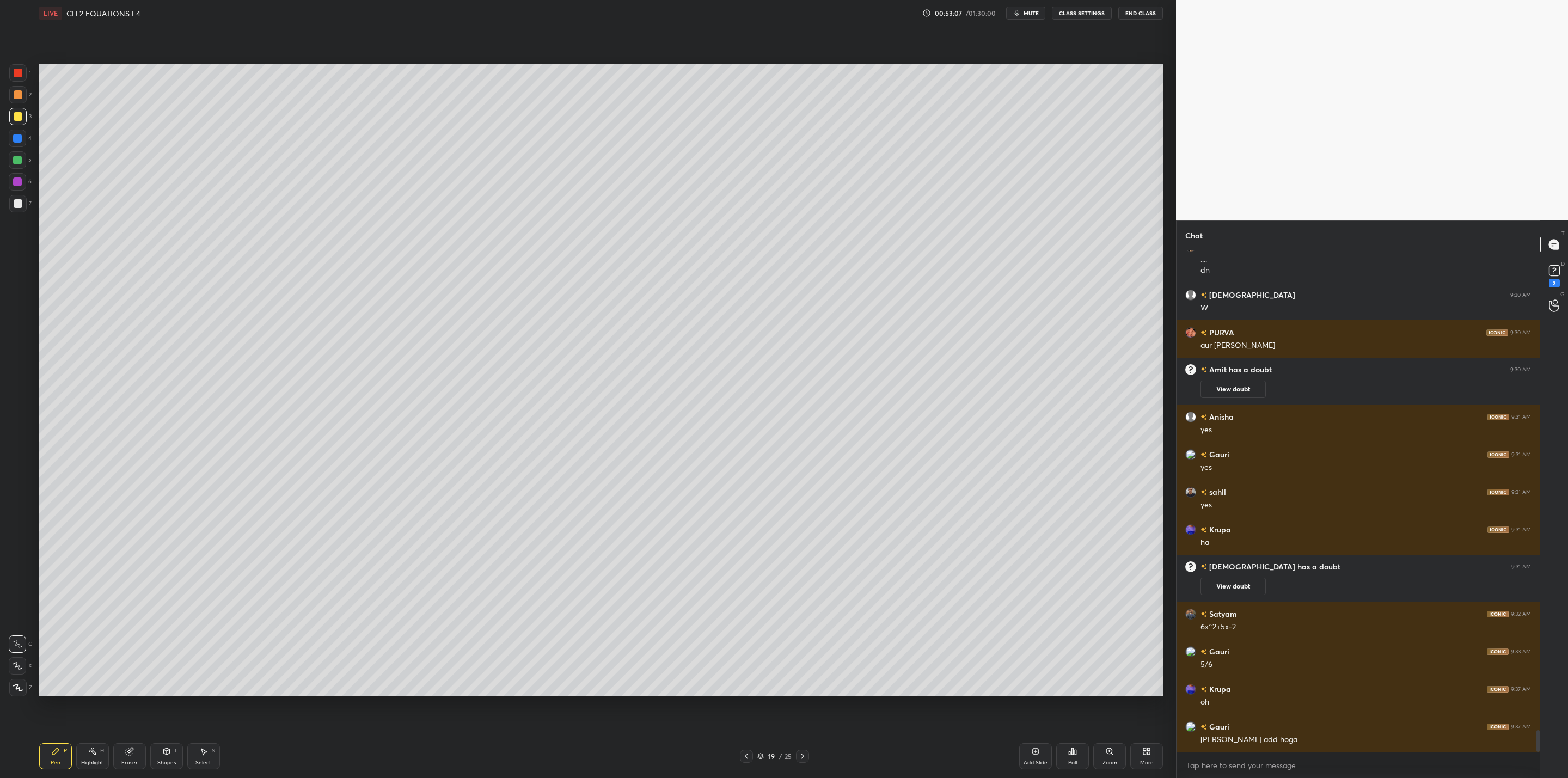
click at [132, 761] on div "Eraser" at bounding box center [129, 763] width 17 height 5
click at [66, 753] on div "Pen P" at bounding box center [55, 756] width 33 height 26
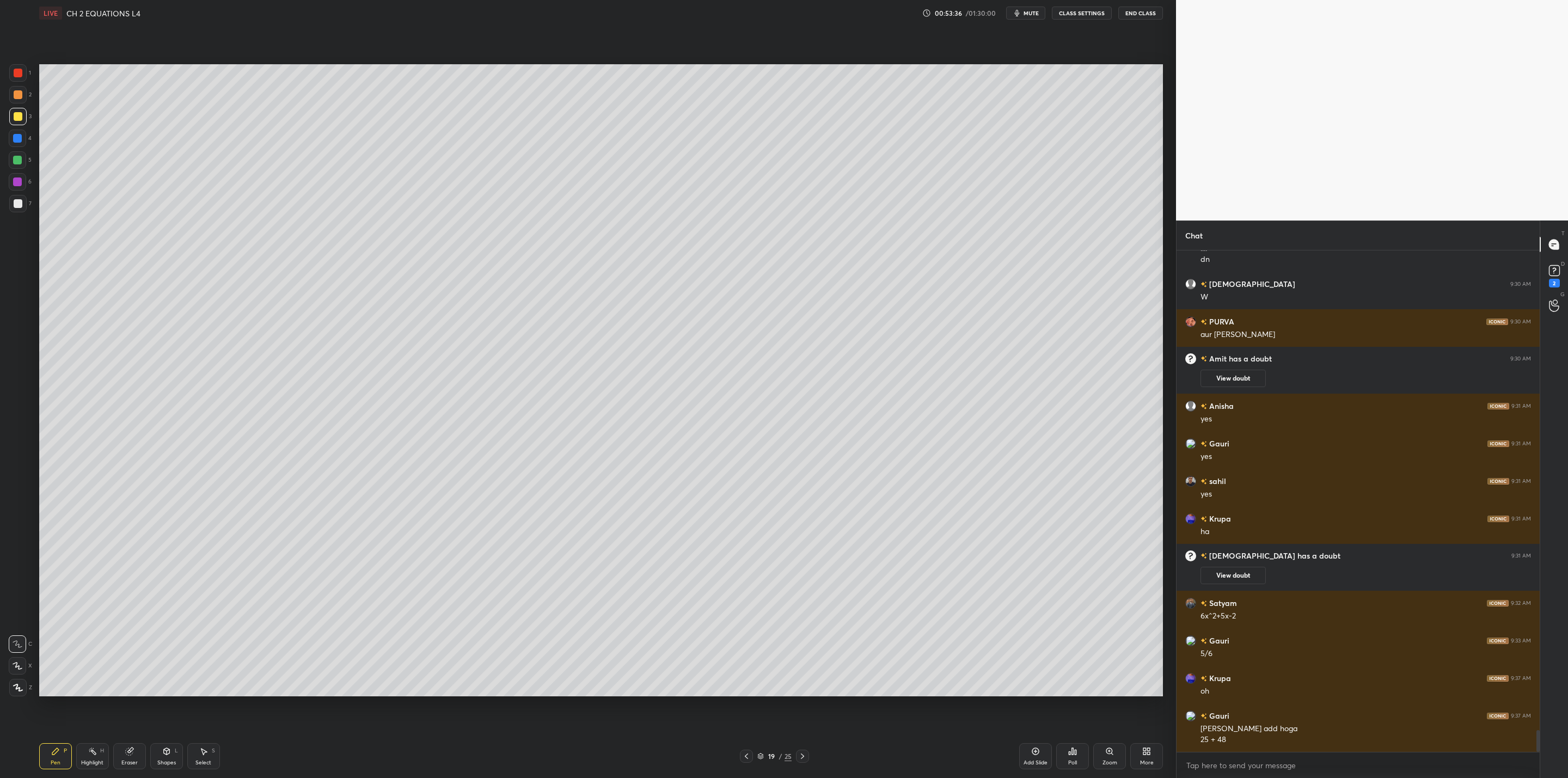
drag, startPoint x: 152, startPoint y: 761, endPoint x: 167, endPoint y: 762, distance: 15.0
click at [150, 763] on div "Shapes L" at bounding box center [166, 756] width 33 height 26
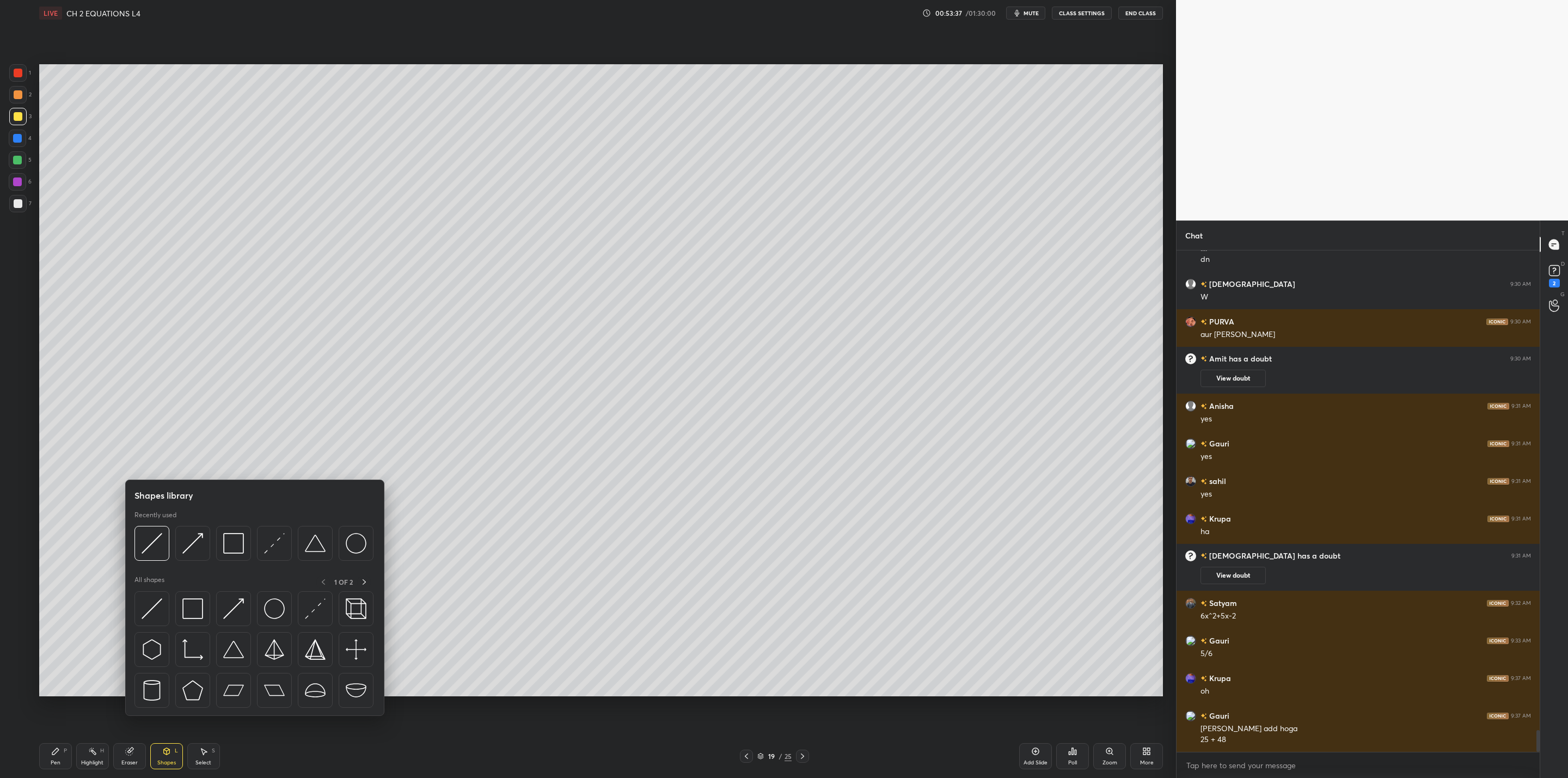
click at [136, 760] on div "Eraser" at bounding box center [129, 763] width 17 height 5
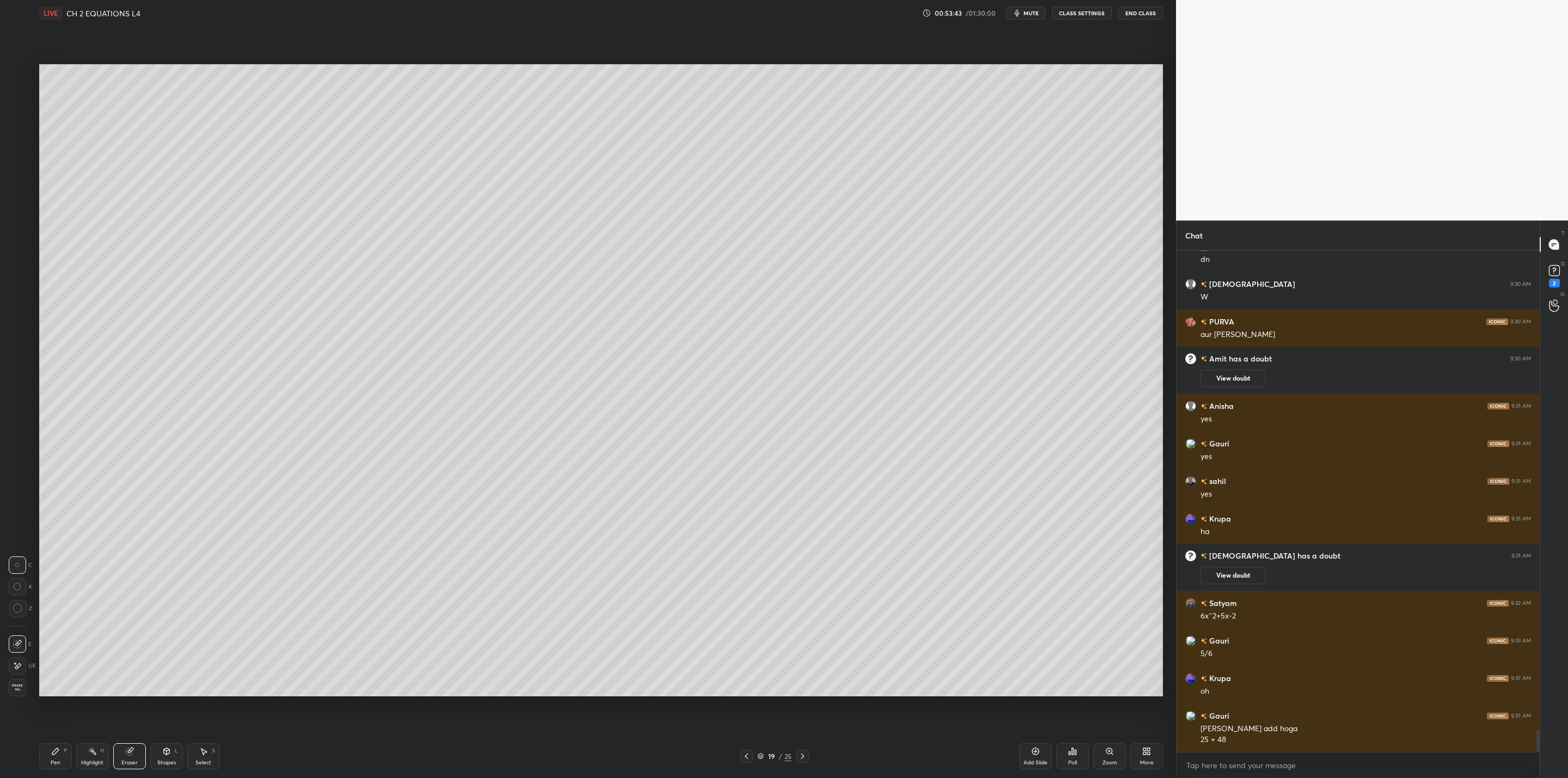
drag, startPoint x: 742, startPoint y: 755, endPoint x: 738, endPoint y: 762, distance: 8.1
click at [740, 757] on div at bounding box center [746, 757] width 13 height 13
click at [801, 754] on icon at bounding box center [802, 756] width 9 height 9
click at [1025, 752] on div "Add Slide" at bounding box center [1035, 756] width 33 height 26
drag, startPoint x: 747, startPoint y: 754, endPoint x: 751, endPoint y: 758, distance: 5.7
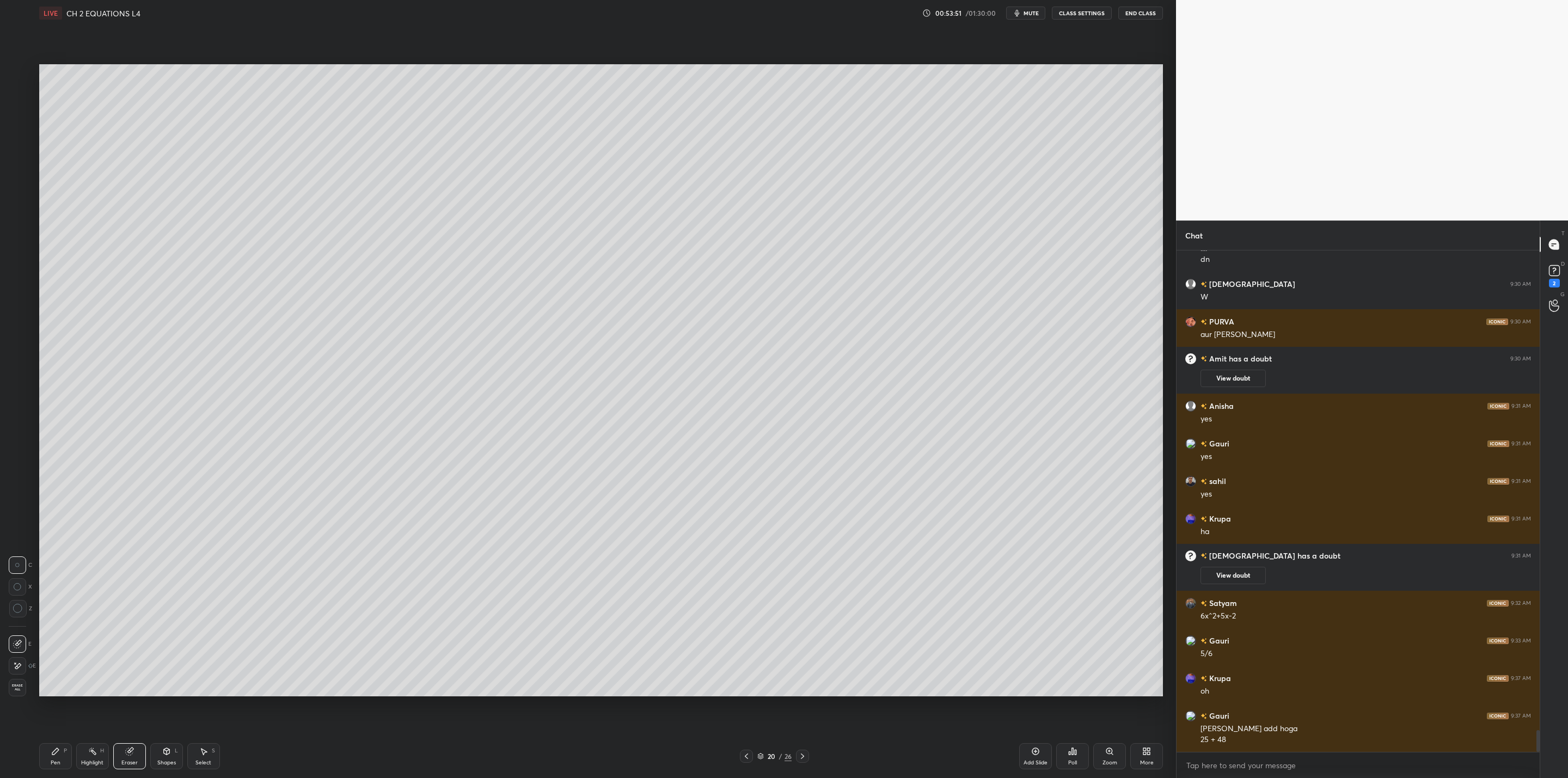
click at [747, 757] on icon at bounding box center [746, 756] width 9 height 9
click at [800, 753] on icon at bounding box center [802, 756] width 9 height 9
drag, startPoint x: 55, startPoint y: 755, endPoint x: 65, endPoint y: 723, distance: 33.5
click at [56, 751] on icon at bounding box center [55, 751] width 7 height 7
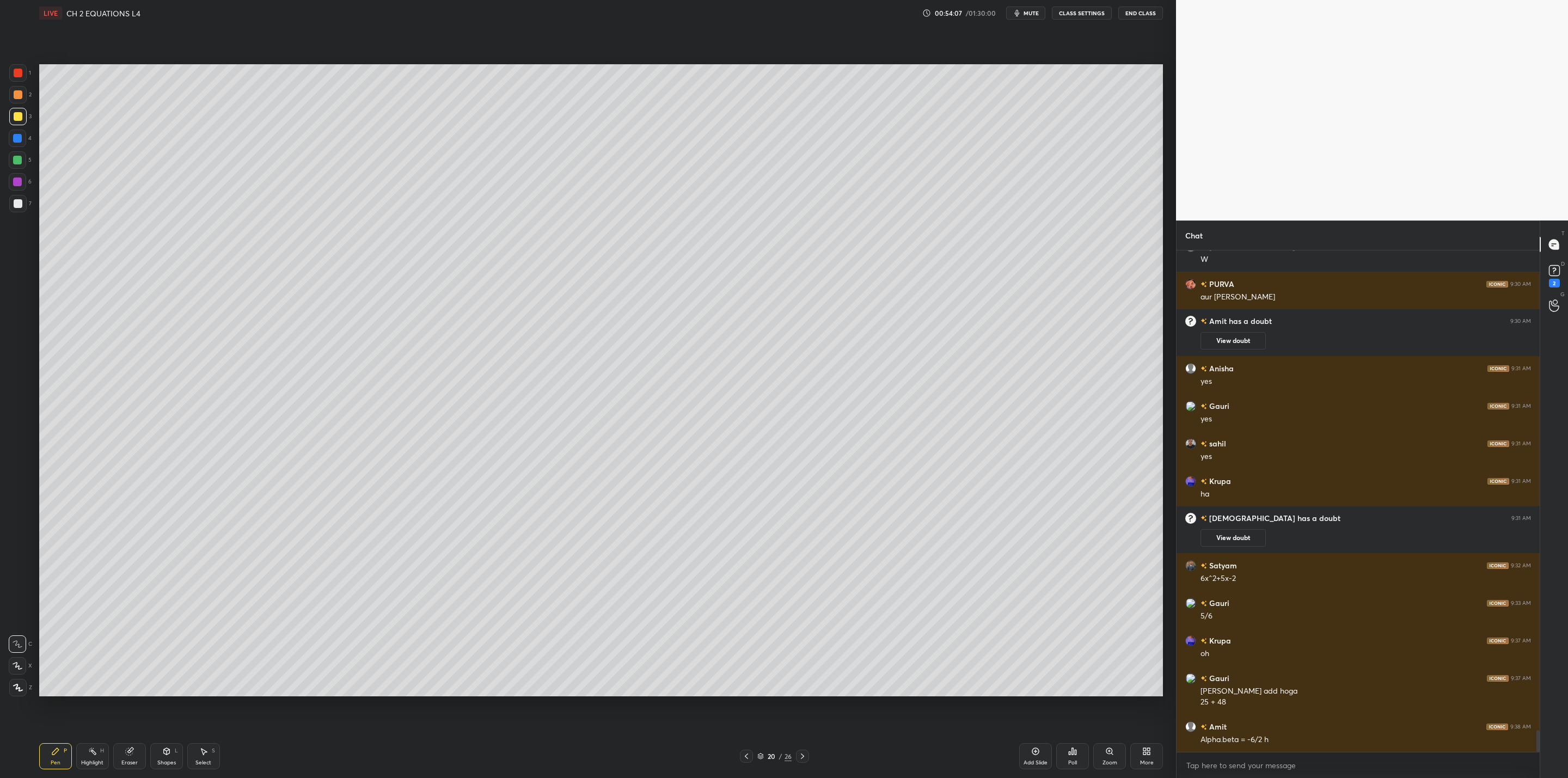
click at [748, 753] on icon at bounding box center [746, 756] width 9 height 9
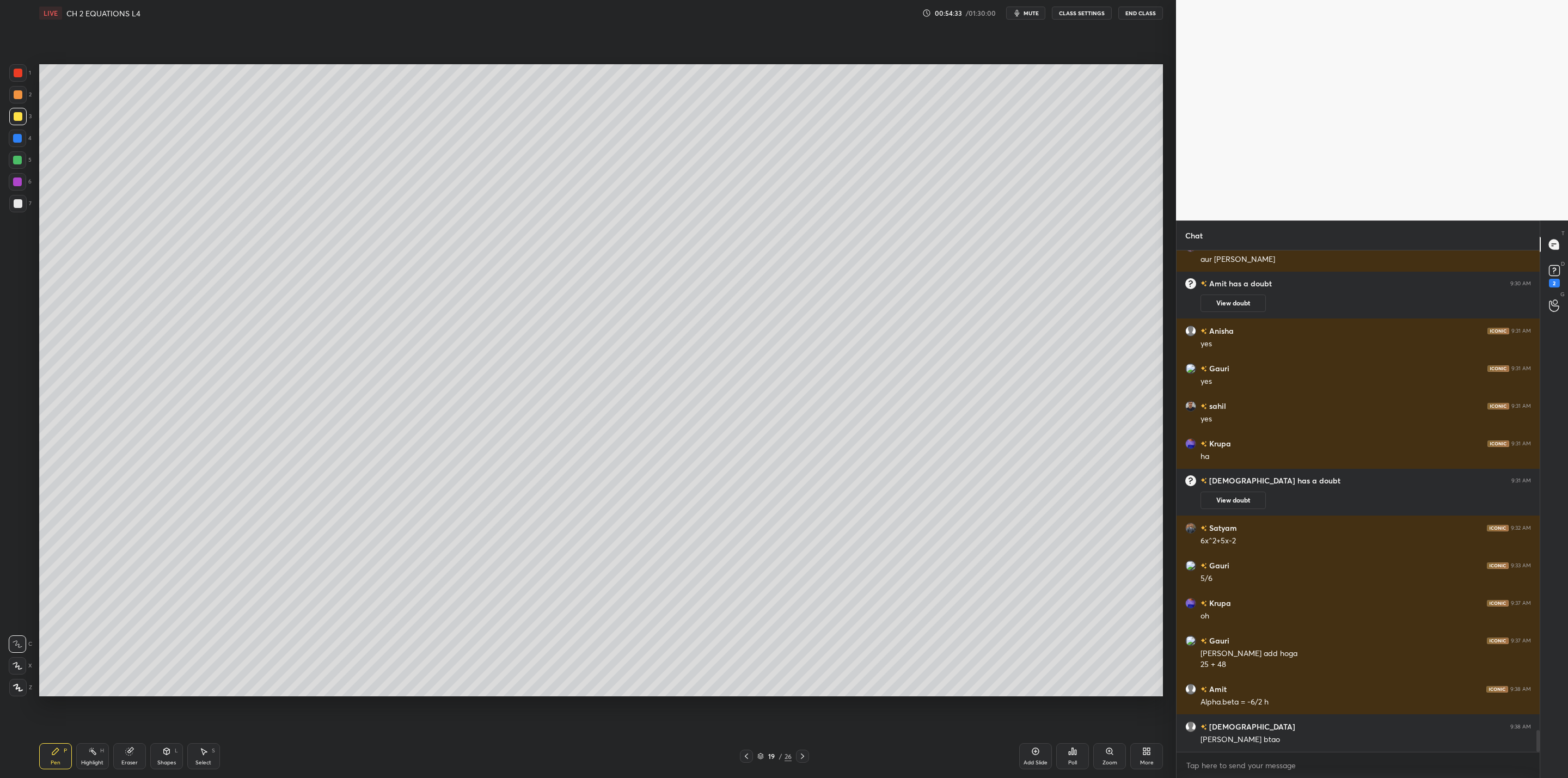
click at [802, 754] on icon at bounding box center [802, 756] width 9 height 9
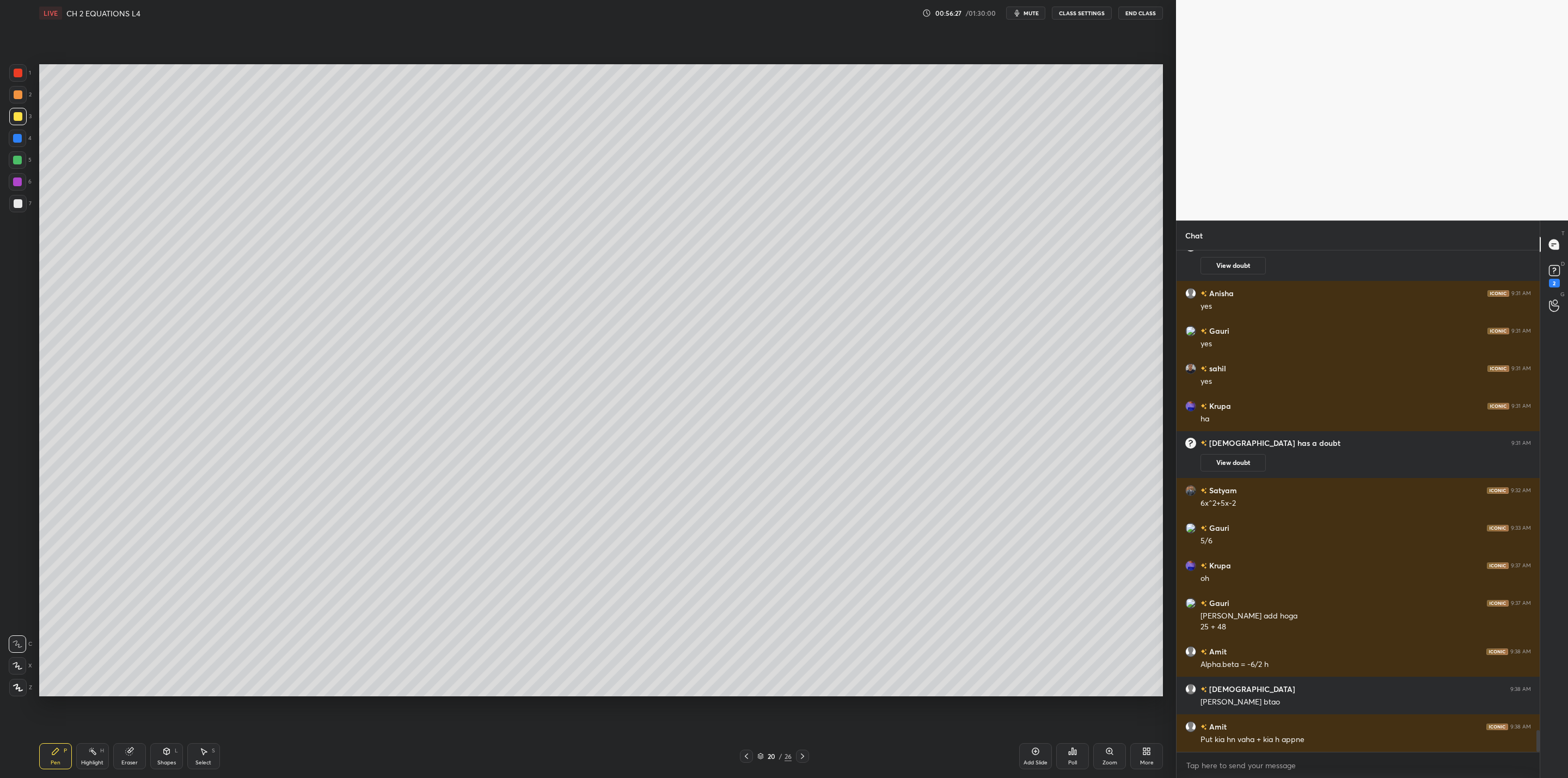
scroll to position [11114, 0]
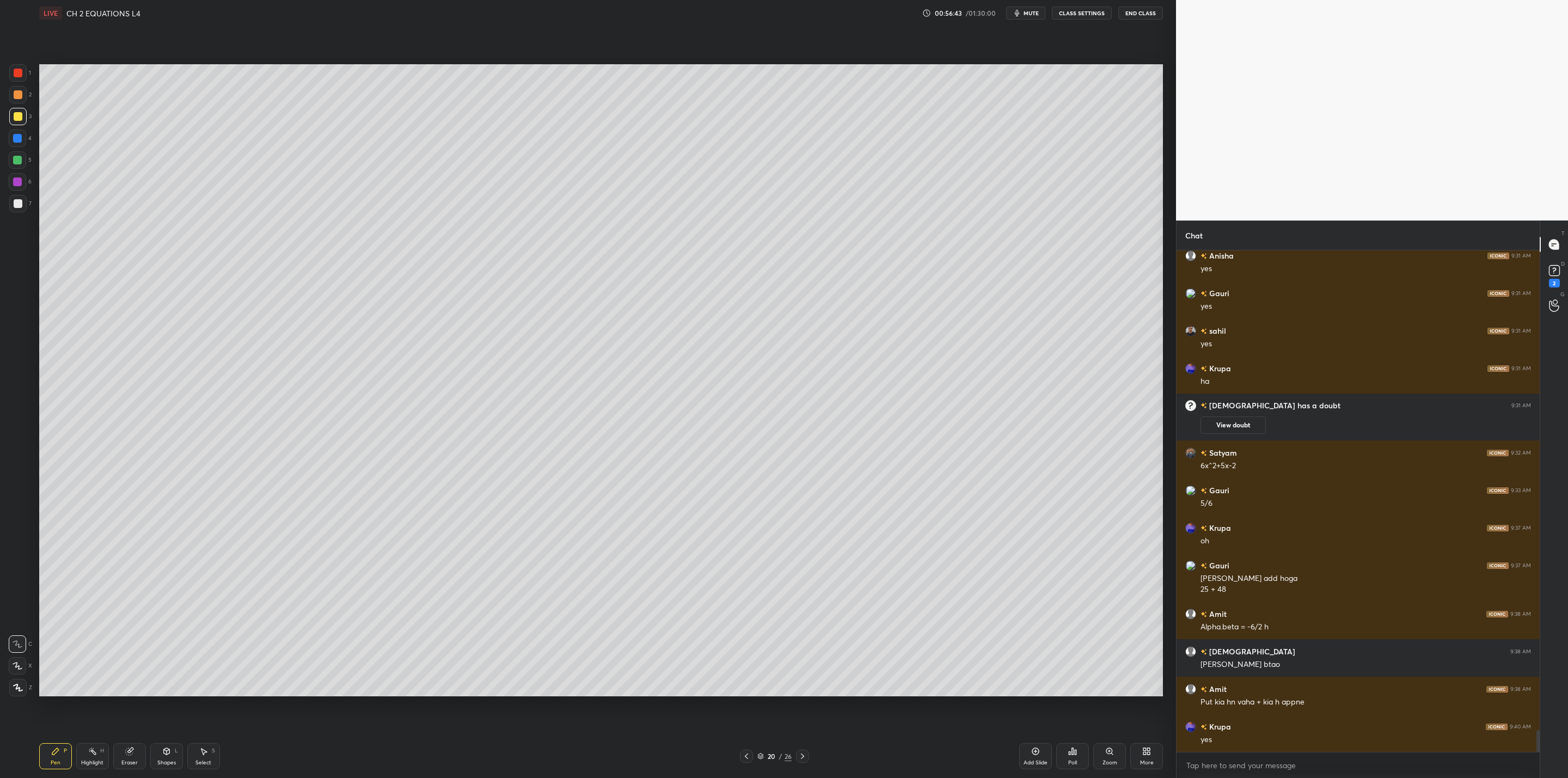
drag, startPoint x: 743, startPoint y: 755, endPoint x: 742, endPoint y: 766, distance: 11.0
click at [743, 757] on icon at bounding box center [746, 756] width 9 height 9
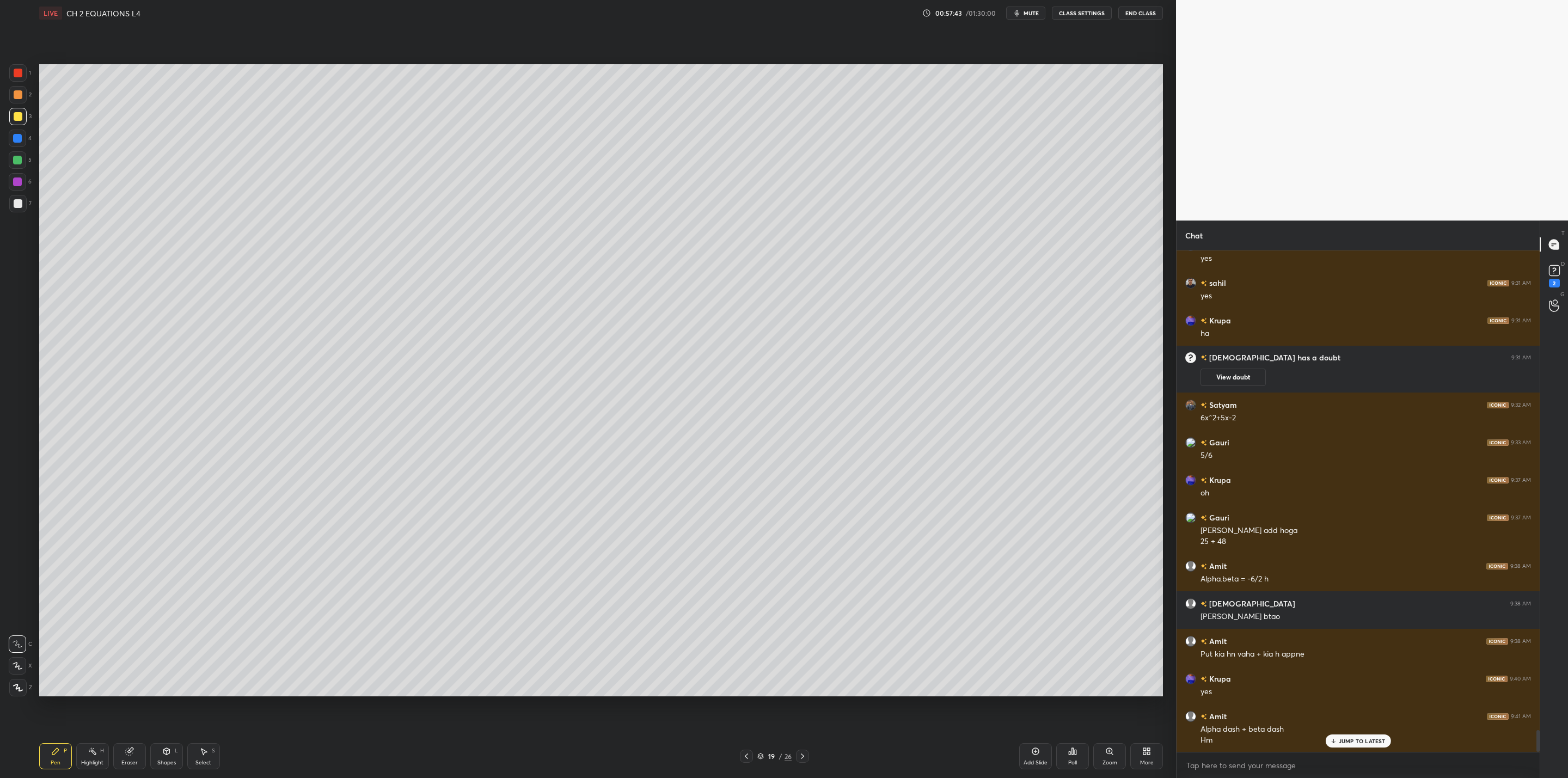
scroll to position [11200, 0]
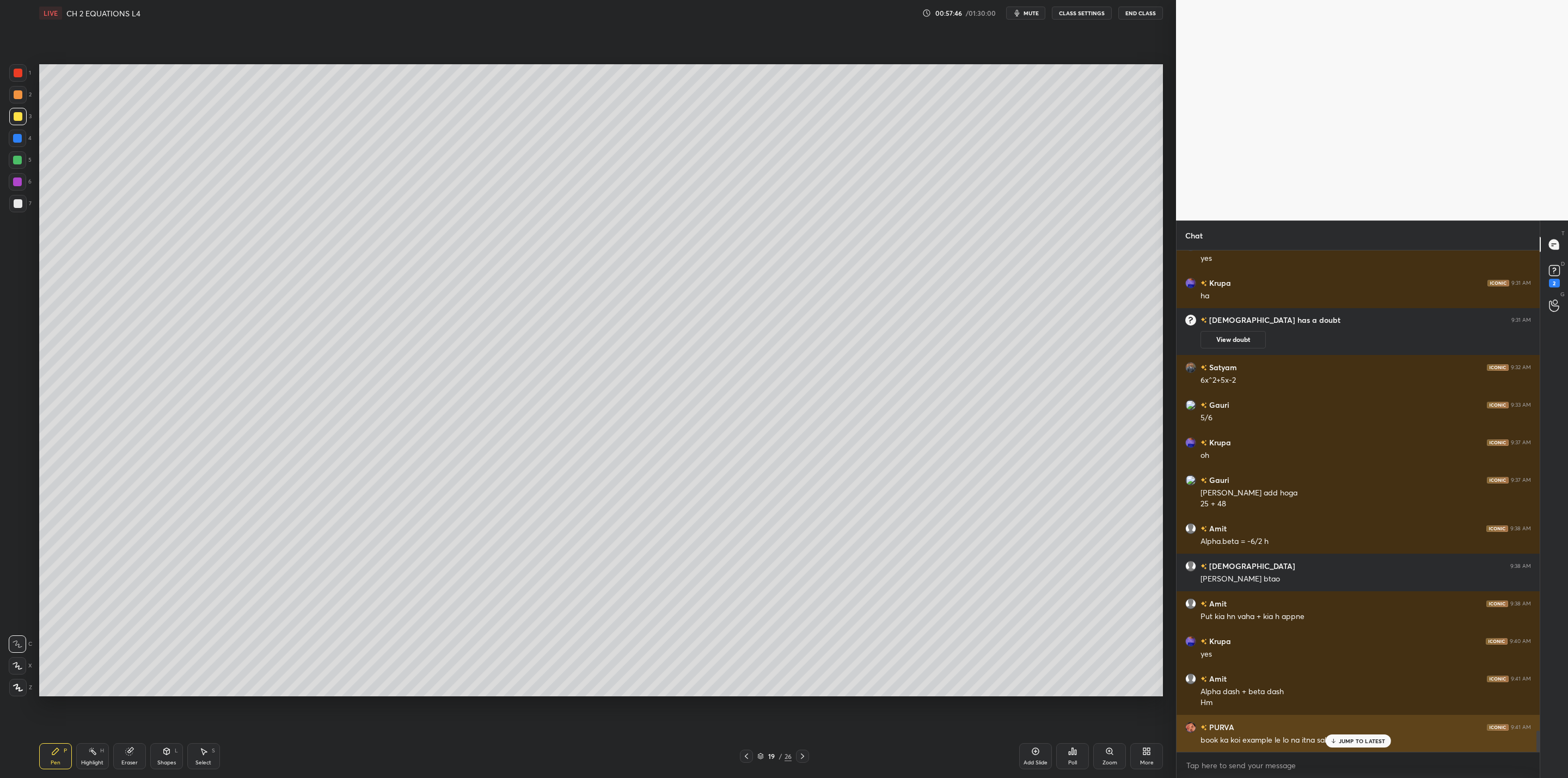
drag, startPoint x: 1342, startPoint y: 741, endPoint x: 1291, endPoint y: 743, distance: 51.0
click at [1341, 742] on p "JUMP TO LATEST" at bounding box center [1362, 741] width 47 height 7
click at [804, 752] on icon at bounding box center [802, 756] width 9 height 9
click at [802, 755] on icon at bounding box center [802, 757] width 3 height 5
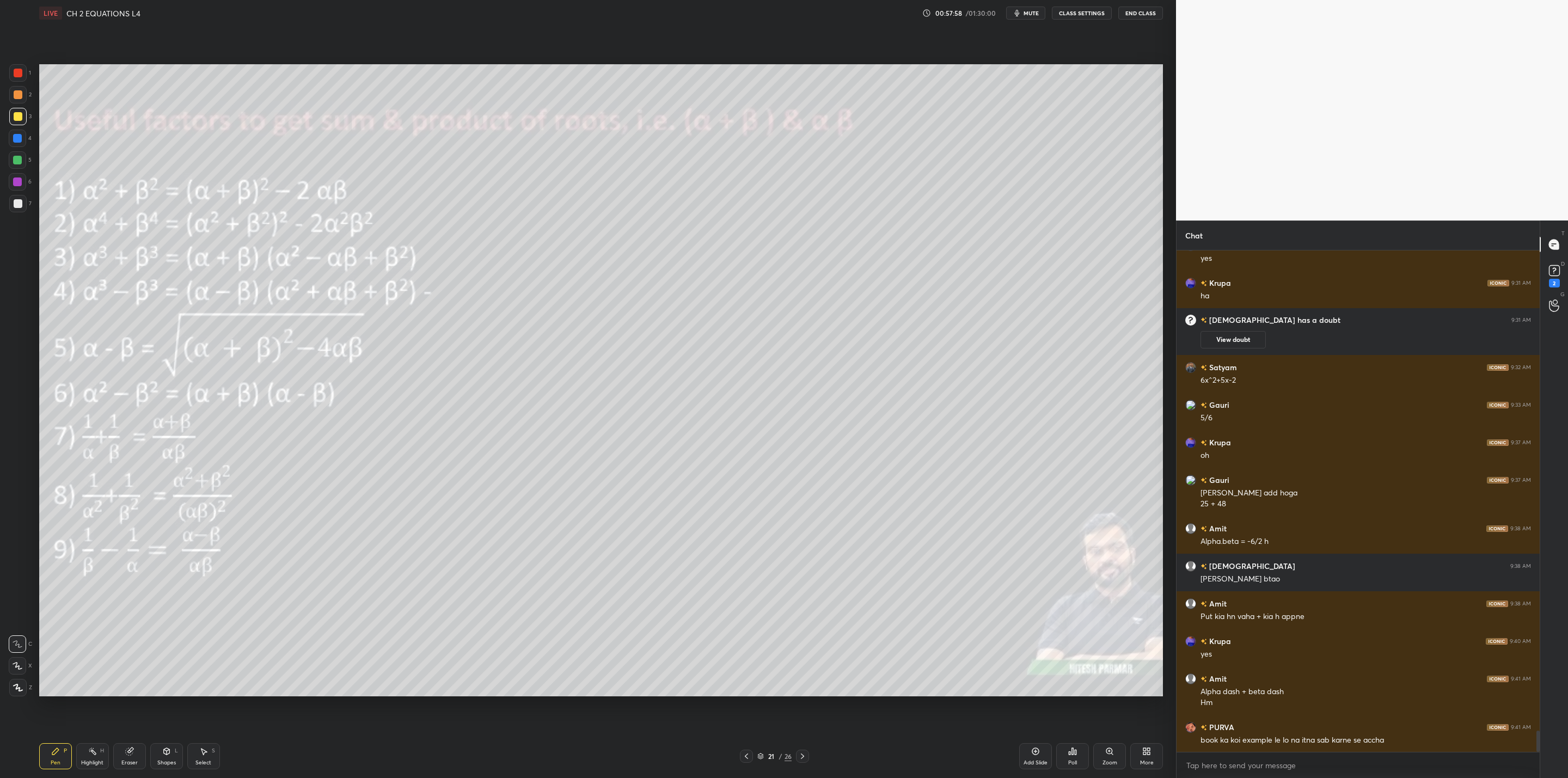
click at [746, 754] on icon at bounding box center [746, 756] width 9 height 9
click at [750, 755] on icon at bounding box center [746, 756] width 9 height 9
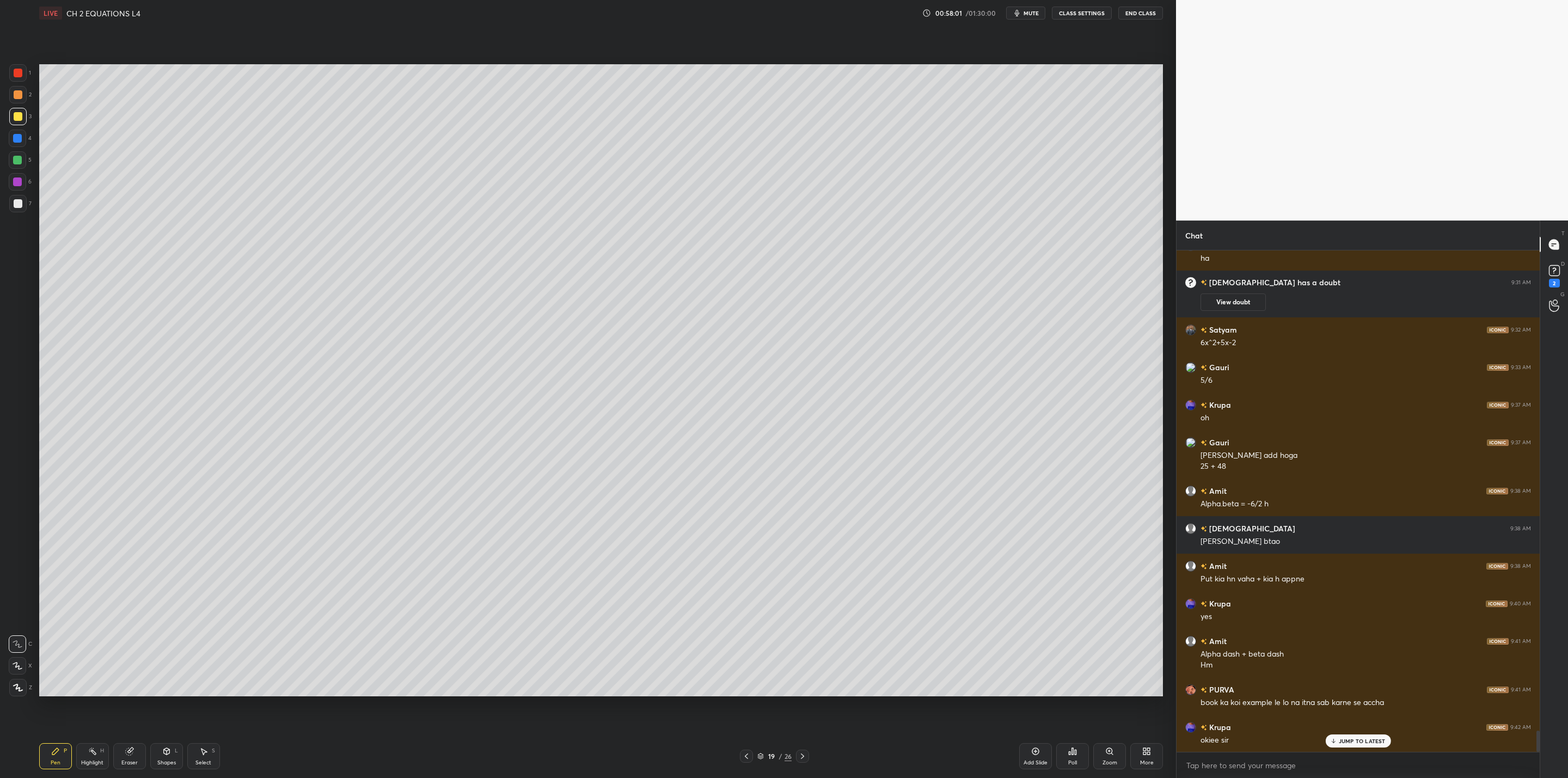
scroll to position [11275, 0]
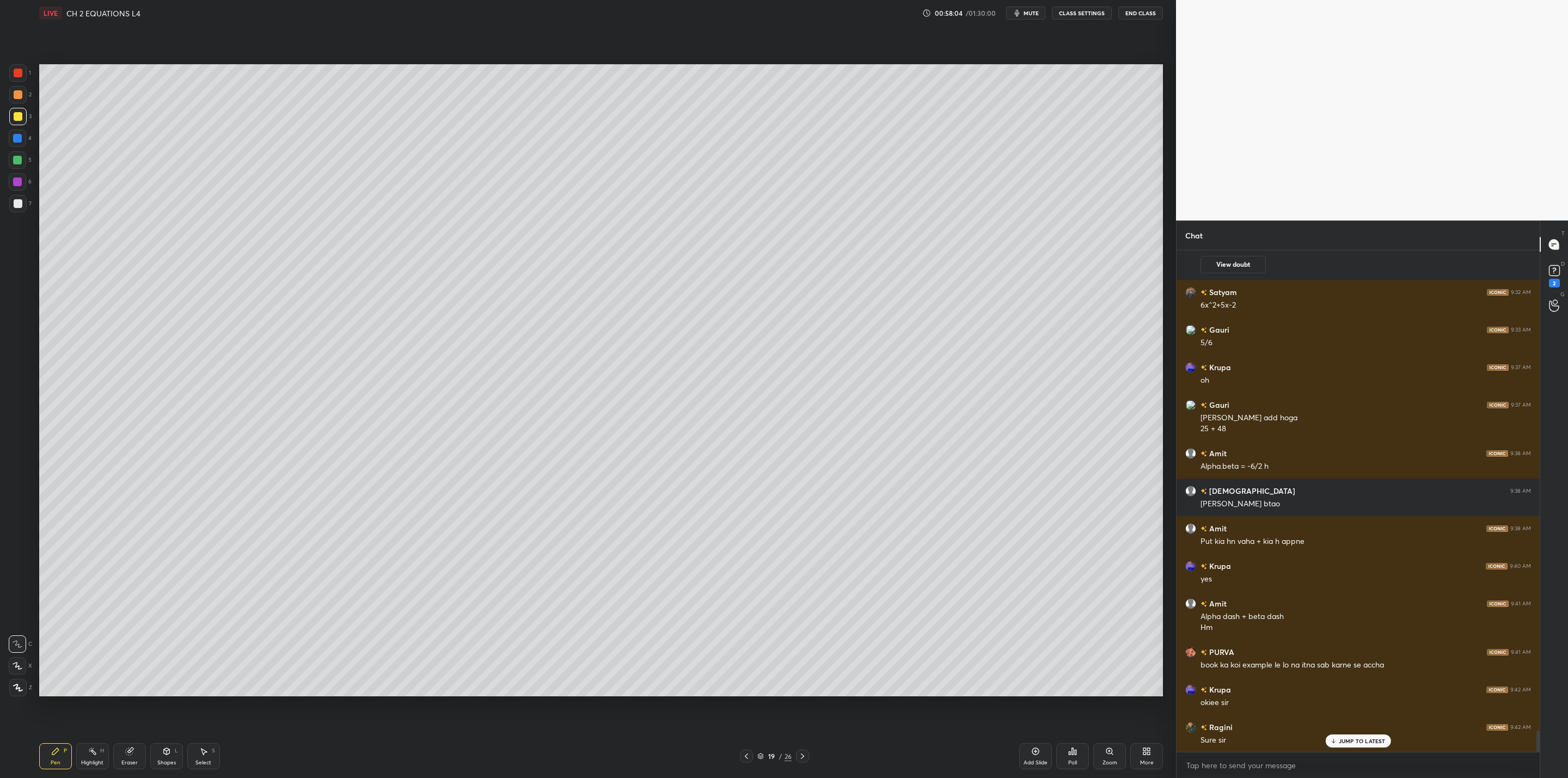
click at [804, 755] on icon at bounding box center [802, 756] width 9 height 9
drag, startPoint x: 802, startPoint y: 753, endPoint x: 796, endPoint y: 753, distance: 6.0
click at [801, 753] on icon at bounding box center [802, 756] width 9 height 9
click at [750, 755] on div at bounding box center [746, 757] width 13 height 13
click at [747, 755] on icon at bounding box center [746, 756] width 9 height 9
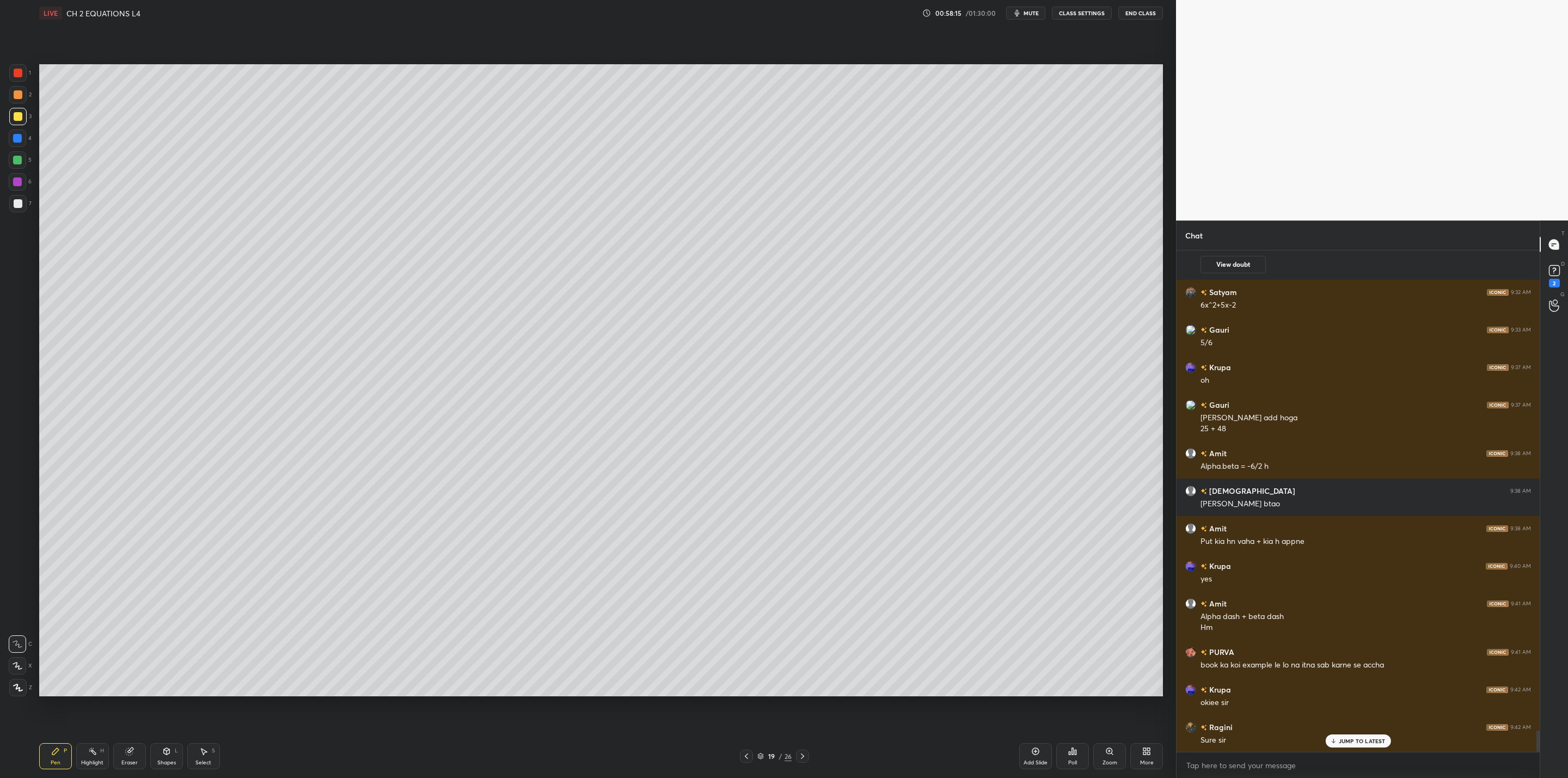
click at [748, 755] on icon at bounding box center [746, 756] width 9 height 9
drag, startPoint x: 697, startPoint y: 733, endPoint x: 515, endPoint y: 733, distance: 182.0
click at [661, 733] on div "LIVE CH 2 EQUATIONS L4 00:58:16 / 01:30:00 mute CLASS SETTINGS End Class Settin…" at bounding box center [601, 389] width 1133 height 778
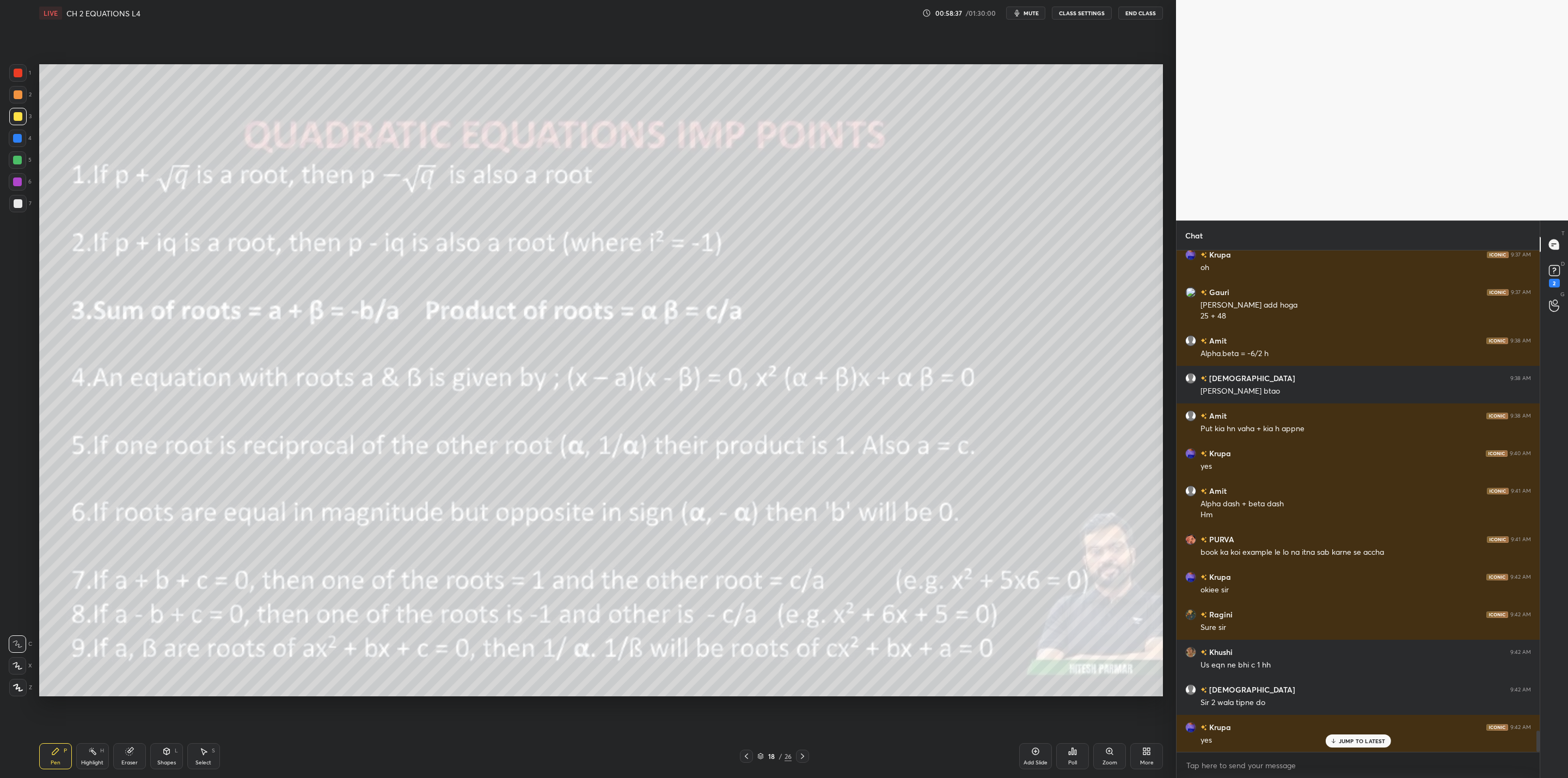
scroll to position [11426, 0]
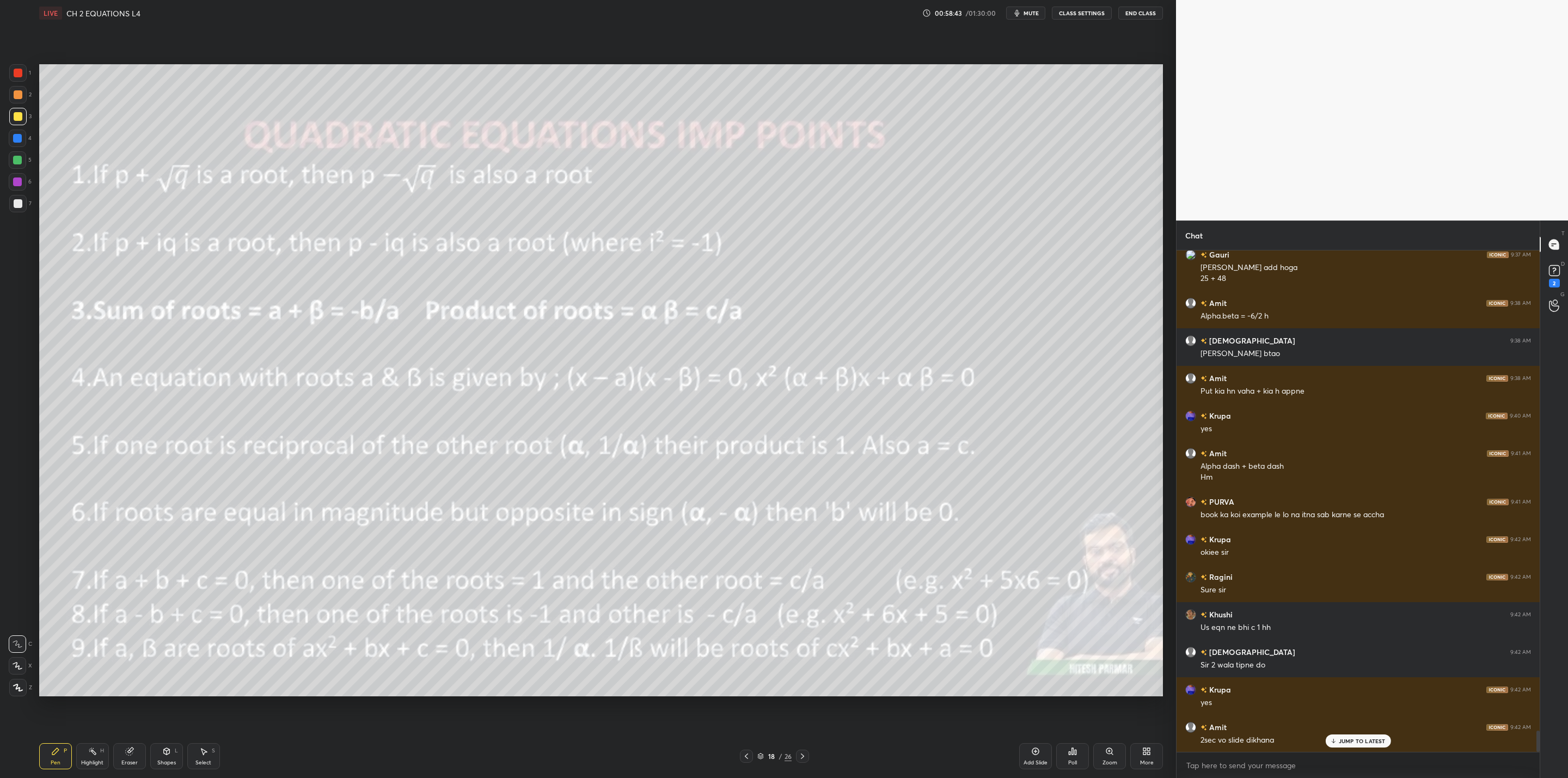
drag, startPoint x: 804, startPoint y: 754, endPoint x: 798, endPoint y: 757, distance: 6.7
click at [804, 754] on icon at bounding box center [802, 756] width 9 height 9
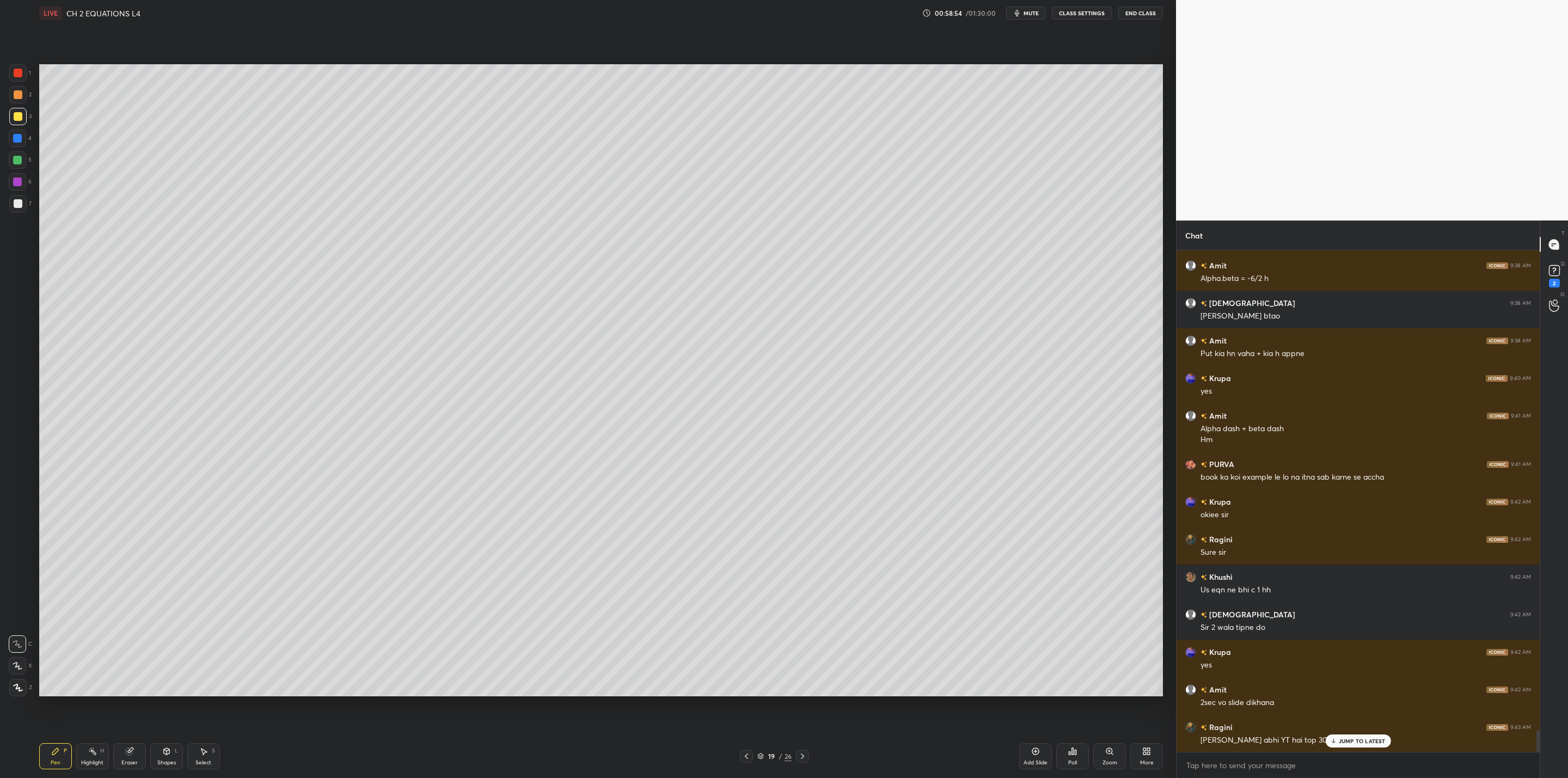
scroll to position [11501, 0]
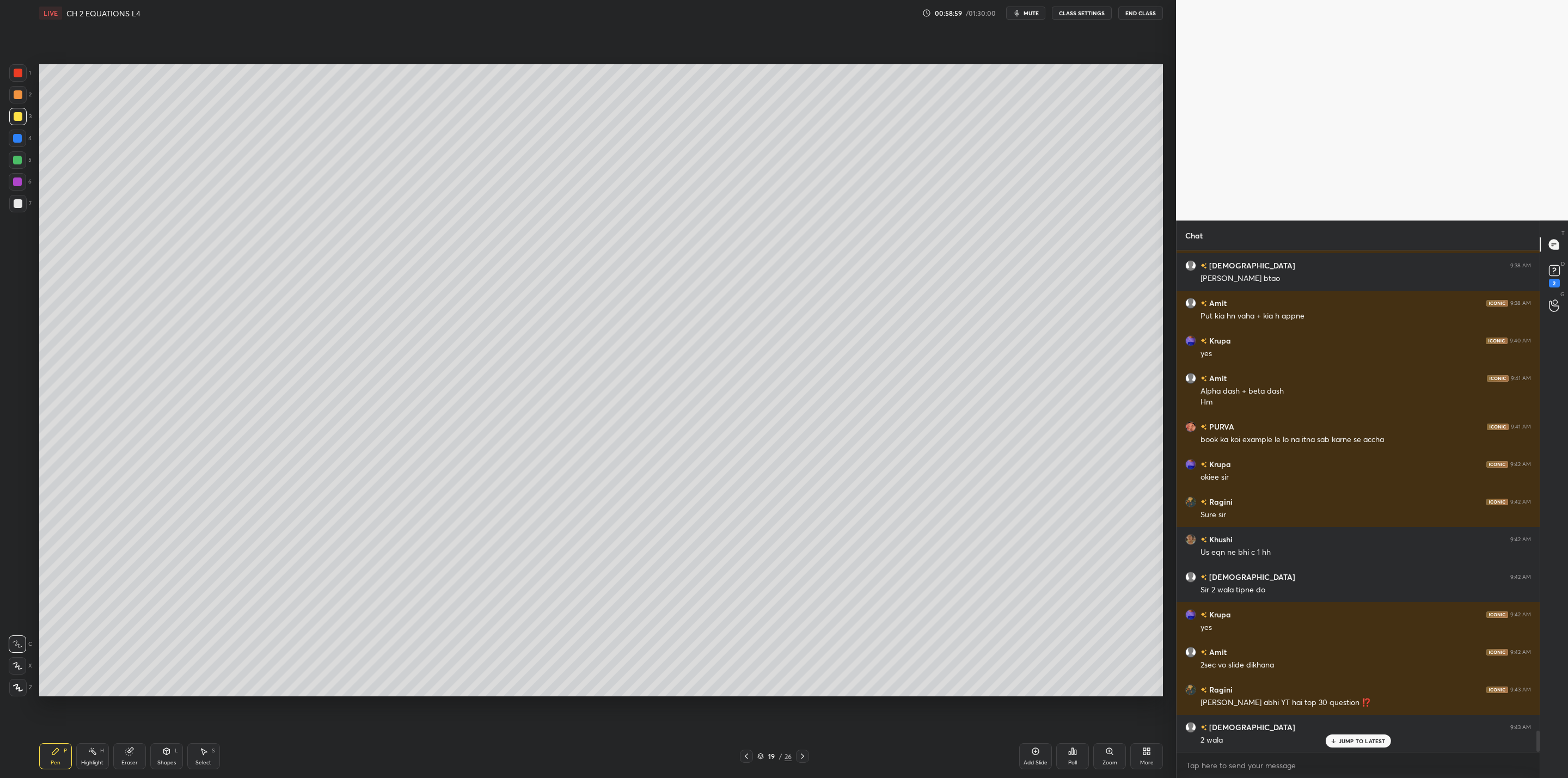
click at [798, 757] on icon at bounding box center [802, 756] width 9 height 9
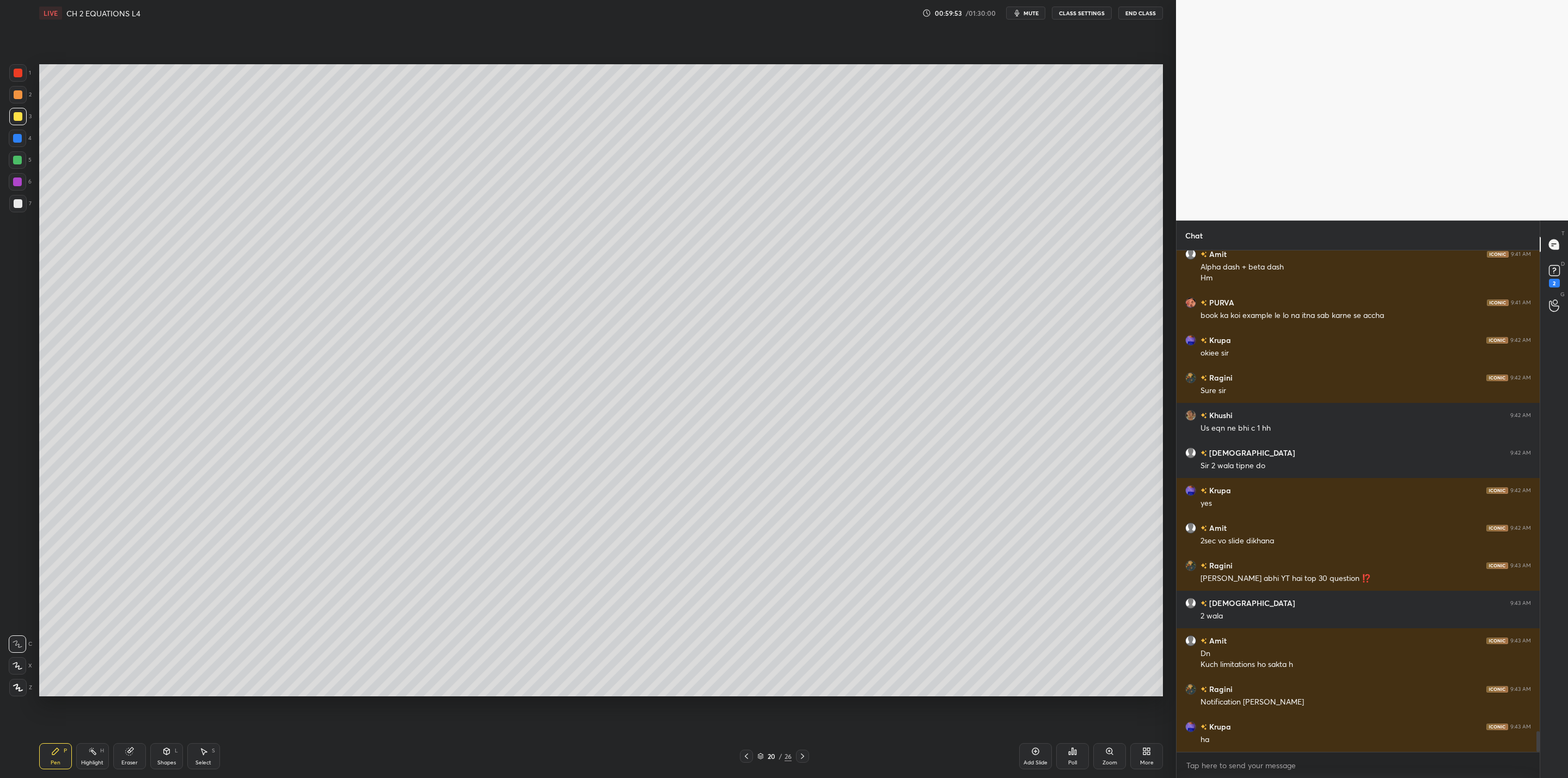
scroll to position [11663, 0]
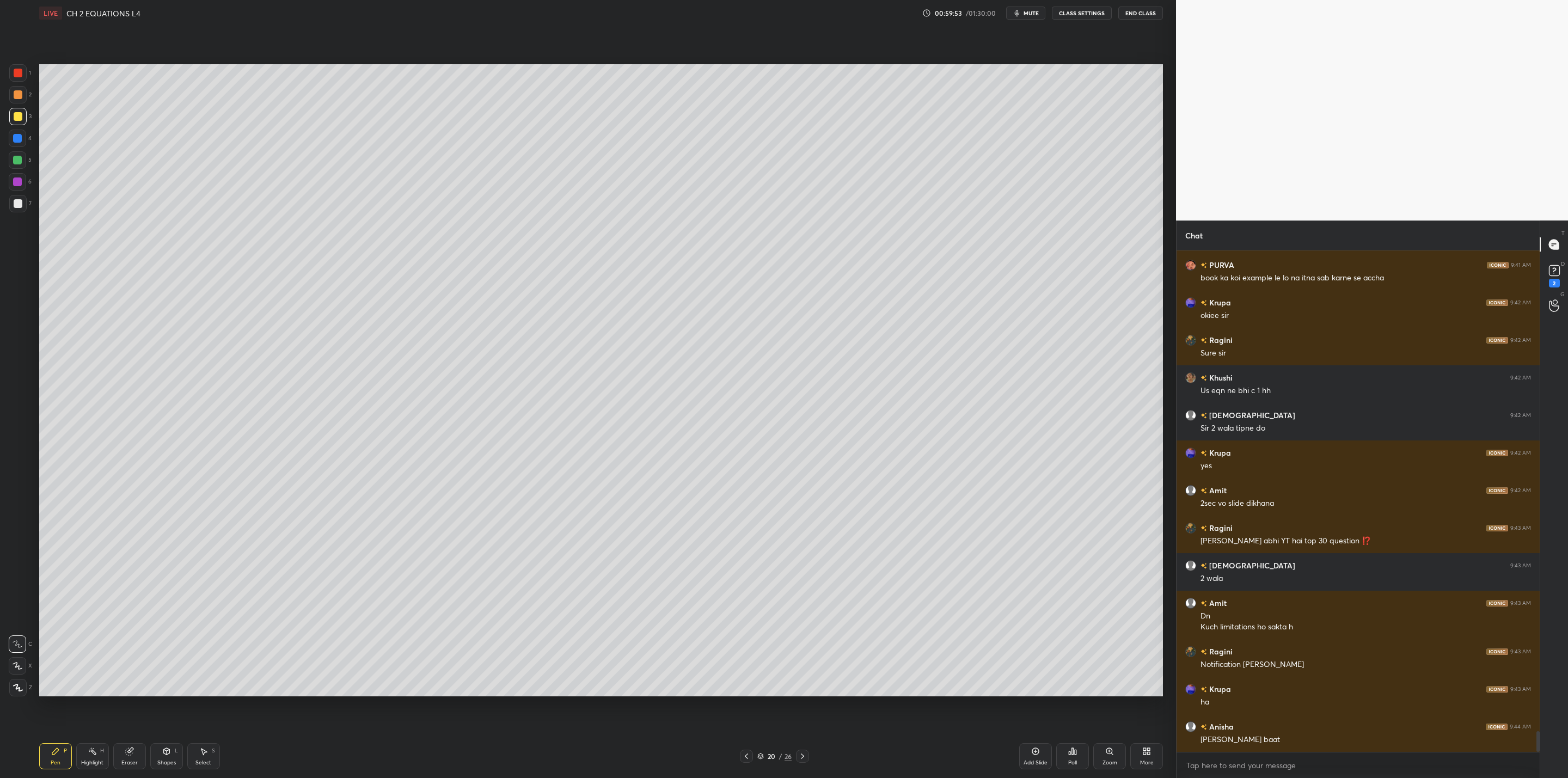
drag, startPoint x: 800, startPoint y: 749, endPoint x: 798, endPoint y: 755, distance: 6.3
click at [807, 749] on div "Pen P Highlight H Eraser Shapes L Select S 20 / 26 Add Slide Poll Zoom More" at bounding box center [601, 756] width 1124 height 43
click at [800, 757] on icon at bounding box center [802, 756] width 9 height 9
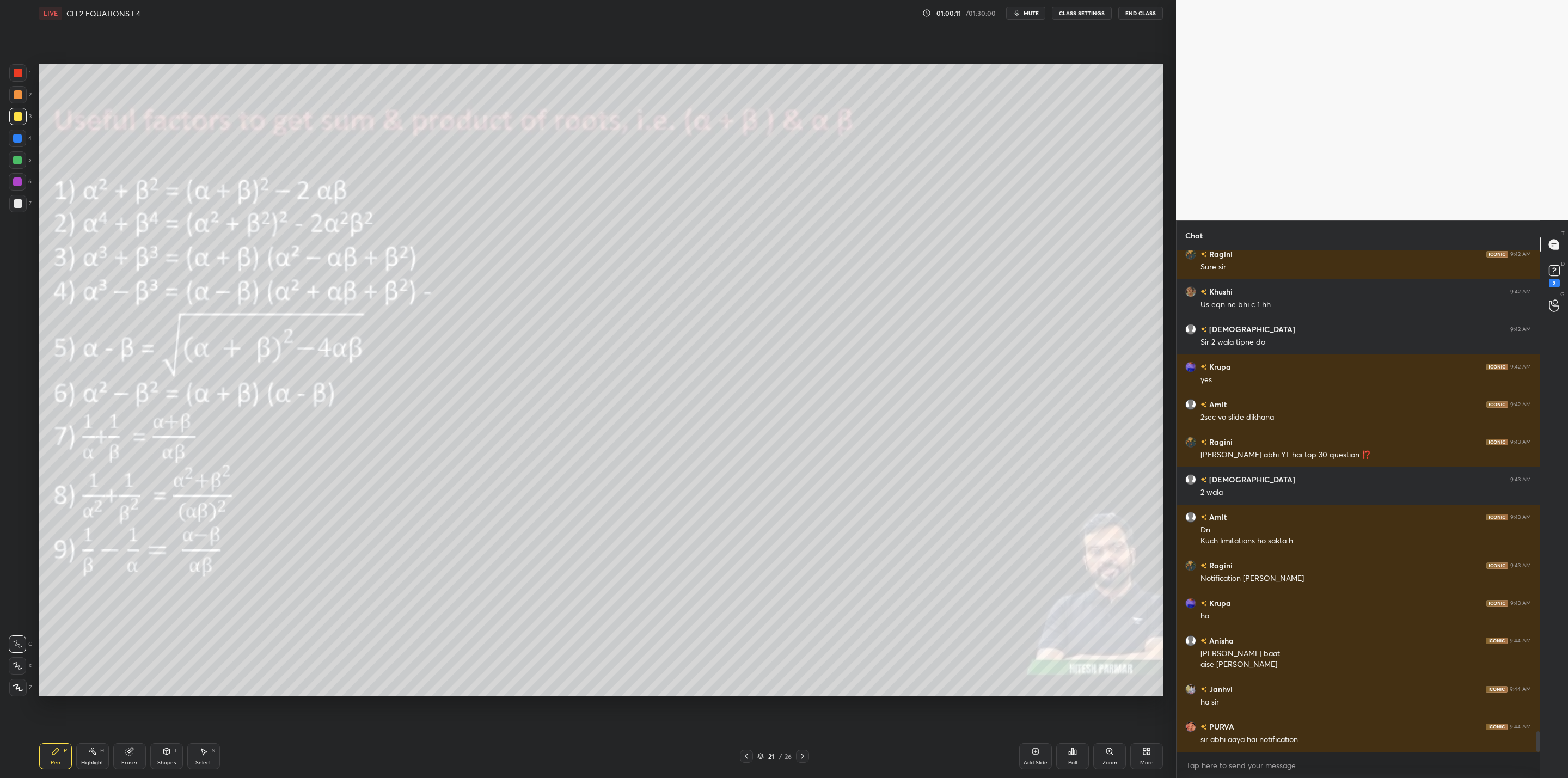
scroll to position [11786, 0]
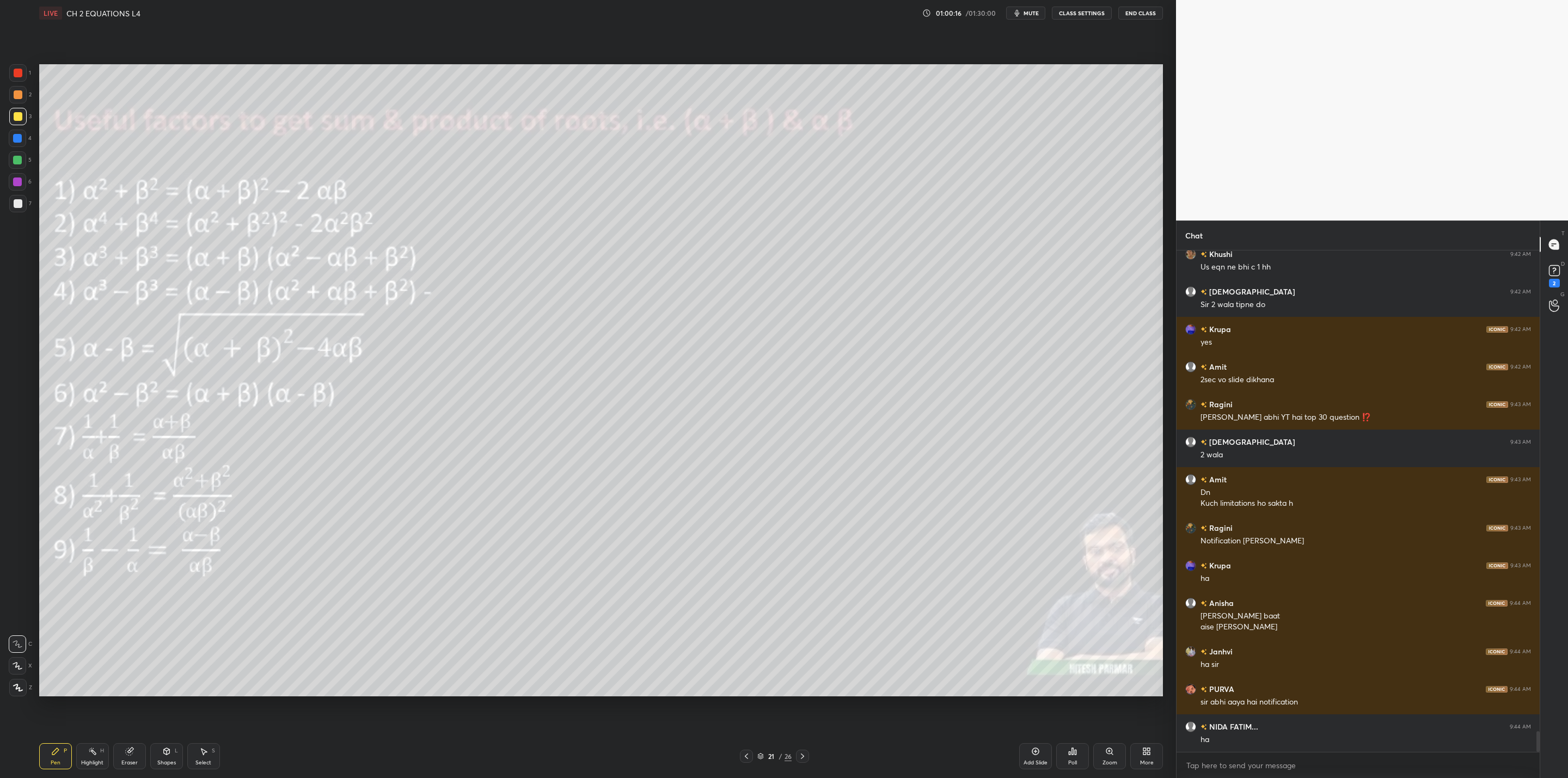
drag, startPoint x: 745, startPoint y: 751, endPoint x: 776, endPoint y: 754, distance: 31.1
click at [747, 751] on div at bounding box center [746, 757] width 13 height 13
drag, startPoint x: 1035, startPoint y: 759, endPoint x: 1026, endPoint y: 755, distance: 9.8
click at [1035, 760] on div "Add Slide" at bounding box center [1035, 763] width 24 height 5
drag, startPoint x: 17, startPoint y: 141, endPoint x: 36, endPoint y: 147, distance: 19.9
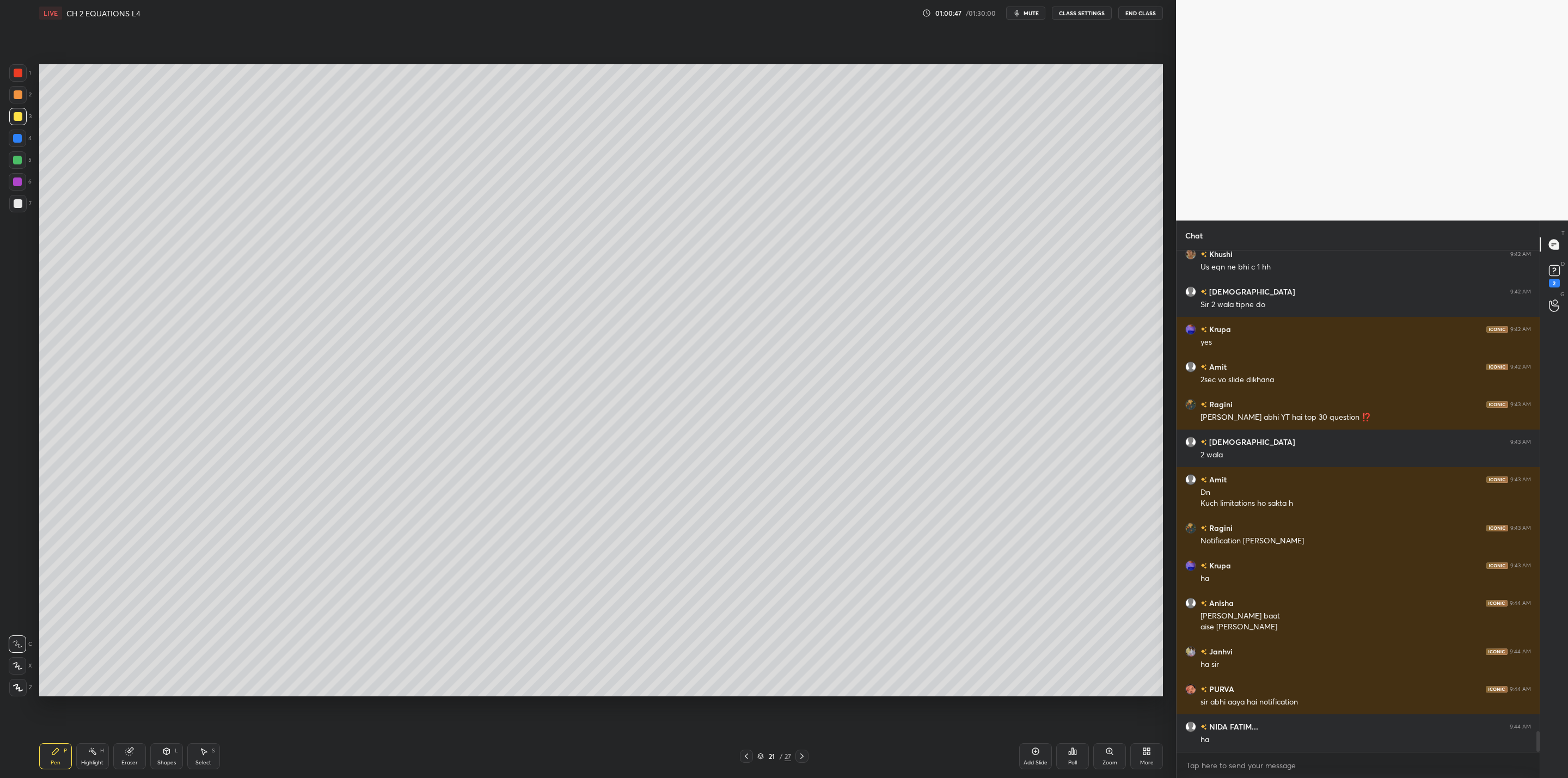
click at [18, 141] on div at bounding box center [17, 138] width 9 height 9
drag, startPoint x: 19, startPoint y: 206, endPoint x: 29, endPoint y: 202, distance: 10.8
click at [21, 206] on div at bounding box center [17, 203] width 9 height 9
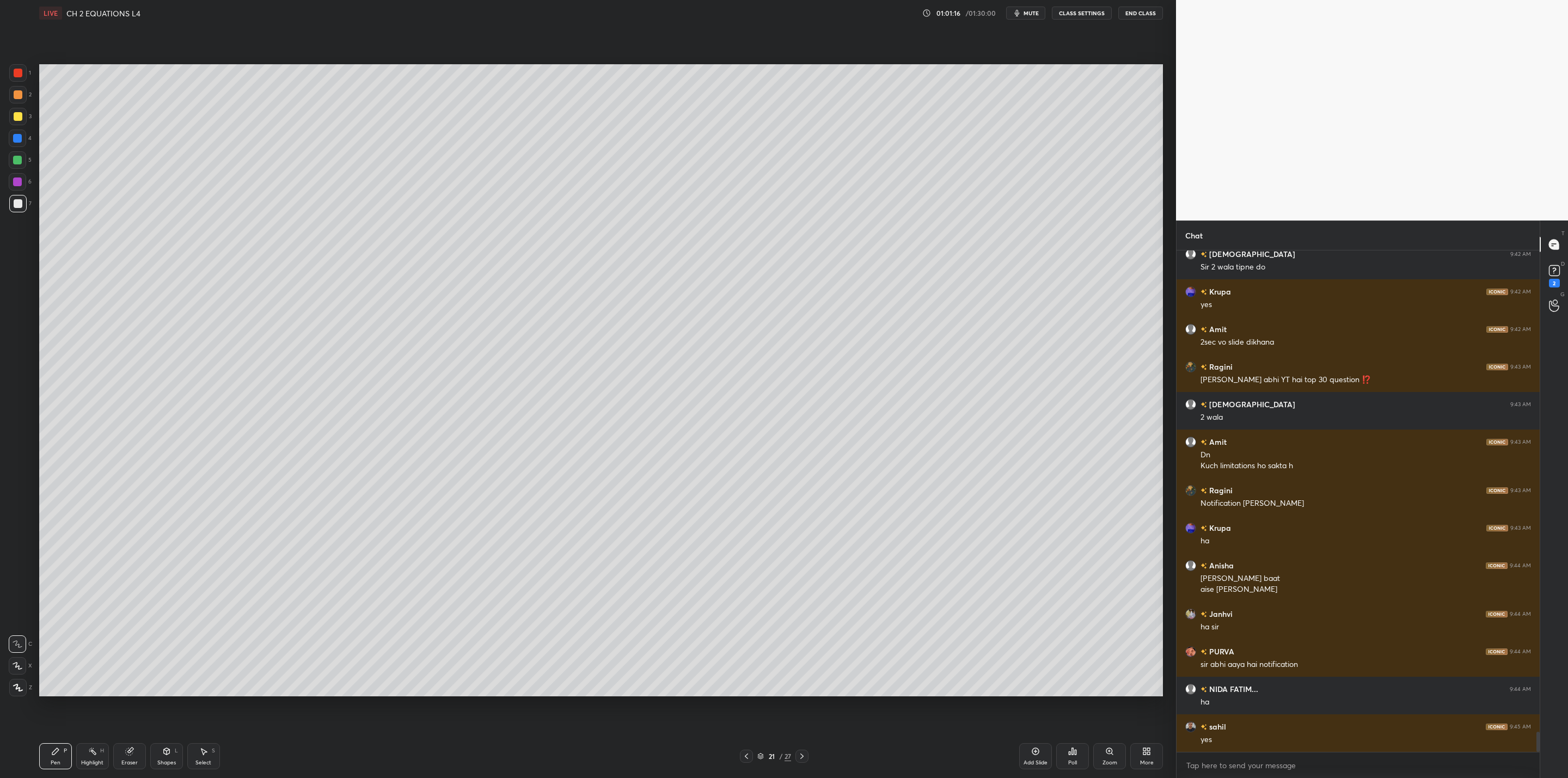
click at [17, 210] on div at bounding box center [18, 204] width 17 height 17
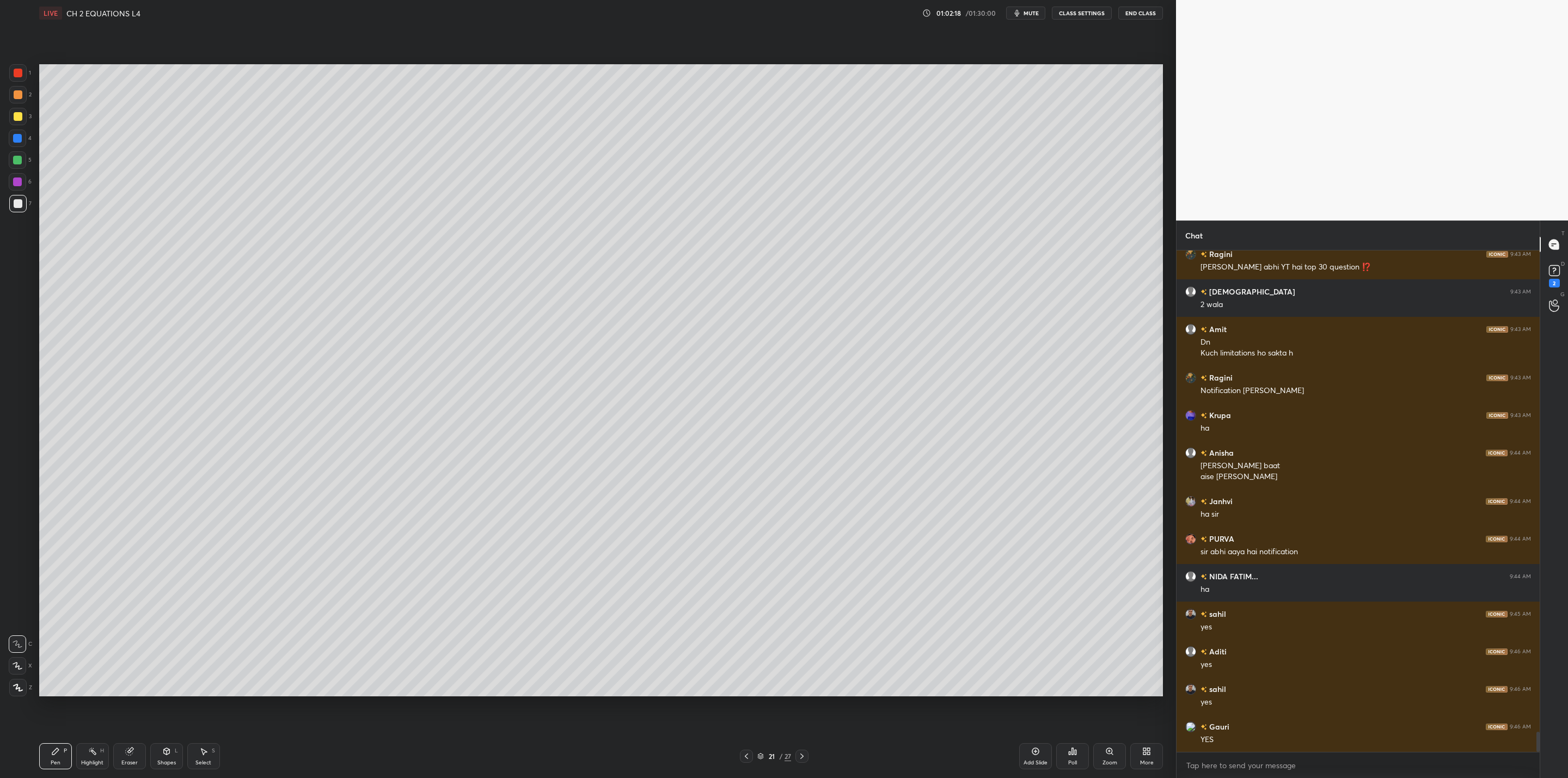
scroll to position [11974, 0]
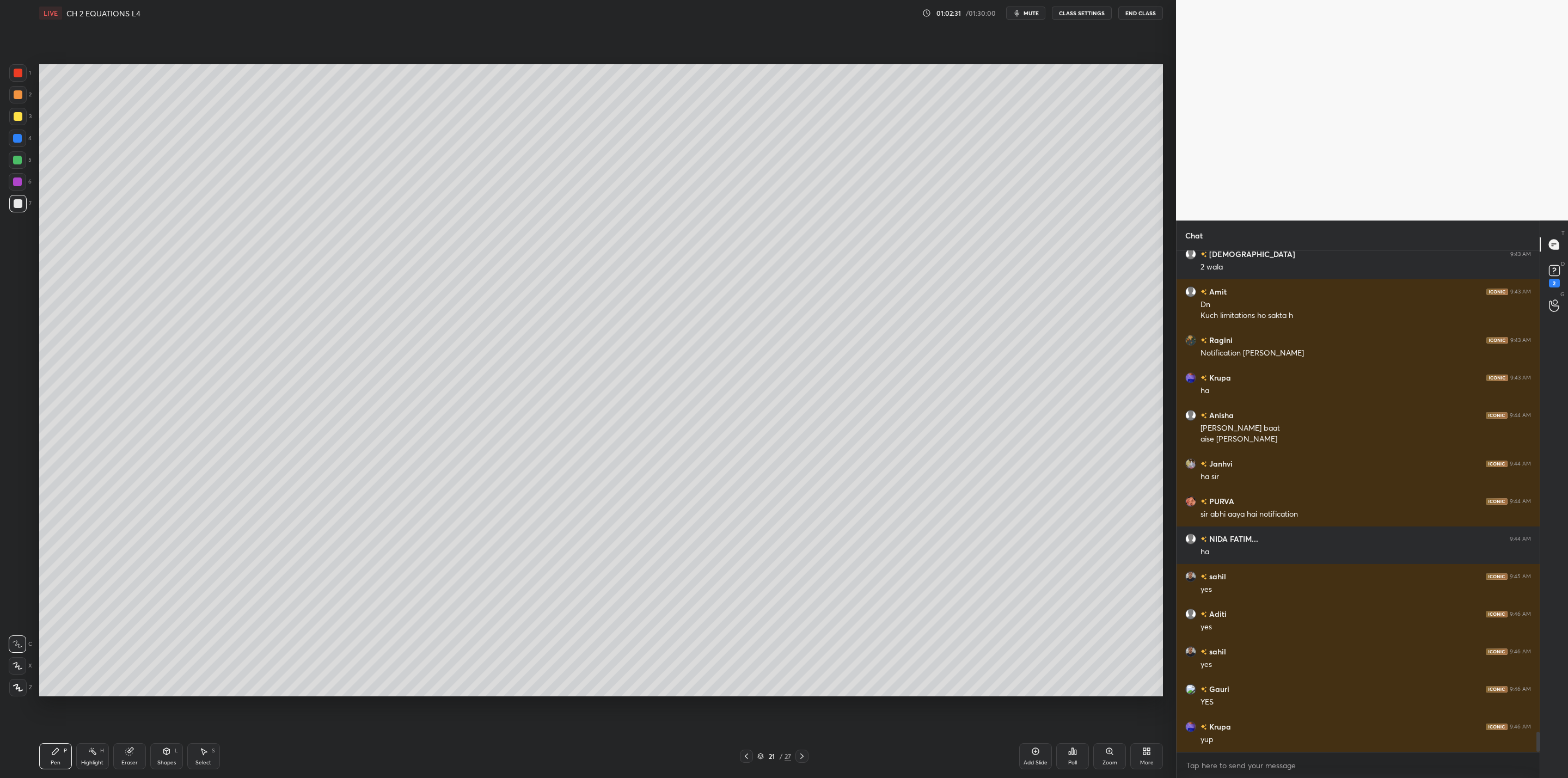
drag, startPoint x: 17, startPoint y: 112, endPoint x: 15, endPoint y: 119, distance: 7.3
click at [15, 119] on div at bounding box center [17, 116] width 9 height 9
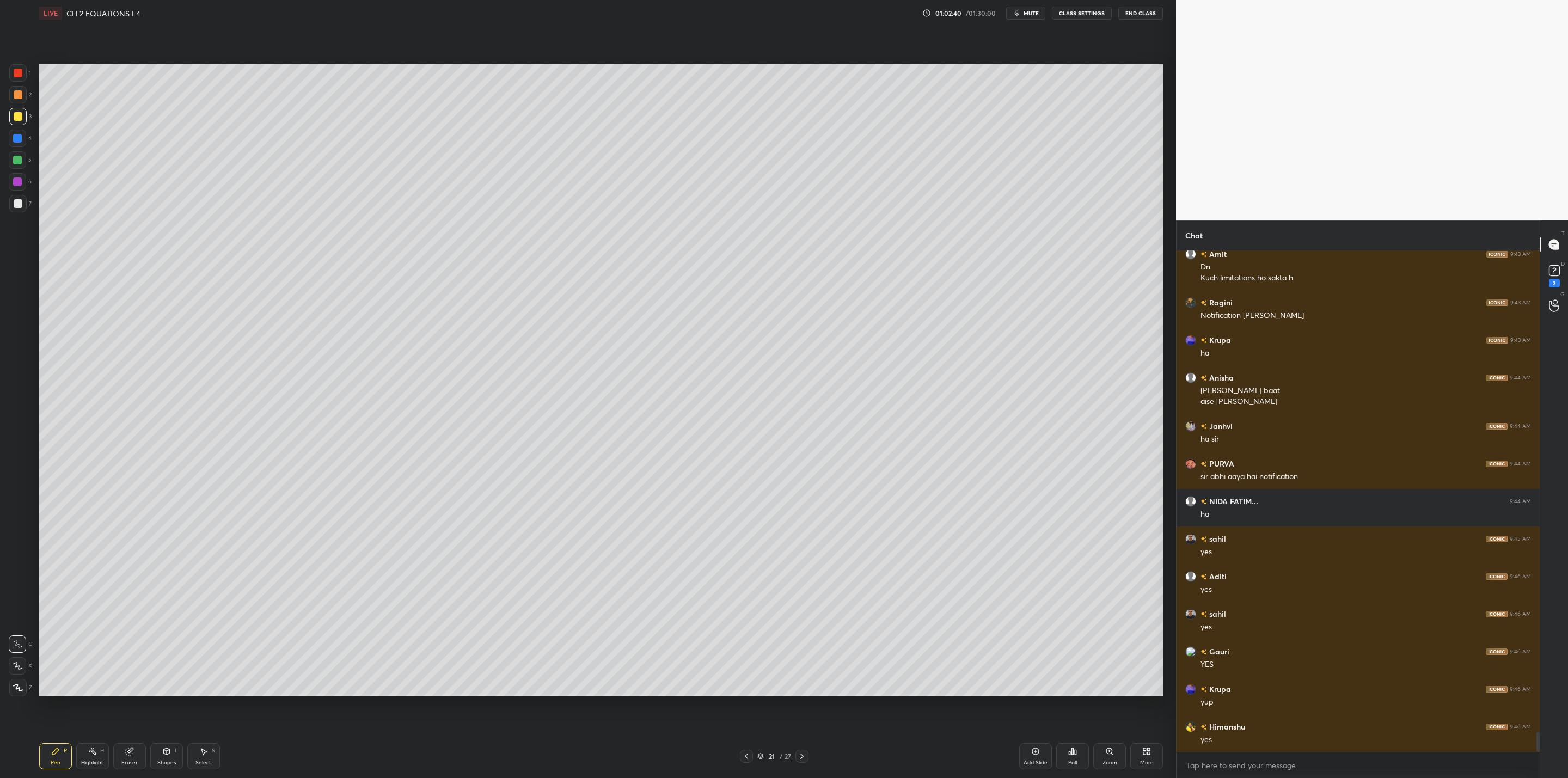
drag, startPoint x: 131, startPoint y: 759, endPoint x: 131, endPoint y: 741, distance: 18.0
click at [131, 757] on div "Eraser" at bounding box center [129, 756] width 33 height 26
drag, startPoint x: 49, startPoint y: 757, endPoint x: 69, endPoint y: 723, distance: 39.4
click at [55, 751] on div "Pen P" at bounding box center [55, 756] width 33 height 26
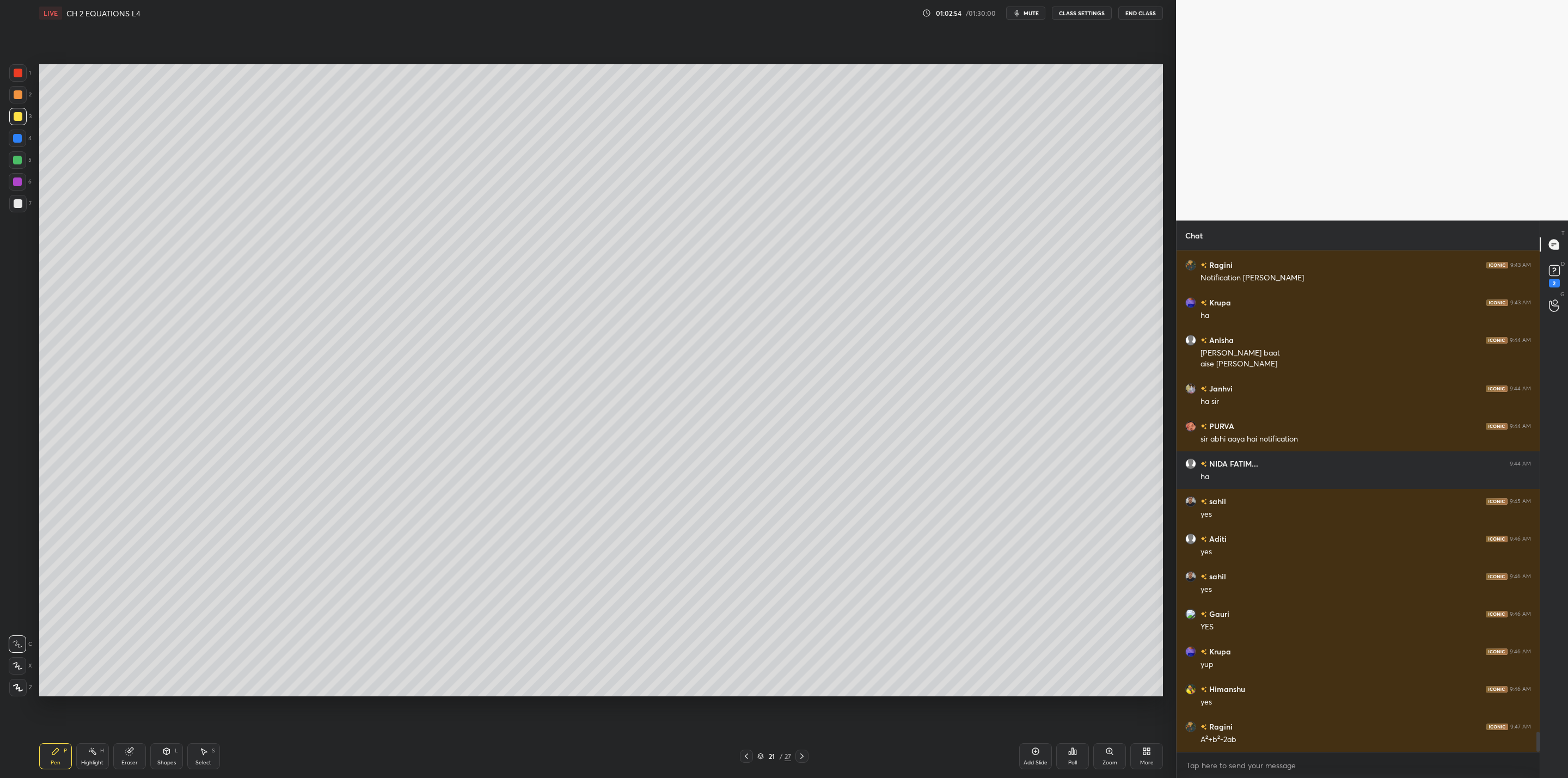
drag, startPoint x: 19, startPoint y: 159, endPoint x: 26, endPoint y: 167, distance: 10.6
click at [26, 167] on div "5" at bounding box center [20, 160] width 23 height 17
click at [26, 116] on div at bounding box center [18, 117] width 17 height 17
drag, startPoint x: 13, startPoint y: 202, endPoint x: 35, endPoint y: 240, distance: 43.9
click at [18, 206] on div at bounding box center [17, 203] width 9 height 9
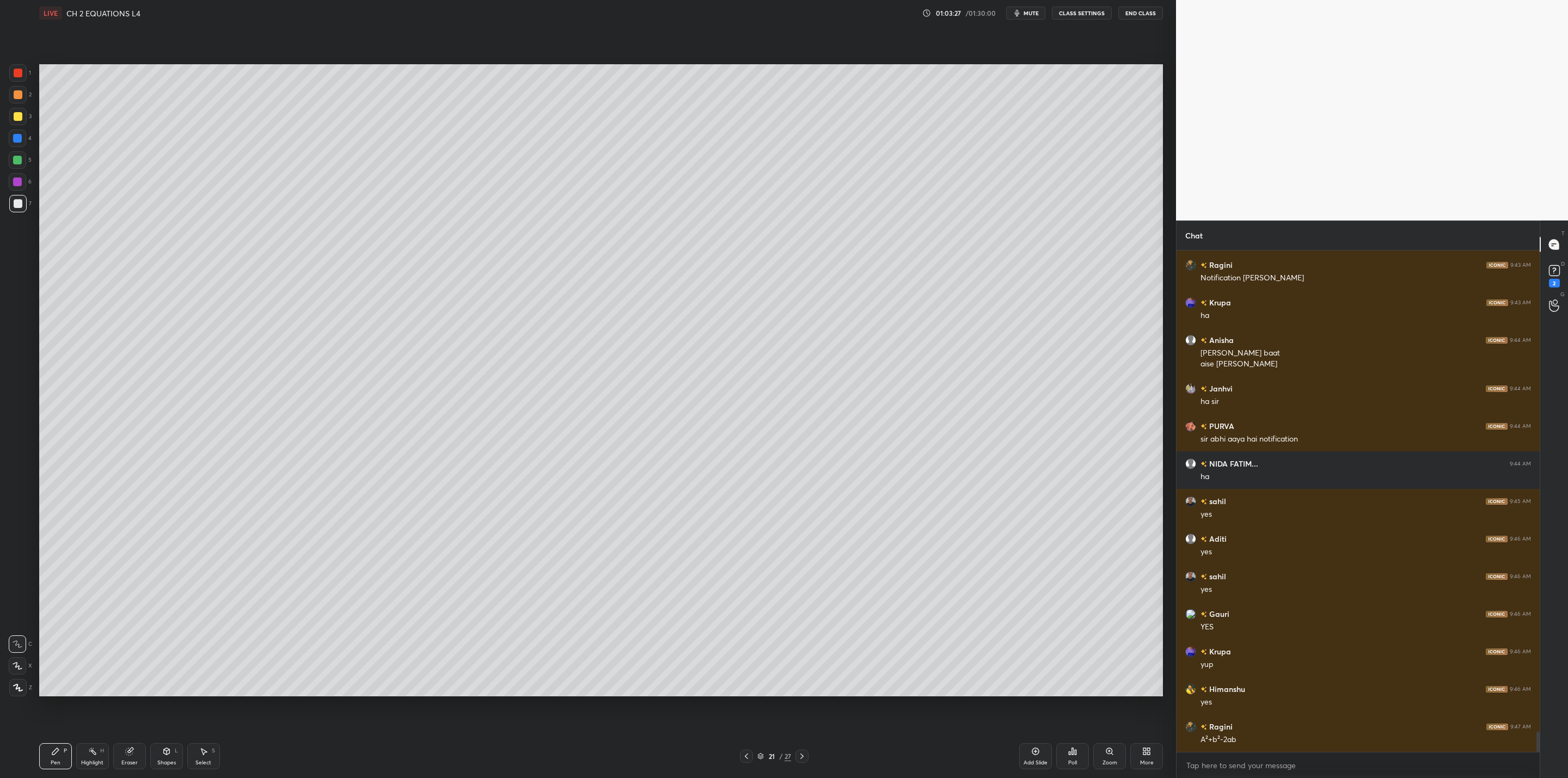
scroll to position [12087, 0]
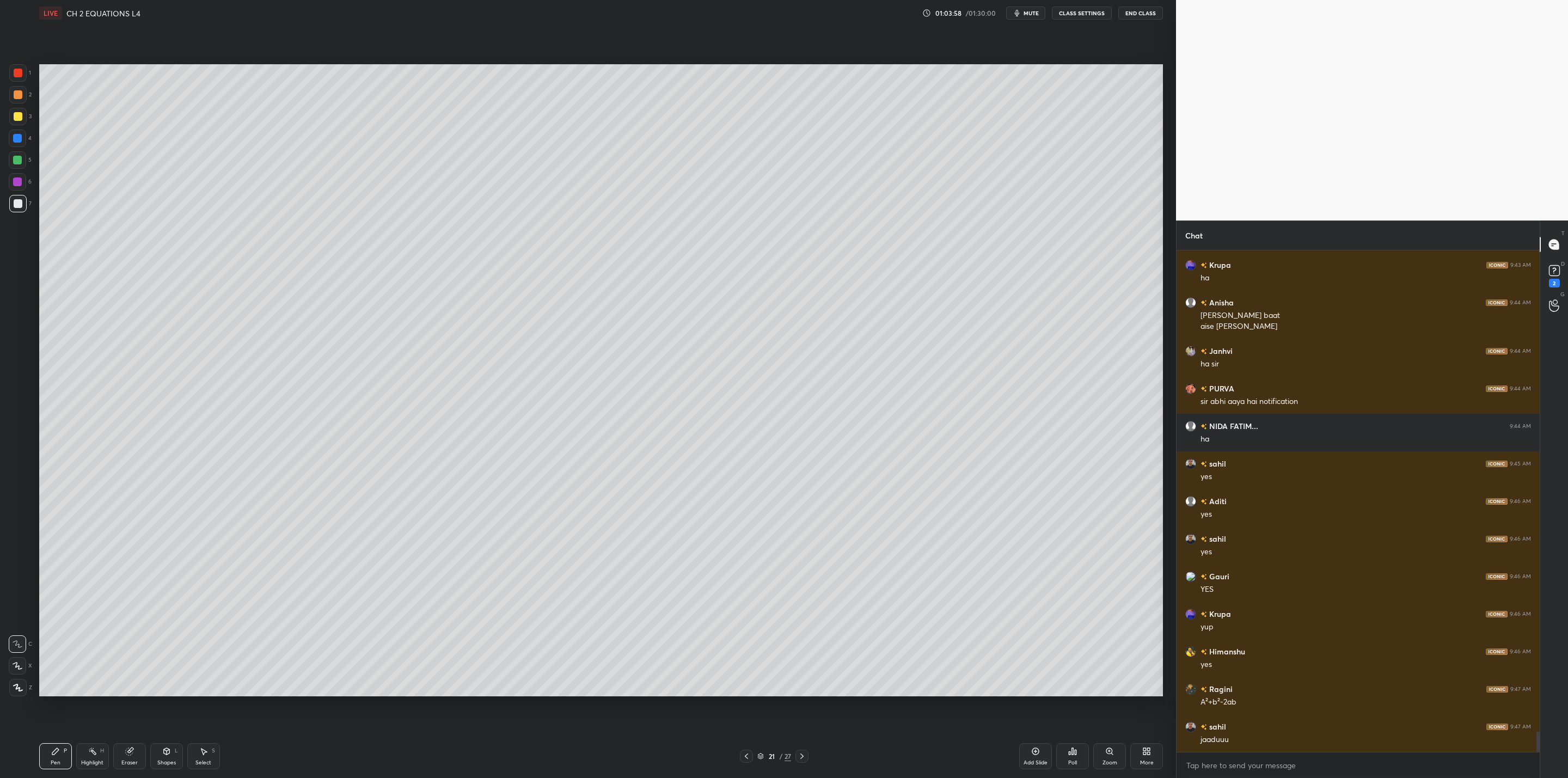
drag, startPoint x: 17, startPoint y: 91, endPoint x: 33, endPoint y: 124, distance: 36.7
click at [17, 97] on div at bounding box center [17, 95] width 9 height 9
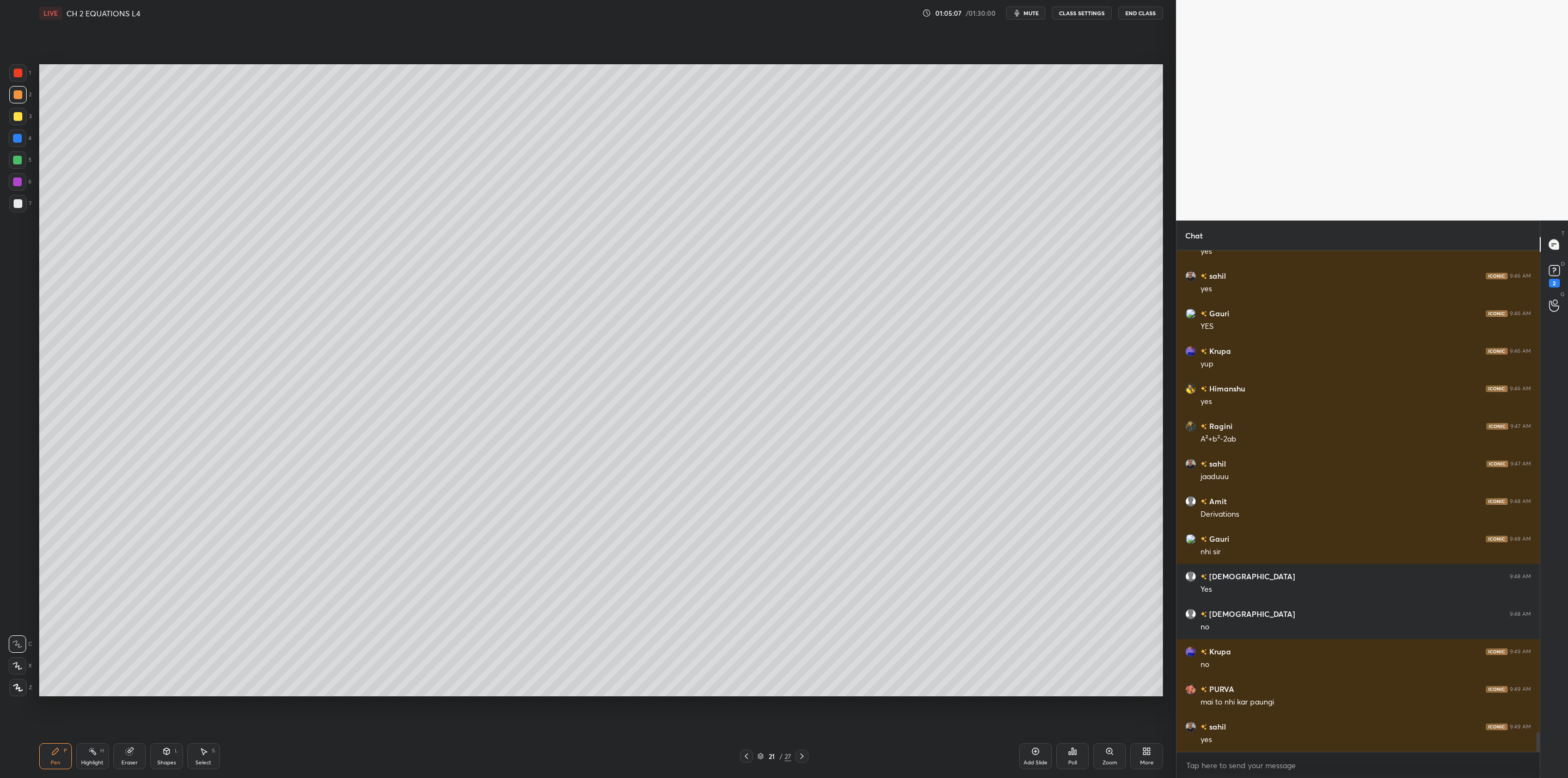
scroll to position [12387, 0]
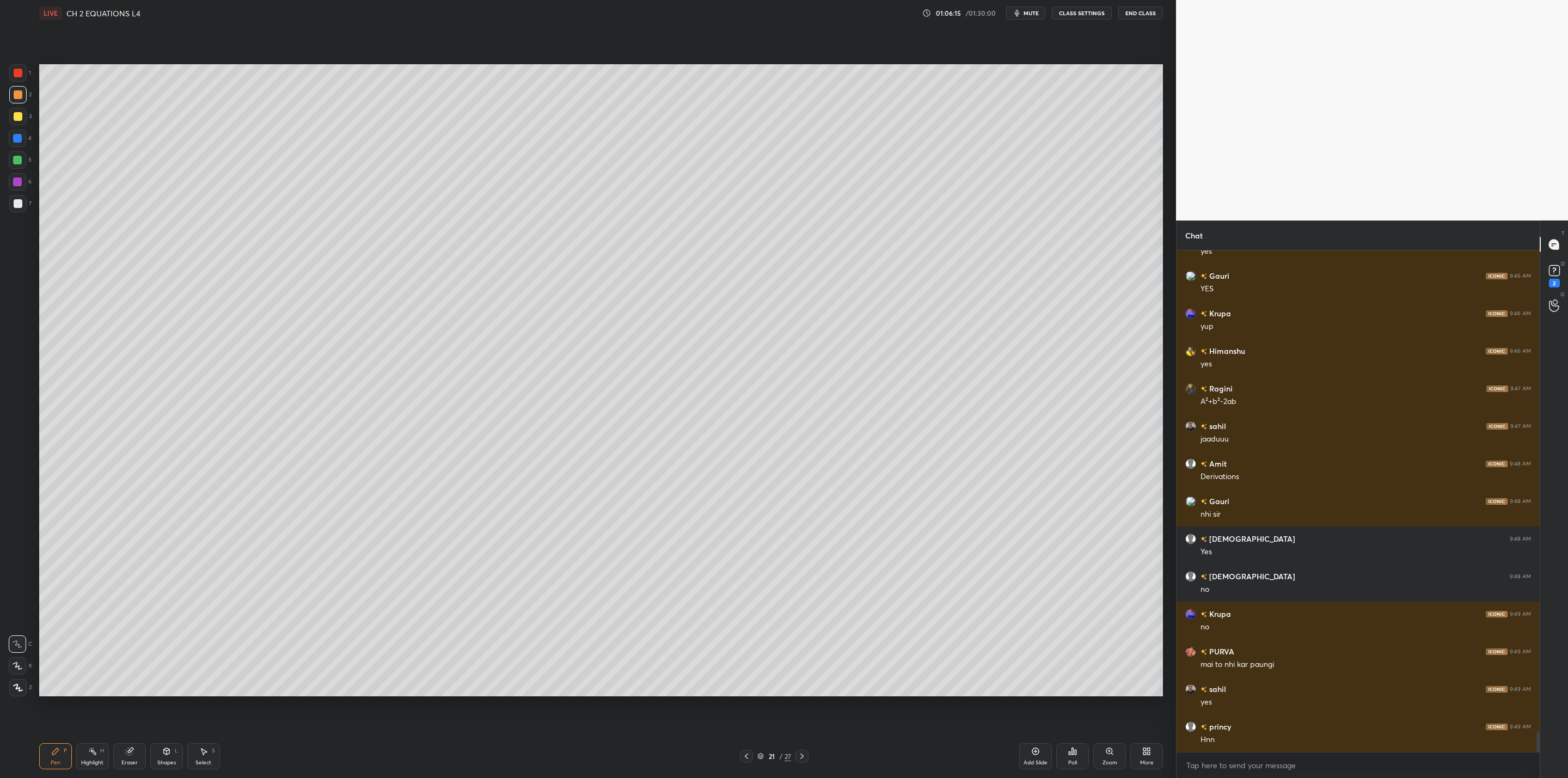
click at [1031, 698] on div "Setting up your live class Poll for secs No correct answer Start poll" at bounding box center [601, 380] width 1133 height 709
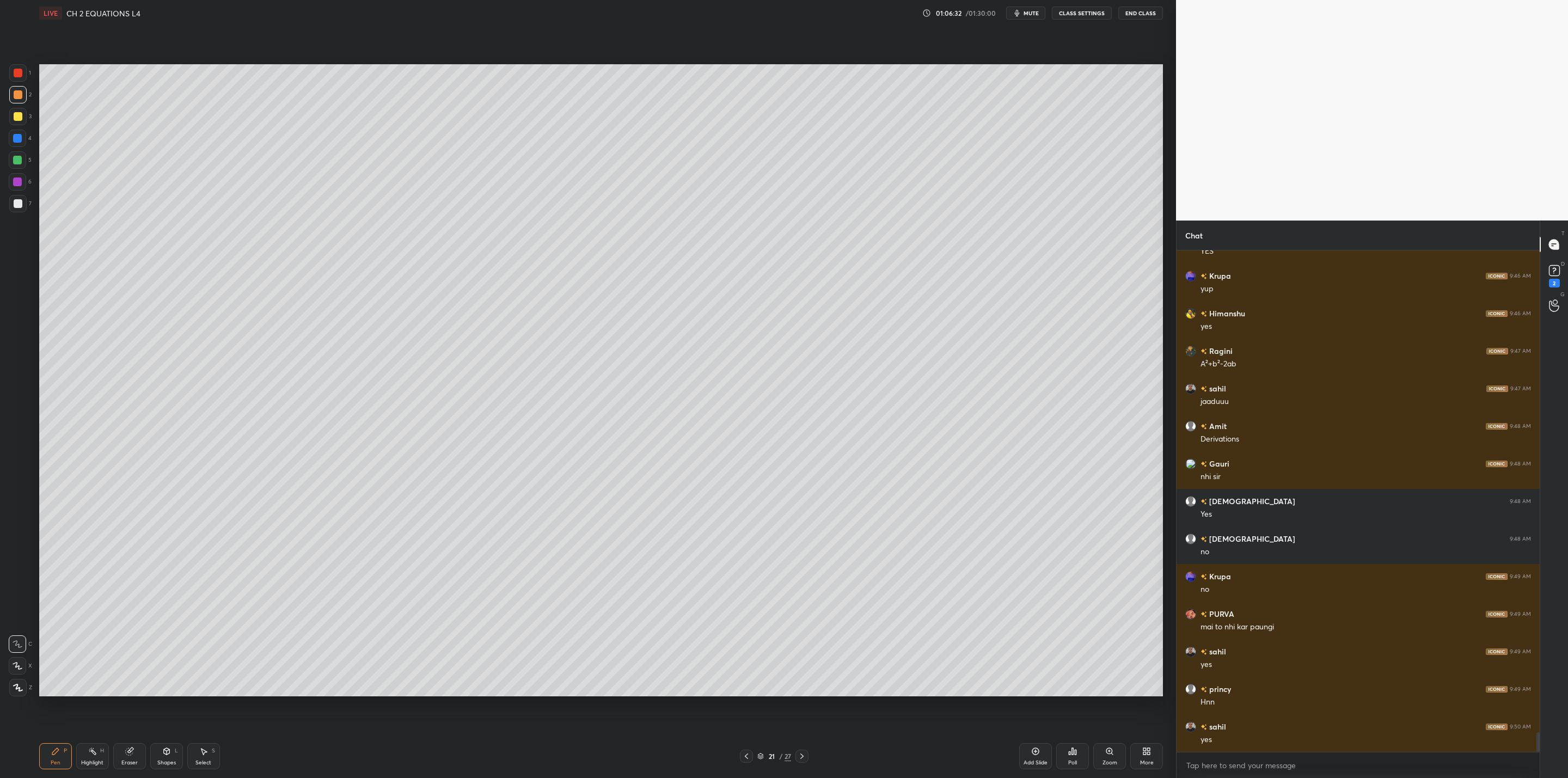
drag, startPoint x: 18, startPoint y: 157, endPoint x: 33, endPoint y: 169, distance: 19.2
click at [19, 161] on div at bounding box center [17, 160] width 9 height 9
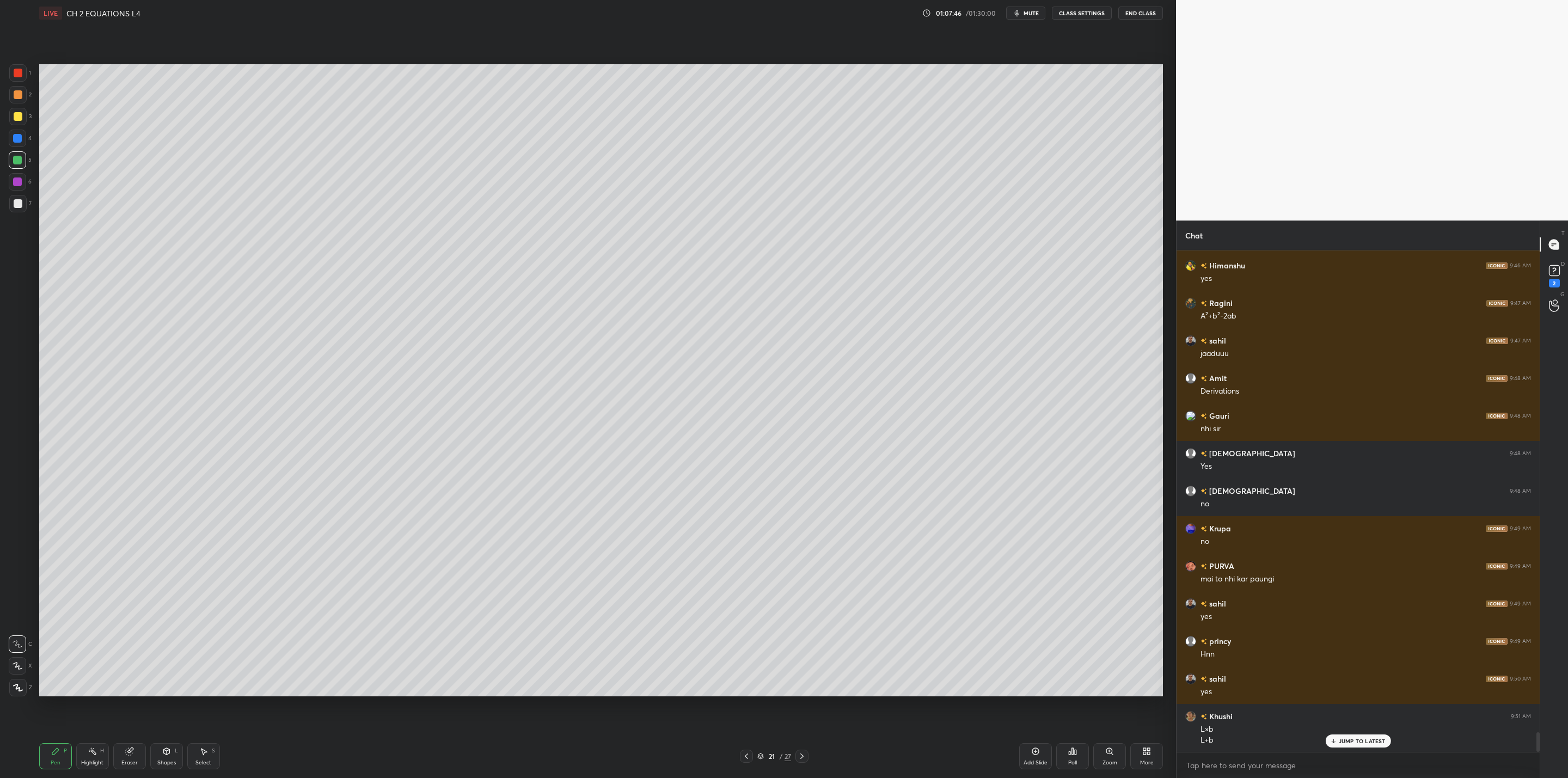
scroll to position [12511, 0]
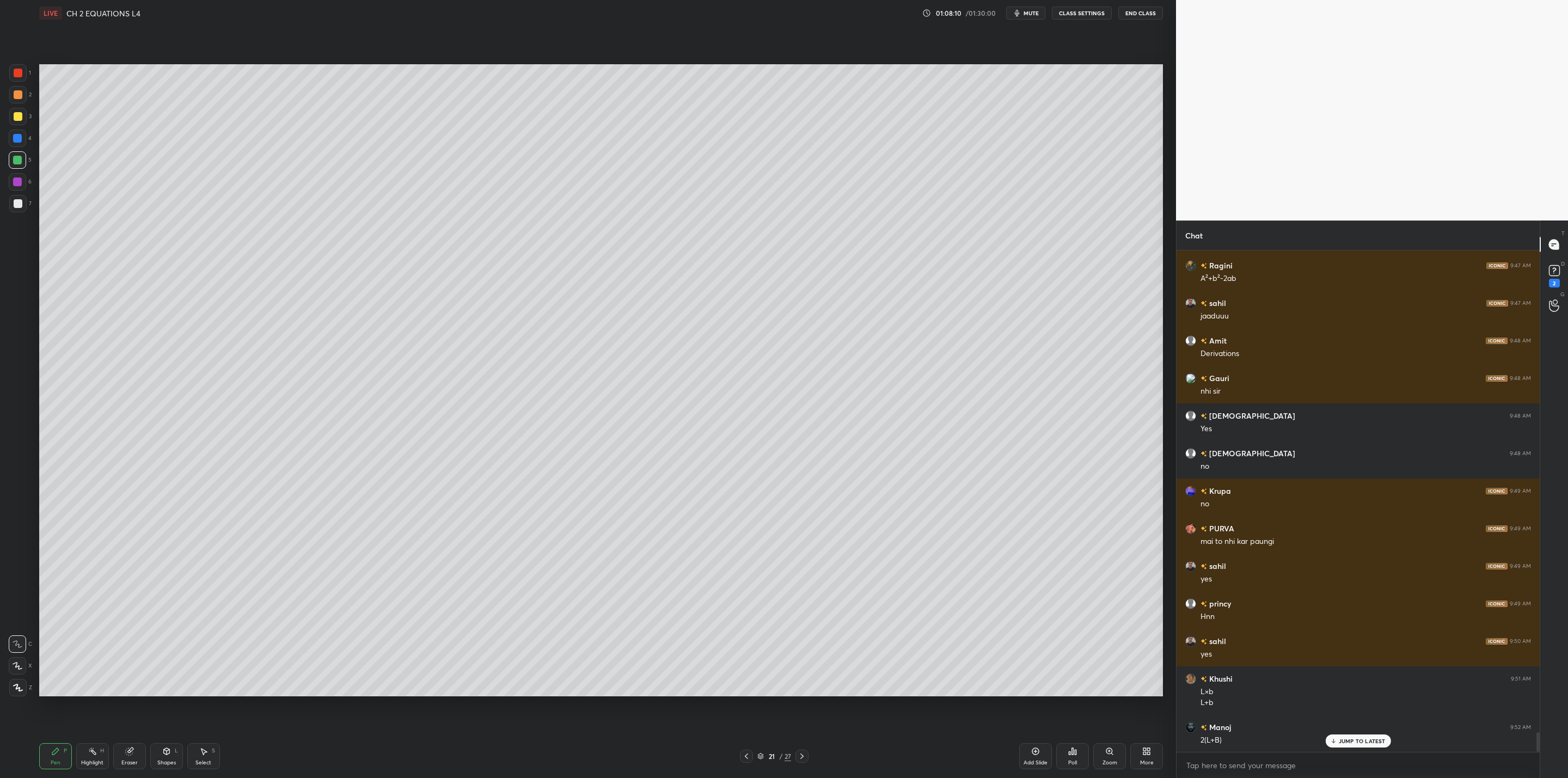
drag, startPoint x: 19, startPoint y: 136, endPoint x: 37, endPoint y: 149, distance: 22.2
click at [23, 136] on div at bounding box center [17, 139] width 17 height 17
click at [26, 203] on div at bounding box center [18, 204] width 17 height 17
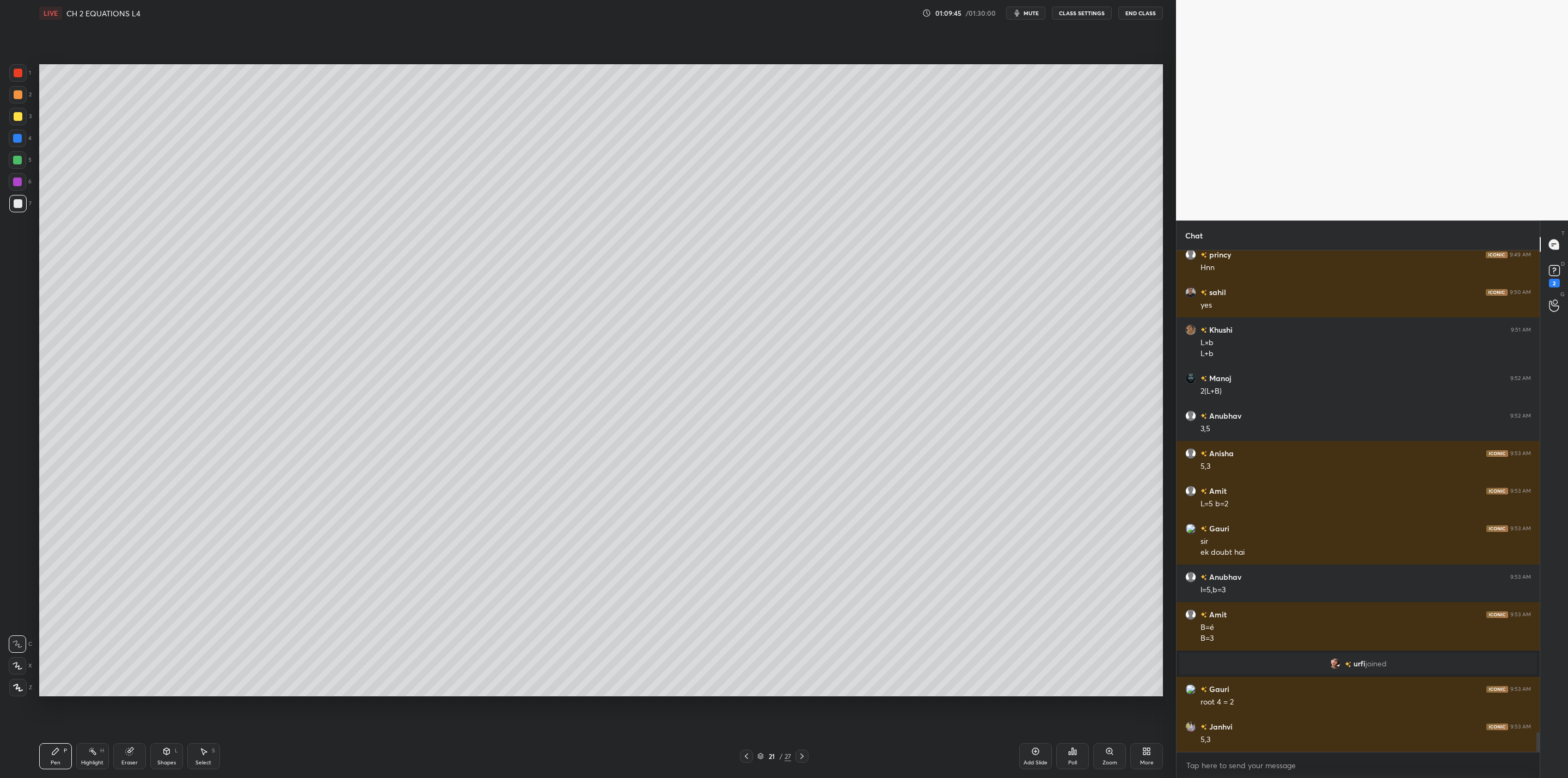
scroll to position [12308, 0]
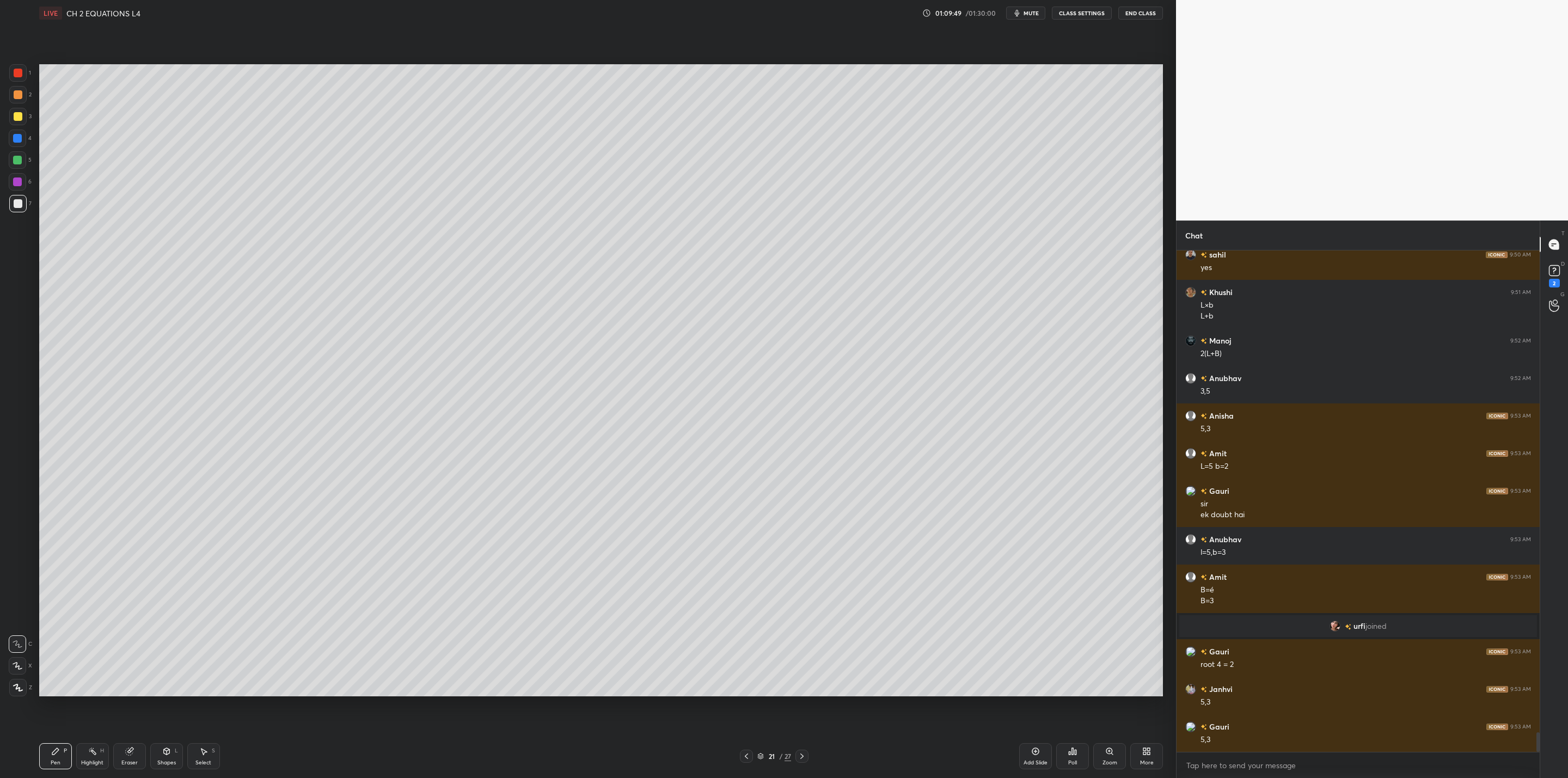
drag, startPoint x: 1025, startPoint y: 11, endPoint x: 1033, endPoint y: 23, distance: 14.4
click at [1031, 12] on span "mute" at bounding box center [1031, 13] width 15 height 7
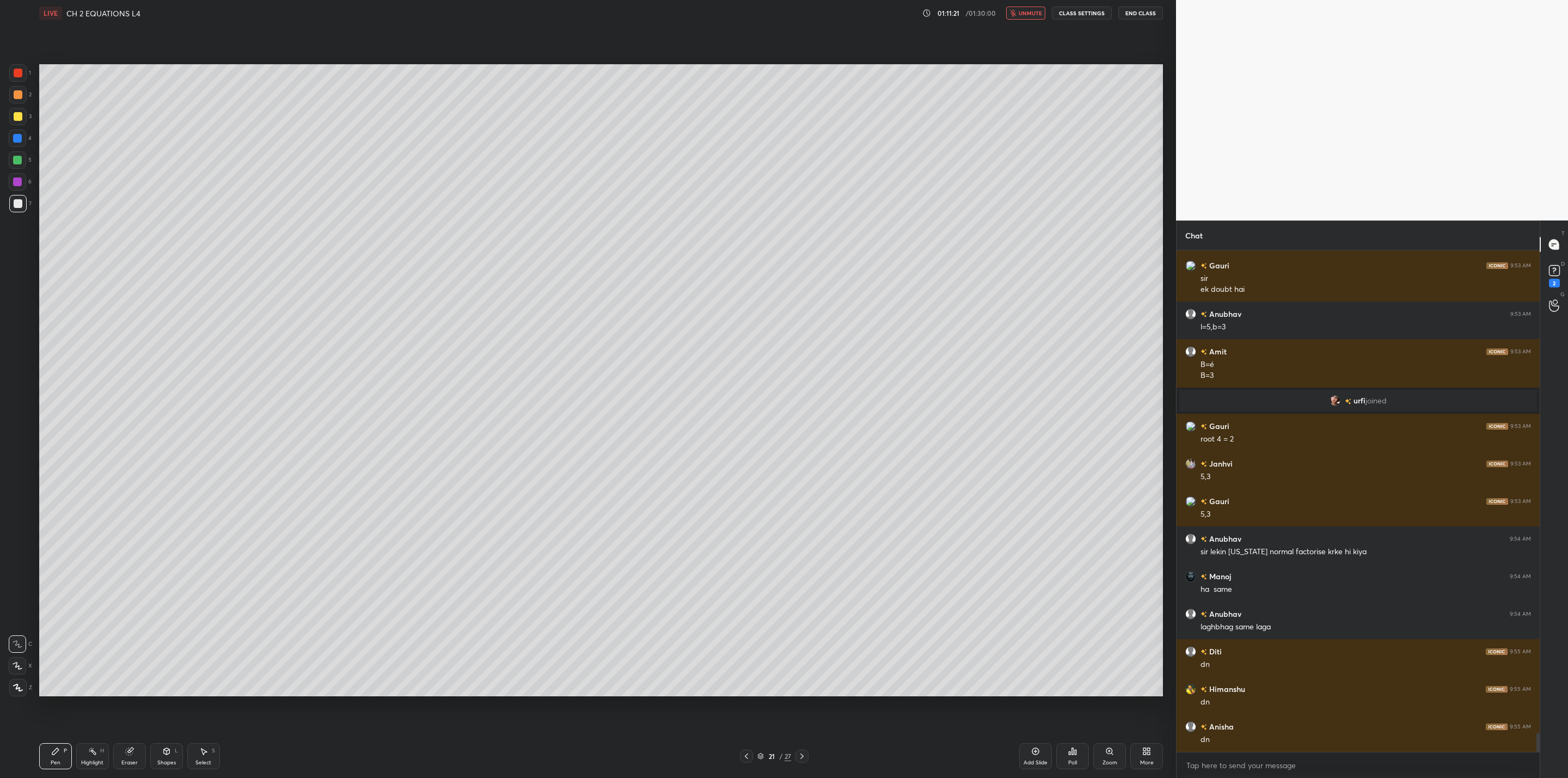
scroll to position [12571, 0]
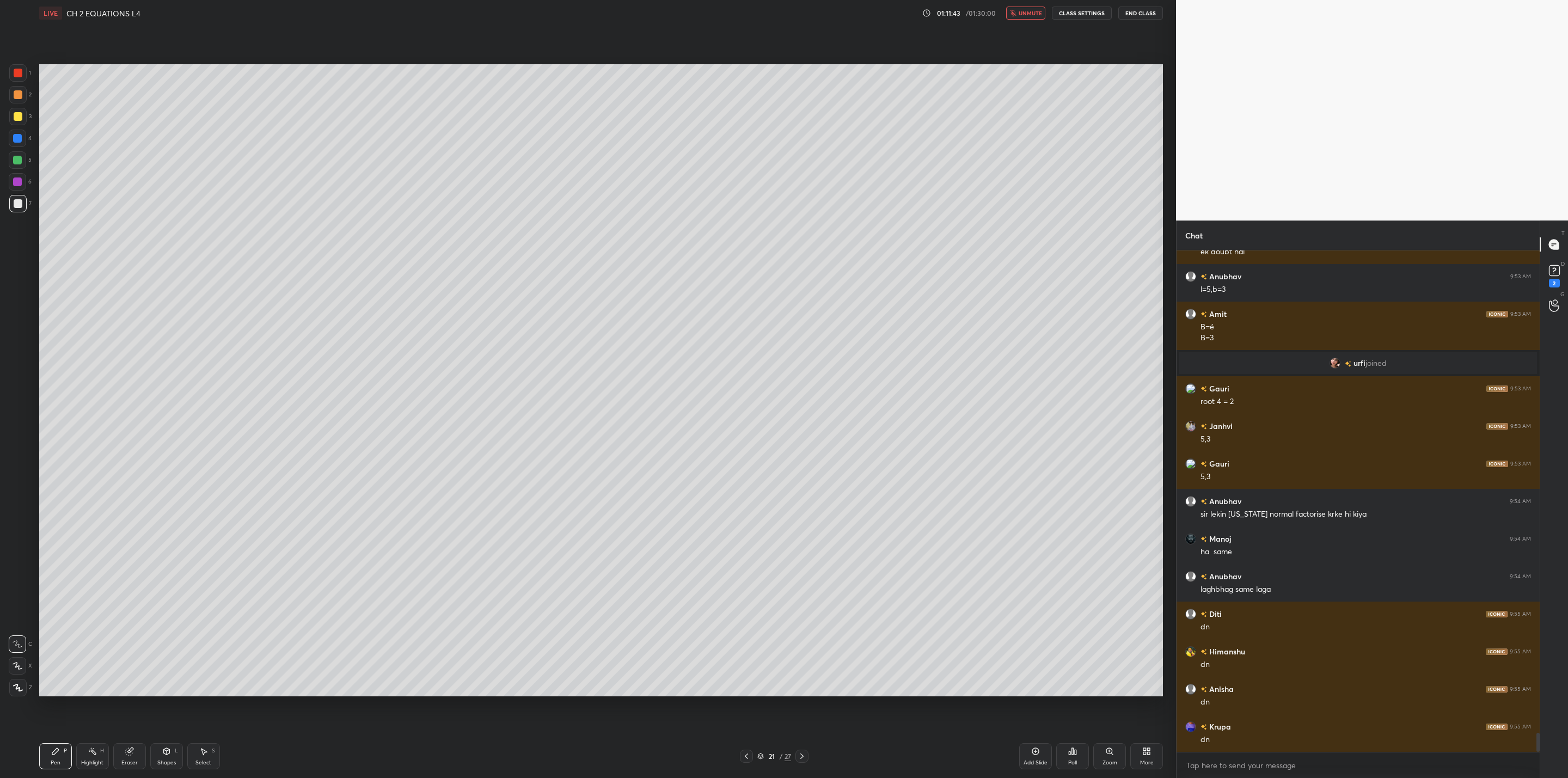
drag, startPoint x: 1025, startPoint y: 12, endPoint x: 1019, endPoint y: 28, distance: 17.1
click at [1027, 17] on span "unmute" at bounding box center [1030, 13] width 23 height 7
click at [802, 755] on icon at bounding box center [802, 756] width 9 height 9
drag, startPoint x: 740, startPoint y: 760, endPoint x: 748, endPoint y: 760, distance: 8.0
click at [743, 760] on div at bounding box center [746, 757] width 13 height 13
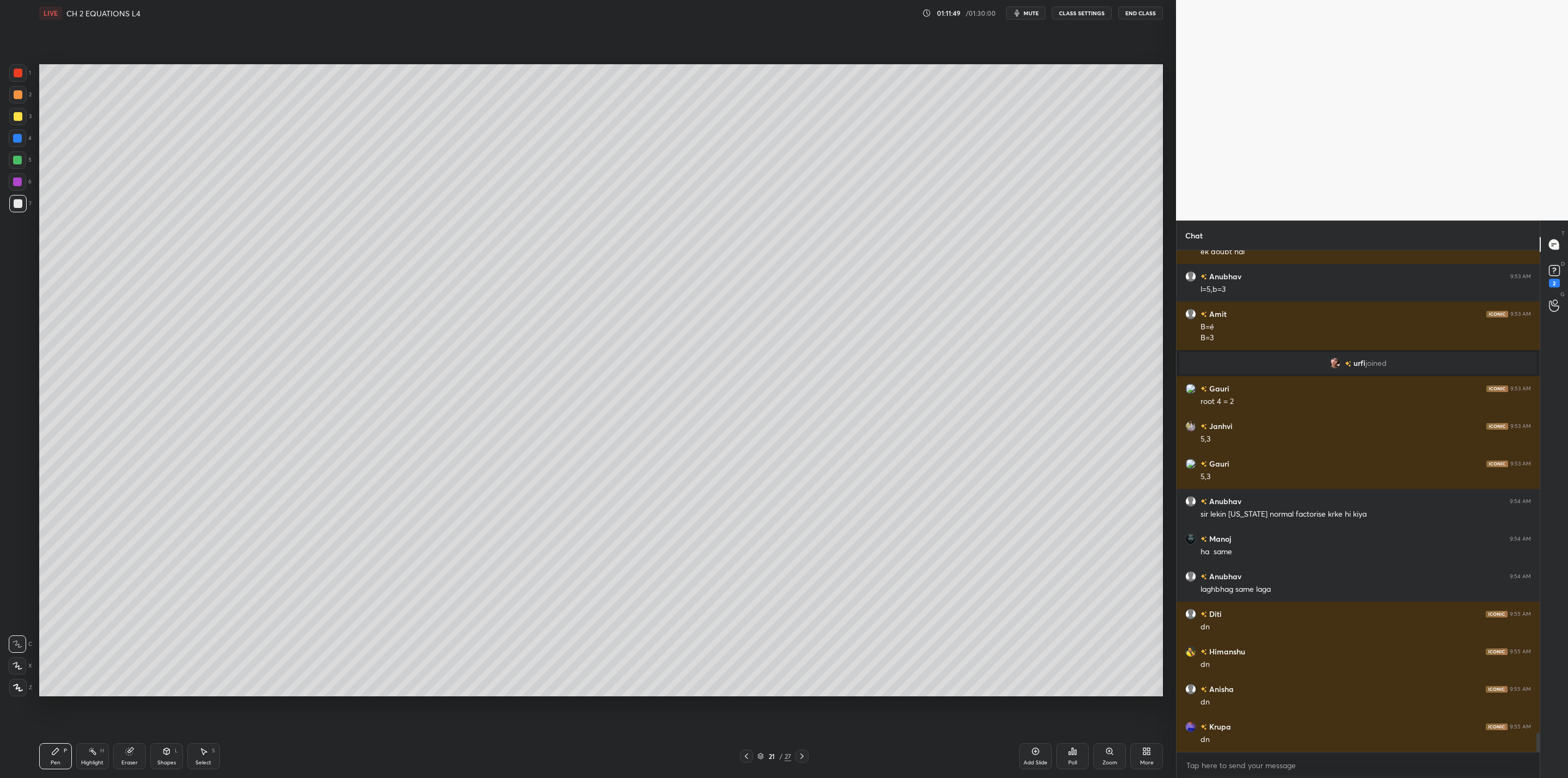
click at [1028, 747] on div "Add Slide" at bounding box center [1035, 756] width 33 height 26
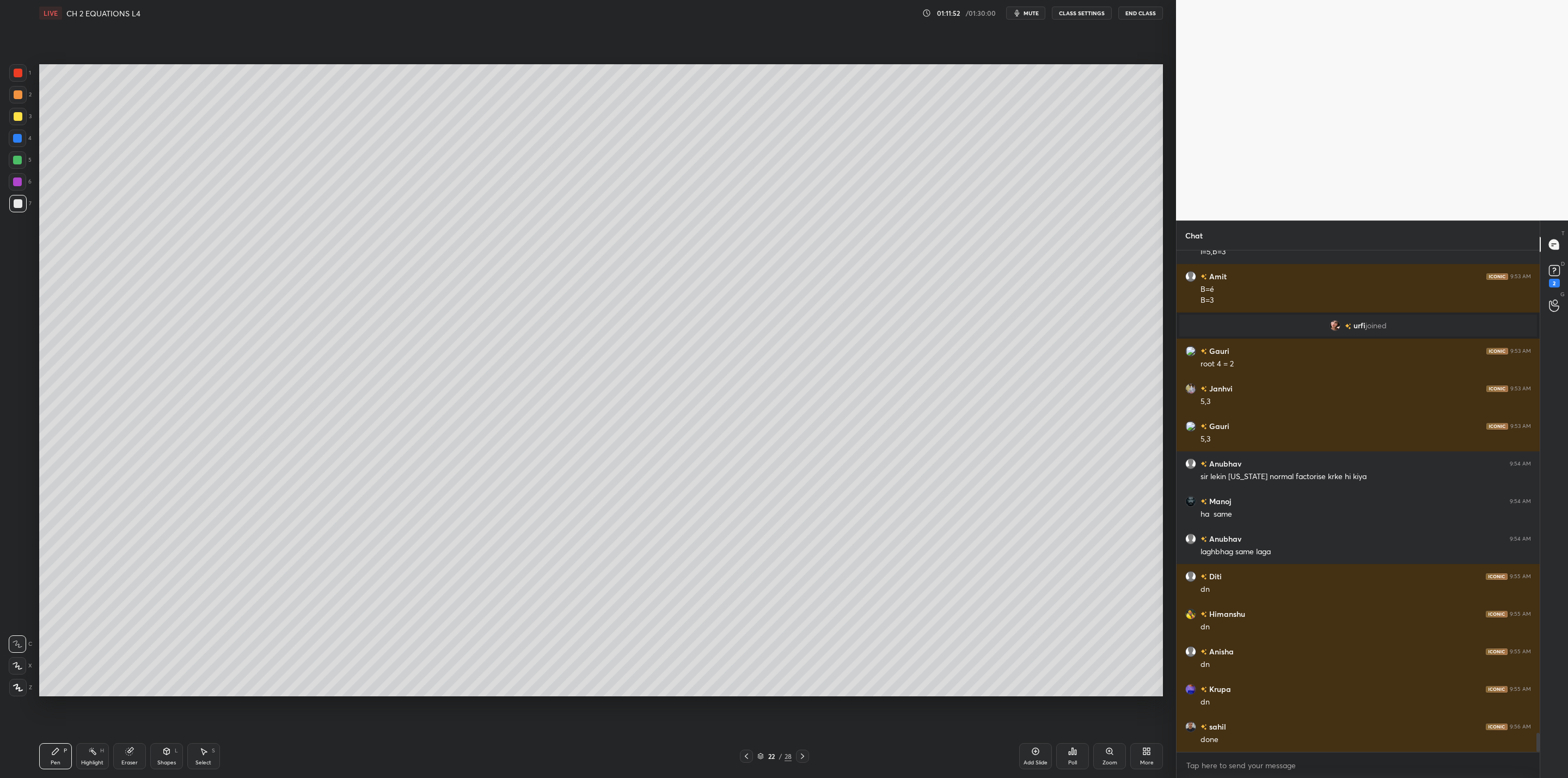
scroll to position [12646, 0]
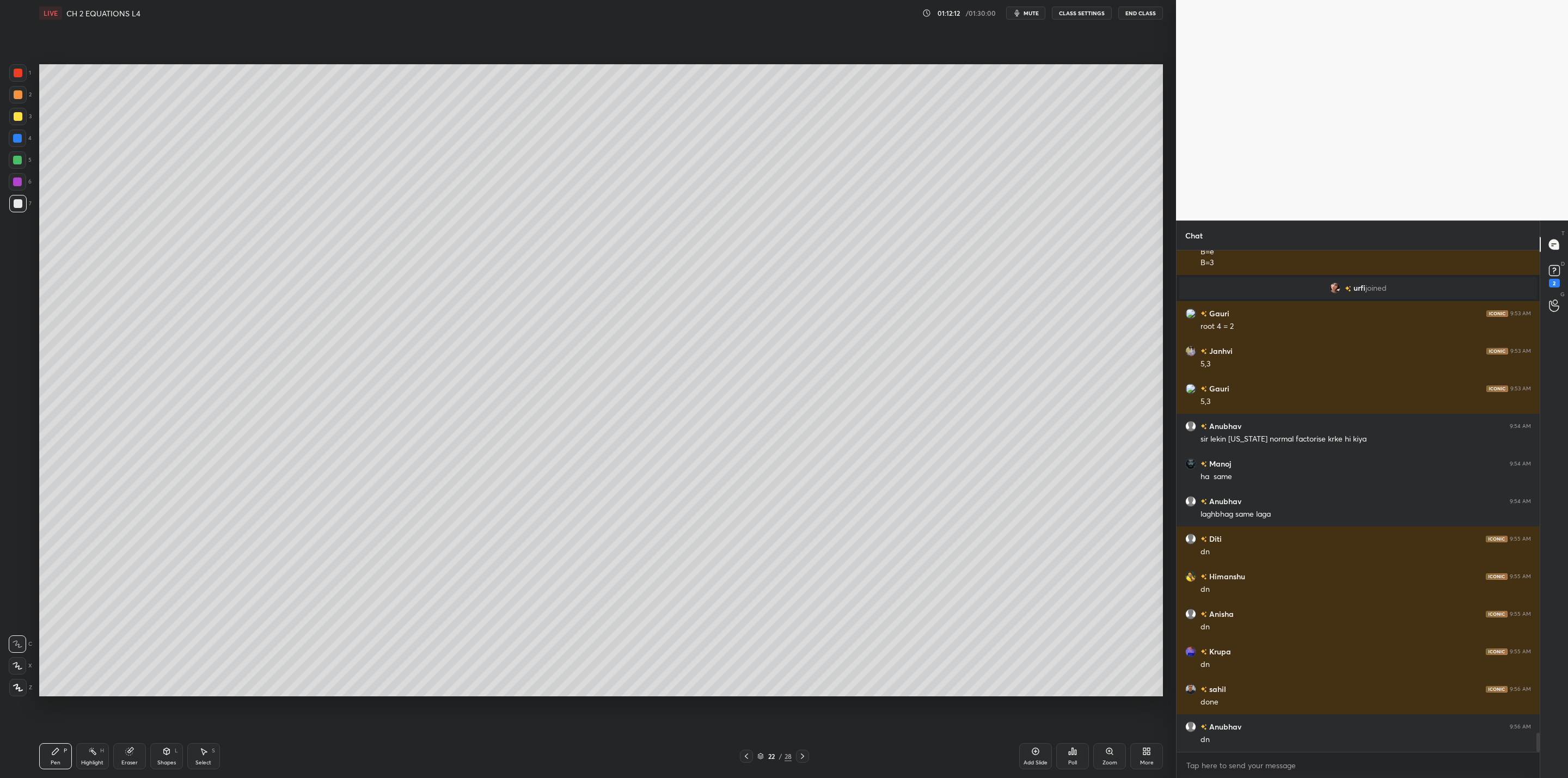
drag, startPoint x: 23, startPoint y: 117, endPoint x: 31, endPoint y: 119, distance: 8.2
click at [25, 118] on div at bounding box center [18, 117] width 17 height 17
drag, startPoint x: 13, startPoint y: 203, endPoint x: 23, endPoint y: 211, distance: 12.8
click at [15, 204] on div at bounding box center [17, 203] width 9 height 9
drag, startPoint x: 19, startPoint y: 155, endPoint x: 30, endPoint y: 169, distance: 17.8
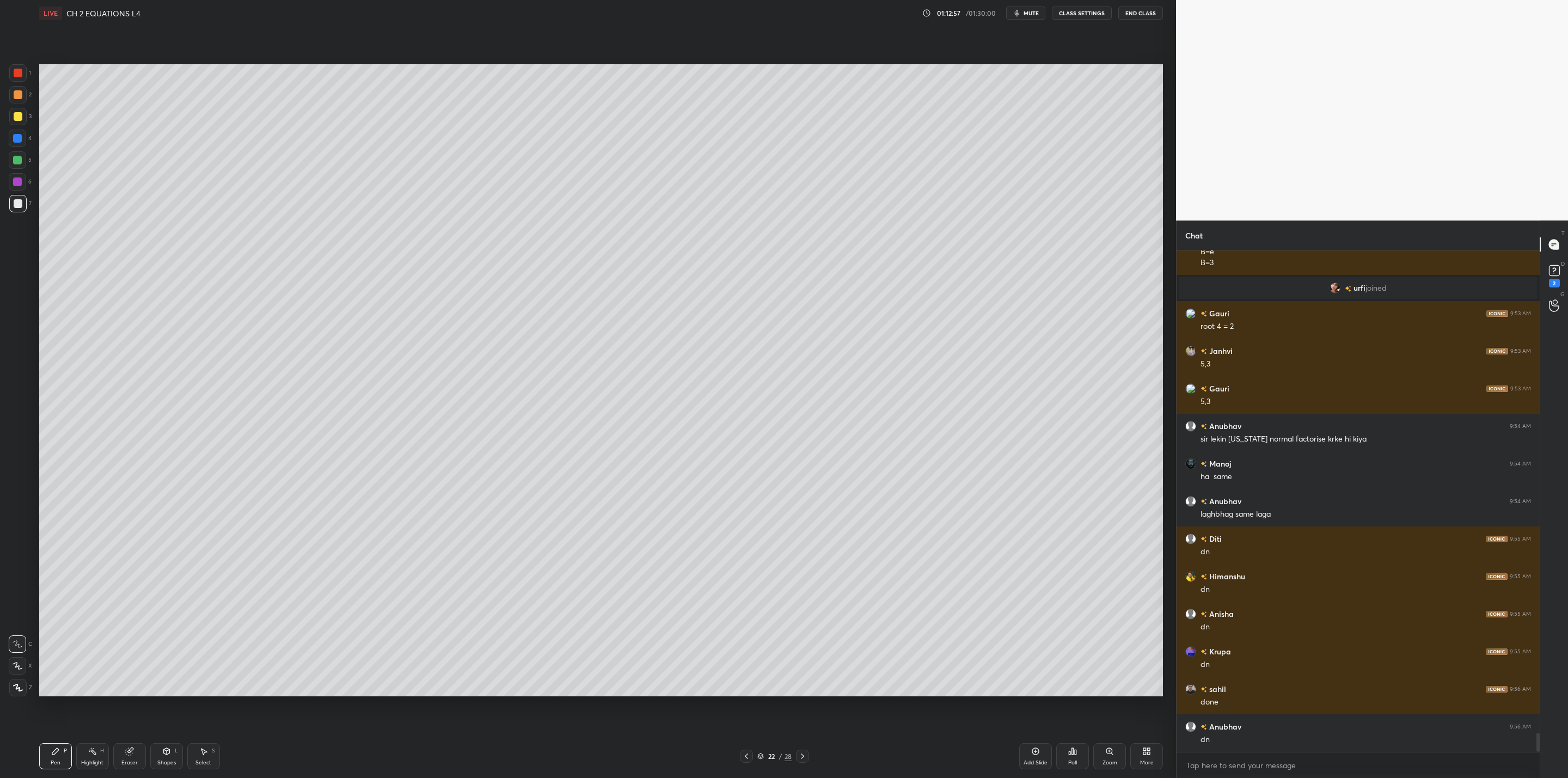
click at [23, 159] on div at bounding box center [17, 160] width 17 height 17
click at [27, 120] on div "3" at bounding box center [21, 117] width 23 height 17
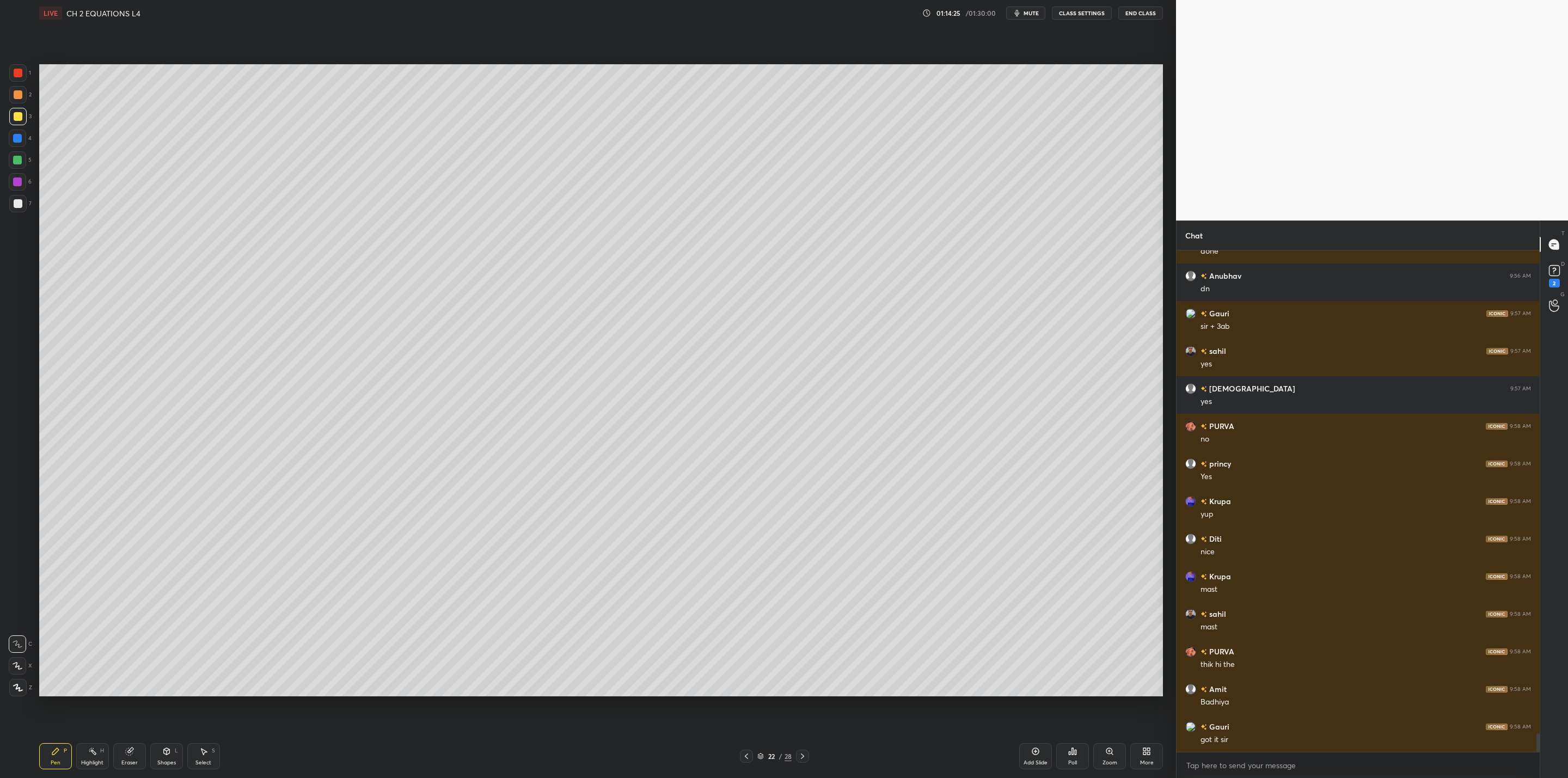
scroll to position [13135, 0]
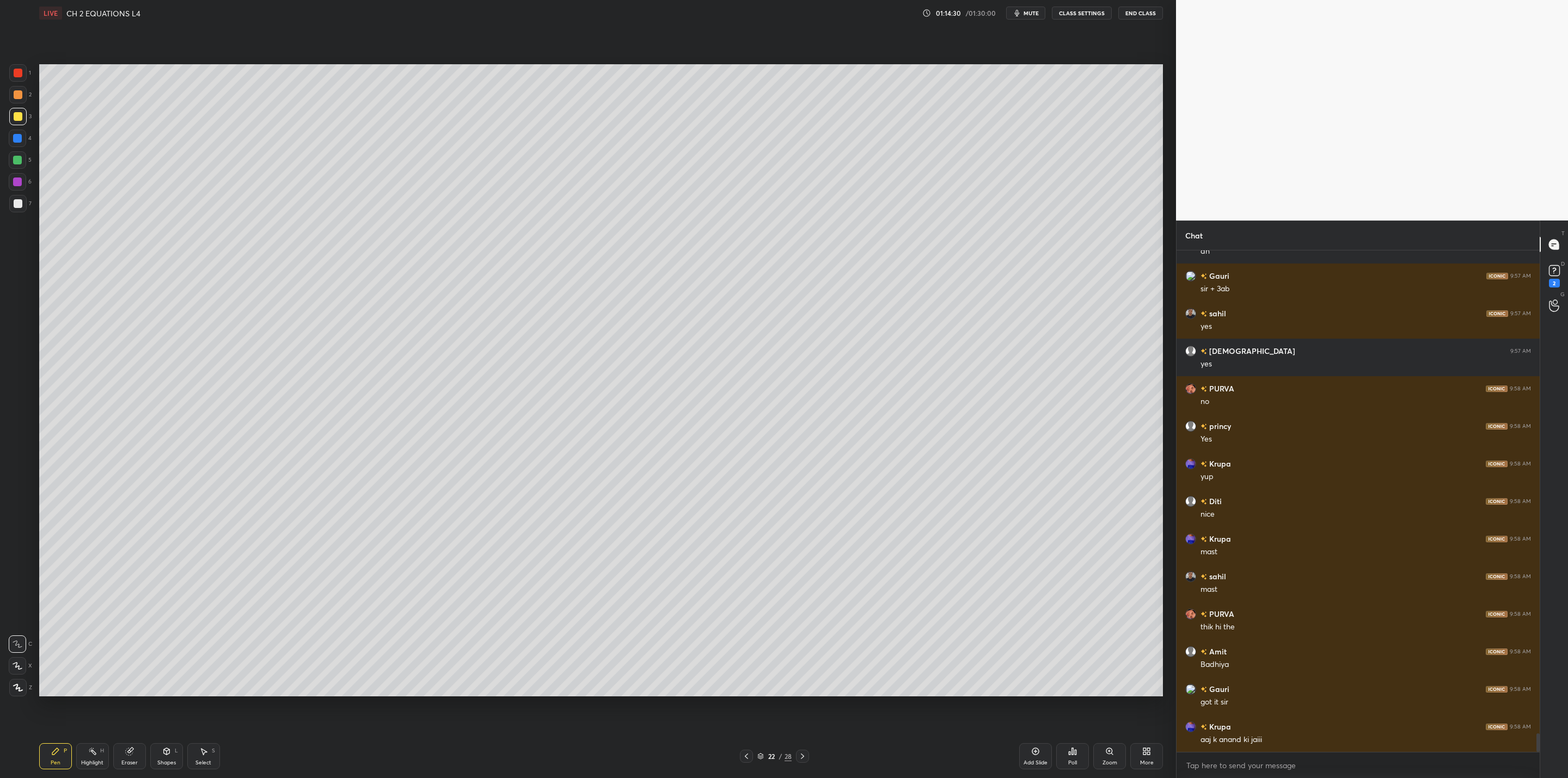
drag, startPoint x: 744, startPoint y: 757, endPoint x: 740, endPoint y: 761, distance: 5.7
click at [742, 760] on icon at bounding box center [746, 756] width 9 height 9
click at [746, 759] on icon at bounding box center [746, 756] width 9 height 9
click at [747, 758] on icon at bounding box center [746, 756] width 9 height 9
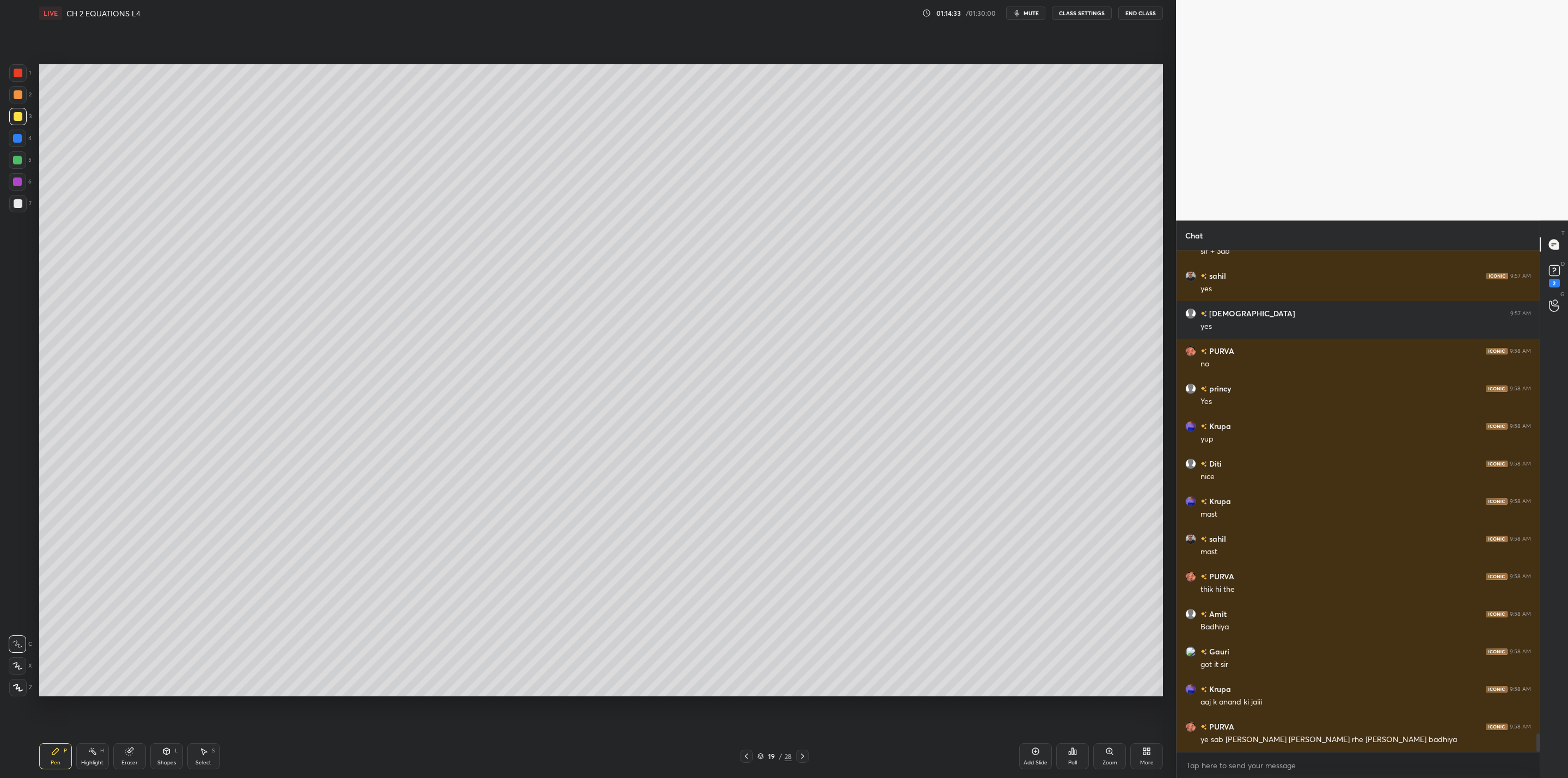
click at [801, 753] on icon at bounding box center [802, 756] width 9 height 9
click at [804, 753] on icon at bounding box center [802, 756] width 9 height 9
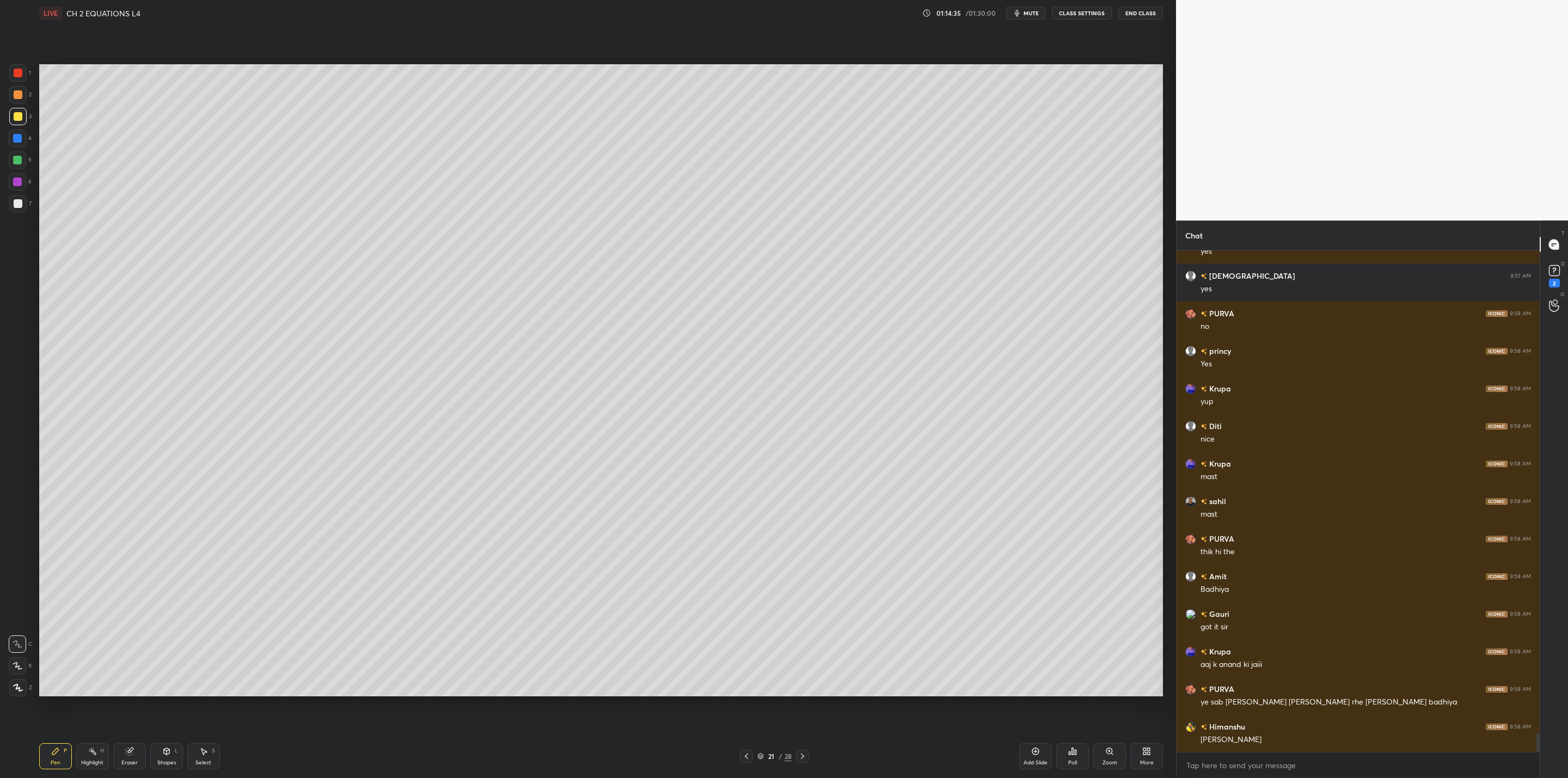
click at [805, 752] on div at bounding box center [802, 757] width 13 height 13
click at [802, 755] on icon at bounding box center [802, 756] width 9 height 9
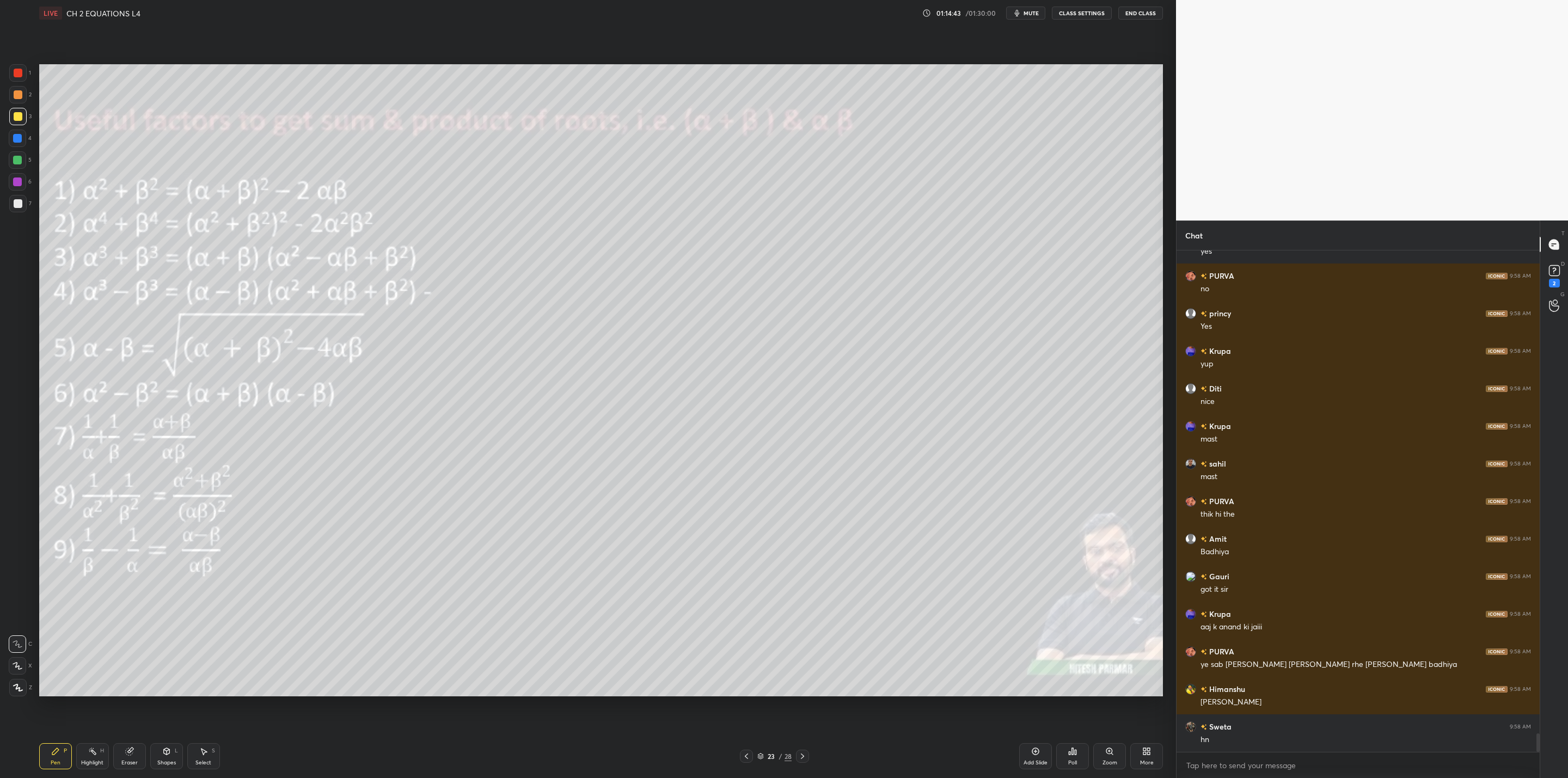
click at [746, 757] on icon at bounding box center [746, 756] width 9 height 9
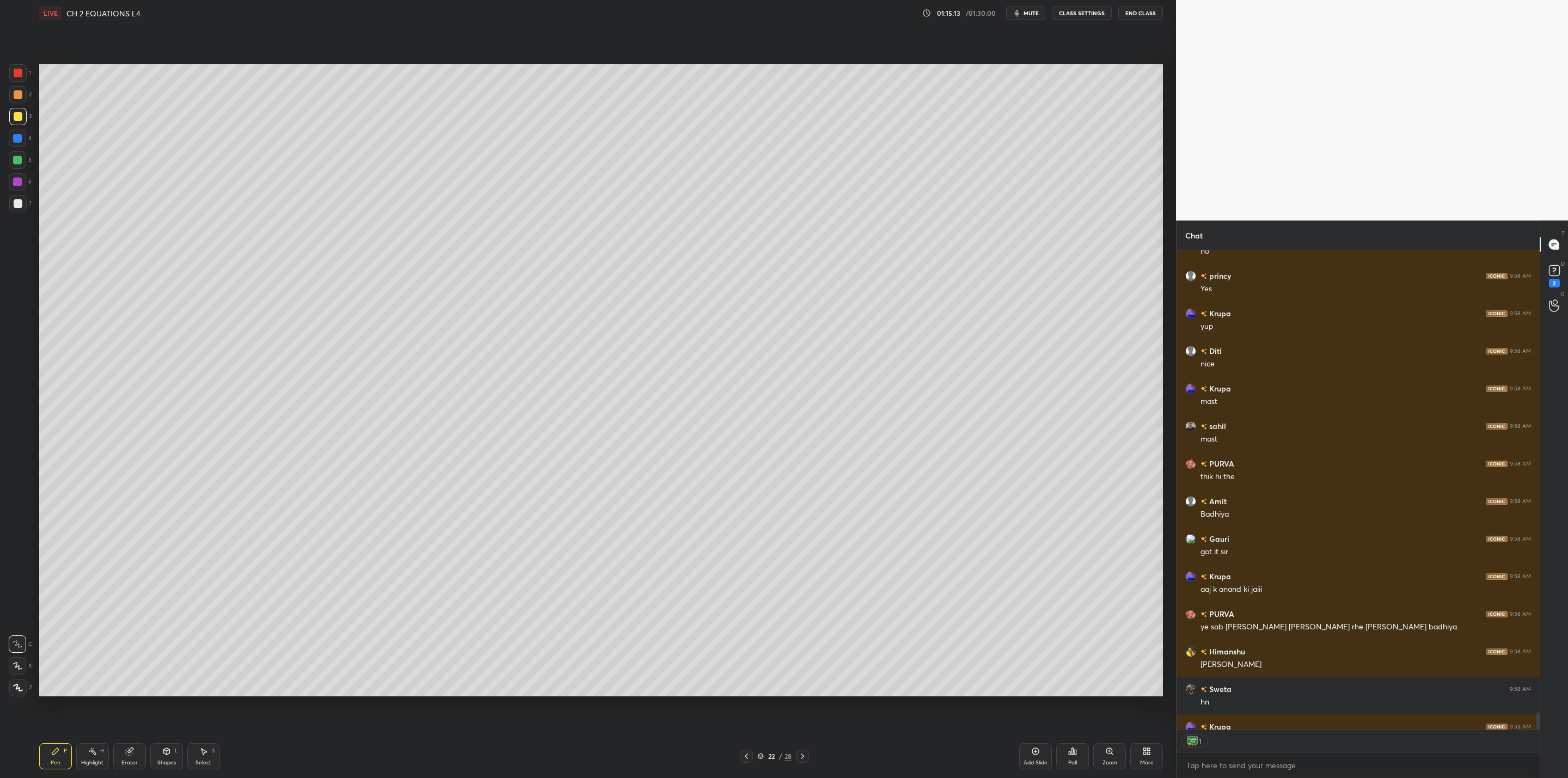
scroll to position [13317, 0]
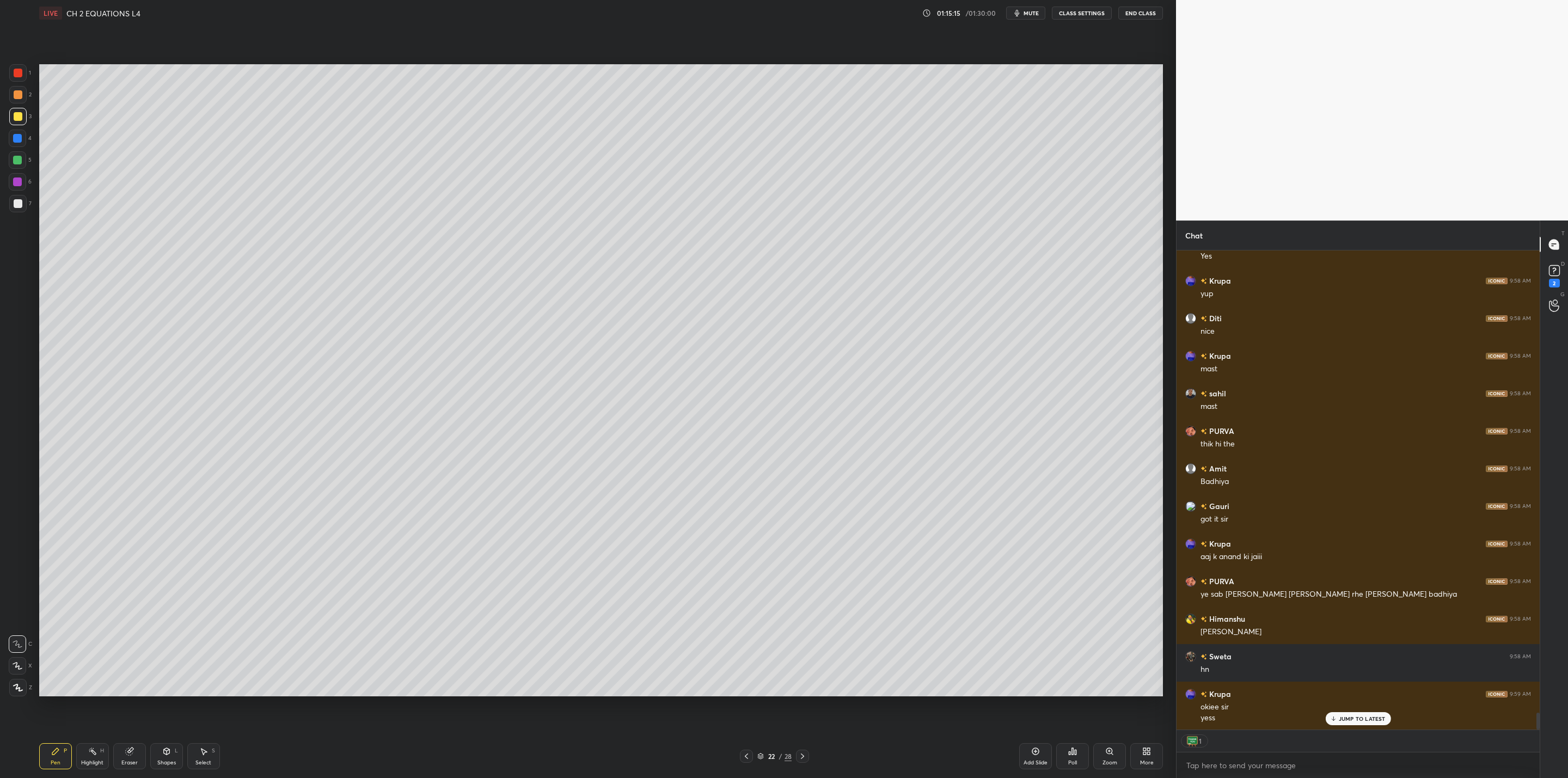
click at [747, 757] on icon at bounding box center [746, 756] width 9 height 9
click at [804, 757] on icon at bounding box center [802, 756] width 9 height 9
click at [802, 755] on icon at bounding box center [802, 756] width 9 height 9
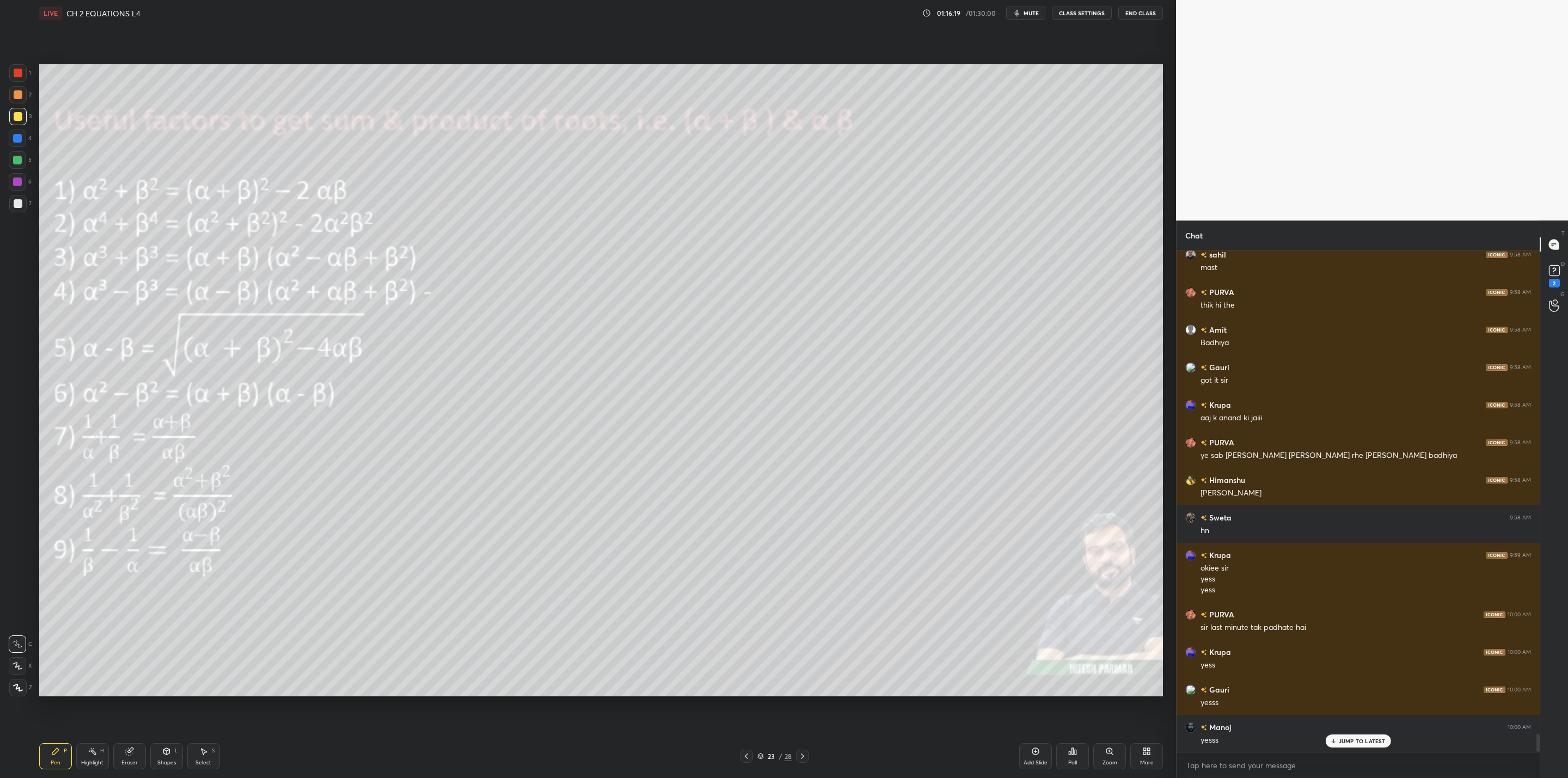
scroll to position [13494, 0]
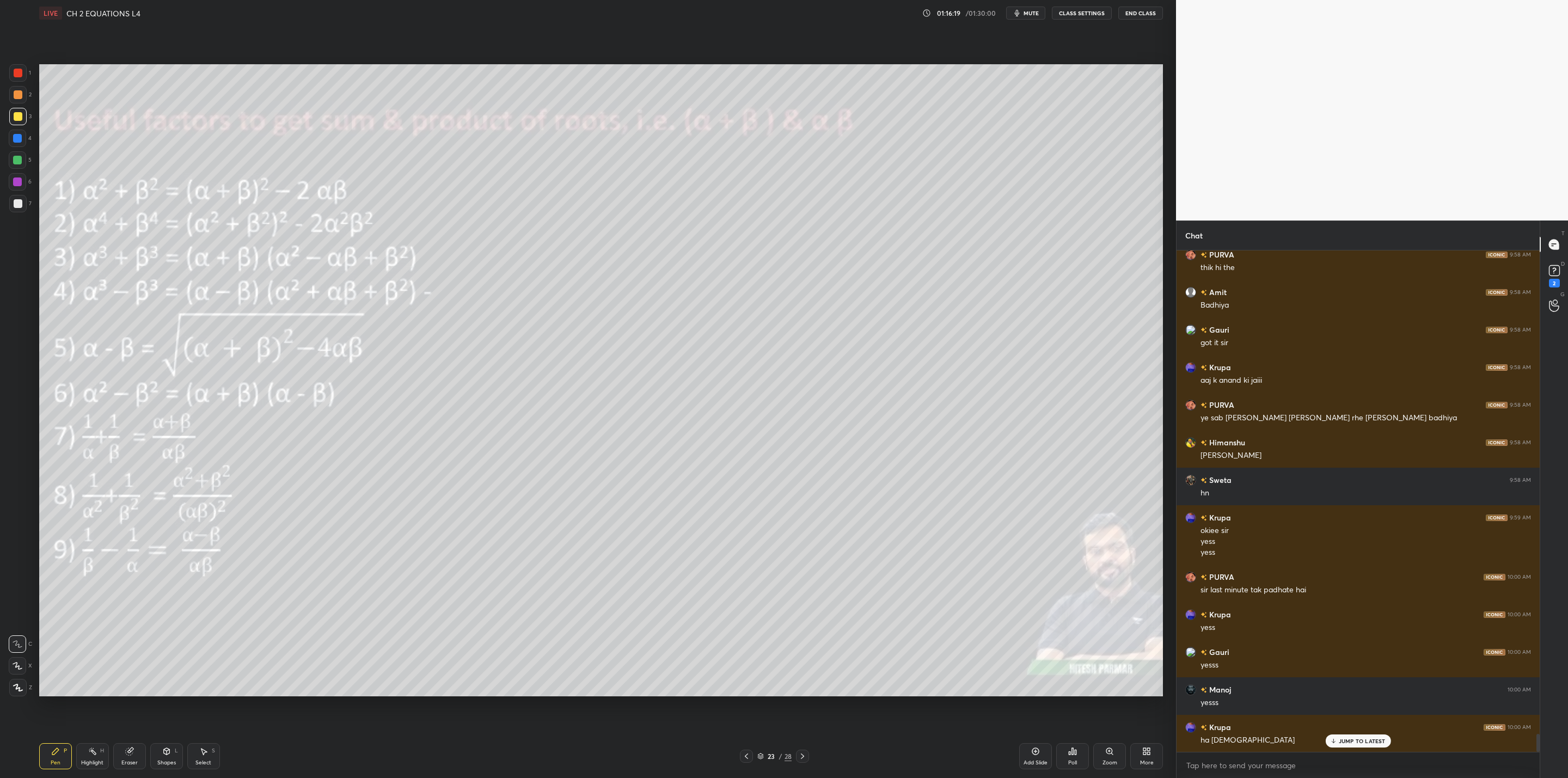
click at [745, 751] on div at bounding box center [746, 757] width 13 height 13
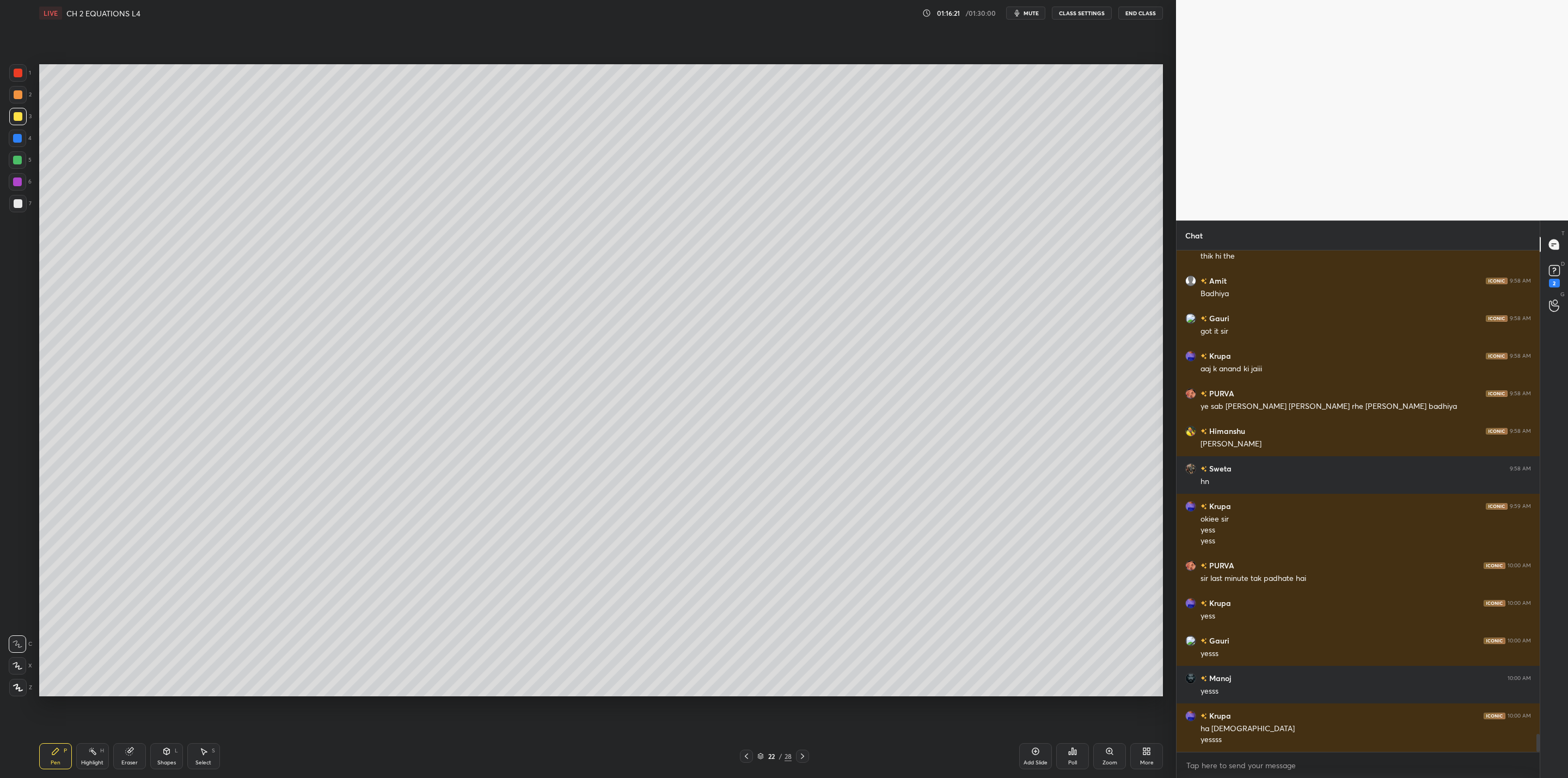
click at [748, 755] on icon at bounding box center [746, 756] width 9 height 9
drag, startPoint x: 810, startPoint y: 755, endPoint x: 804, endPoint y: 755, distance: 6.0
click at [810, 753] on div "21 / 28" at bounding box center [774, 757] width 490 height 13
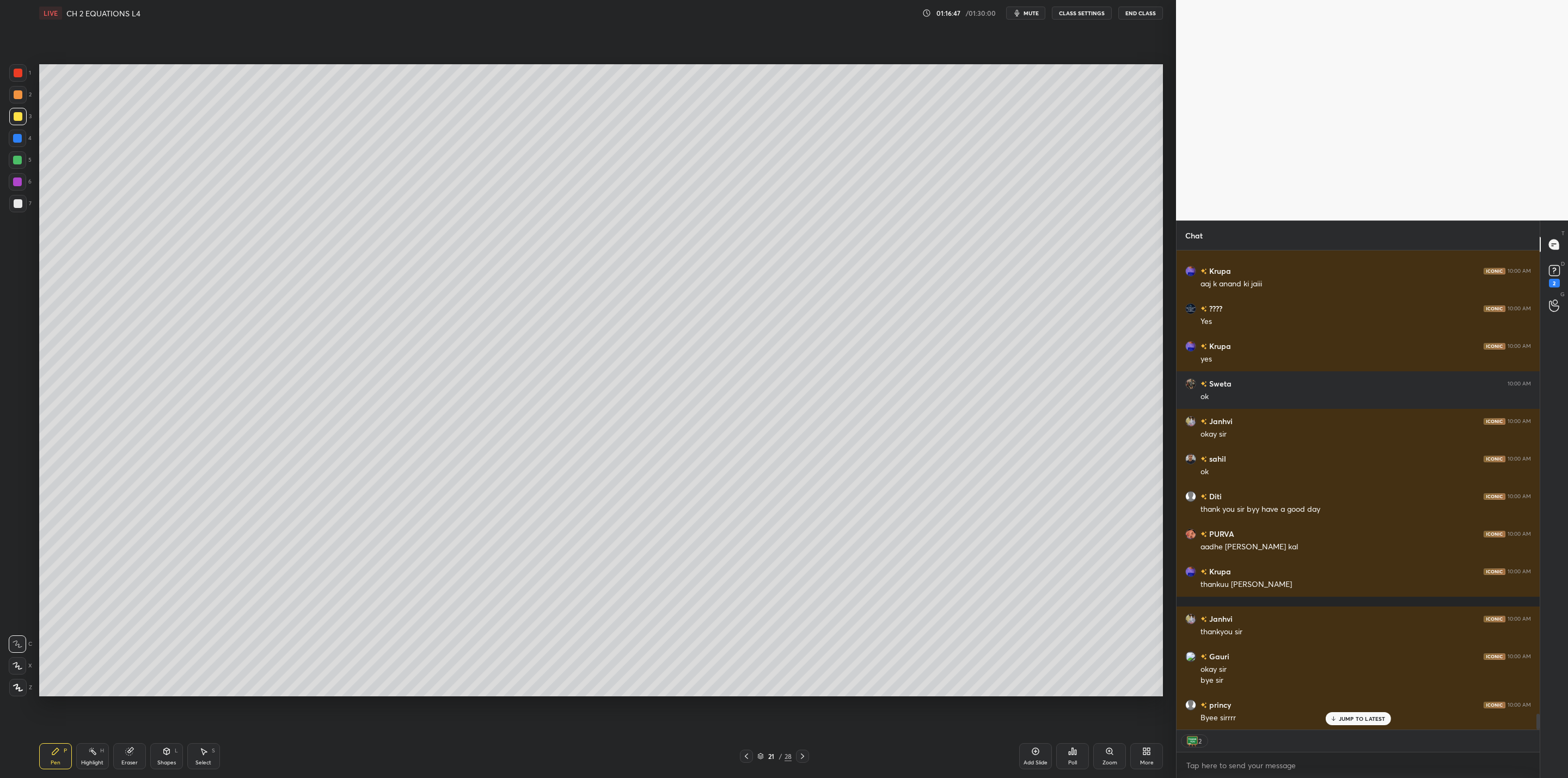
scroll to position [14149, 0]
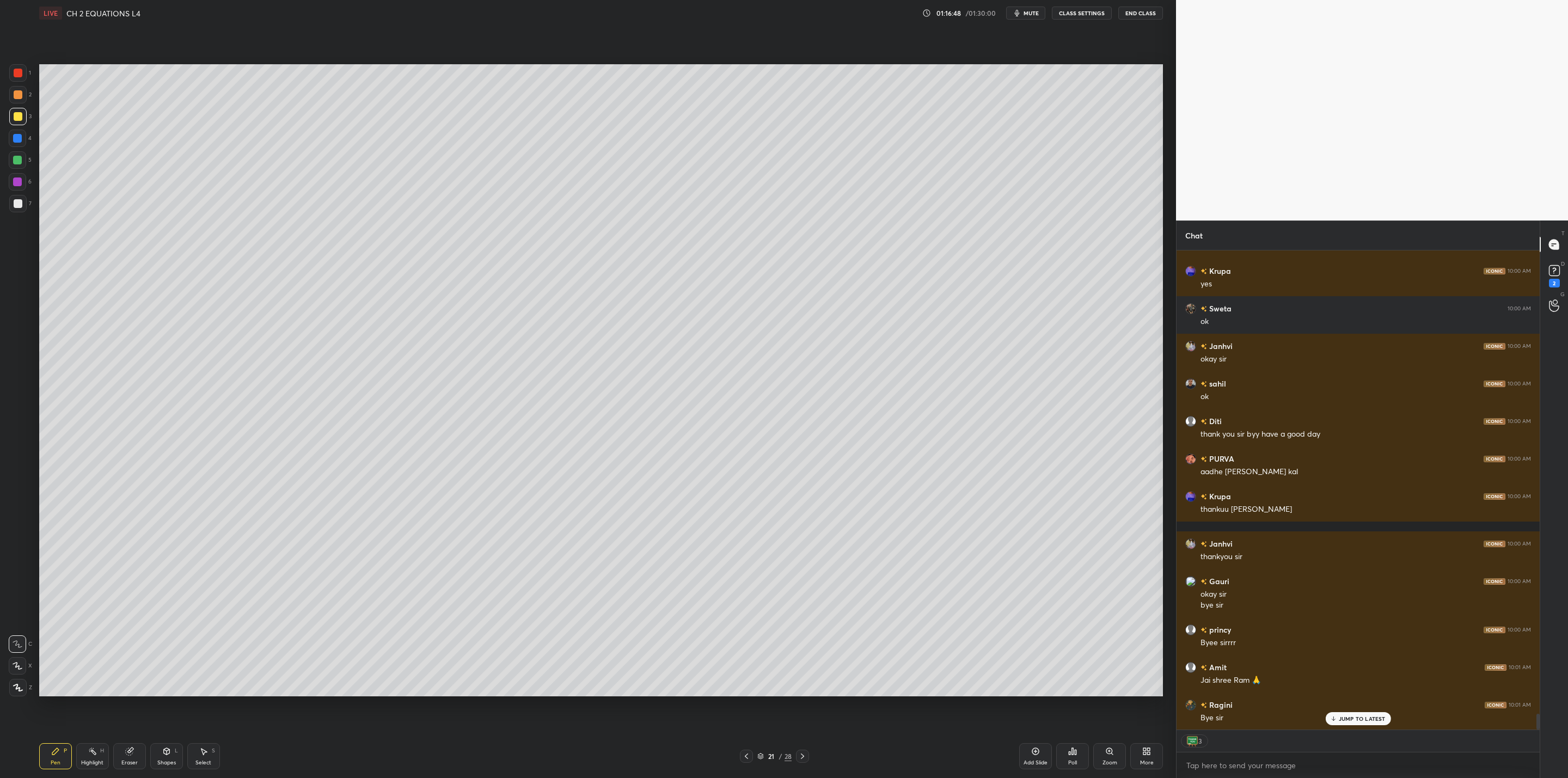
click at [1141, 12] on button "End Class" at bounding box center [1140, 13] width 45 height 13
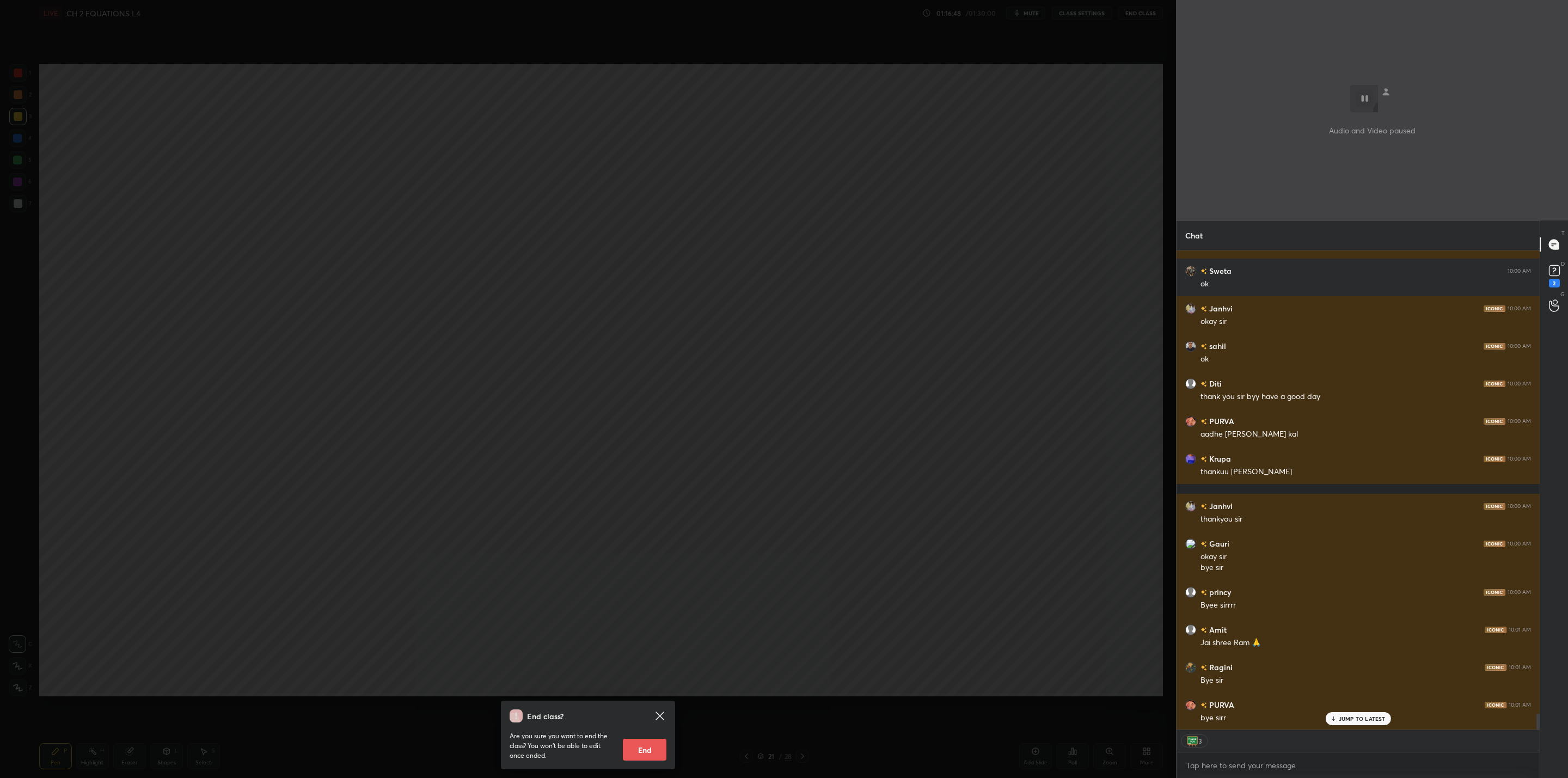
click at [1137, 11] on div at bounding box center [588, 389] width 1176 height 778
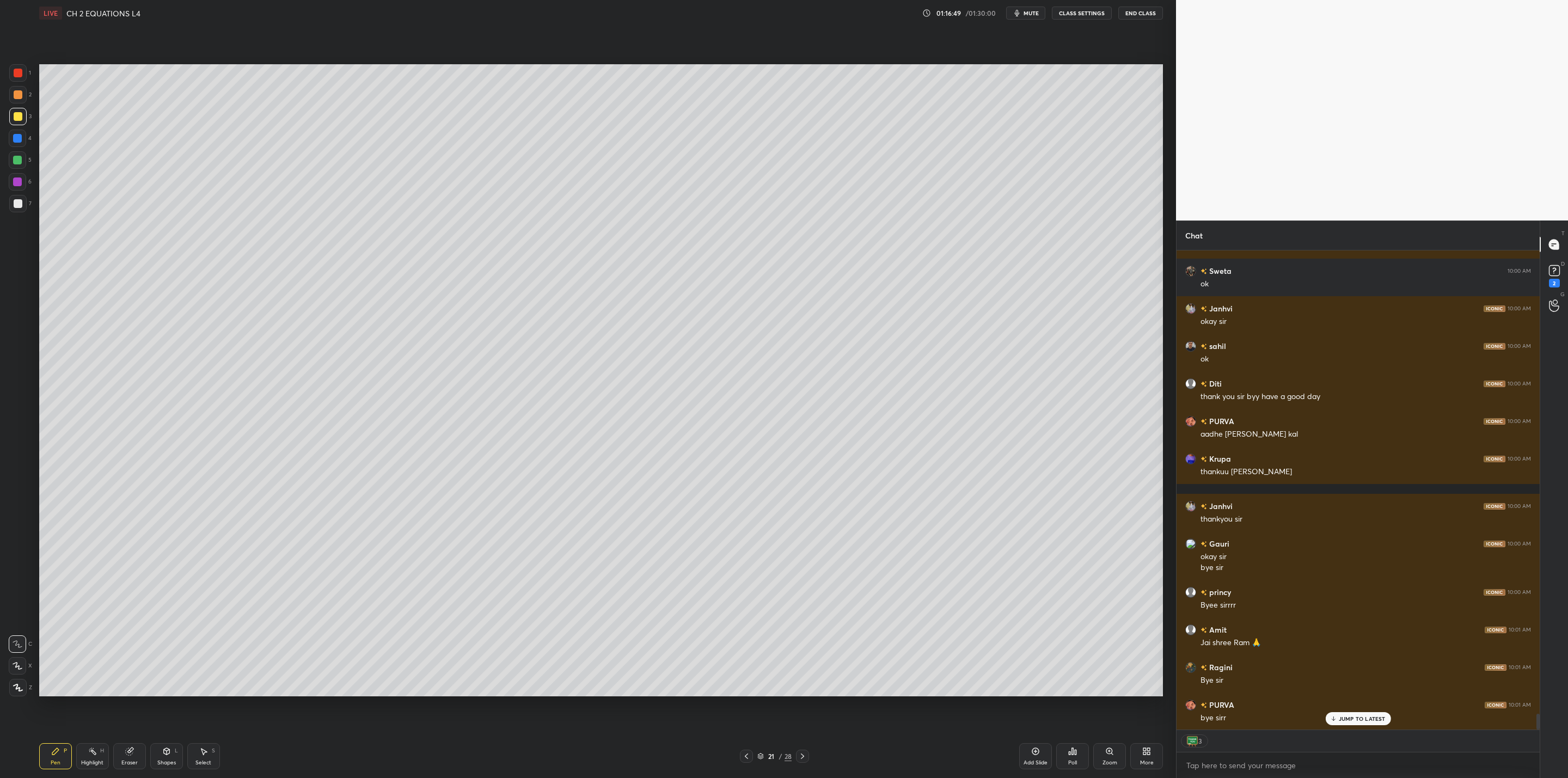
click at [1136, 13] on button "End Class" at bounding box center [1140, 13] width 45 height 13
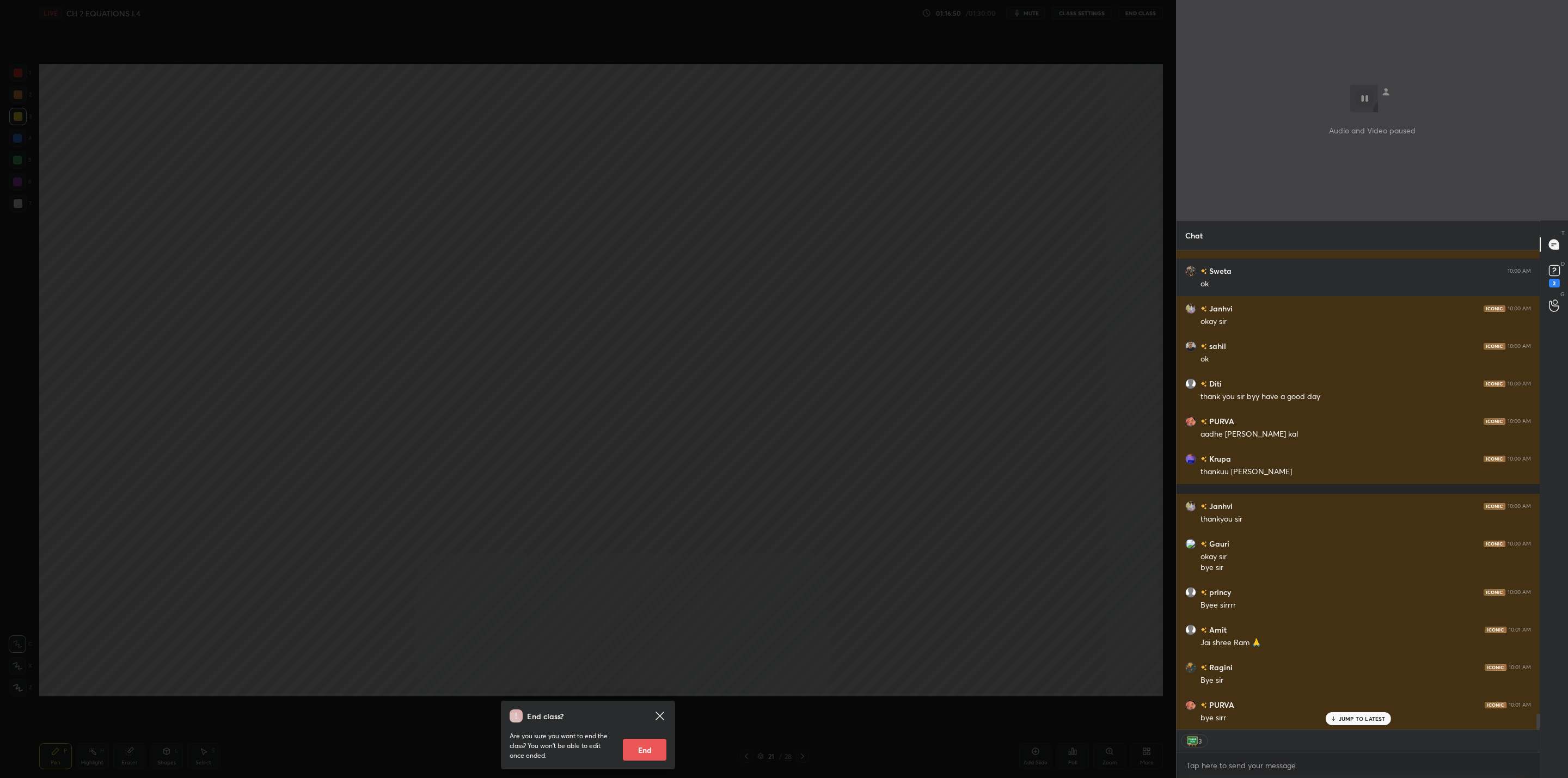
scroll to position [14262, 0]
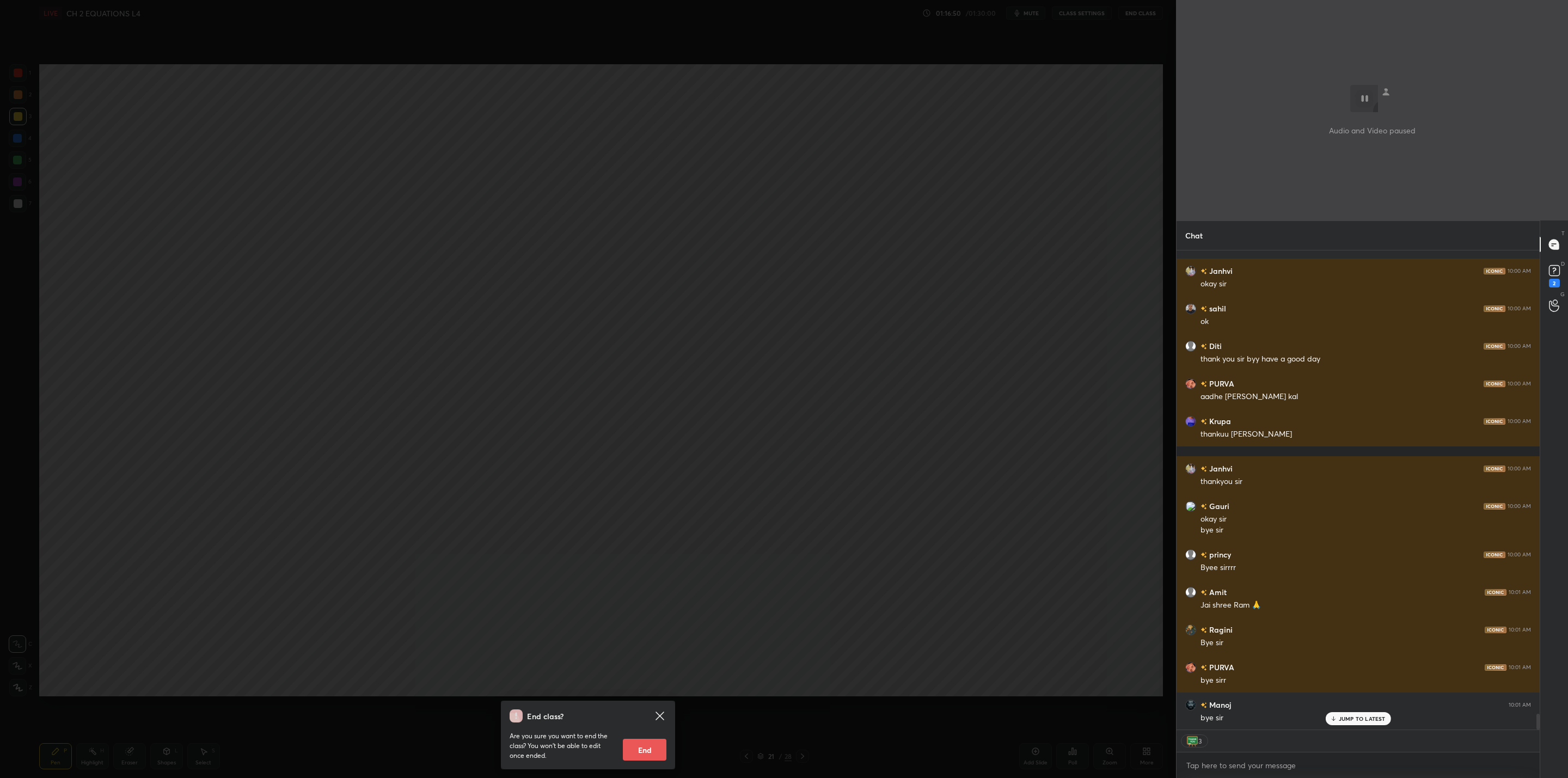
drag, startPoint x: 649, startPoint y: 748, endPoint x: 656, endPoint y: 761, distance: 14.8
click at [651, 747] on button "End" at bounding box center [644, 749] width 43 height 22
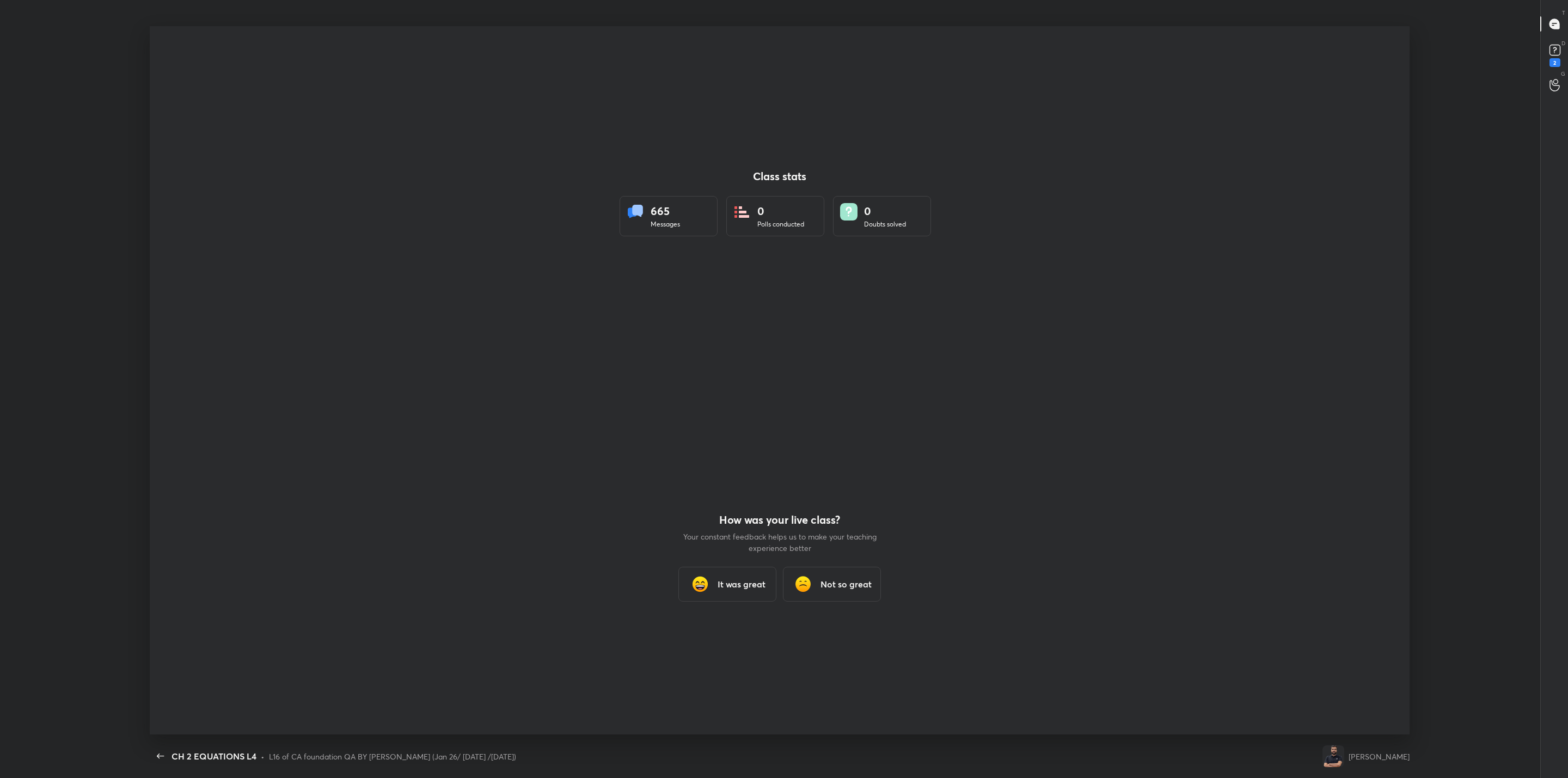
scroll to position [53751, 52879]
type textarea "x"
click at [726, 574] on div "It was great" at bounding box center [727, 584] width 98 height 35
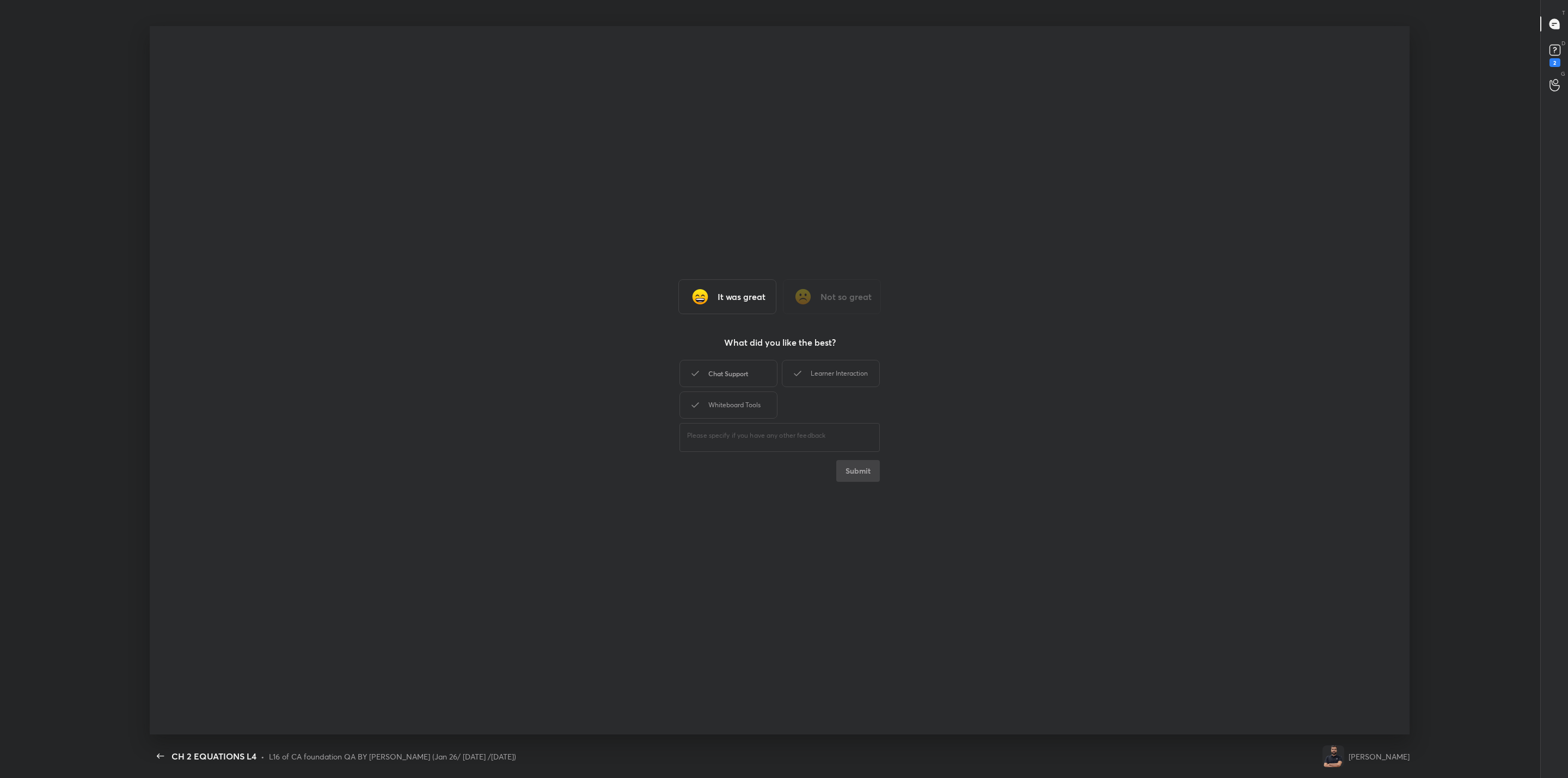
click at [750, 373] on div "Chat Support" at bounding box center [728, 373] width 98 height 27
click at [809, 371] on div "Learner Interaction" at bounding box center [830, 373] width 98 height 27
click at [769, 398] on div "Whiteboard Tools" at bounding box center [728, 405] width 98 height 27
click at [862, 472] on button "Submit" at bounding box center [858, 471] width 43 height 22
click at [833, 497] on div "Thanks for the feedback!" at bounding box center [780, 380] width 1260 height 709
